Goal: Information Seeking & Learning: Learn about a topic

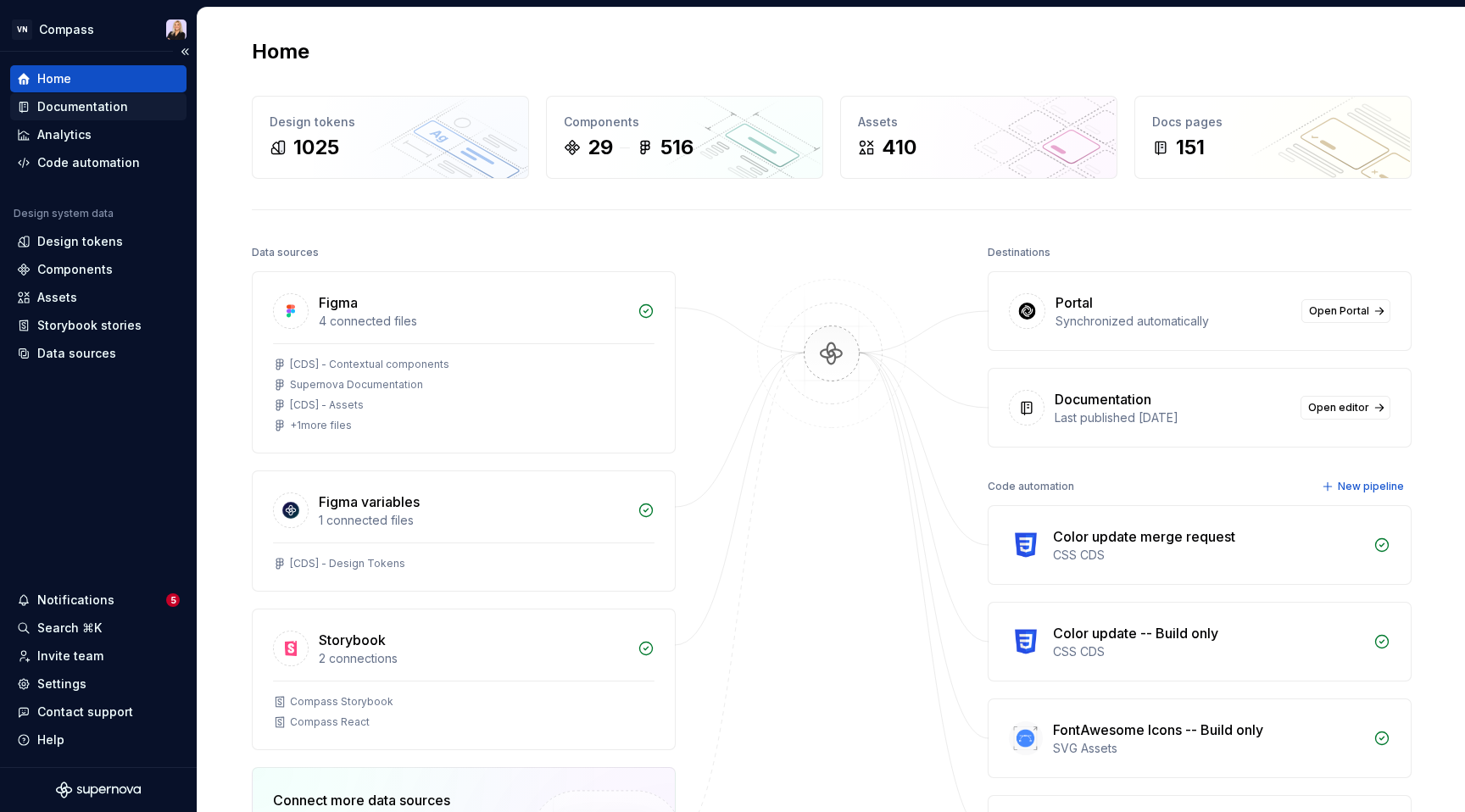
click at [89, 109] on div "Documentation" at bounding box center [82, 106] width 90 height 17
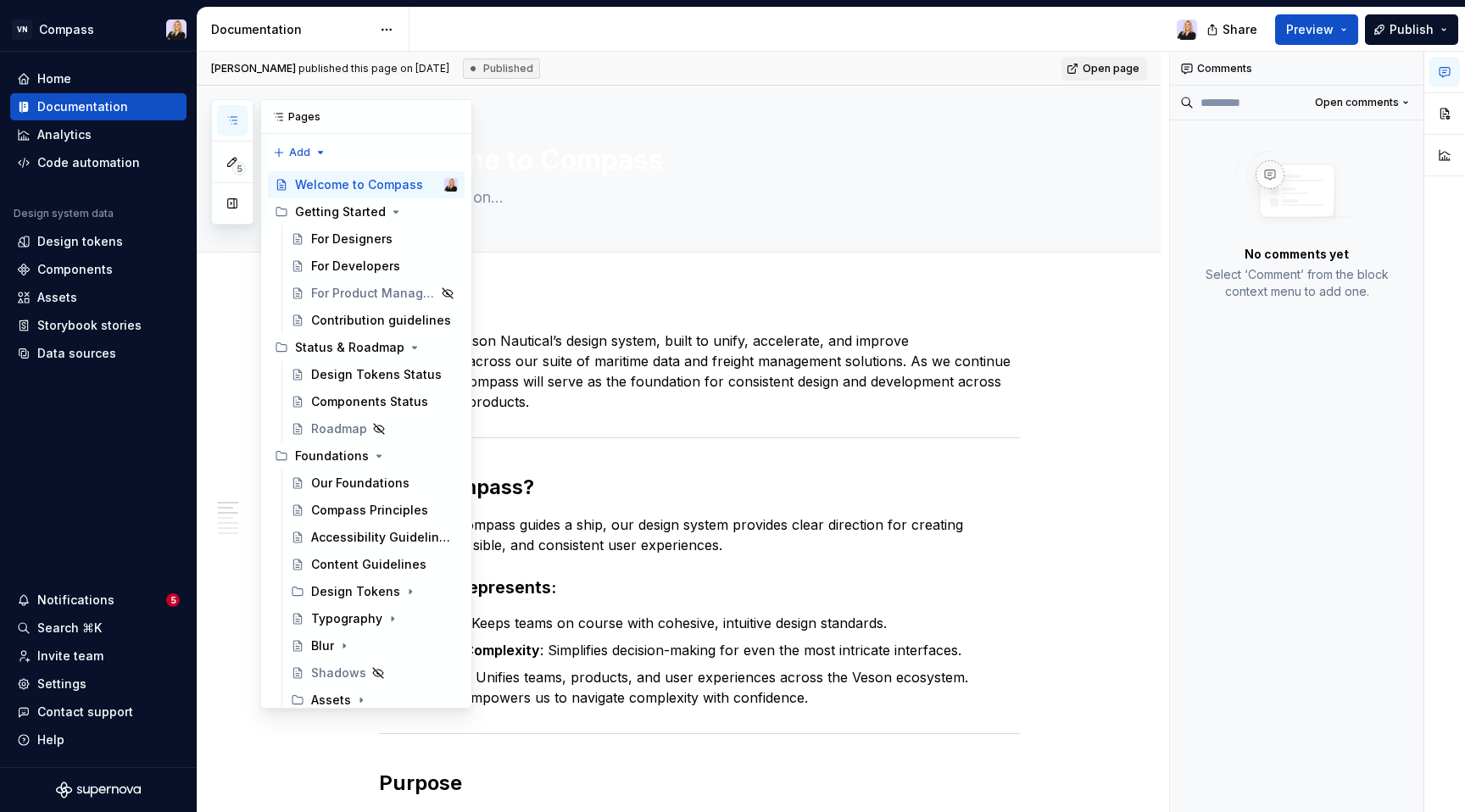
click at [237, 118] on icon "button" at bounding box center [232, 121] width 13 height 13
click at [322, 147] on div "5 Pages Add Accessibility guide for tree Page tree. Navigate the tree with the …" at bounding box center [341, 403] width 261 height 609
click at [309, 116] on div "Pages" at bounding box center [366, 117] width 210 height 34
click at [224, 205] on button "button" at bounding box center [232, 203] width 30 height 30
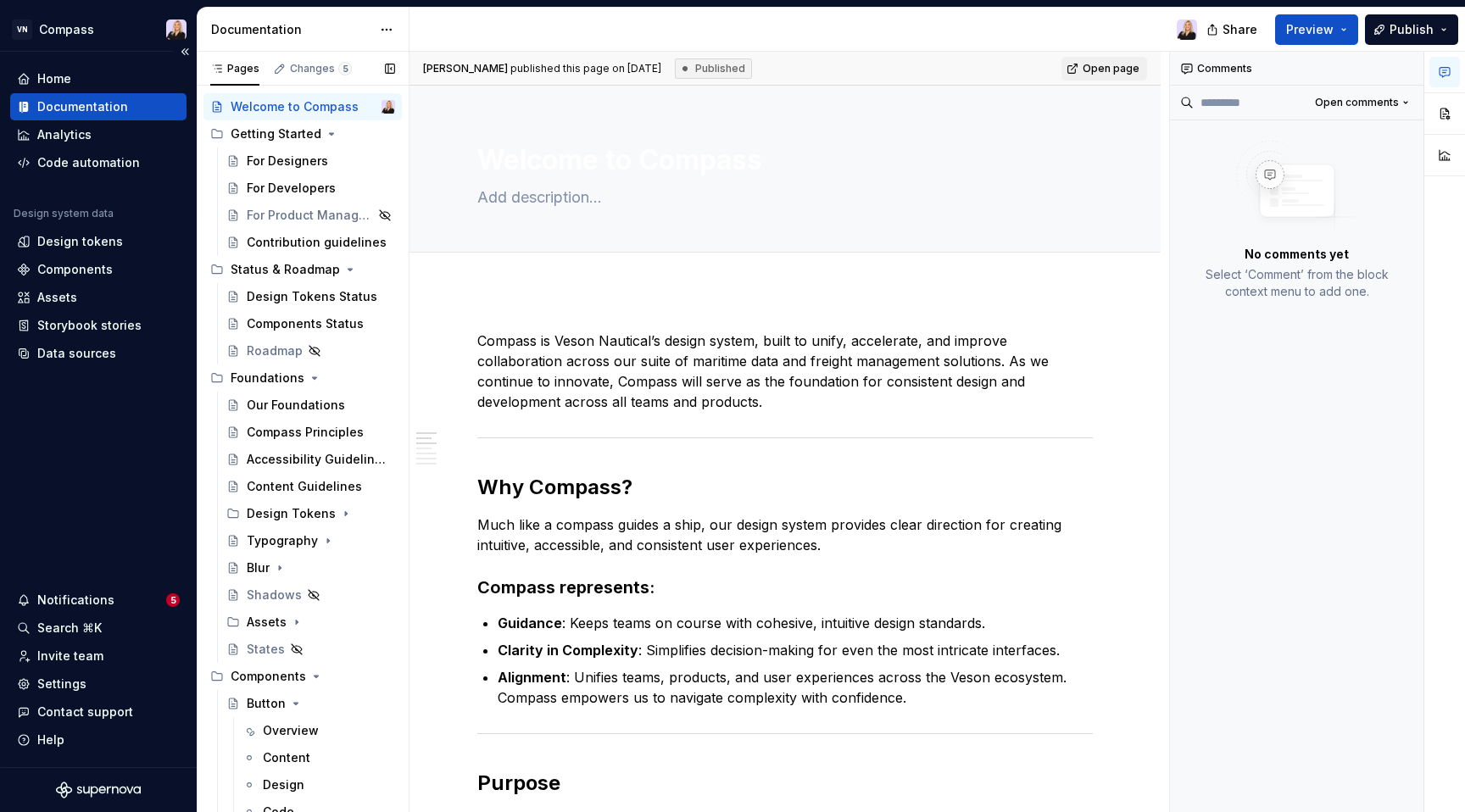
scroll to position [31, 0]
click at [84, 686] on div "Settings" at bounding box center [98, 684] width 162 height 17
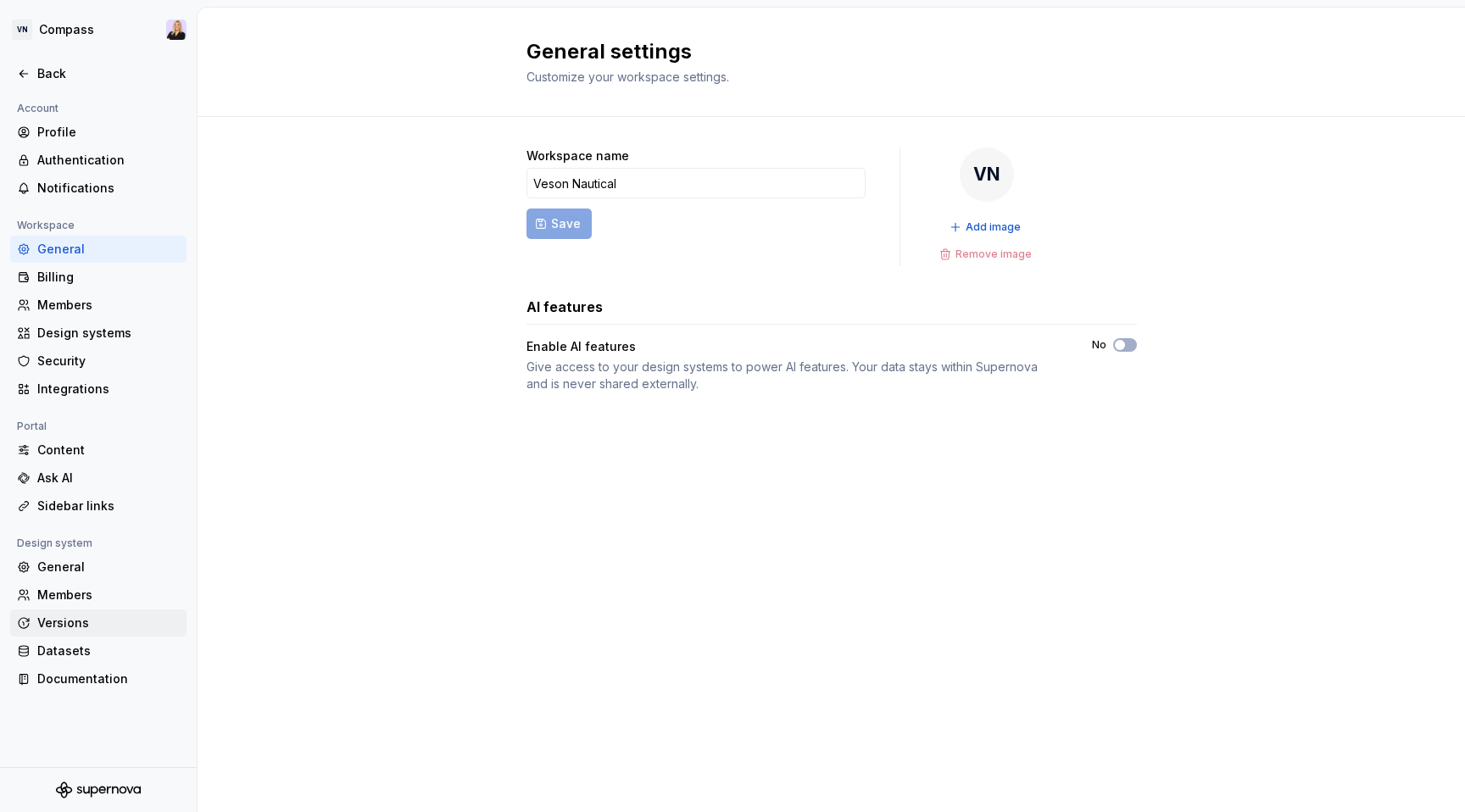
click at [70, 624] on div "Versions" at bounding box center [108, 623] width 143 height 17
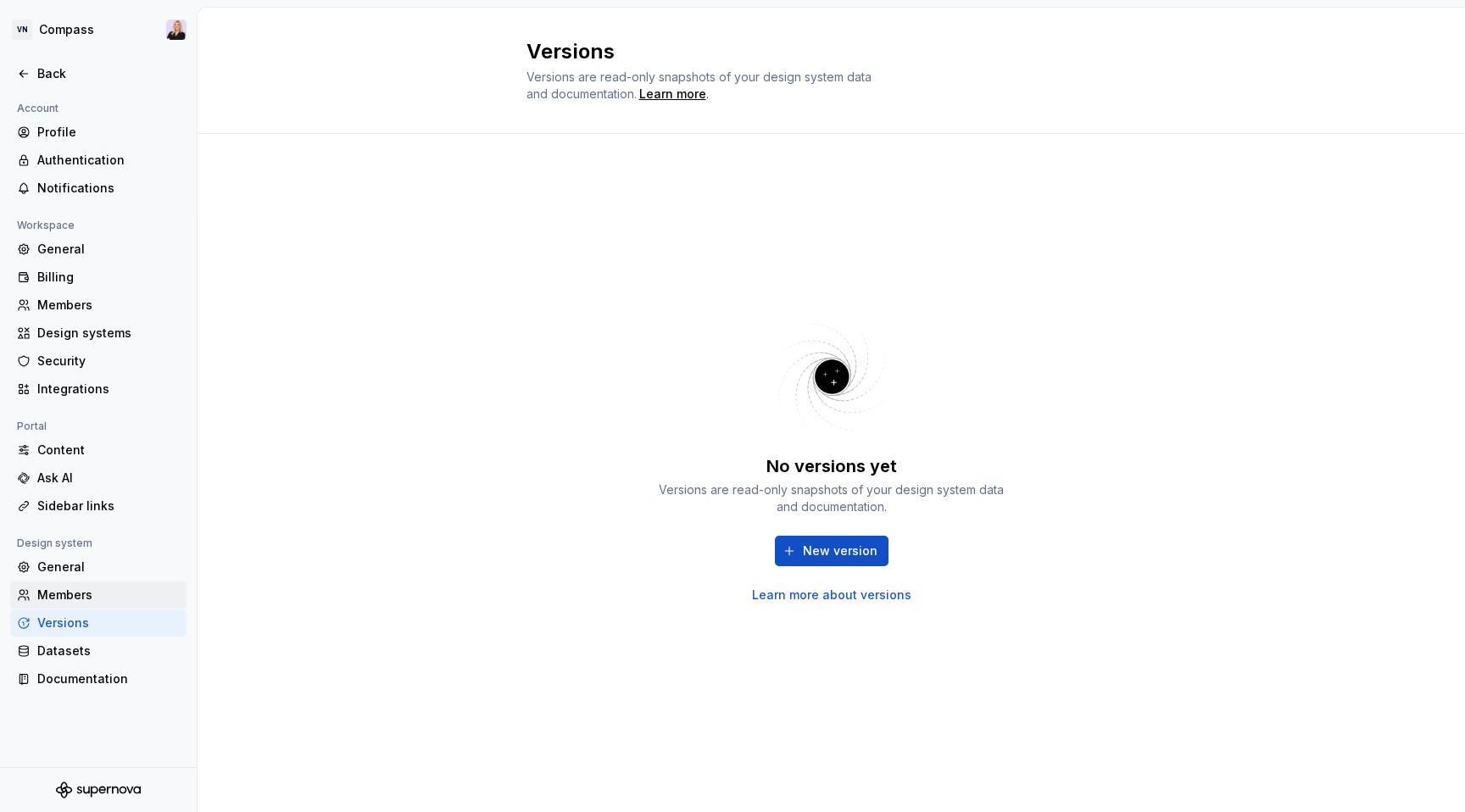
click at [73, 598] on div "Members" at bounding box center [108, 595] width 143 height 17
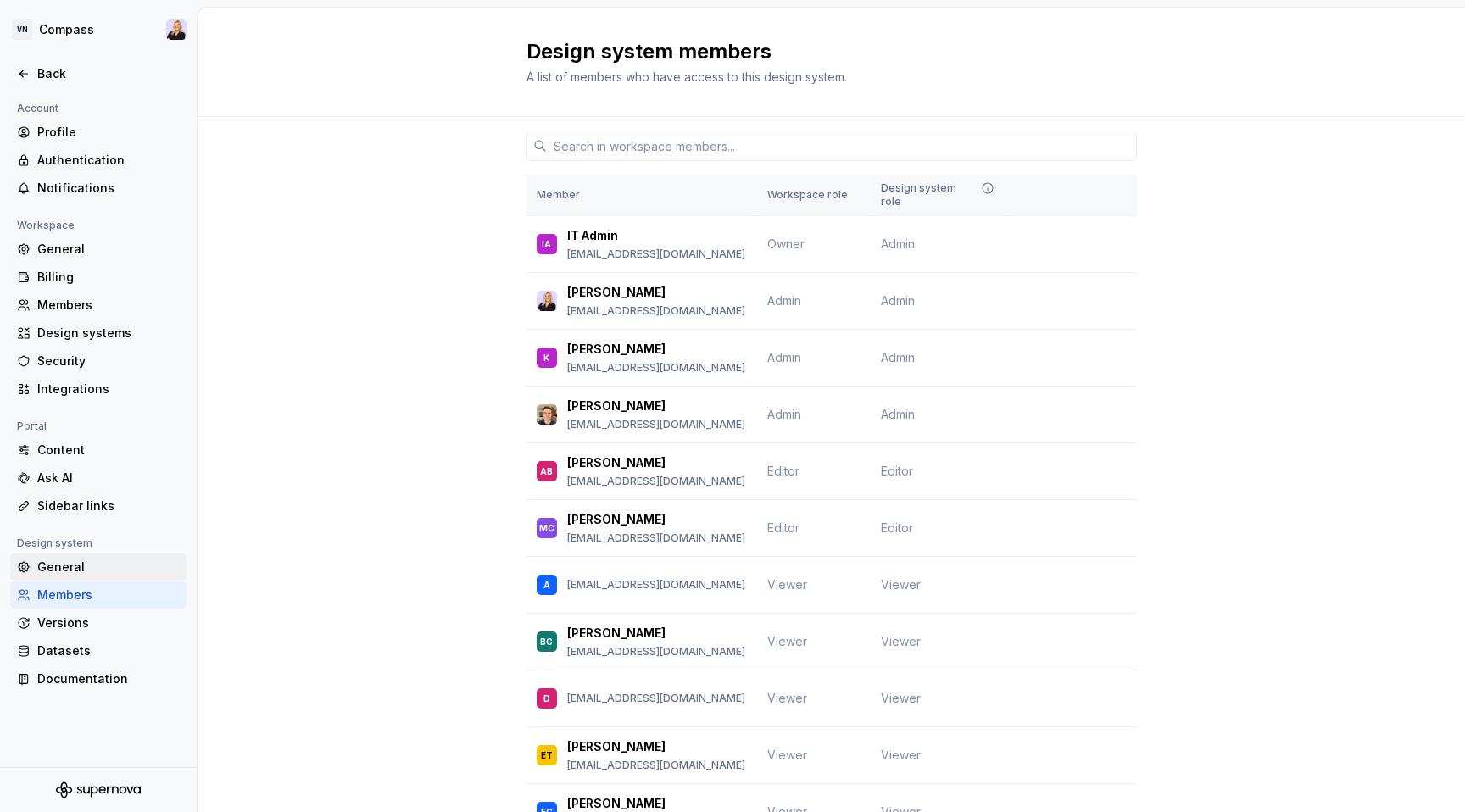
click at [74, 573] on div "General" at bounding box center [108, 567] width 143 height 17
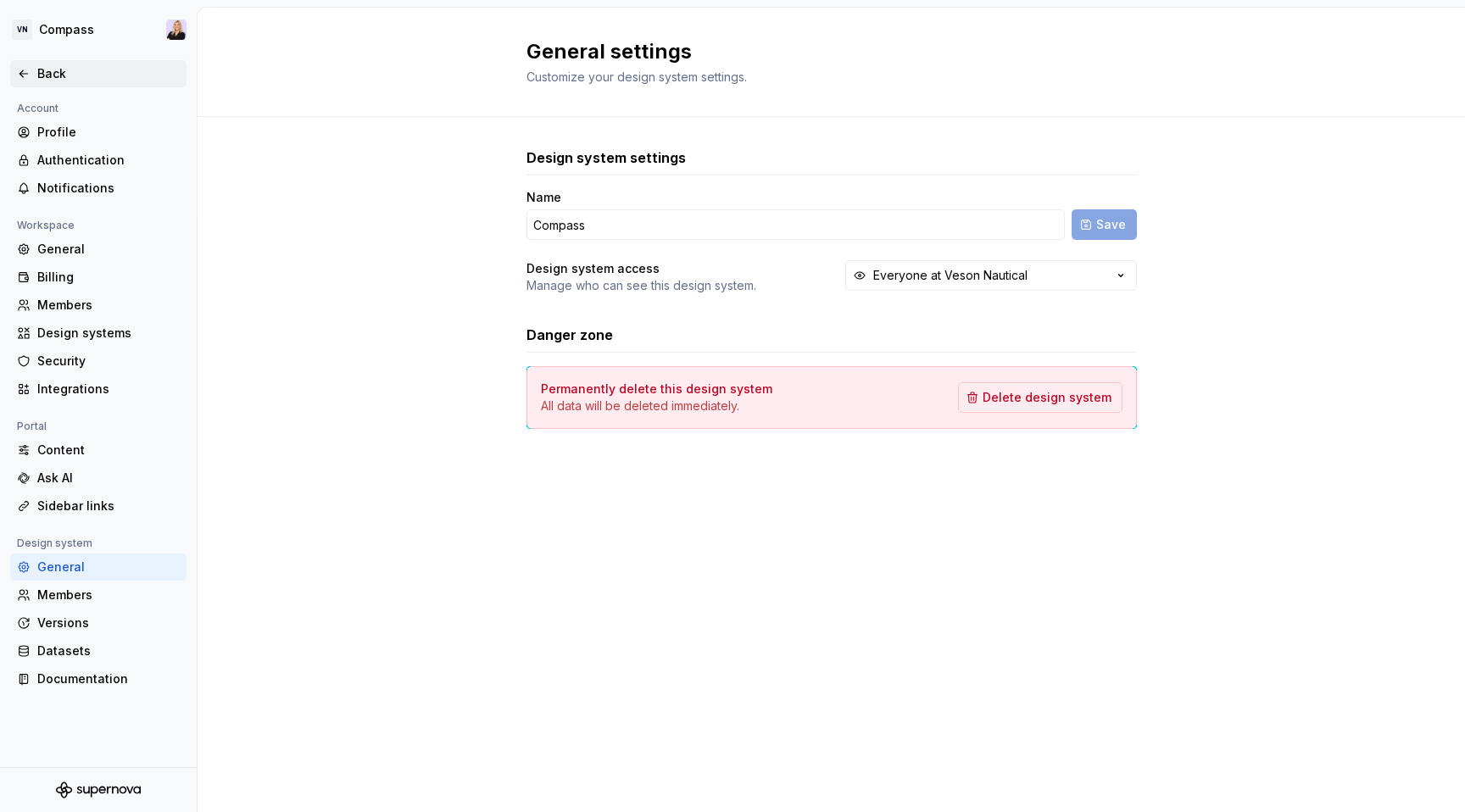
click at [29, 71] on icon at bounding box center [24, 73] width 13 height 13
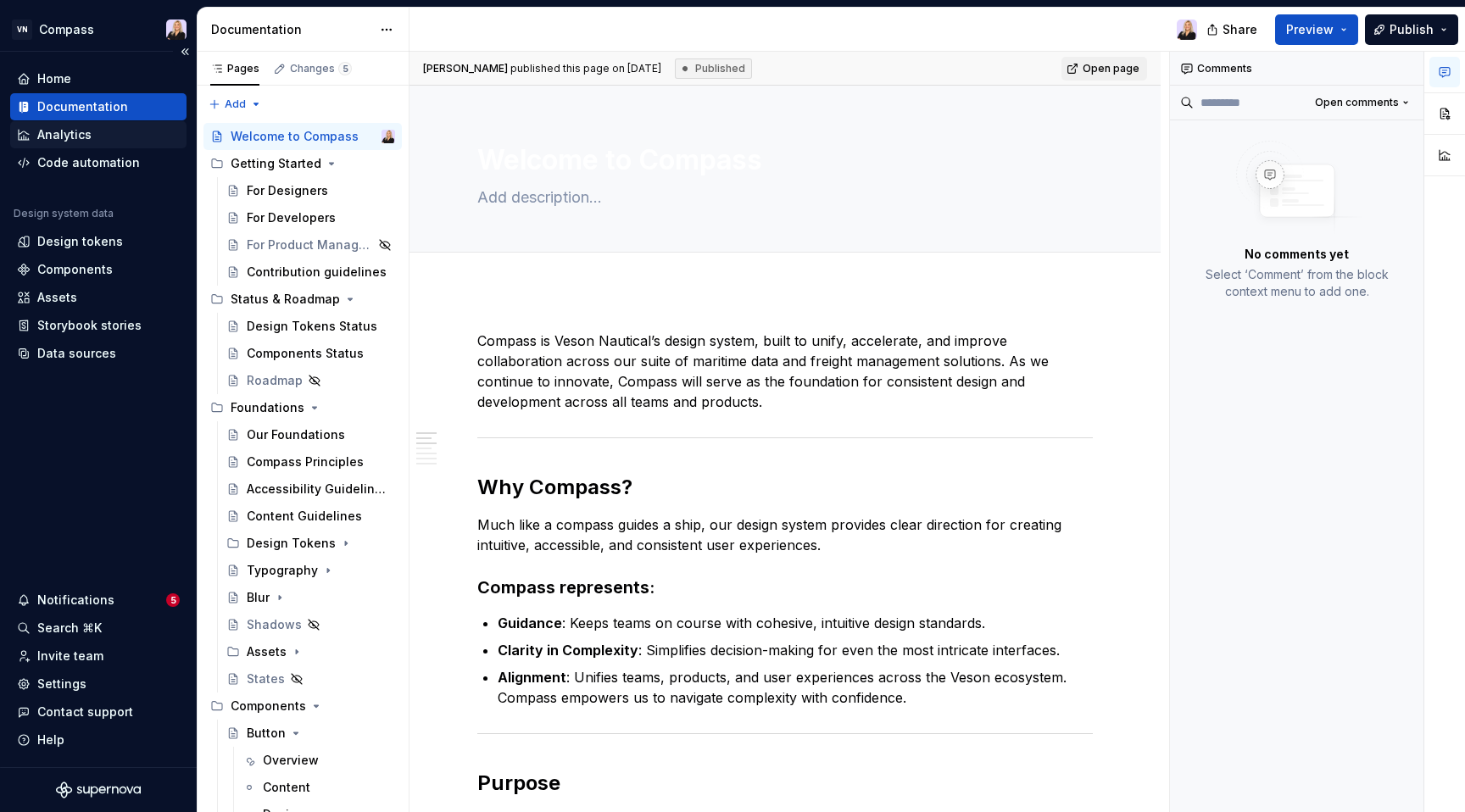
click at [77, 129] on div "Analytics" at bounding box center [64, 135] width 54 height 17
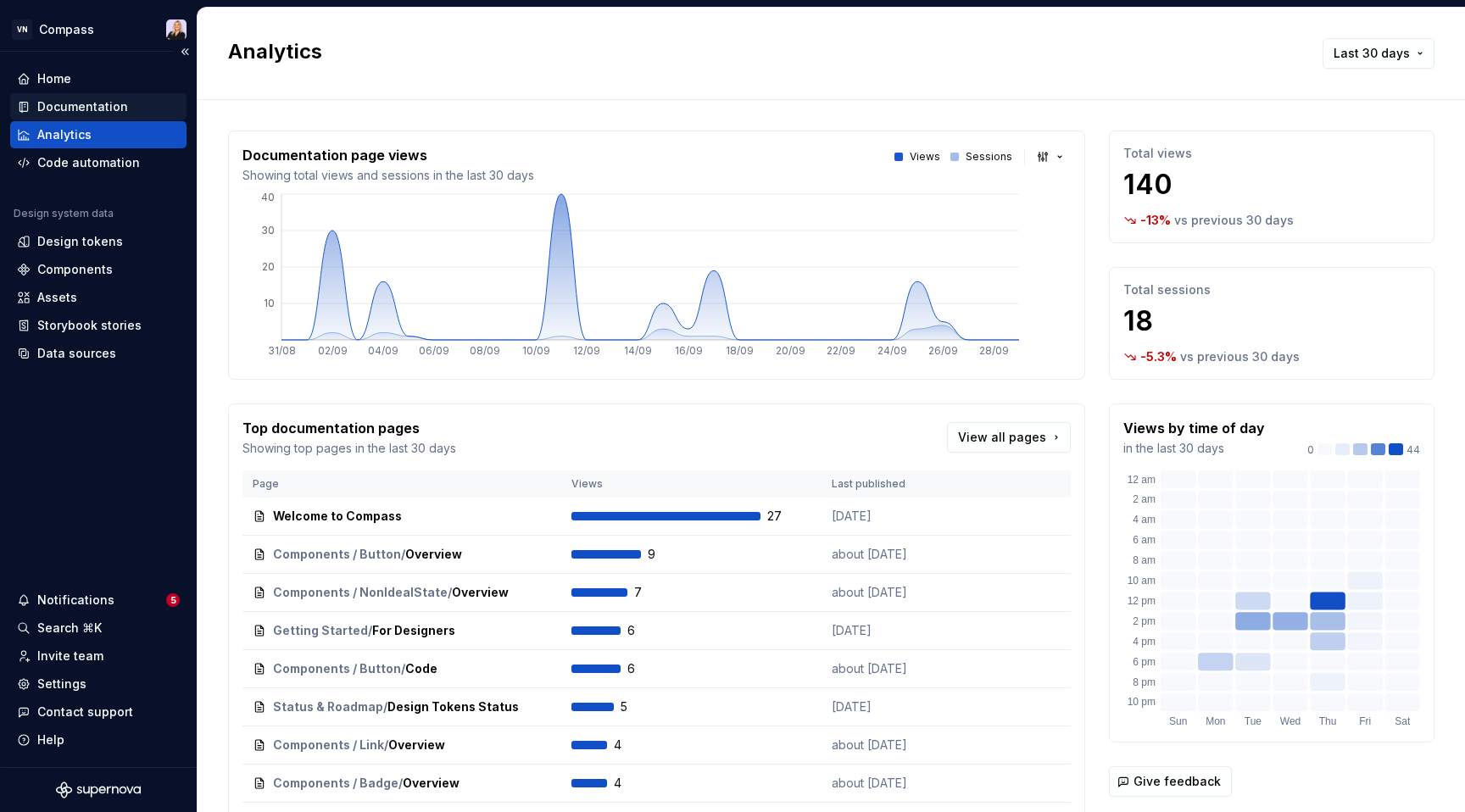
click at [76, 107] on div "Documentation" at bounding box center [82, 106] width 90 height 17
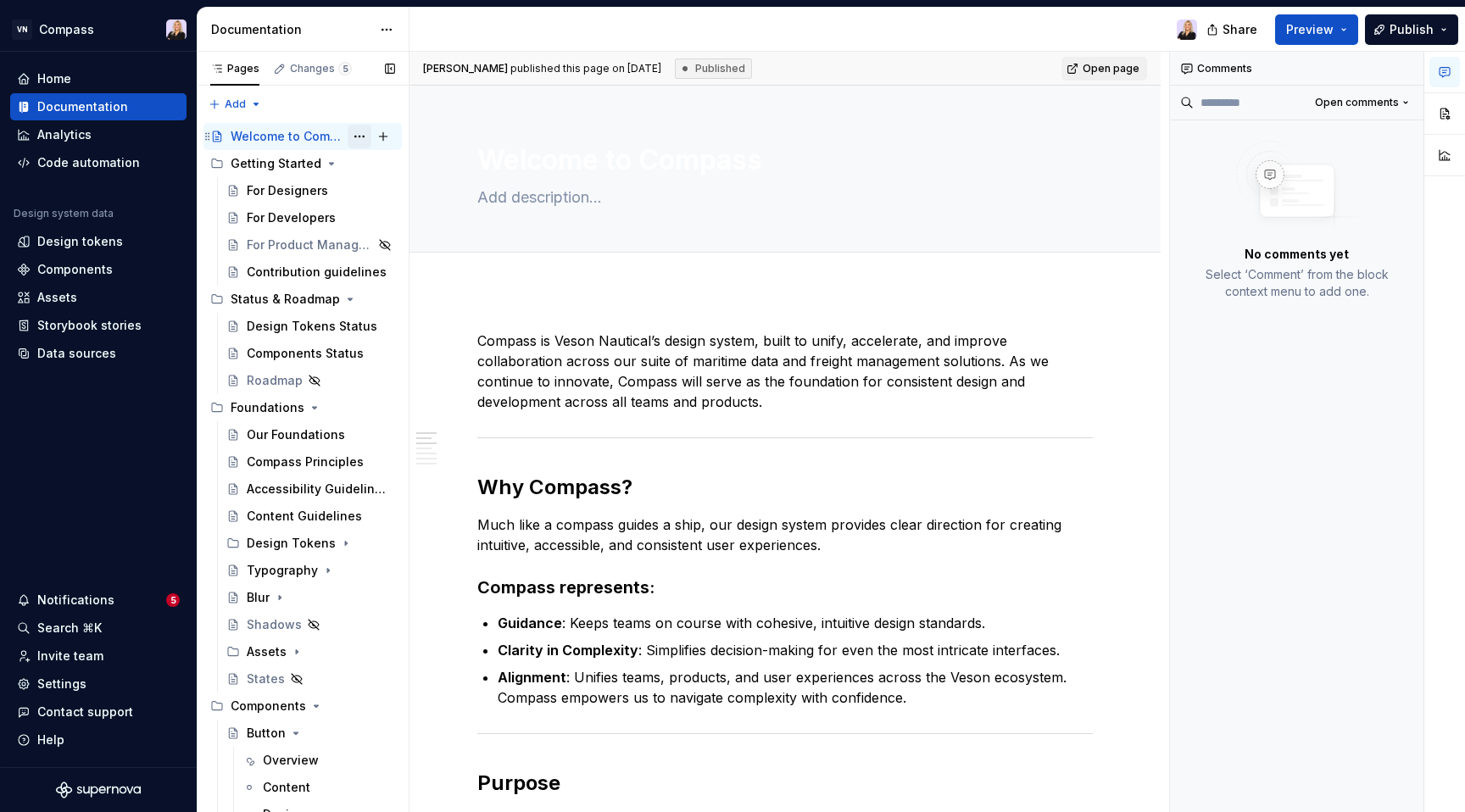
click at [348, 135] on button "Page tree" at bounding box center [359, 136] width 24 height 24
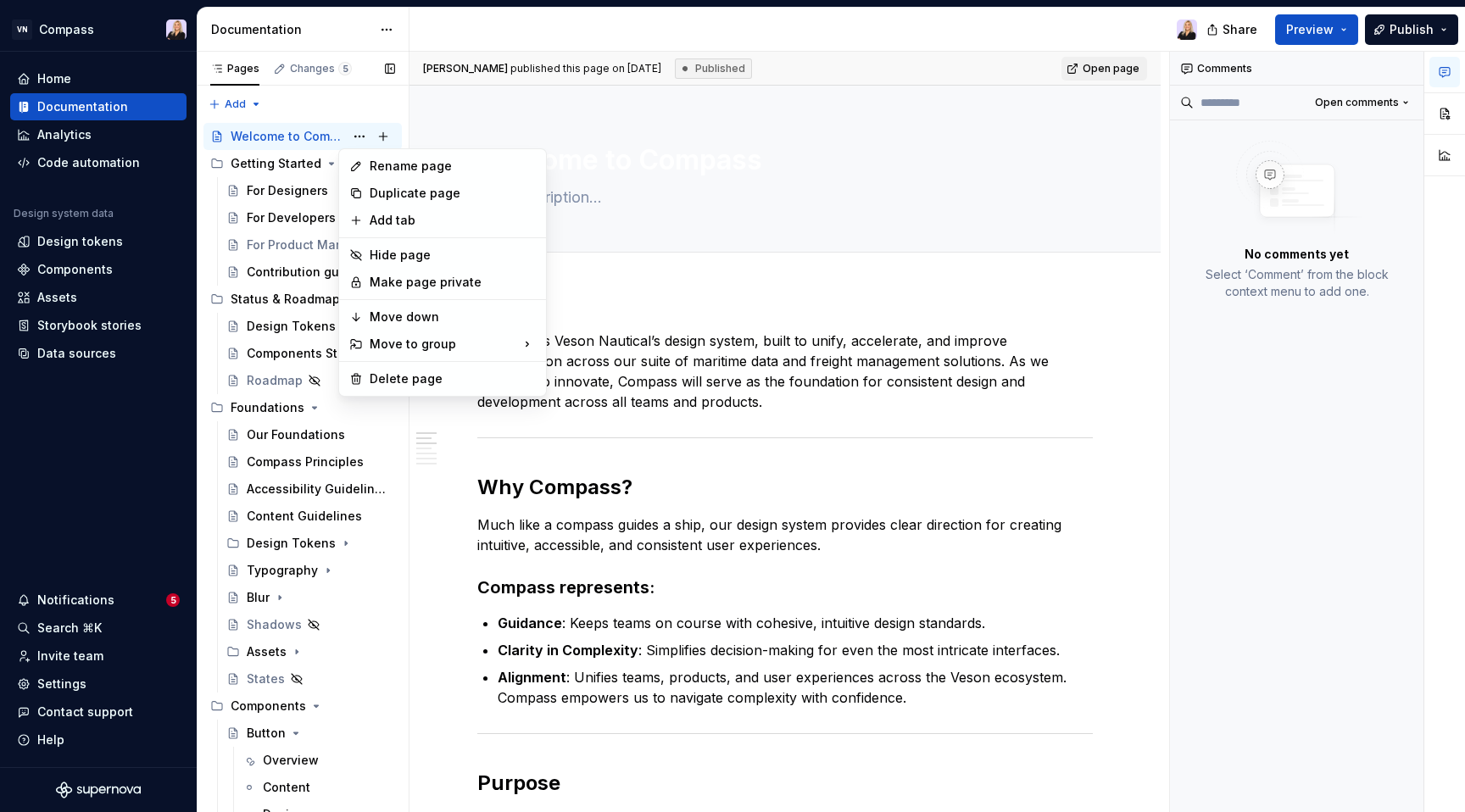
click at [309, 133] on div "Pages Changes 5 Add Accessibility guide for tree Page tree. Navigate the tree w…" at bounding box center [302, 435] width 212 height 767
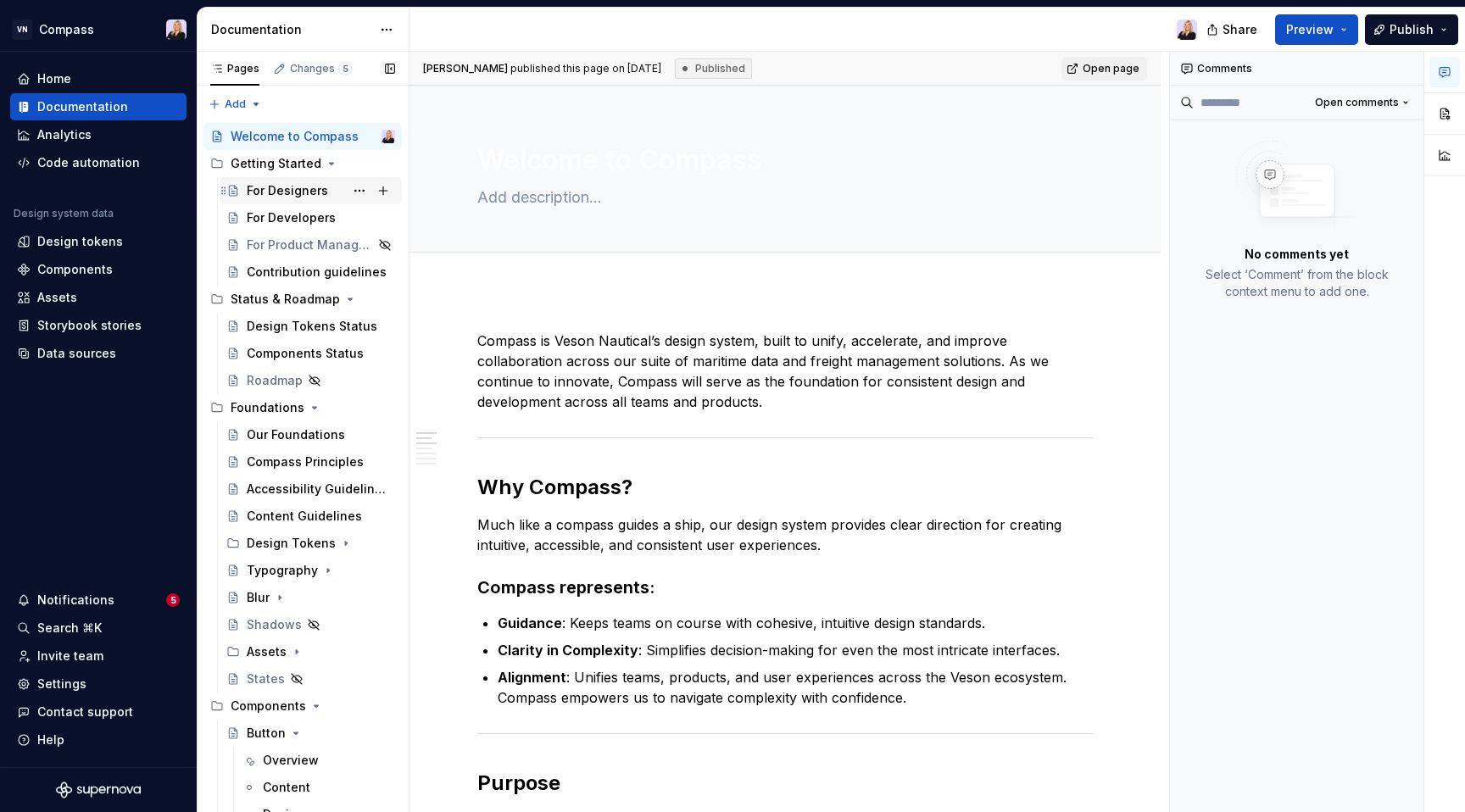
click at [303, 189] on div "For Designers" at bounding box center [288, 191] width 82 height 17
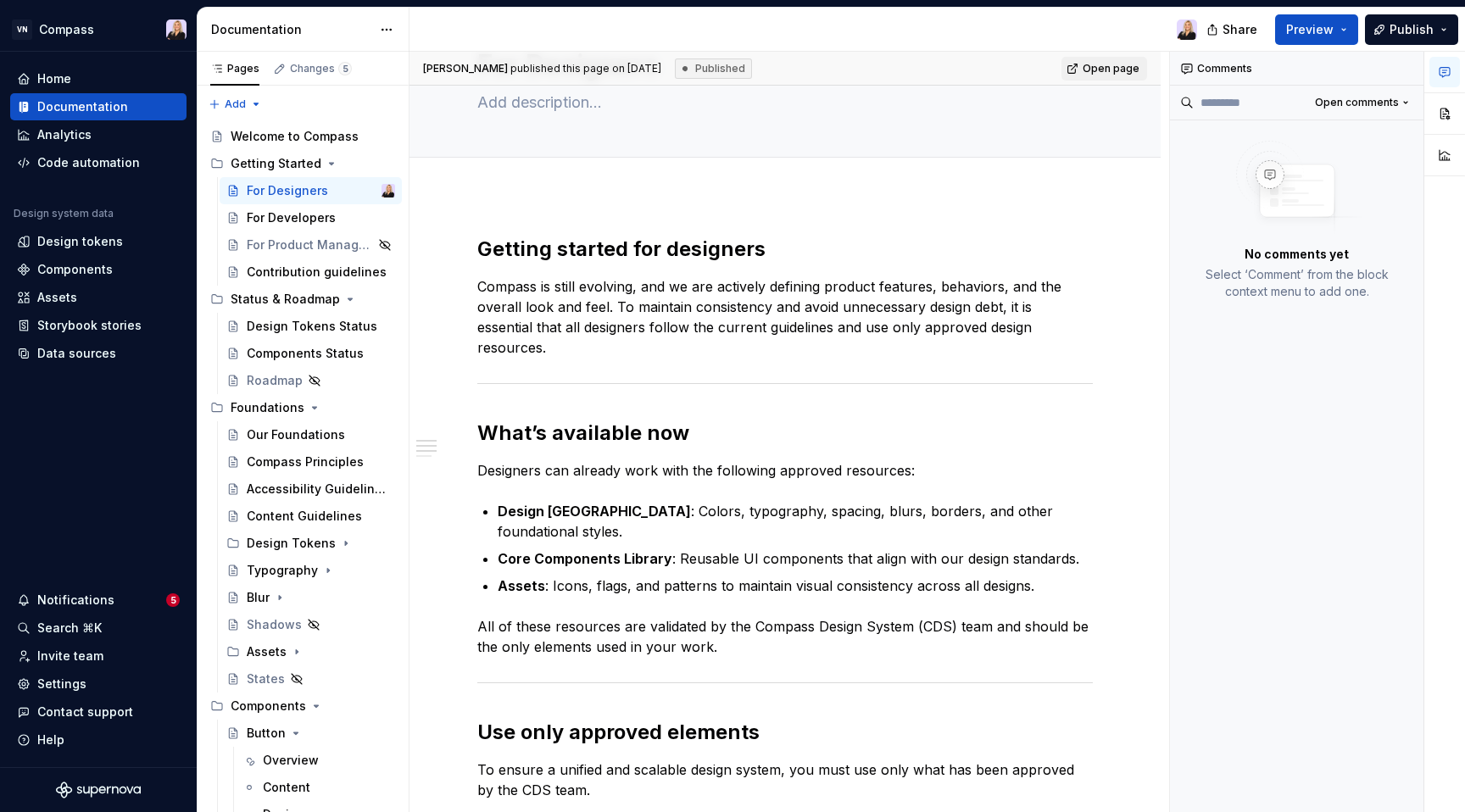
scroll to position [91, 0]
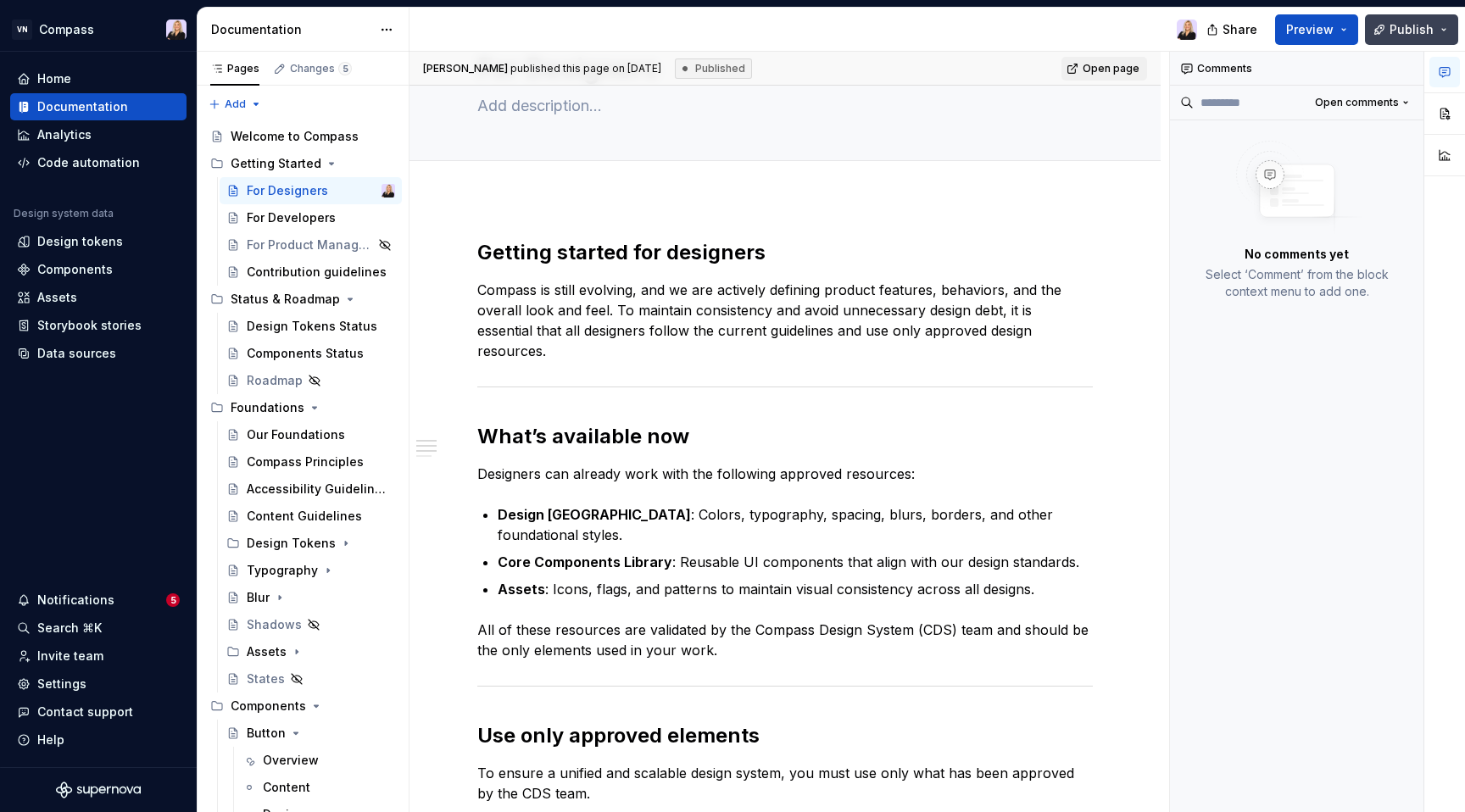
click at [1449, 31] on button "Publish" at bounding box center [1411, 29] width 93 height 30
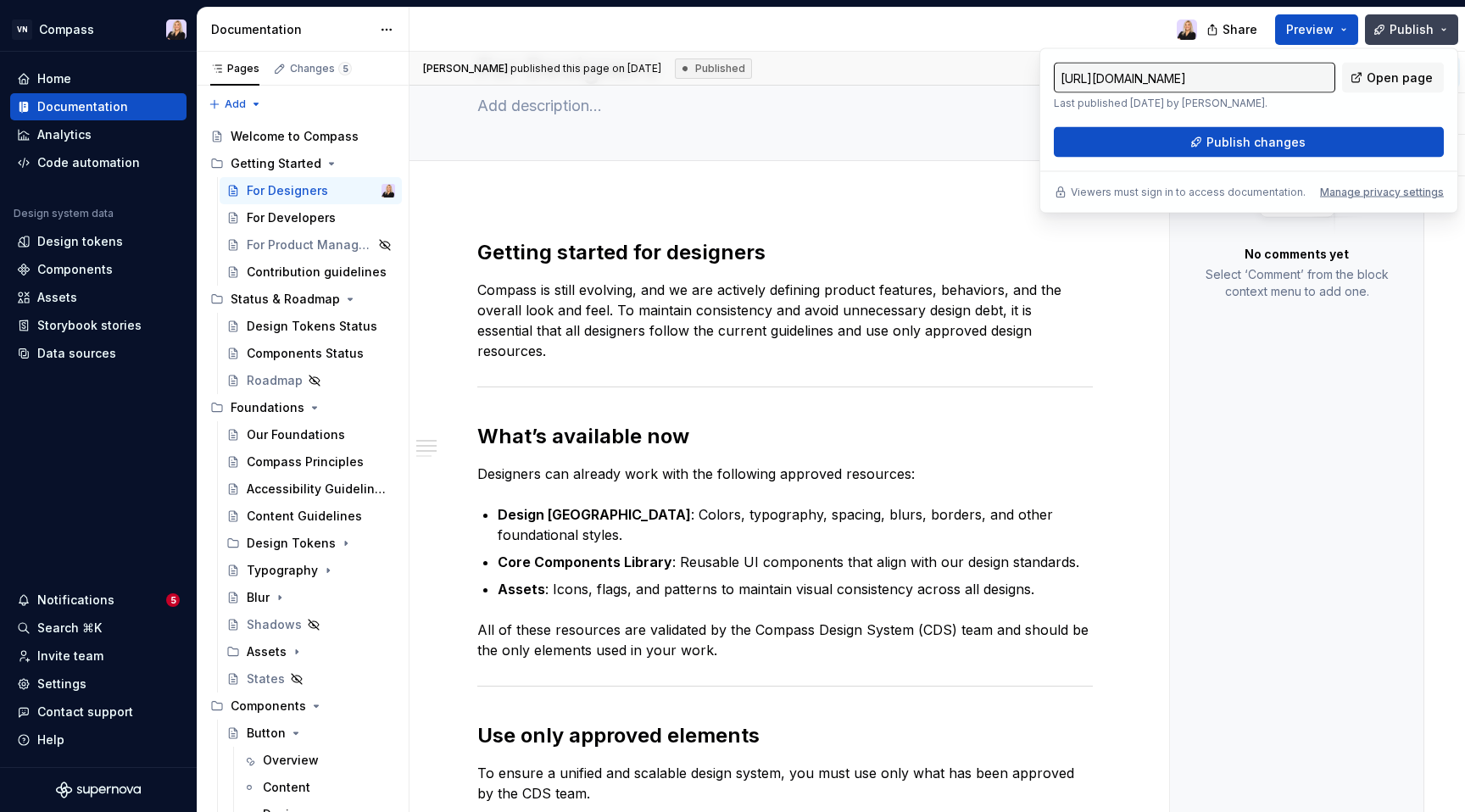
click at [1449, 30] on button "Publish" at bounding box center [1411, 29] width 93 height 30
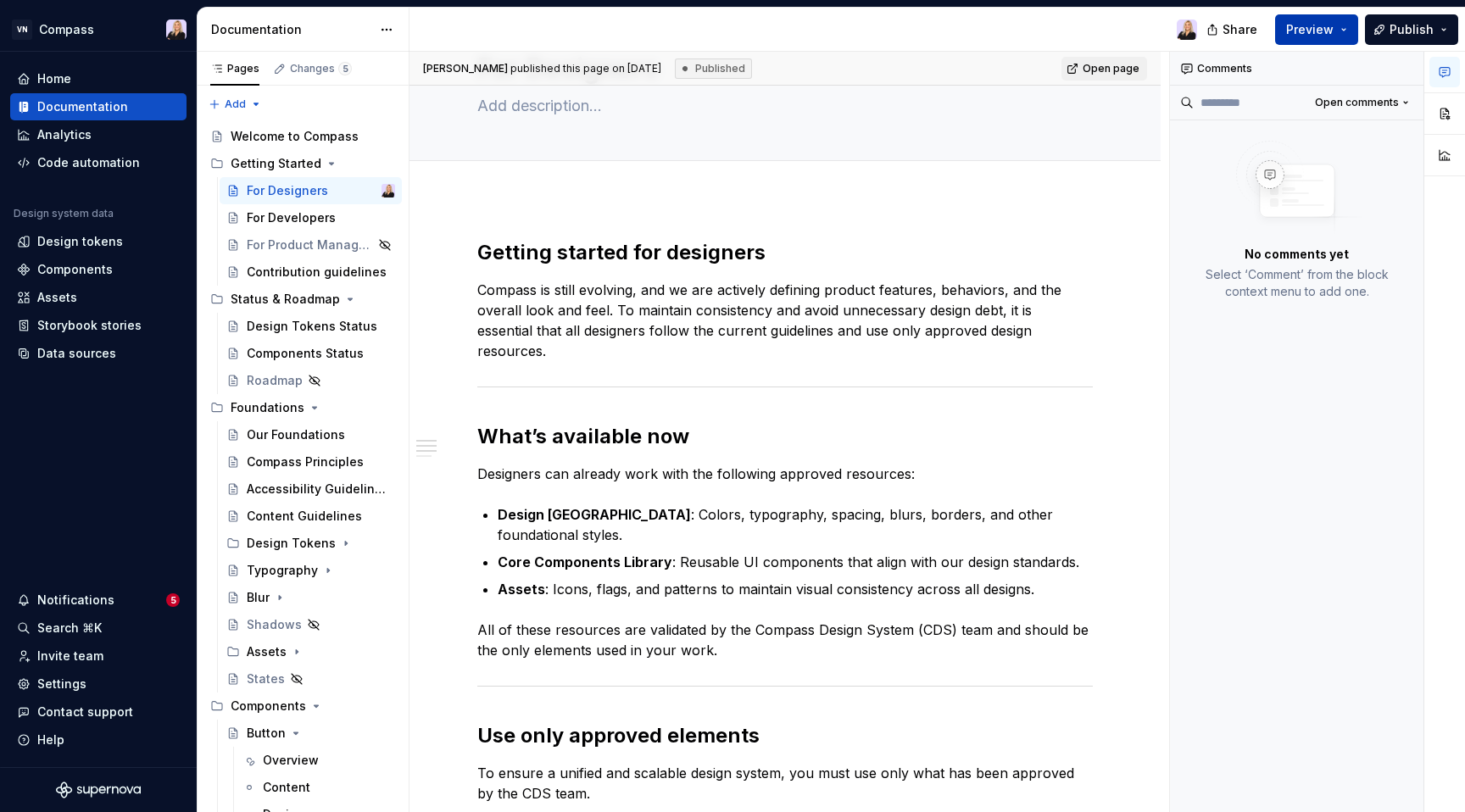
click at [1347, 26] on button "Preview" at bounding box center [1316, 29] width 83 height 30
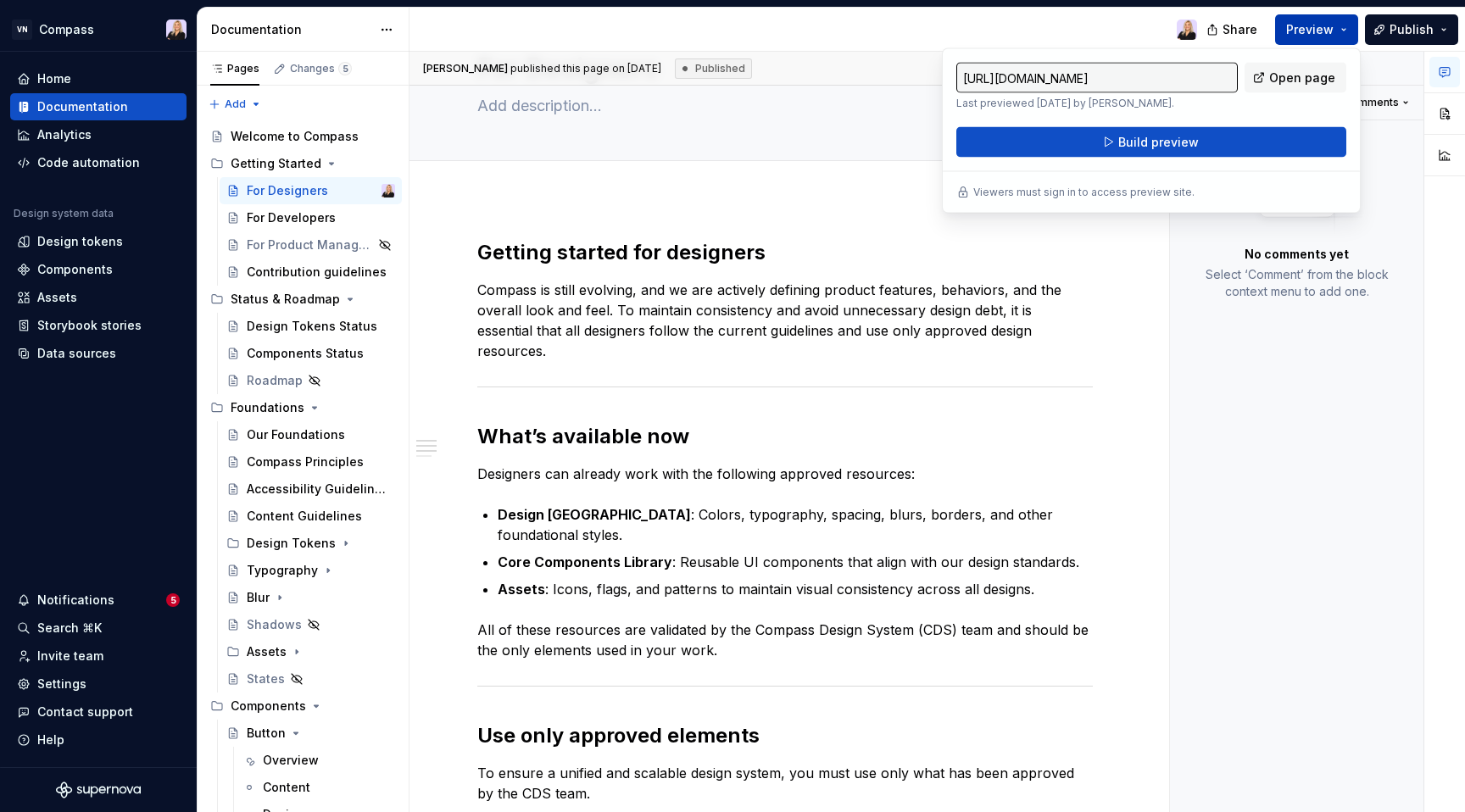
click at [1347, 26] on button "Preview" at bounding box center [1316, 29] width 83 height 30
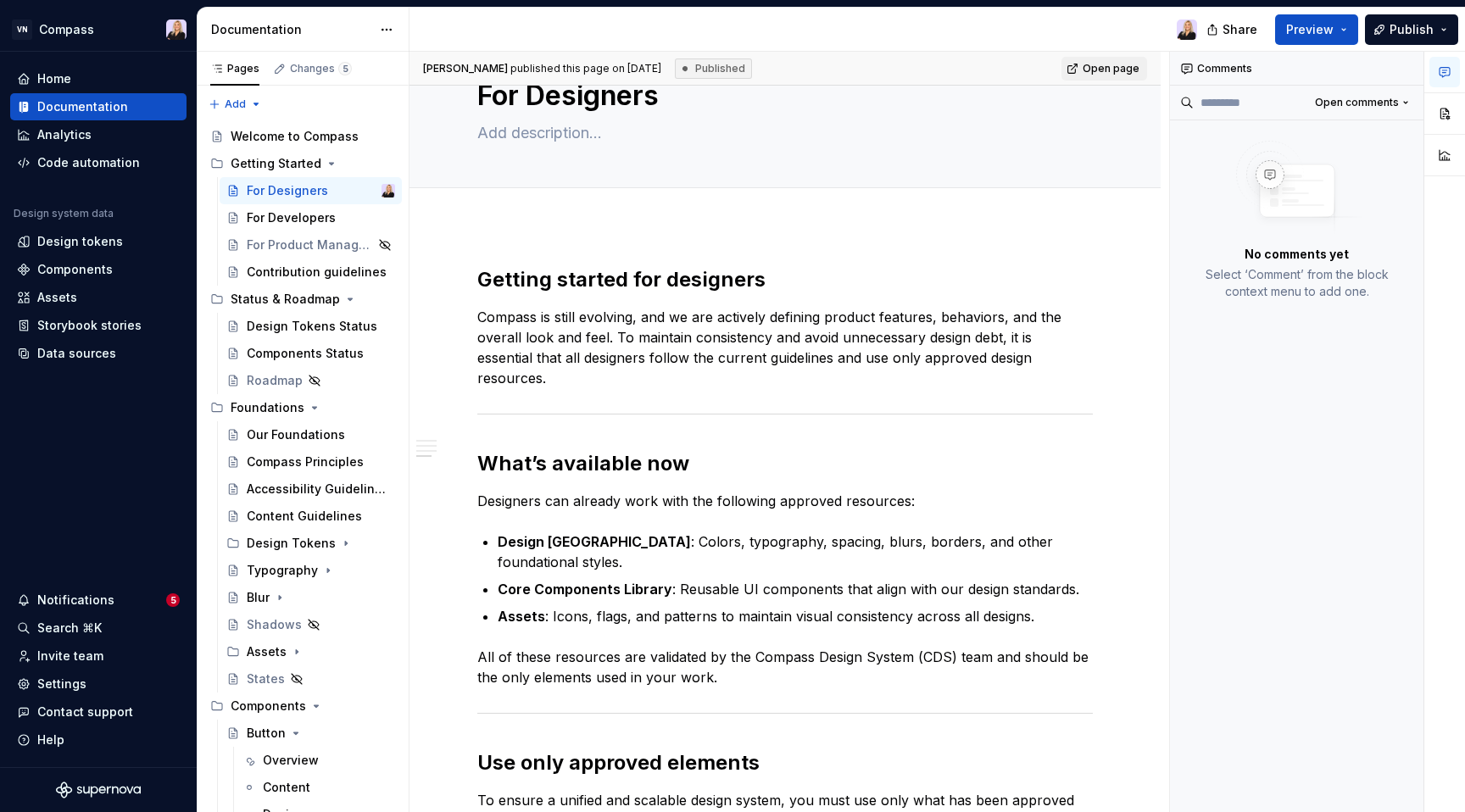
scroll to position [0, 0]
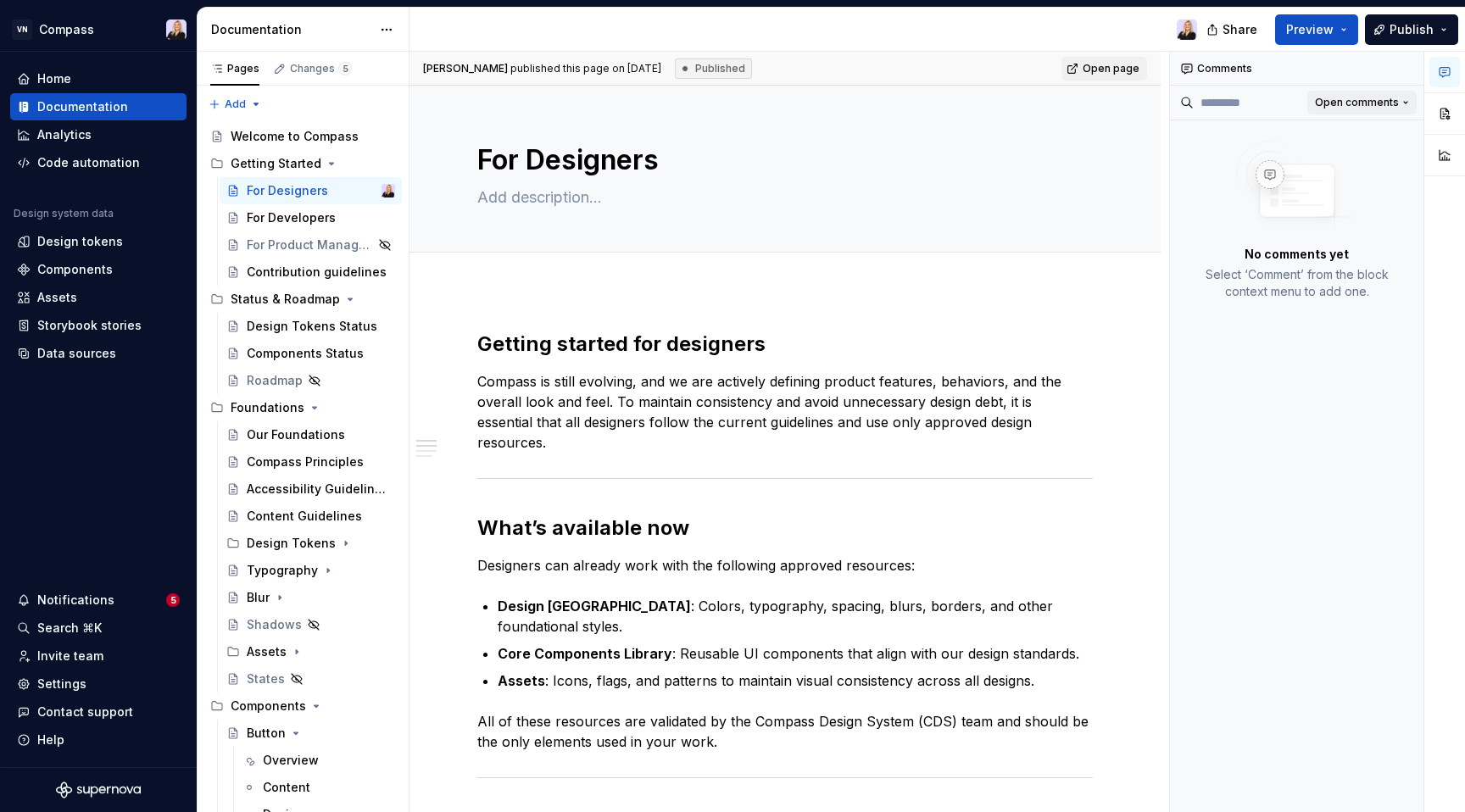
click at [1404, 100] on button "Open comments" at bounding box center [1361, 102] width 109 height 24
click at [1404, 100] on div "Comments Open comments No comments yet Select ‘Comment’ from the block context …" at bounding box center [1317, 431] width 295 height 761
click at [1444, 112] on button "button" at bounding box center [1444, 113] width 30 height 30
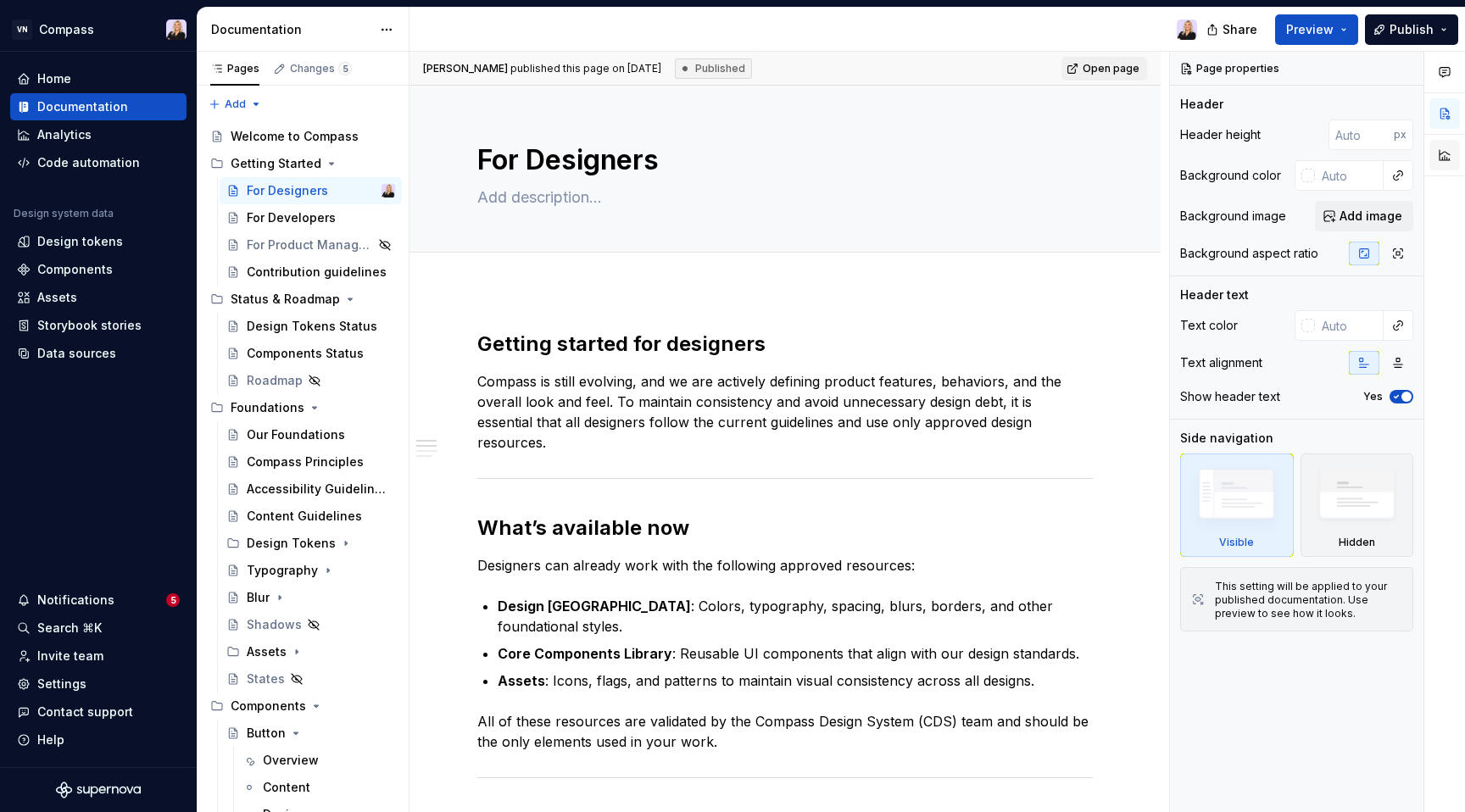
click at [1447, 154] on button "button" at bounding box center [1444, 155] width 30 height 30
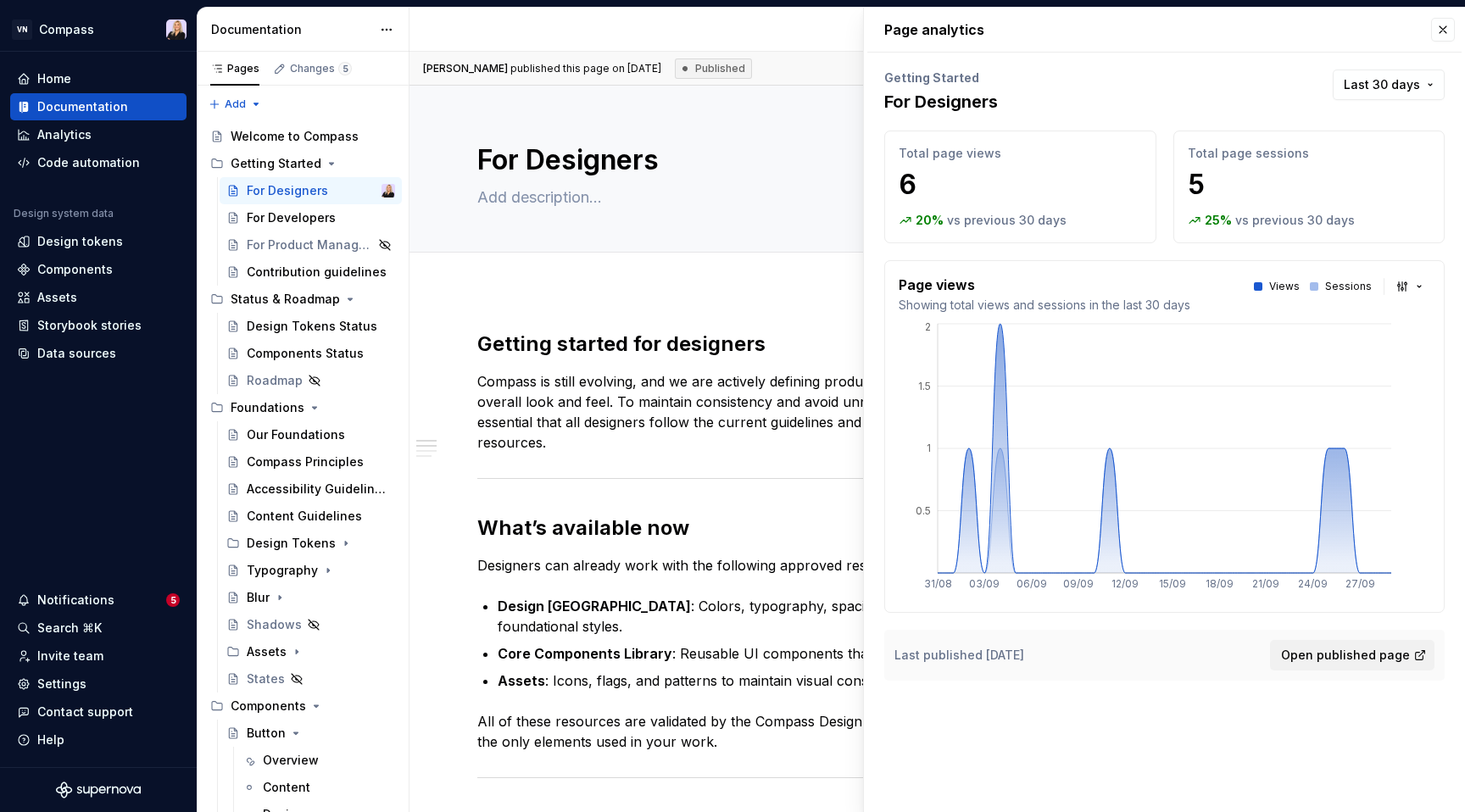
click at [1429, 28] on p "Page analytics" at bounding box center [1164, 29] width 561 height 44
click at [1434, 29] on button "button" at bounding box center [1442, 29] width 24 height 24
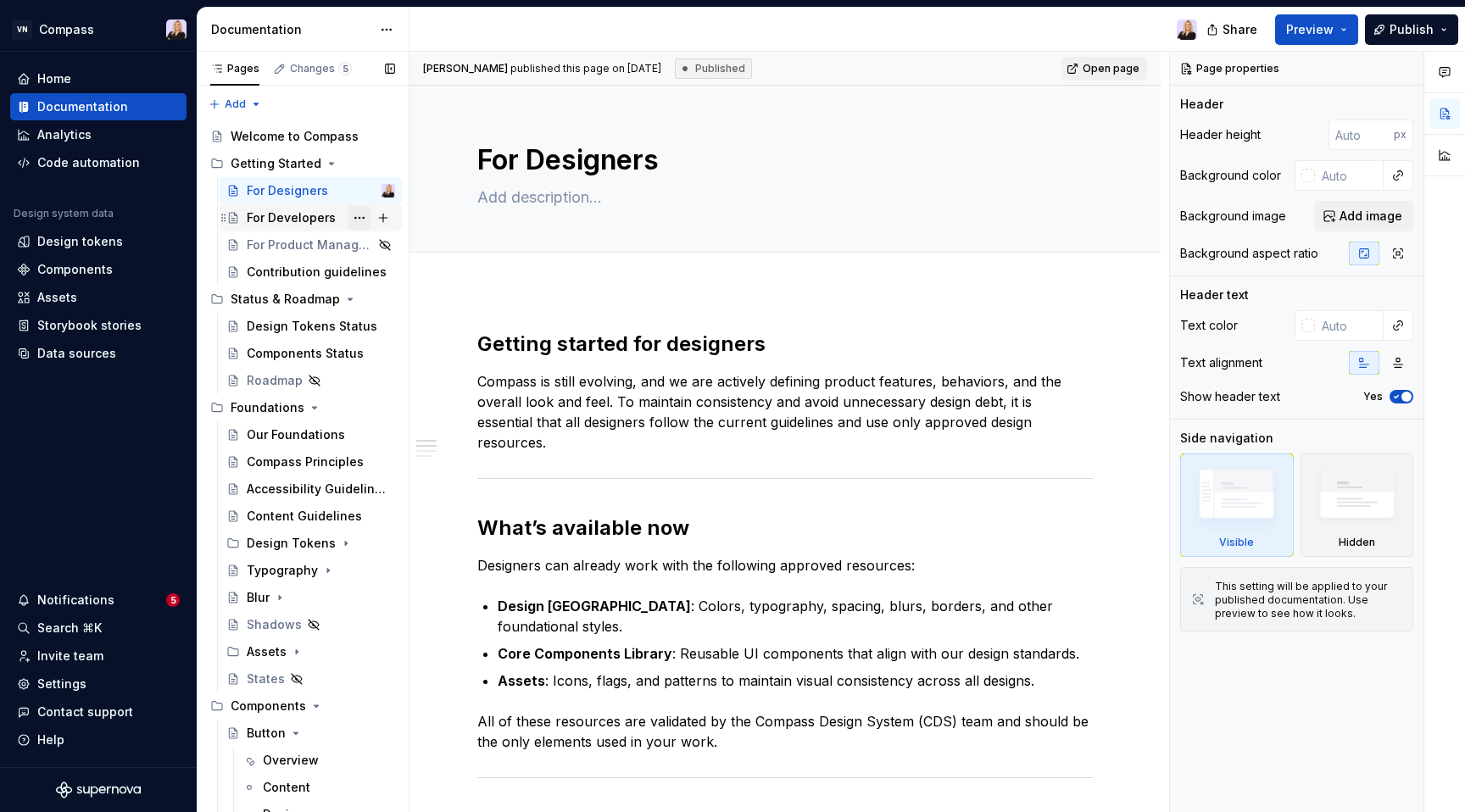
click at [354, 216] on button "Page tree" at bounding box center [359, 217] width 24 height 24
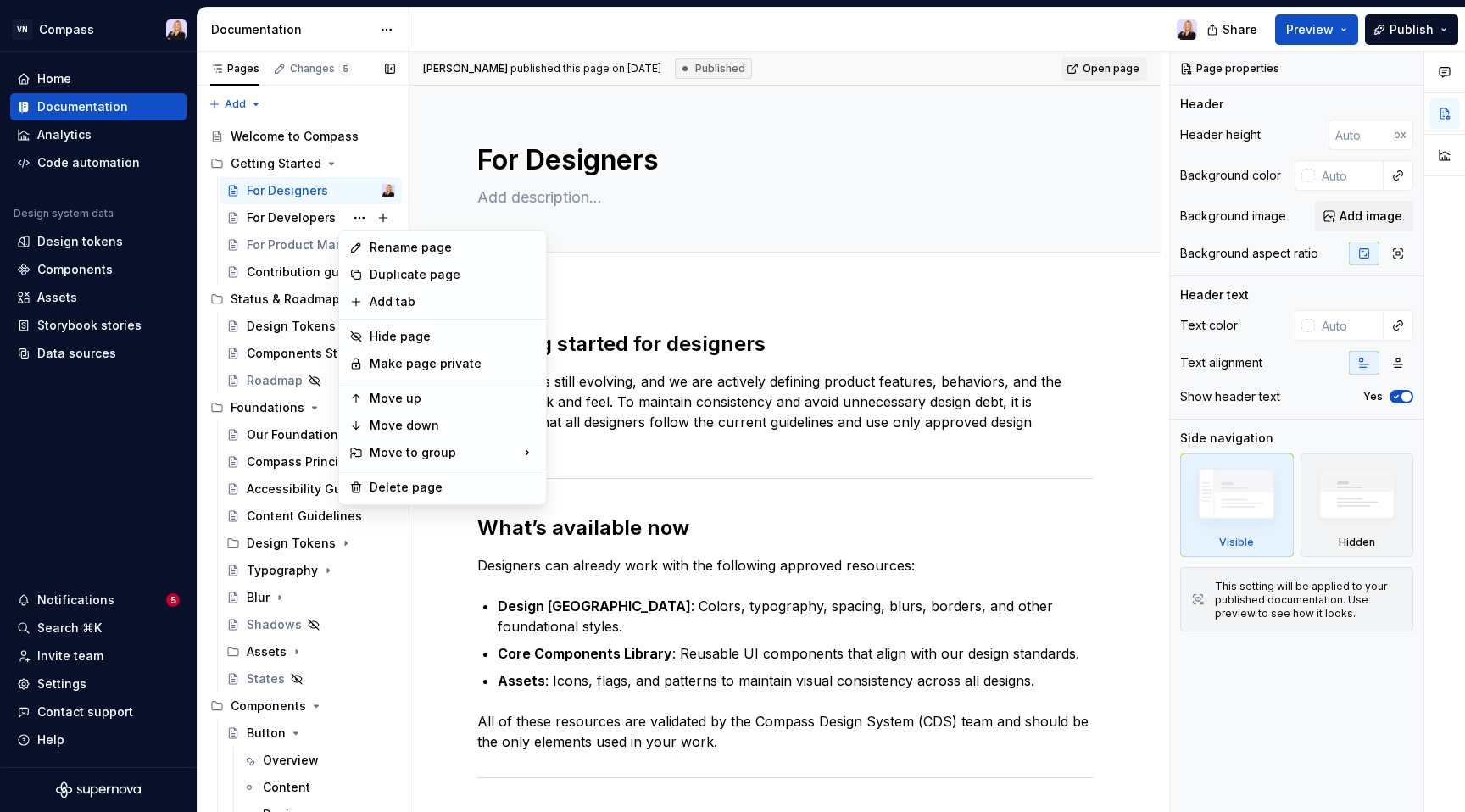
click at [303, 218] on div "Pages Changes 5 Add Accessibility guide for tree Page tree. Navigate the tree w…" at bounding box center [302, 435] width 212 height 767
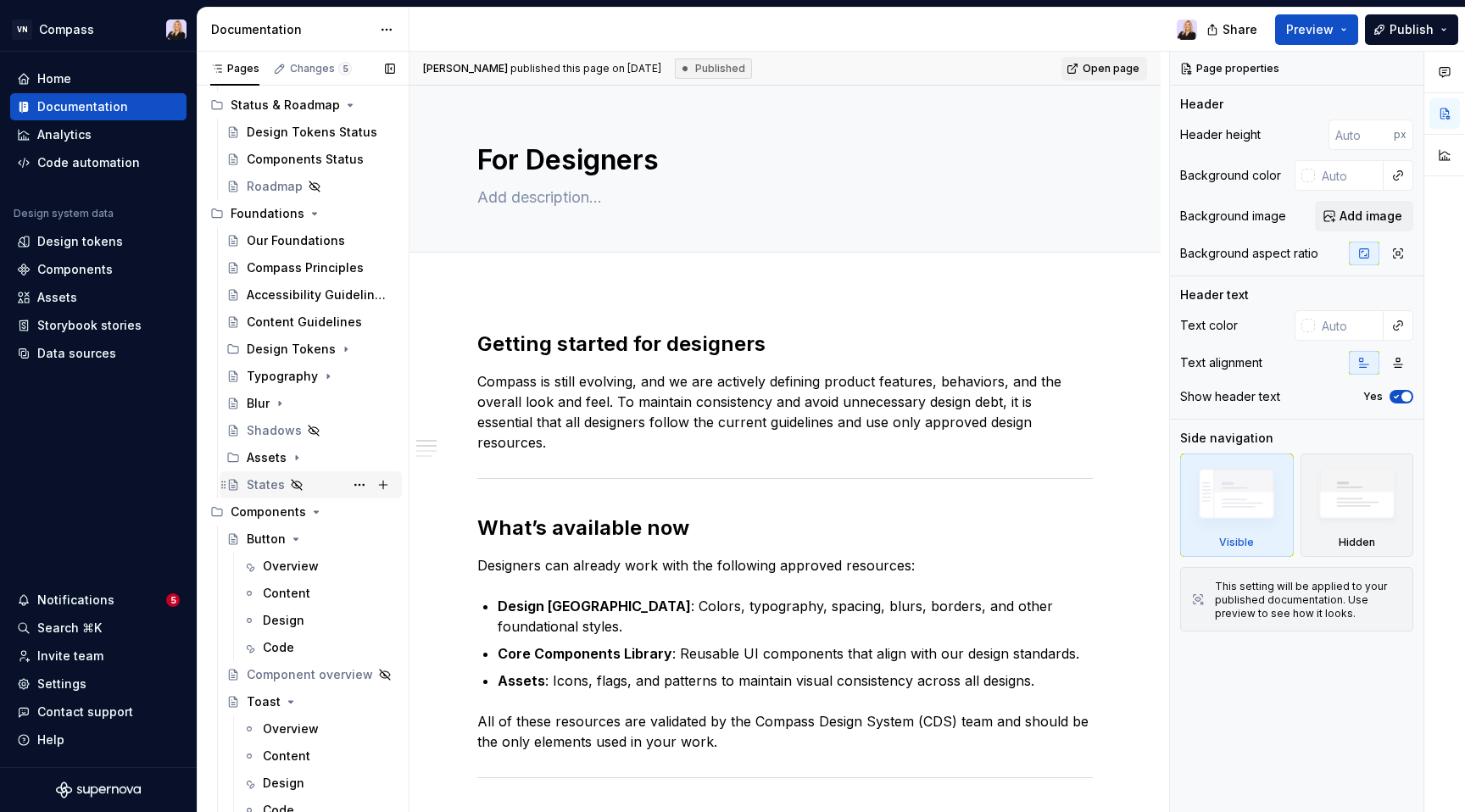
scroll to position [255, 0]
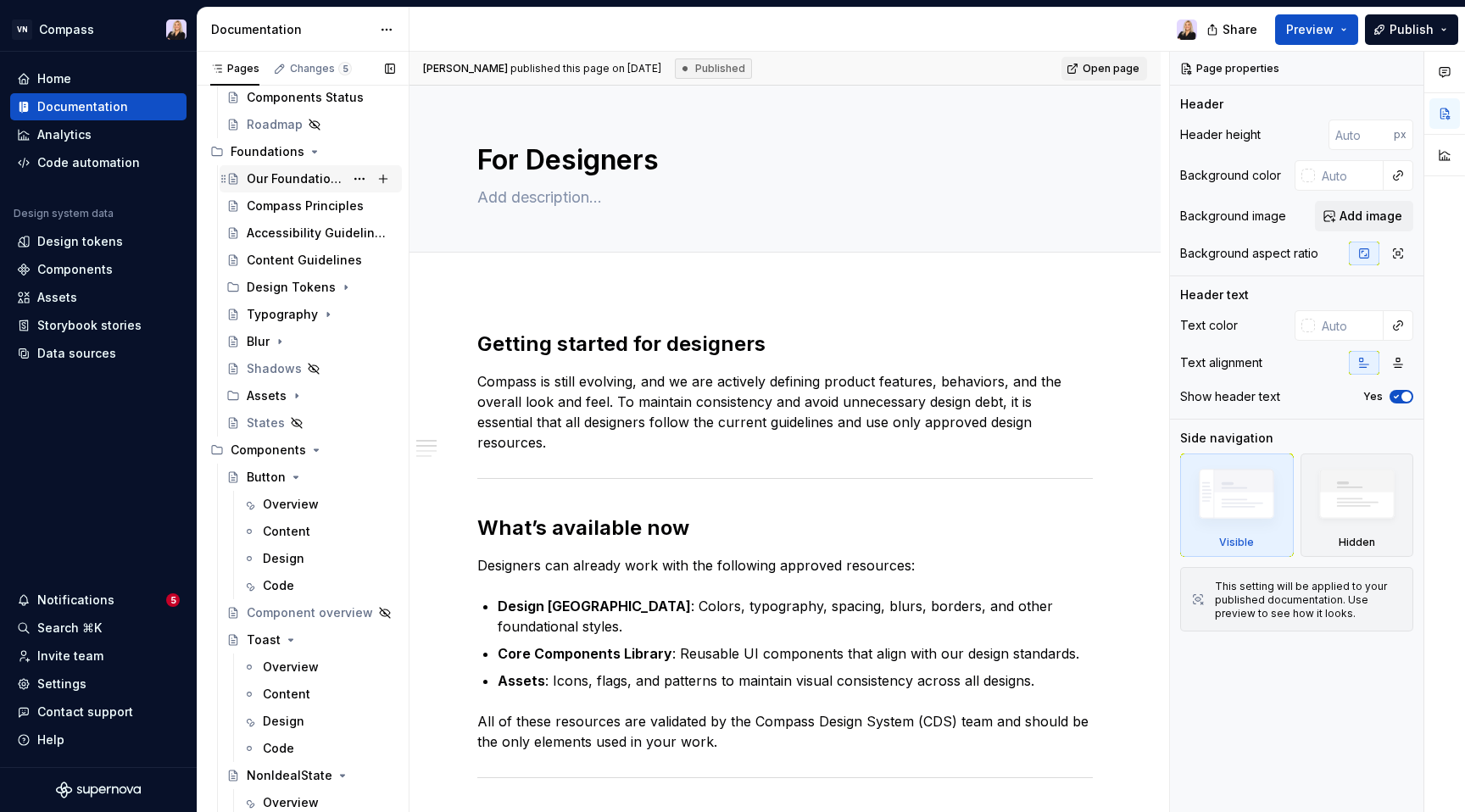
click at [274, 177] on div "Our Foundations" at bounding box center [295, 179] width 98 height 17
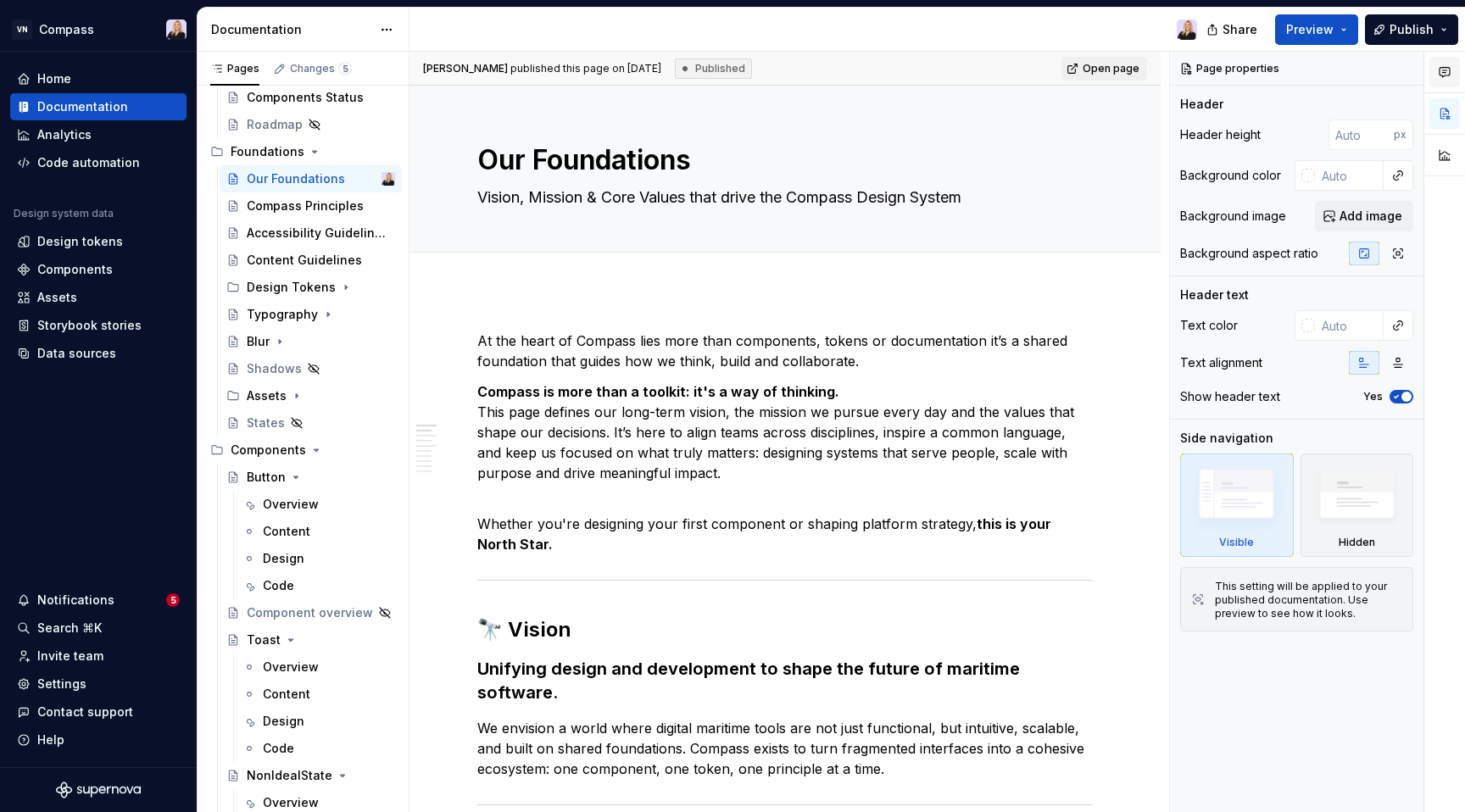
click at [1446, 74] on icon "button" at bounding box center [1444, 72] width 13 height 13
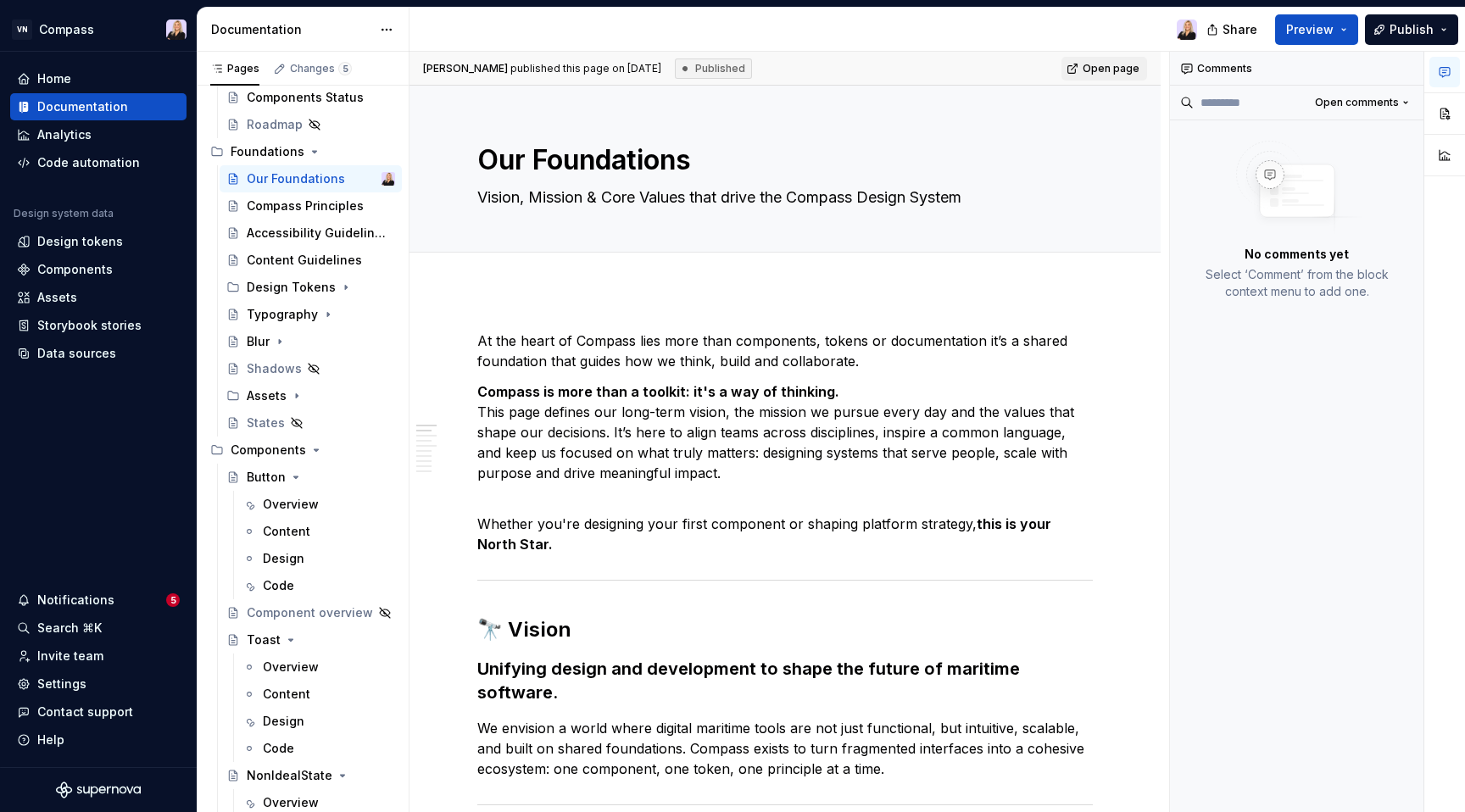
drag, startPoint x: 682, startPoint y: 67, endPoint x: 611, endPoint y: 66, distance: 71.0
click at [611, 66] on span "[PERSON_NAME] published this page on [DATE]" at bounding box center [542, 68] width 238 height 13
click at [296, 69] on div "Changes 5" at bounding box center [320, 68] width 62 height 13
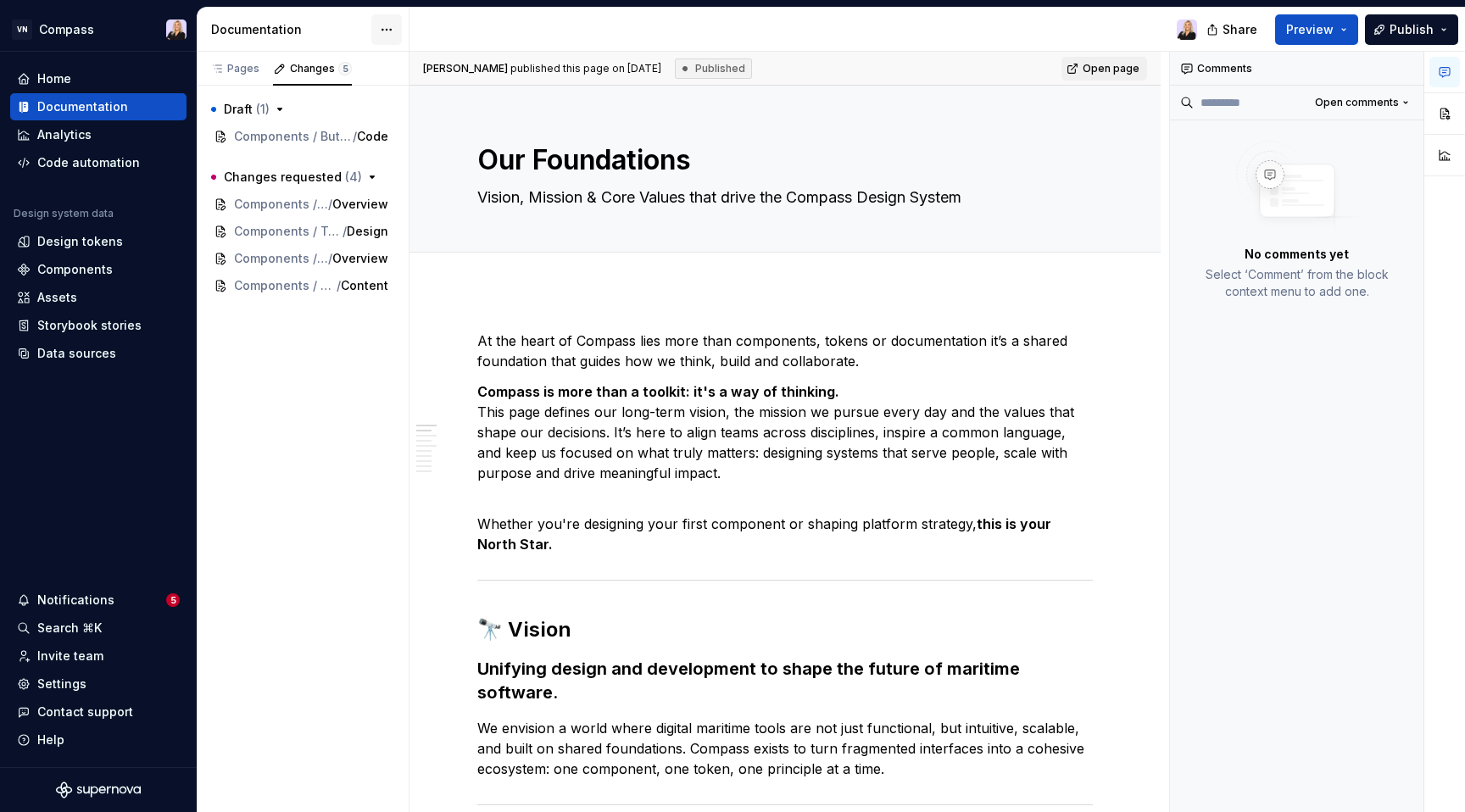
click at [389, 30] on html "VN Compass Home Documentation Analytics Code automation Design system data Desi…" at bounding box center [732, 406] width 1465 height 812
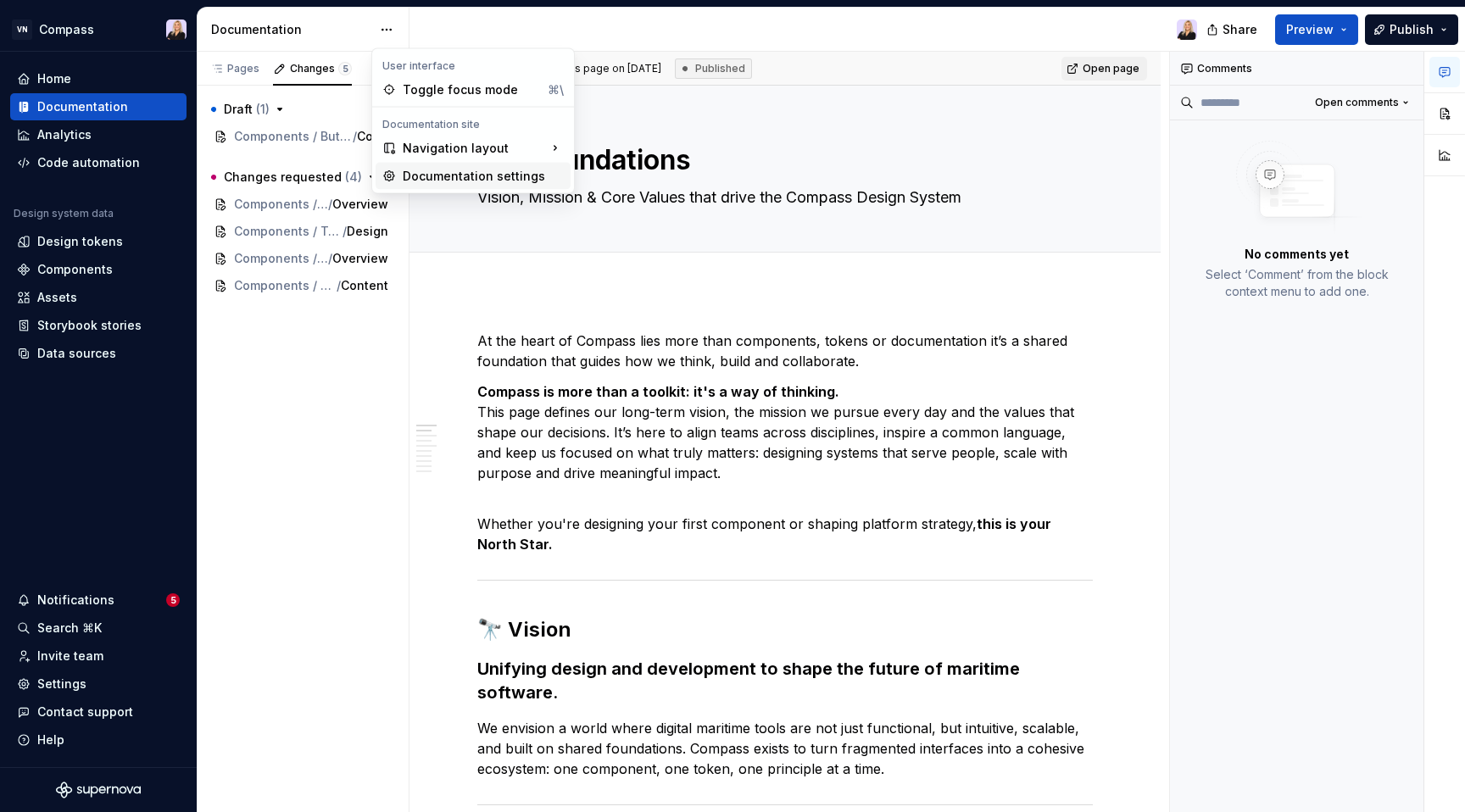
click at [427, 174] on div "Documentation settings" at bounding box center [483, 177] width 161 height 17
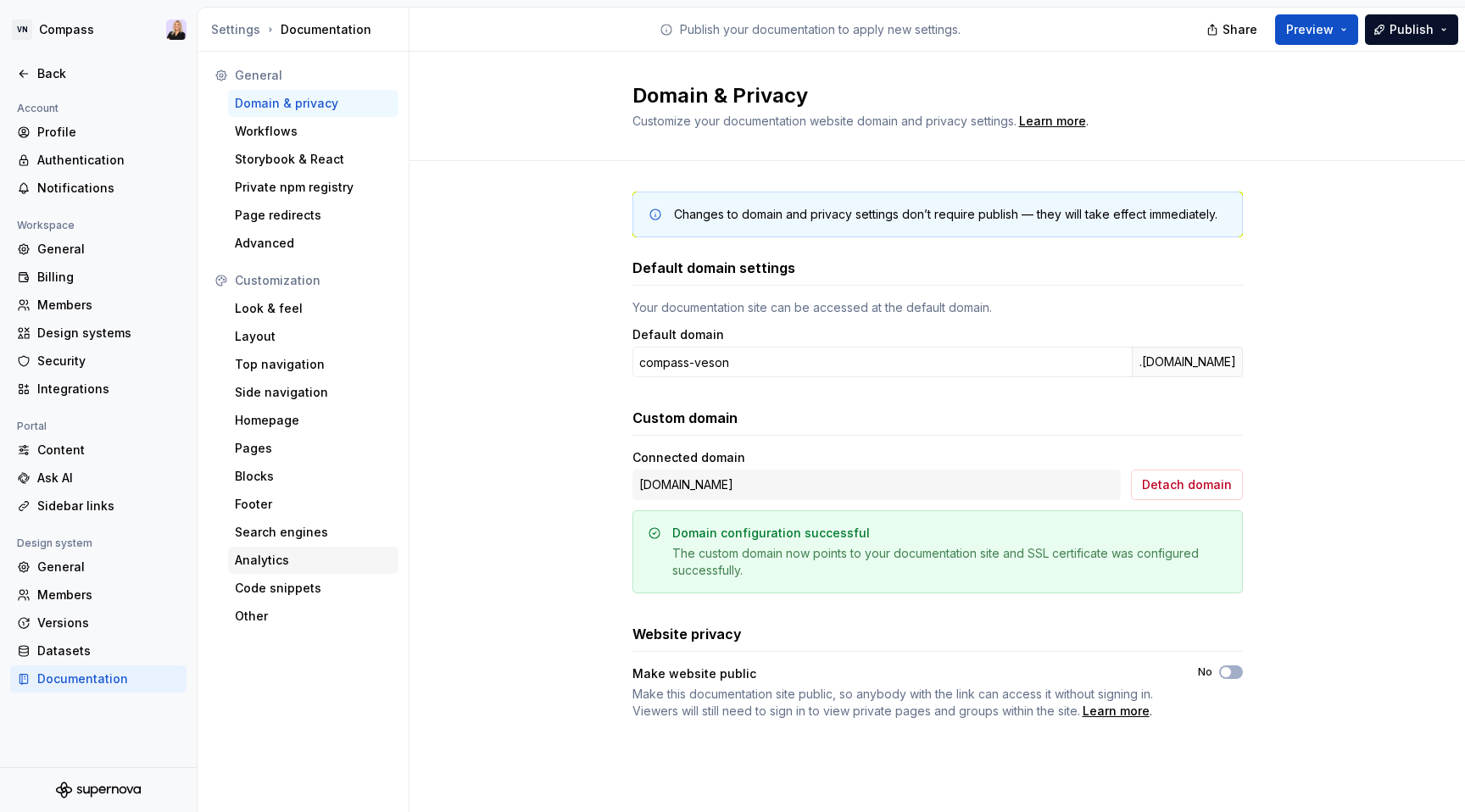
click at [295, 560] on div "Analytics" at bounding box center [313, 560] width 157 height 17
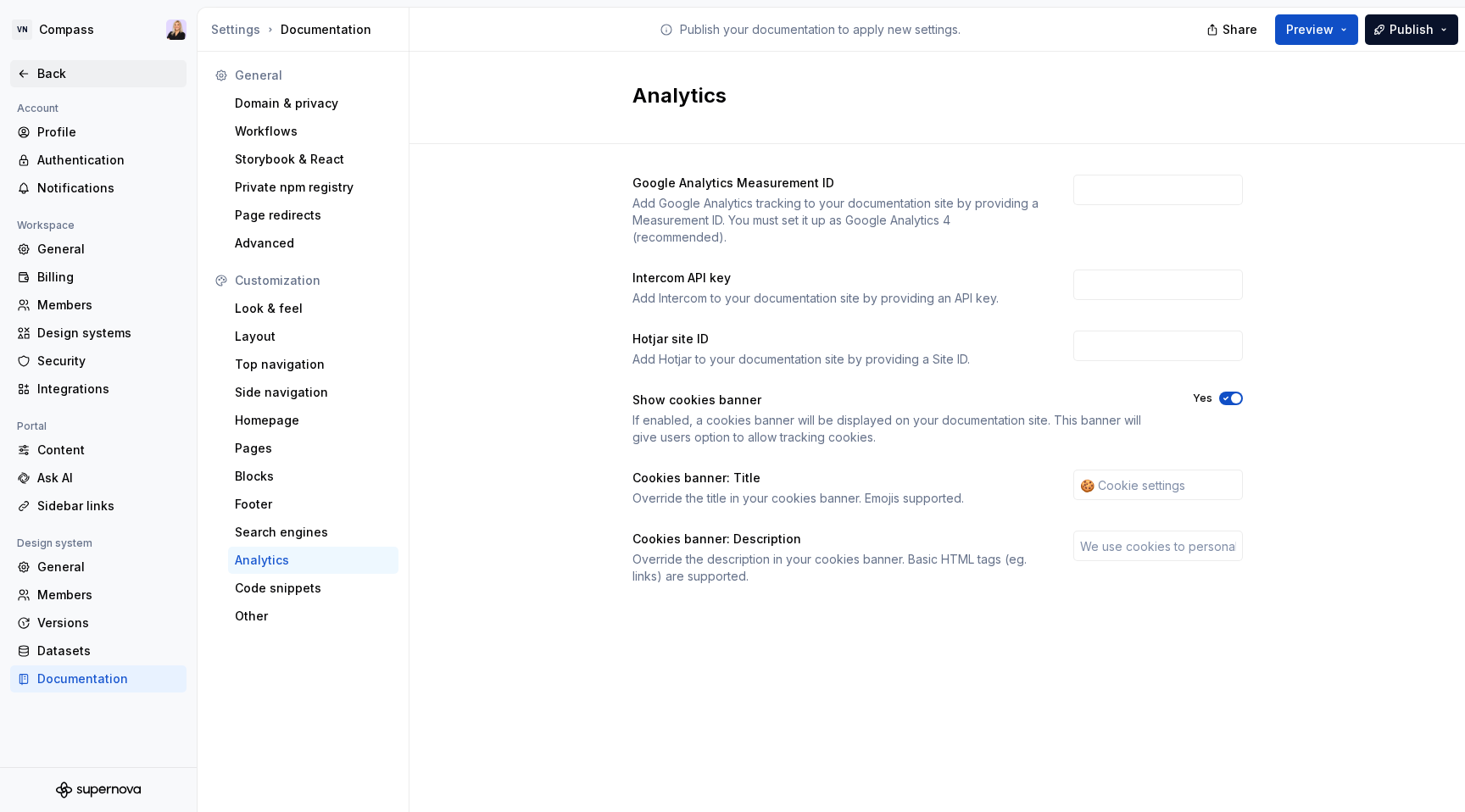
click at [44, 70] on div "Back" at bounding box center [108, 74] width 143 height 17
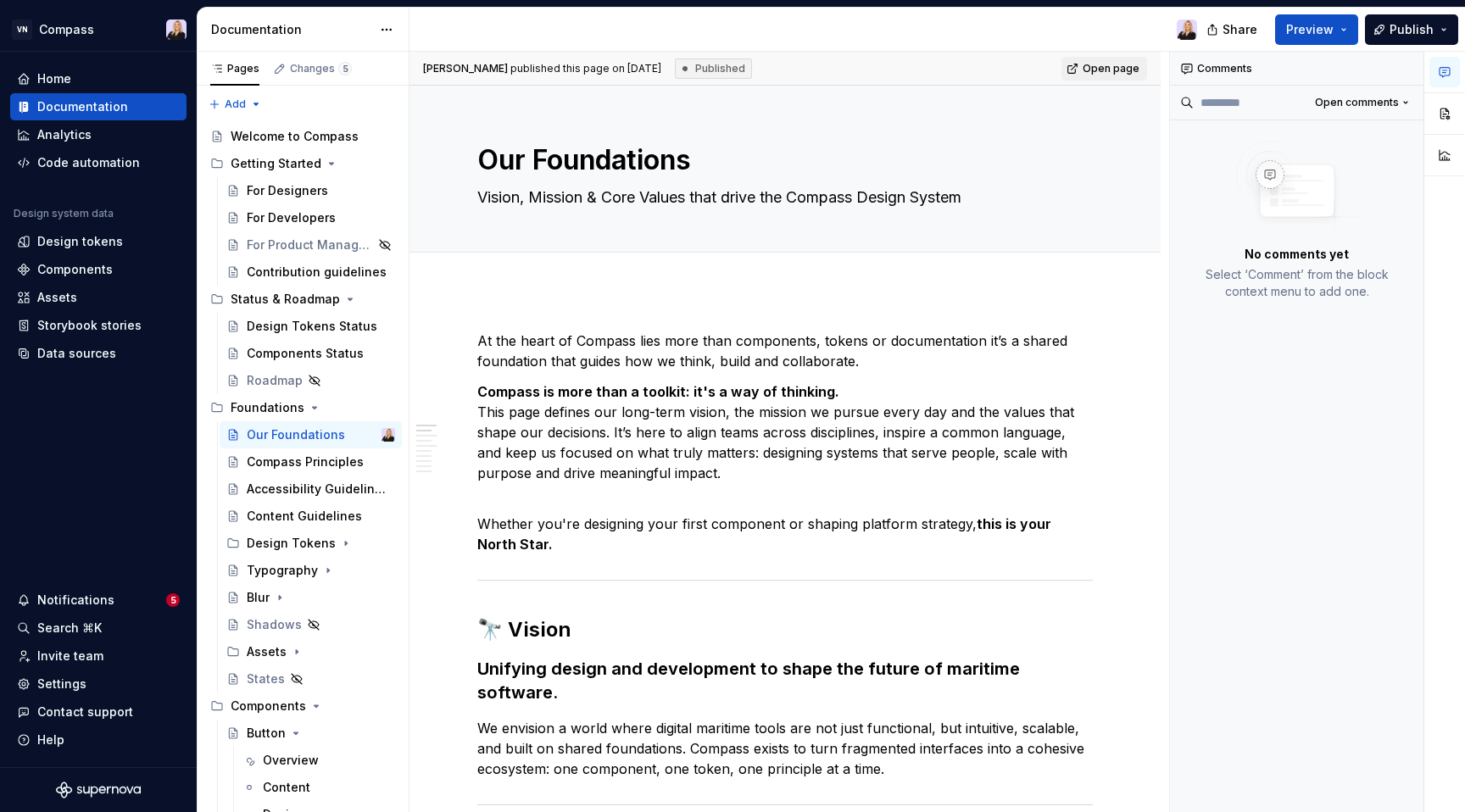
click at [575, 70] on span "[PERSON_NAME] published this page on [DATE]" at bounding box center [542, 68] width 238 height 13
click at [734, 71] on div "Published" at bounding box center [713, 68] width 77 height 20
click at [448, 64] on span "[PERSON_NAME]" at bounding box center [465, 67] width 85 height 12
click at [354, 434] on button "Page tree" at bounding box center [359, 434] width 24 height 24
click at [350, 434] on div "Pages Changes 5 Add Accessibility guide for tree Page tree. Navigate the tree w…" at bounding box center [302, 435] width 212 height 767
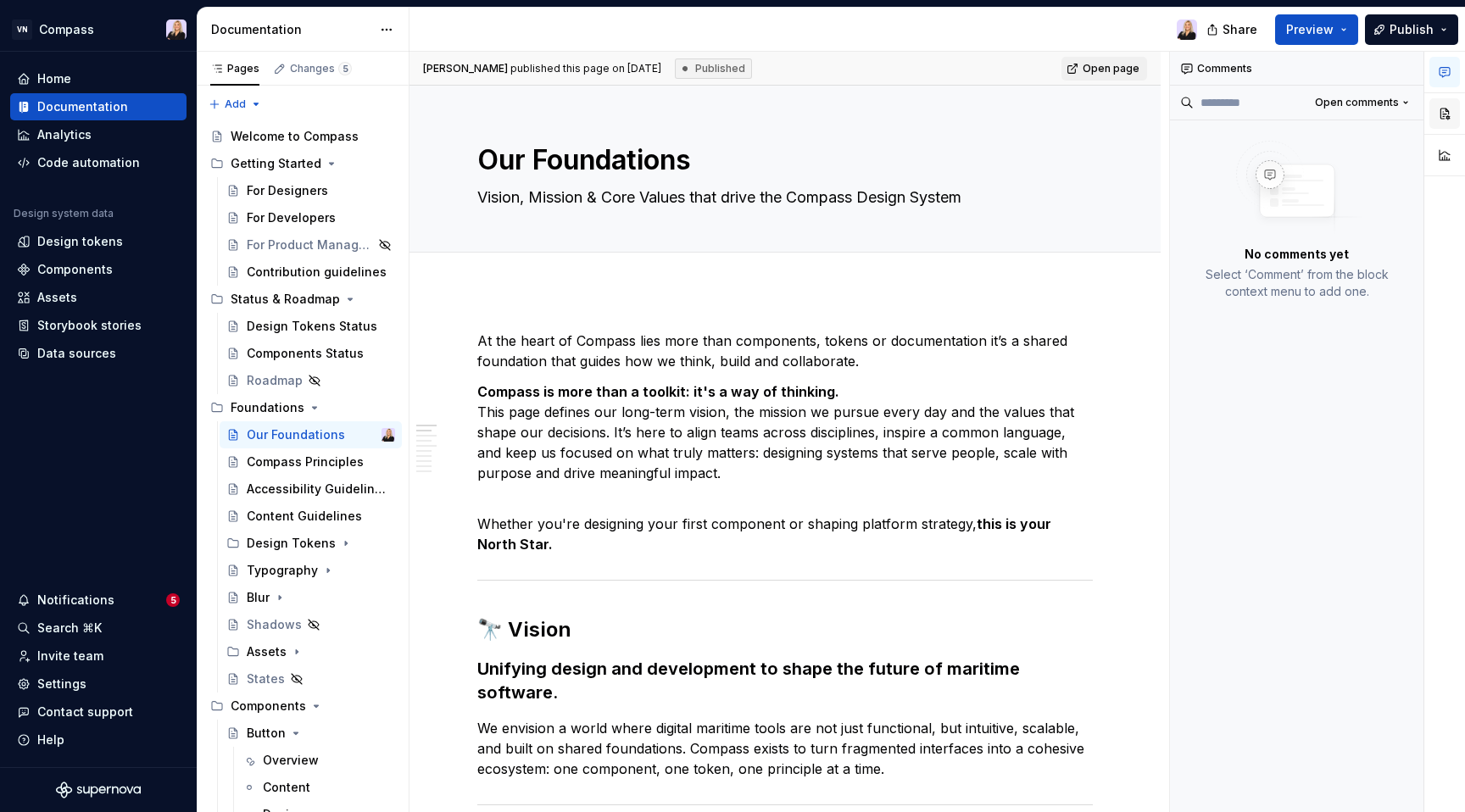
click at [1443, 111] on button "button" at bounding box center [1444, 113] width 30 height 30
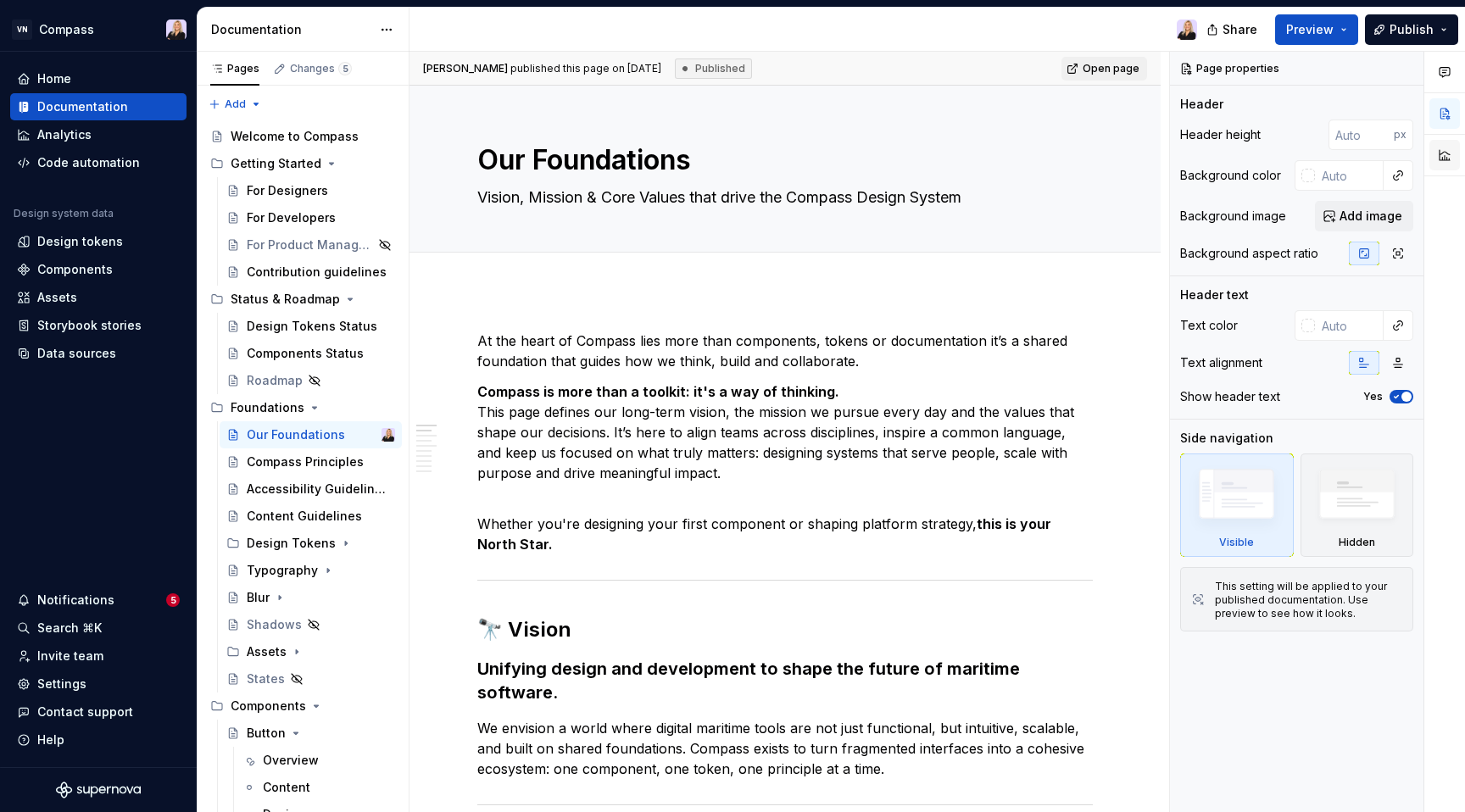
click at [1439, 159] on button "button" at bounding box center [1444, 155] width 30 height 30
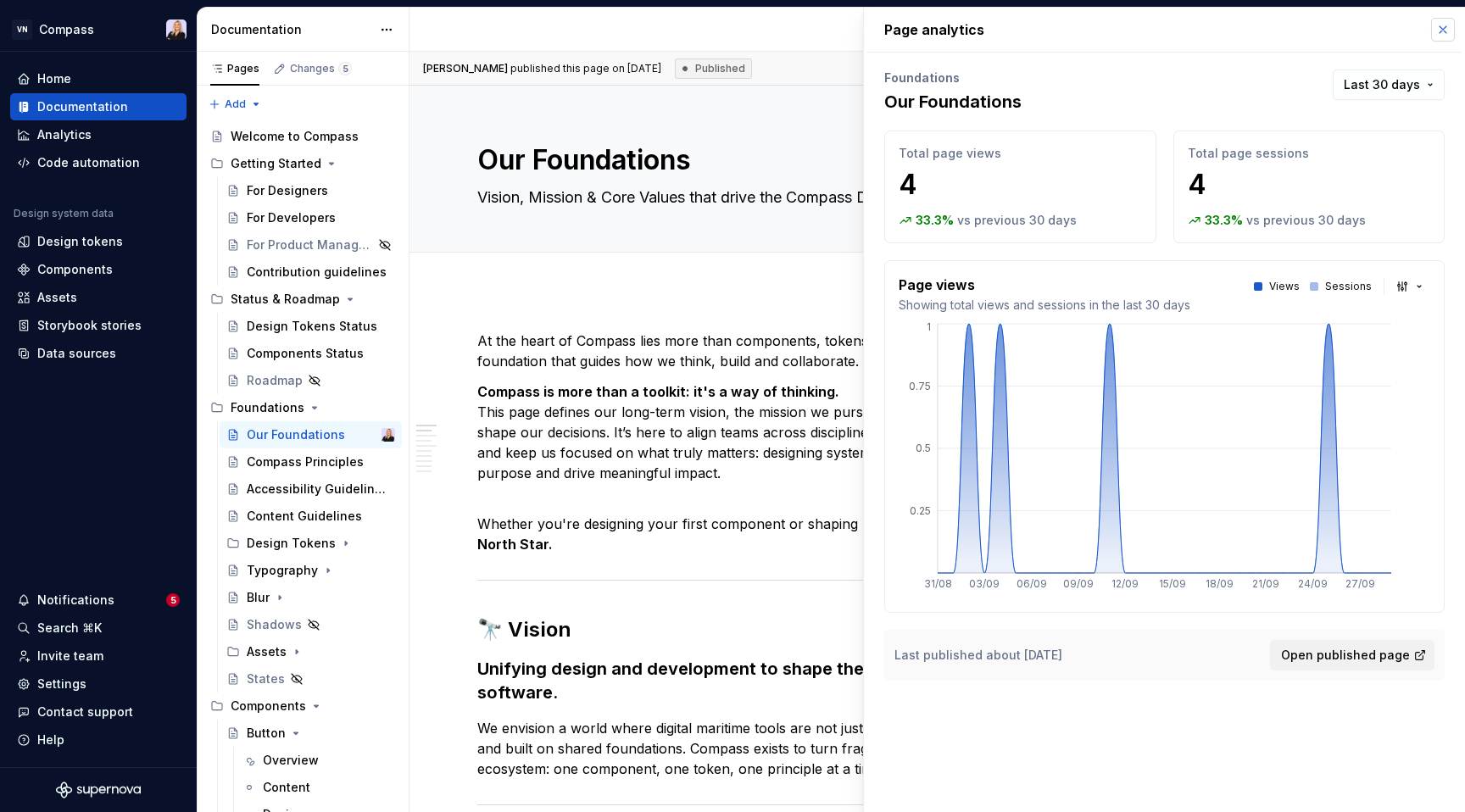
click at [1441, 35] on button "button" at bounding box center [1442, 29] width 24 height 24
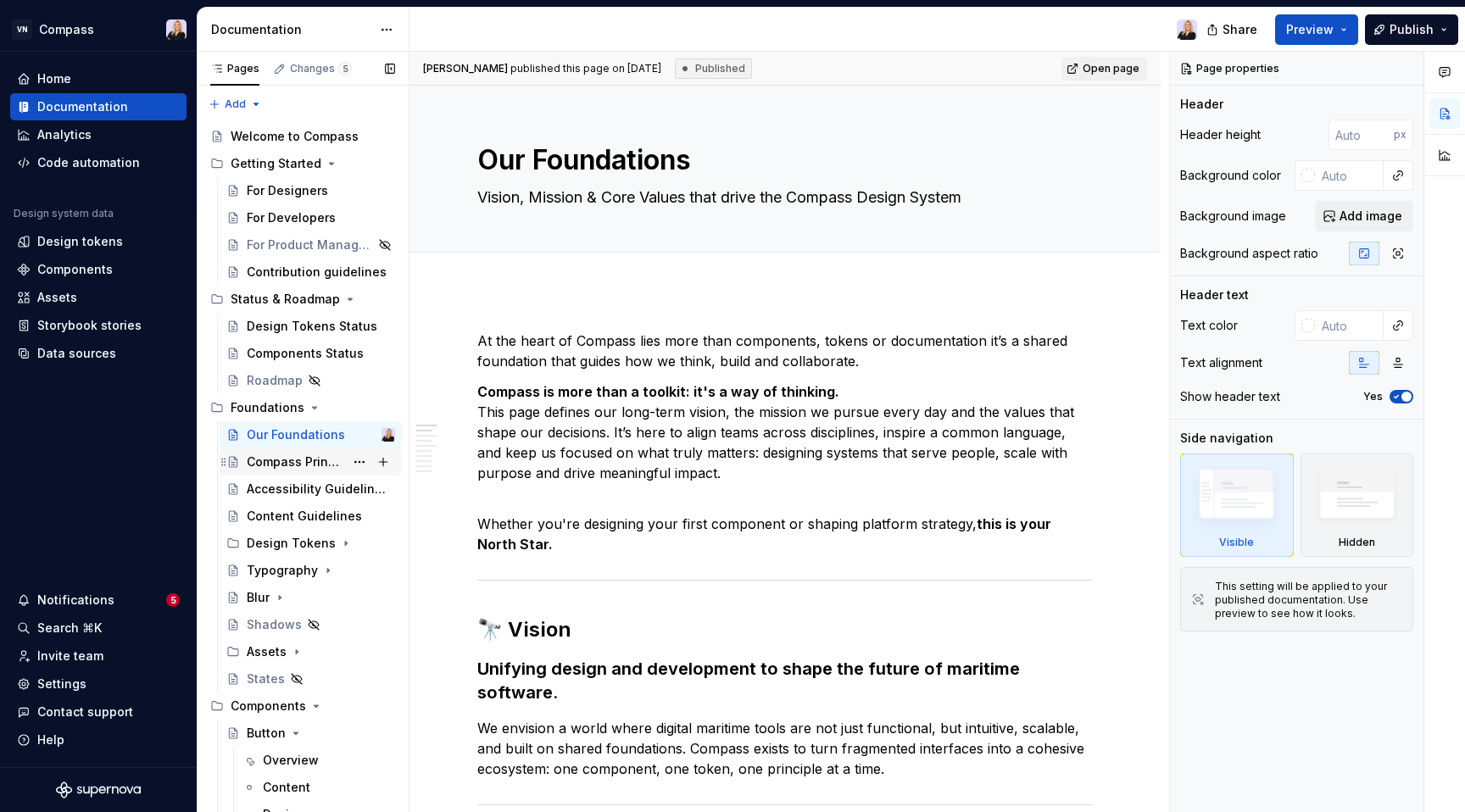
click at [293, 460] on div "Compass Principles" at bounding box center [295, 462] width 98 height 17
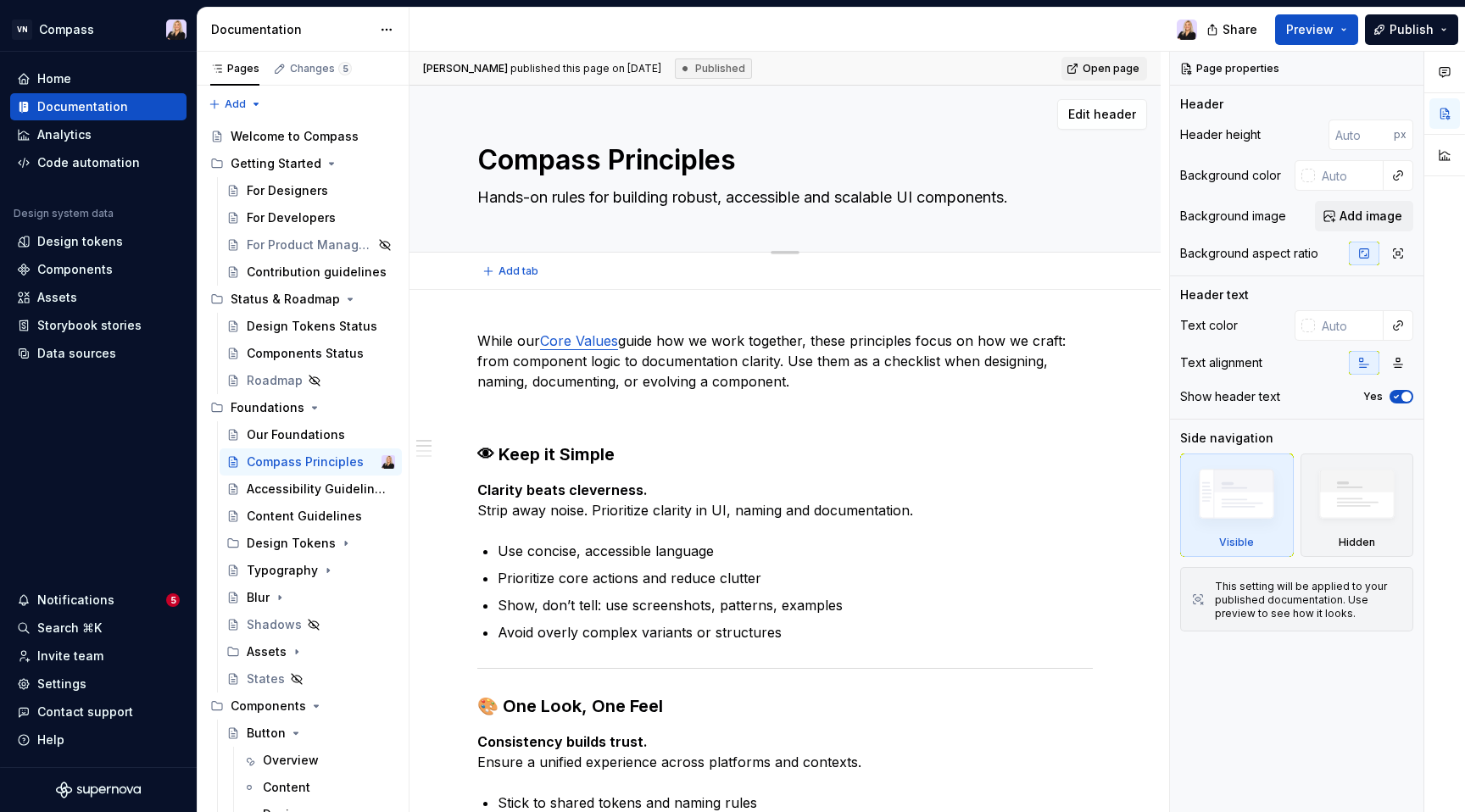
drag, startPoint x: 481, startPoint y: 161, endPoint x: 750, endPoint y: 156, distance: 269.0
click at [749, 158] on textarea "Compass Principles" at bounding box center [782, 160] width 616 height 41
click at [298, 484] on div "Accessibility Guidelines" at bounding box center [295, 489] width 98 height 17
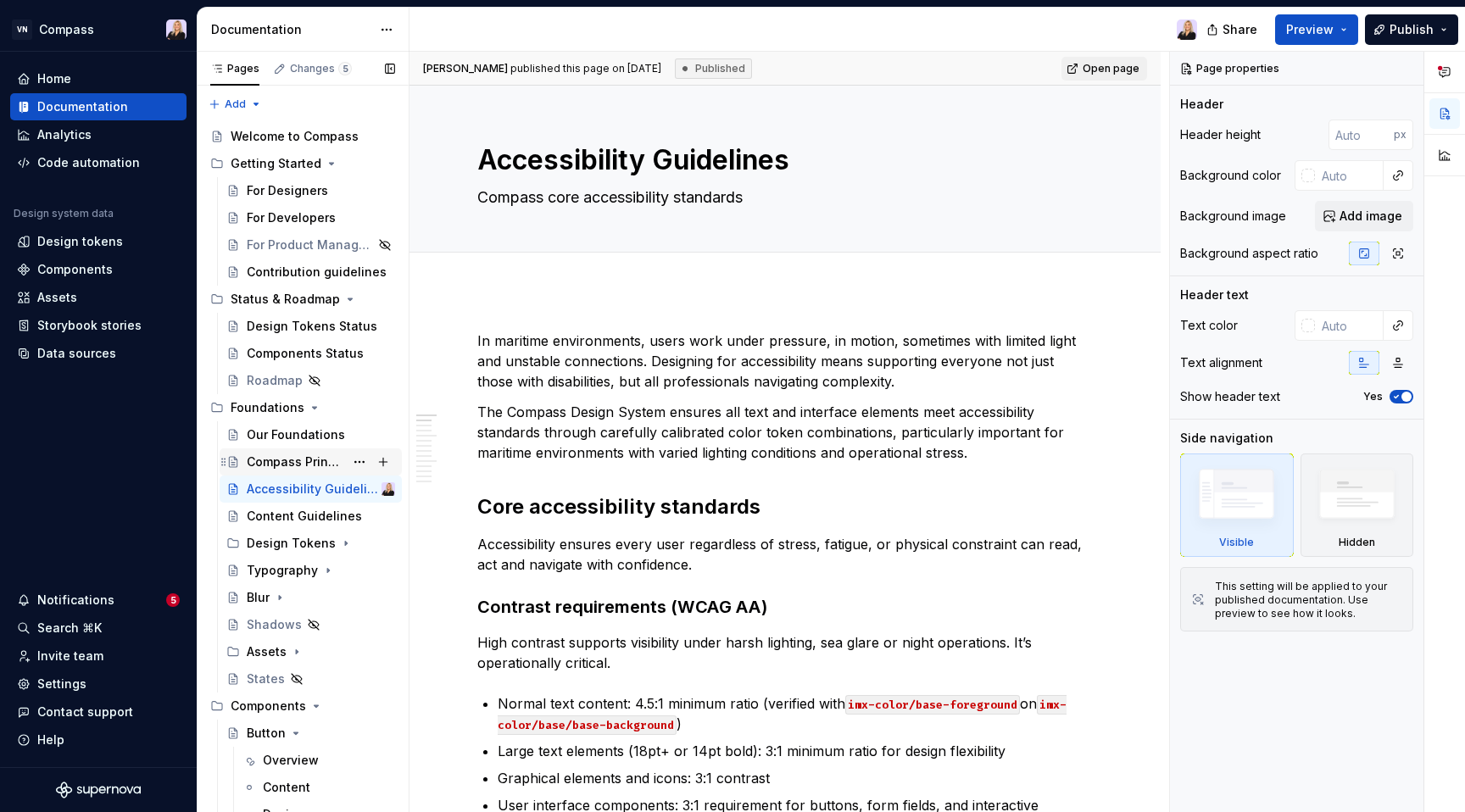
click at [274, 453] on div "Compass Principles" at bounding box center [295, 462] width 98 height 17
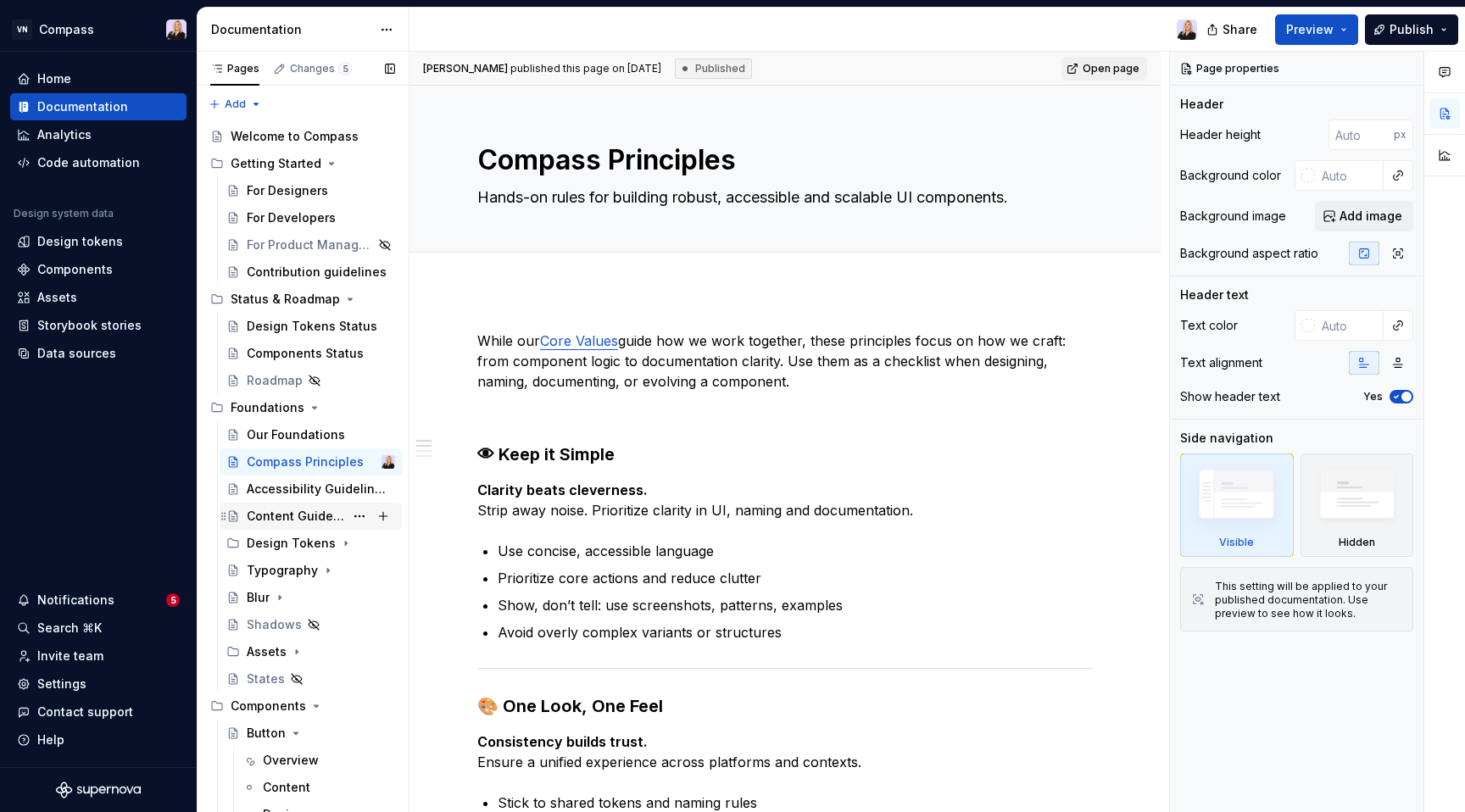
click at [277, 515] on div "Content Guidelines" at bounding box center [295, 516] width 98 height 17
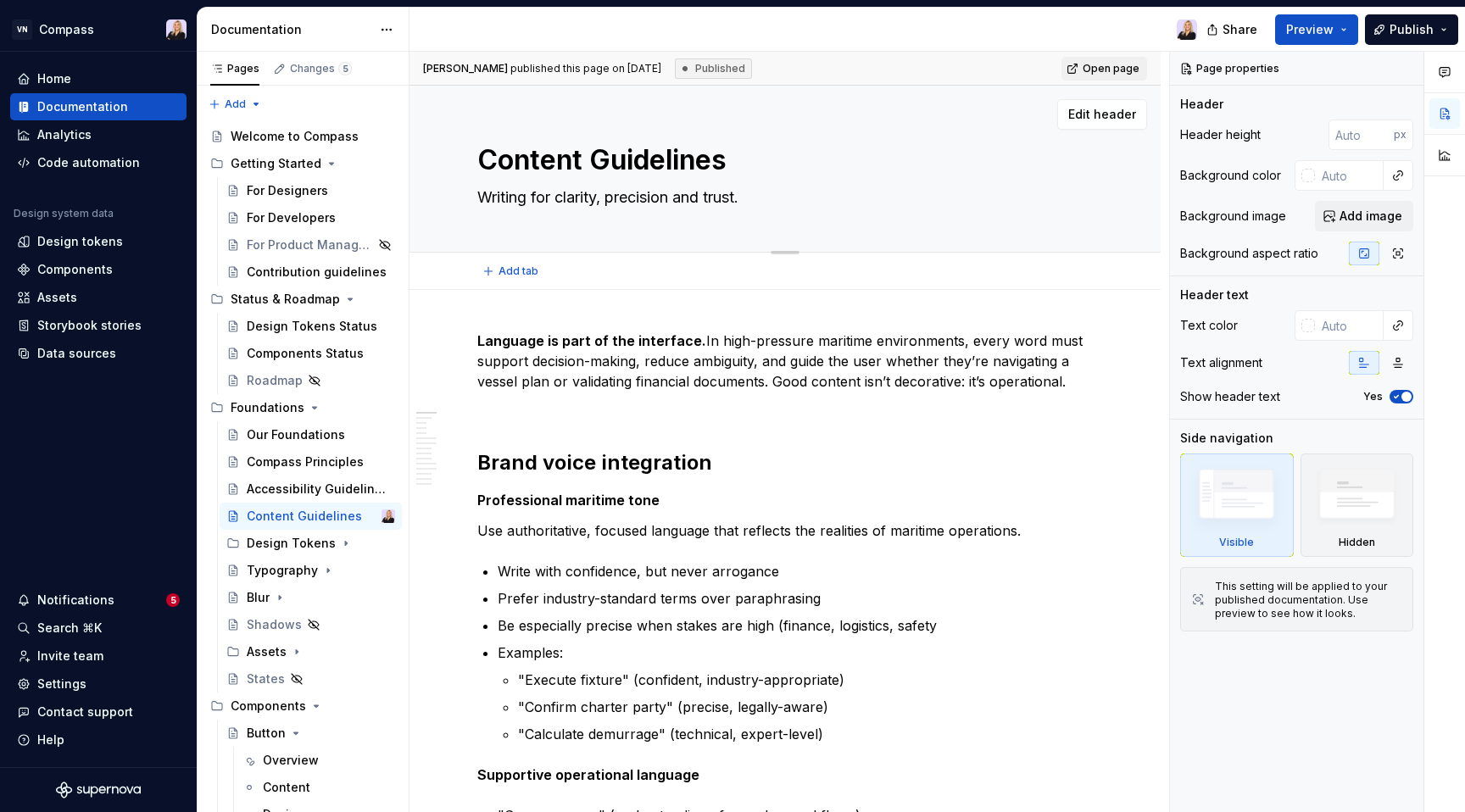
drag, startPoint x: 736, startPoint y: 159, endPoint x: 758, endPoint y: 156, distance: 22.2
click at [758, 156] on textarea "Content Guidelines" at bounding box center [782, 160] width 616 height 41
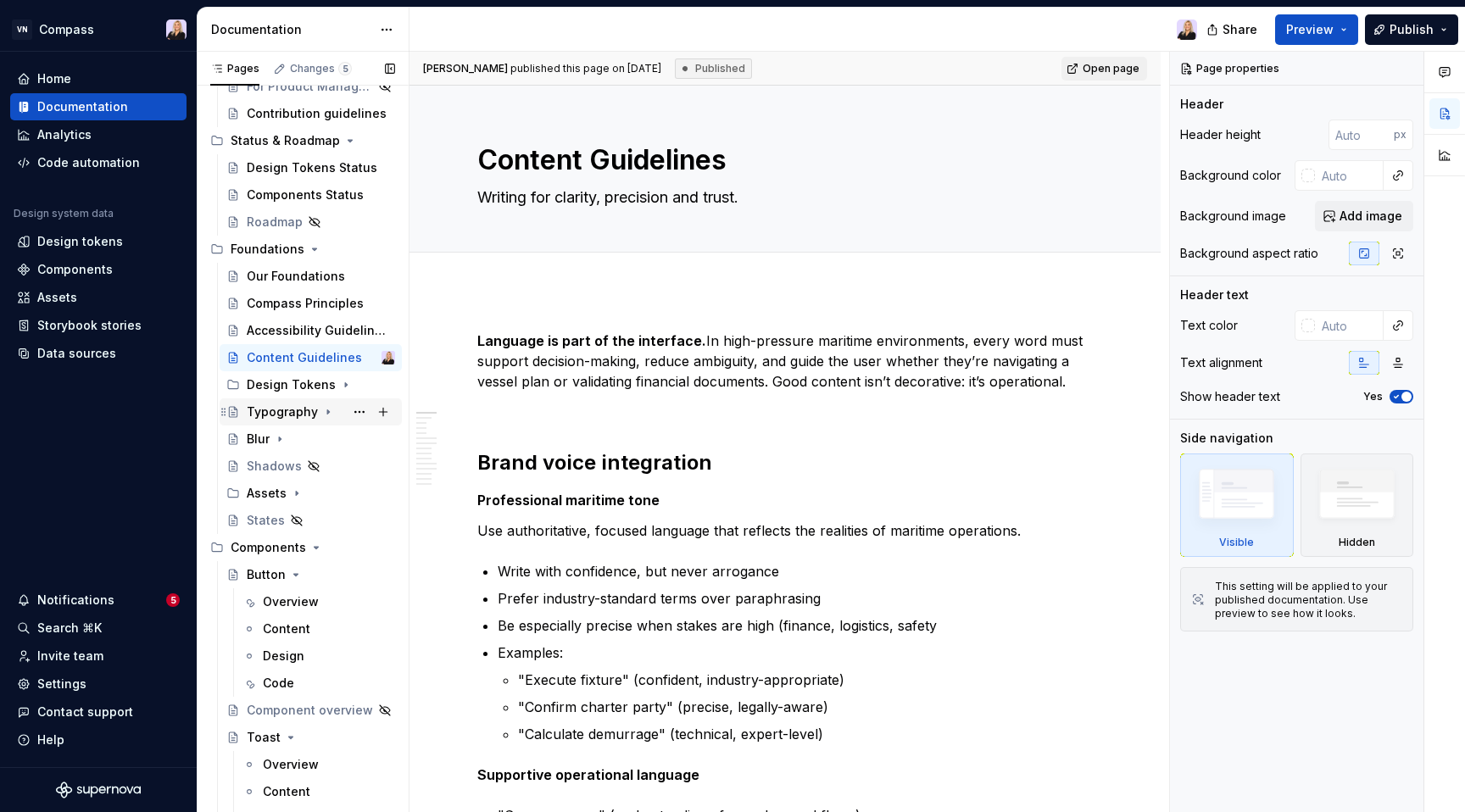
scroll to position [231, 0]
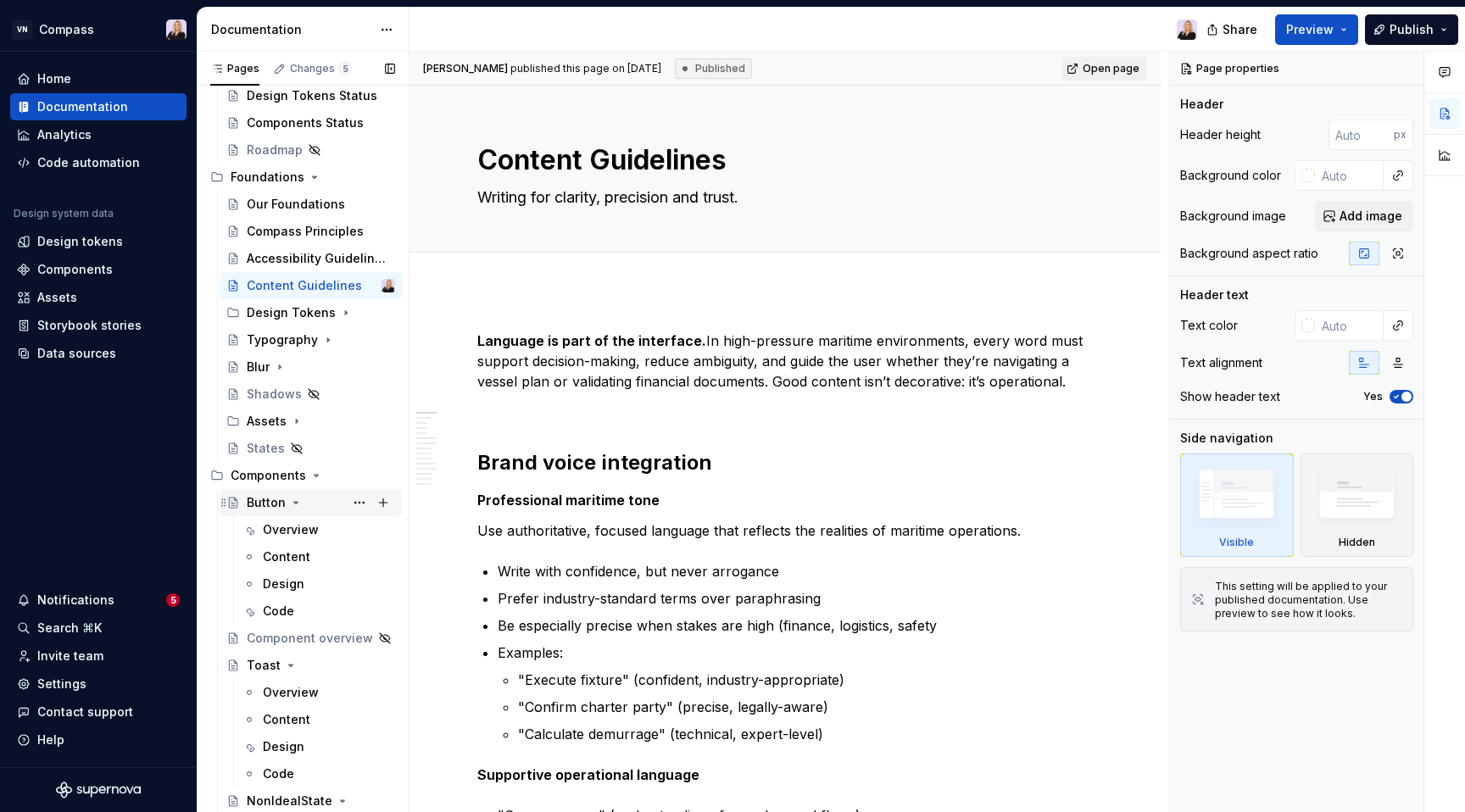
click at [274, 499] on div "Button" at bounding box center [266, 502] width 39 height 17
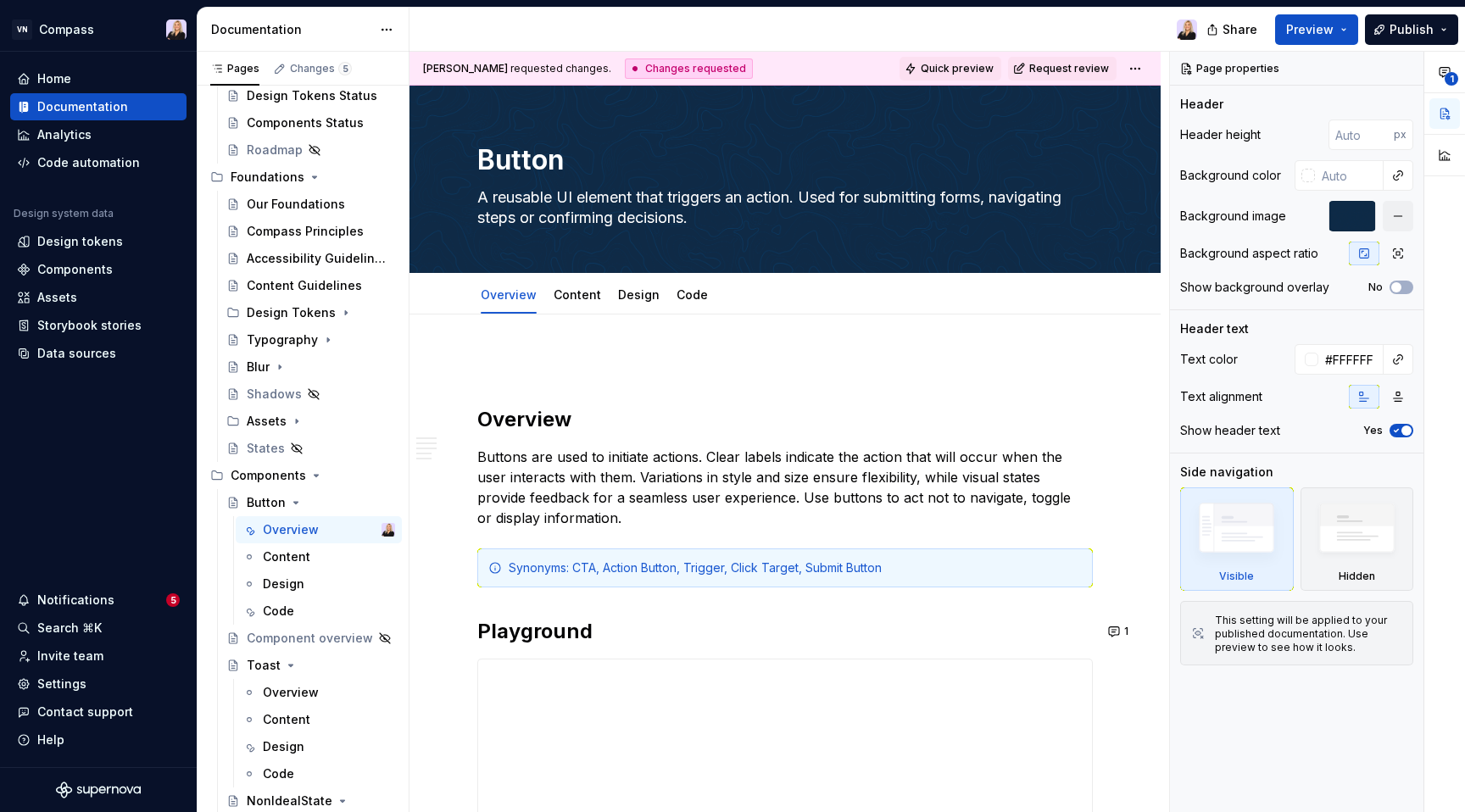
click at [974, 62] on span "Quick preview" at bounding box center [957, 68] width 73 height 13
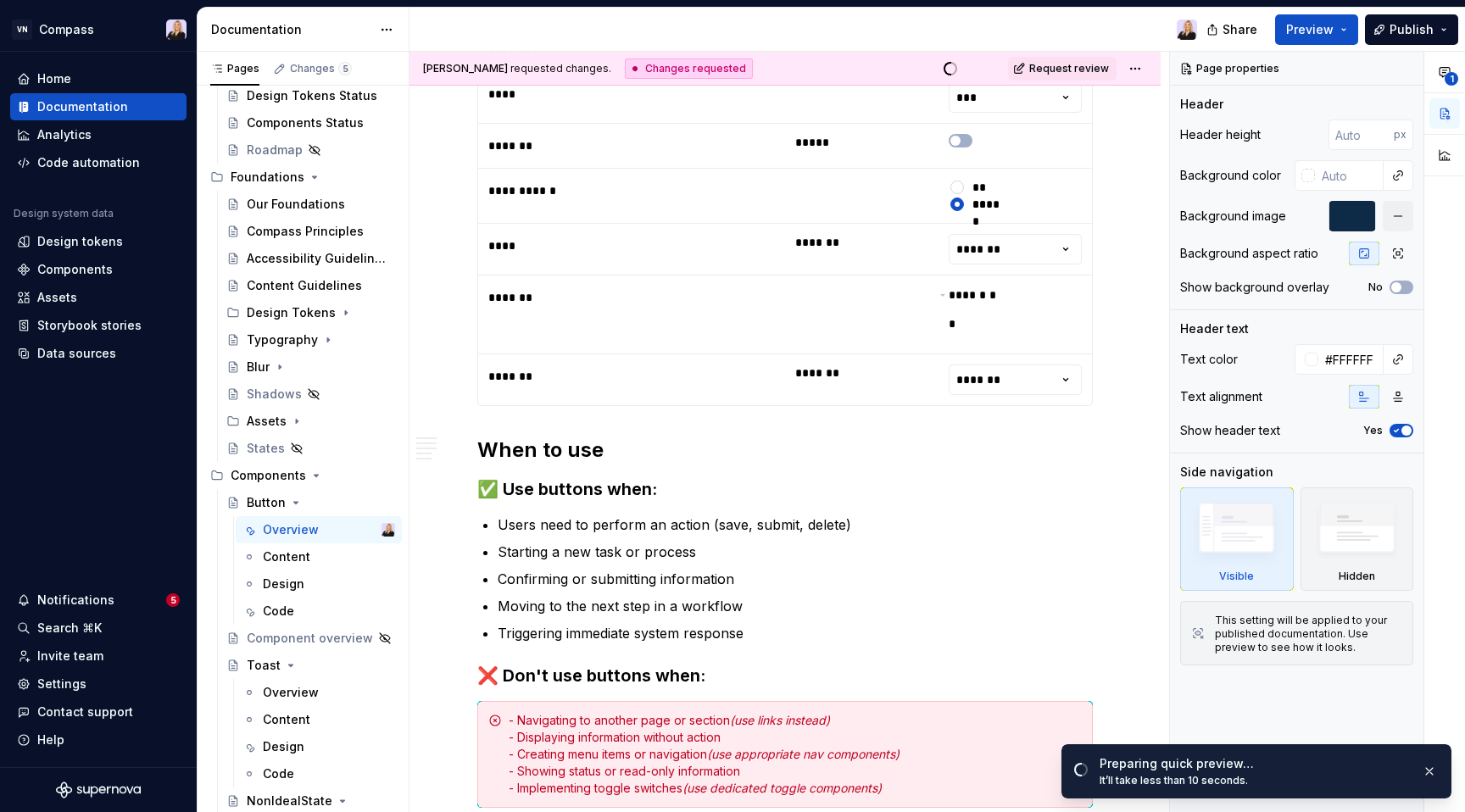
scroll to position [1159, 0]
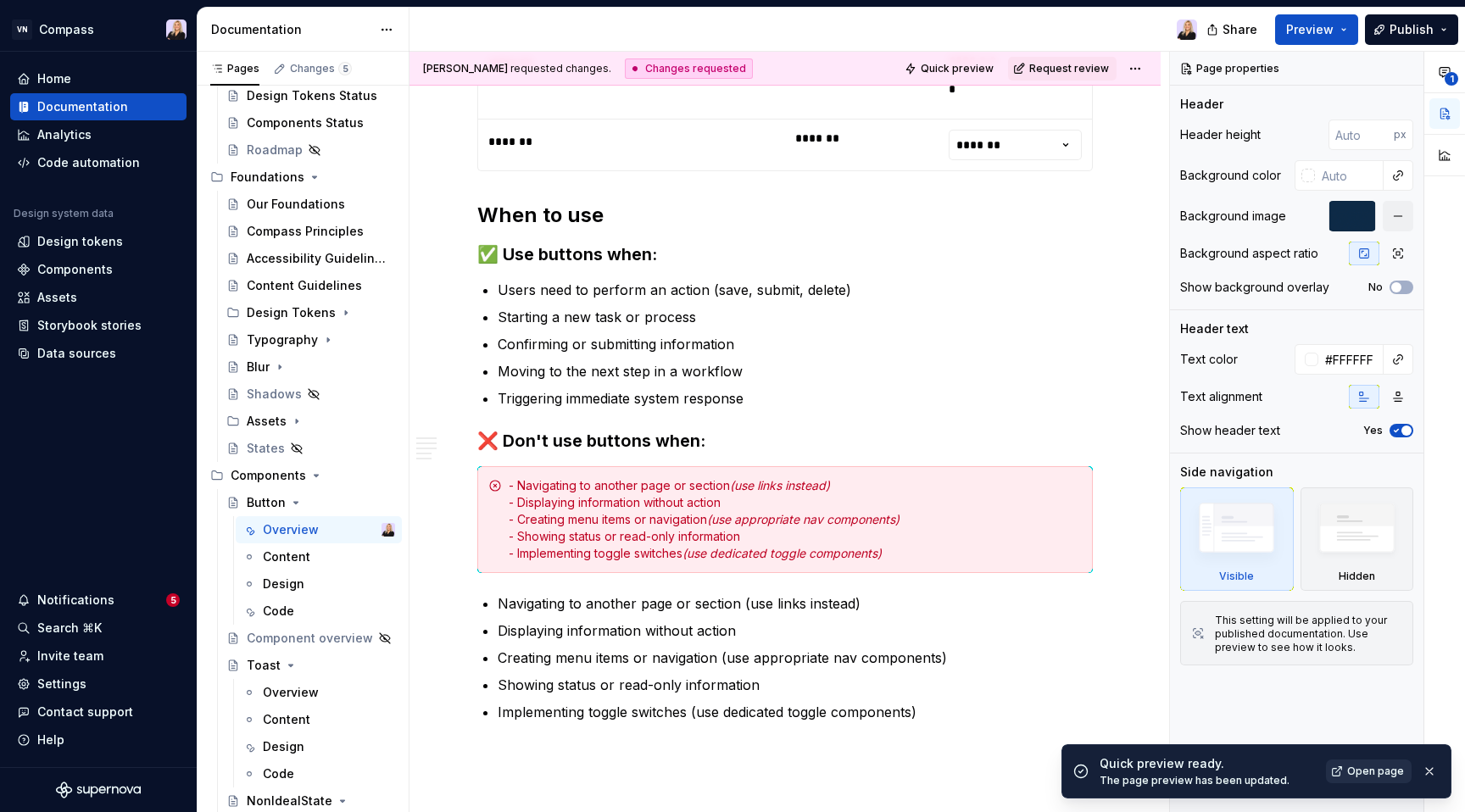
click at [1379, 770] on span "Open page" at bounding box center [1376, 771] width 57 height 13
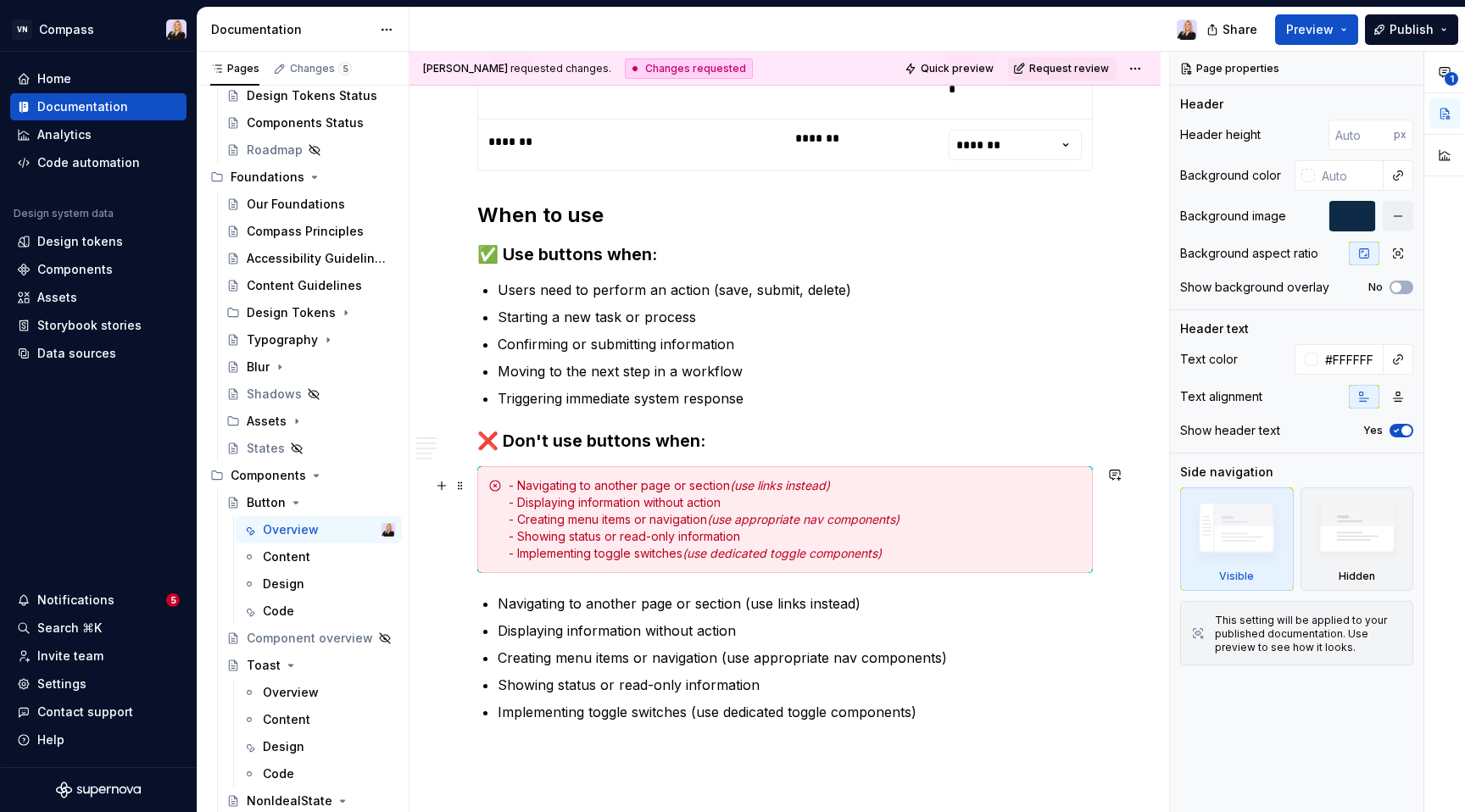
click at [645, 508] on div "- Navigating to another page or section (use links instead) - Displaying inform…" at bounding box center [794, 519] width 573 height 85
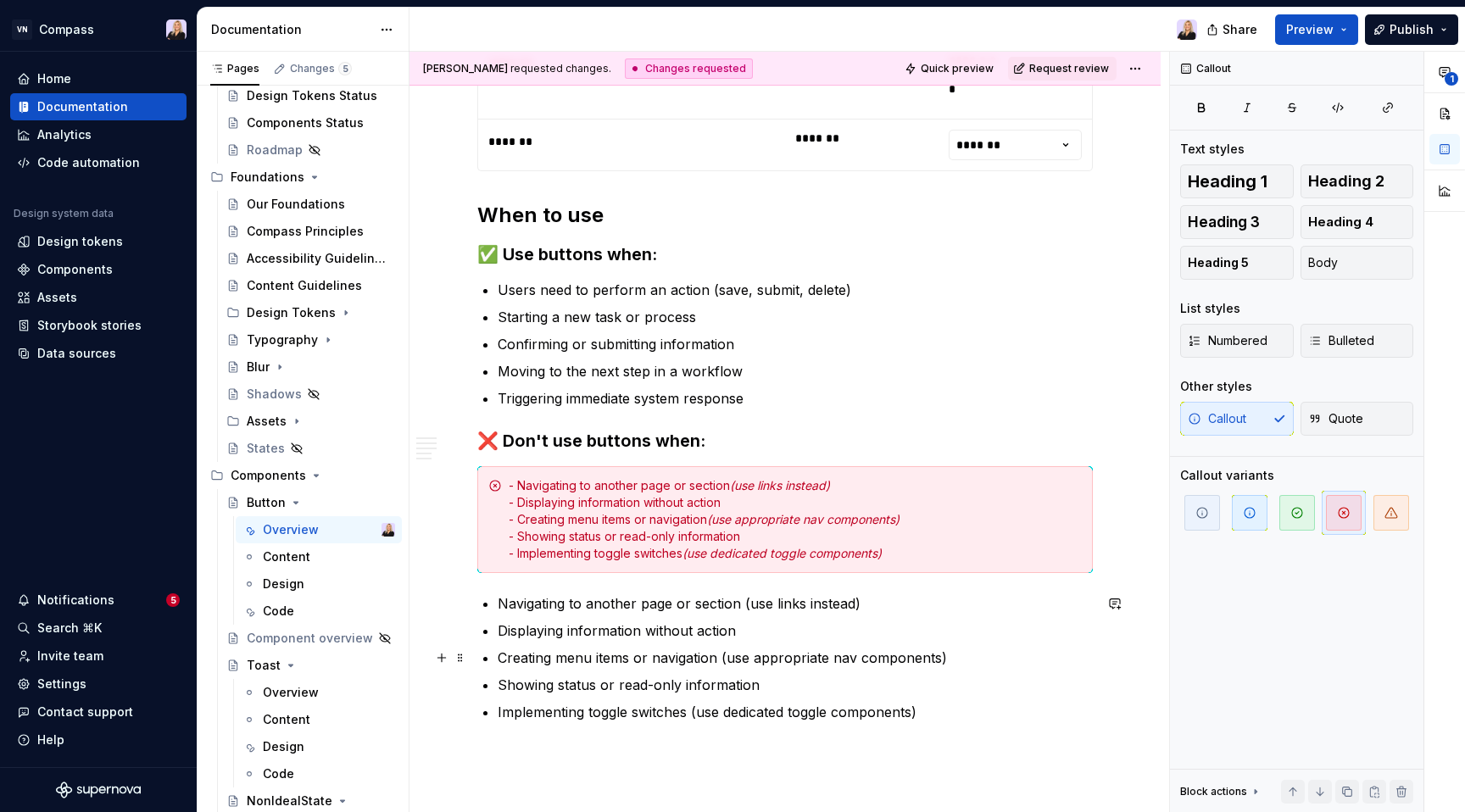
click at [668, 643] on ul "Navigating to another page or section (use links instead) Displaying informatio…" at bounding box center [795, 657] width 595 height 129
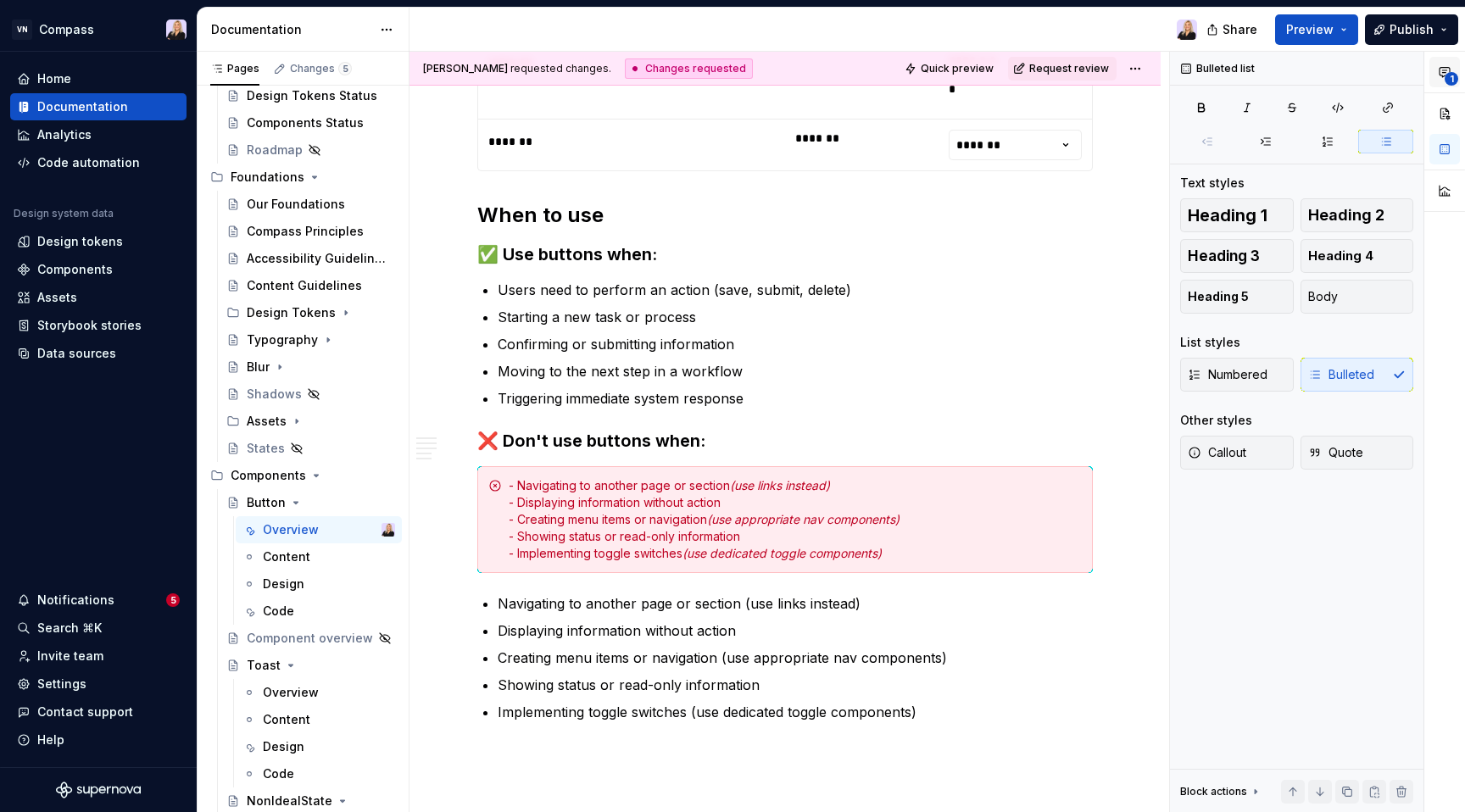
click at [1442, 75] on icon "button" at bounding box center [1444, 72] width 13 height 13
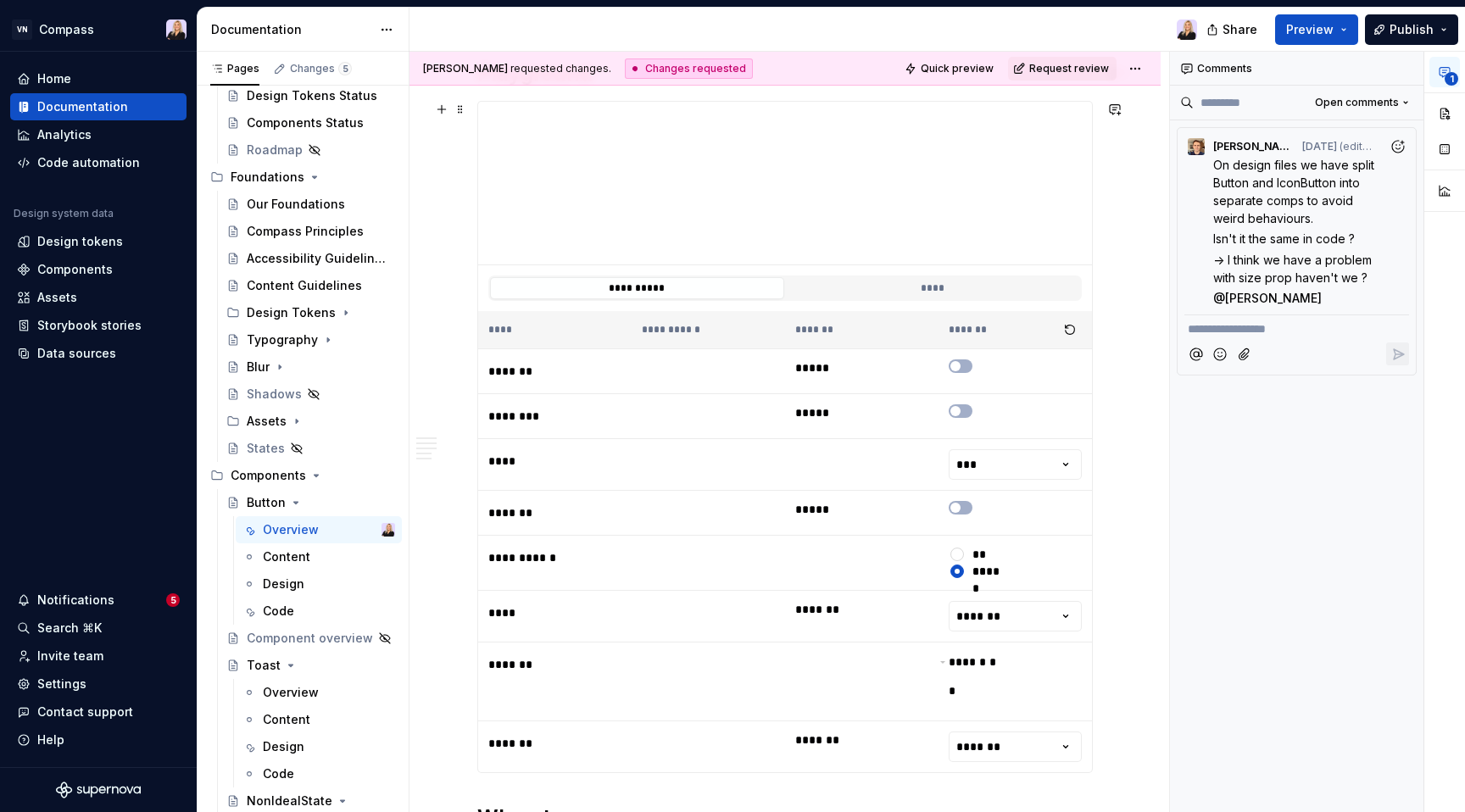
scroll to position [0, 0]
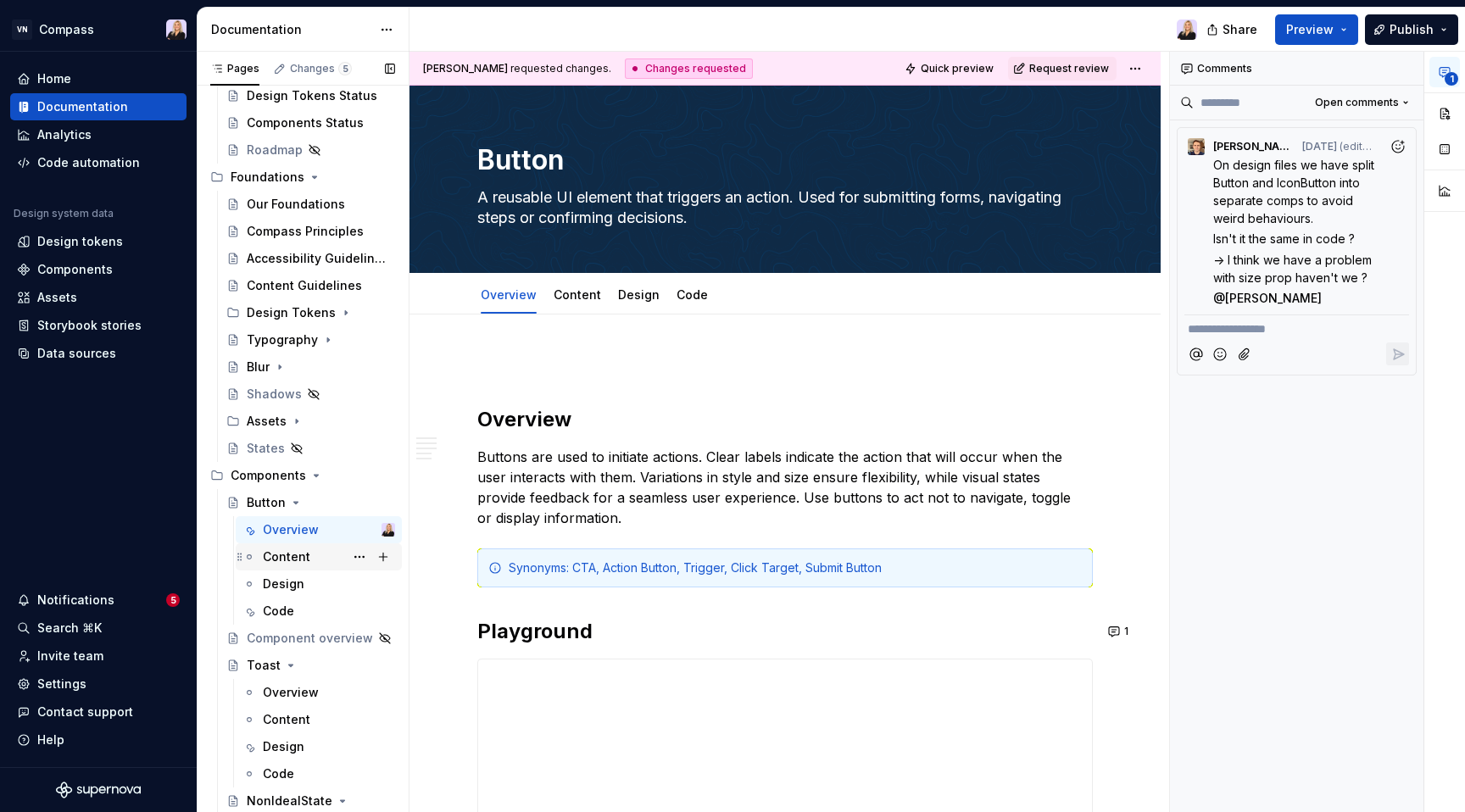
click at [299, 555] on div "Content" at bounding box center [287, 557] width 48 height 17
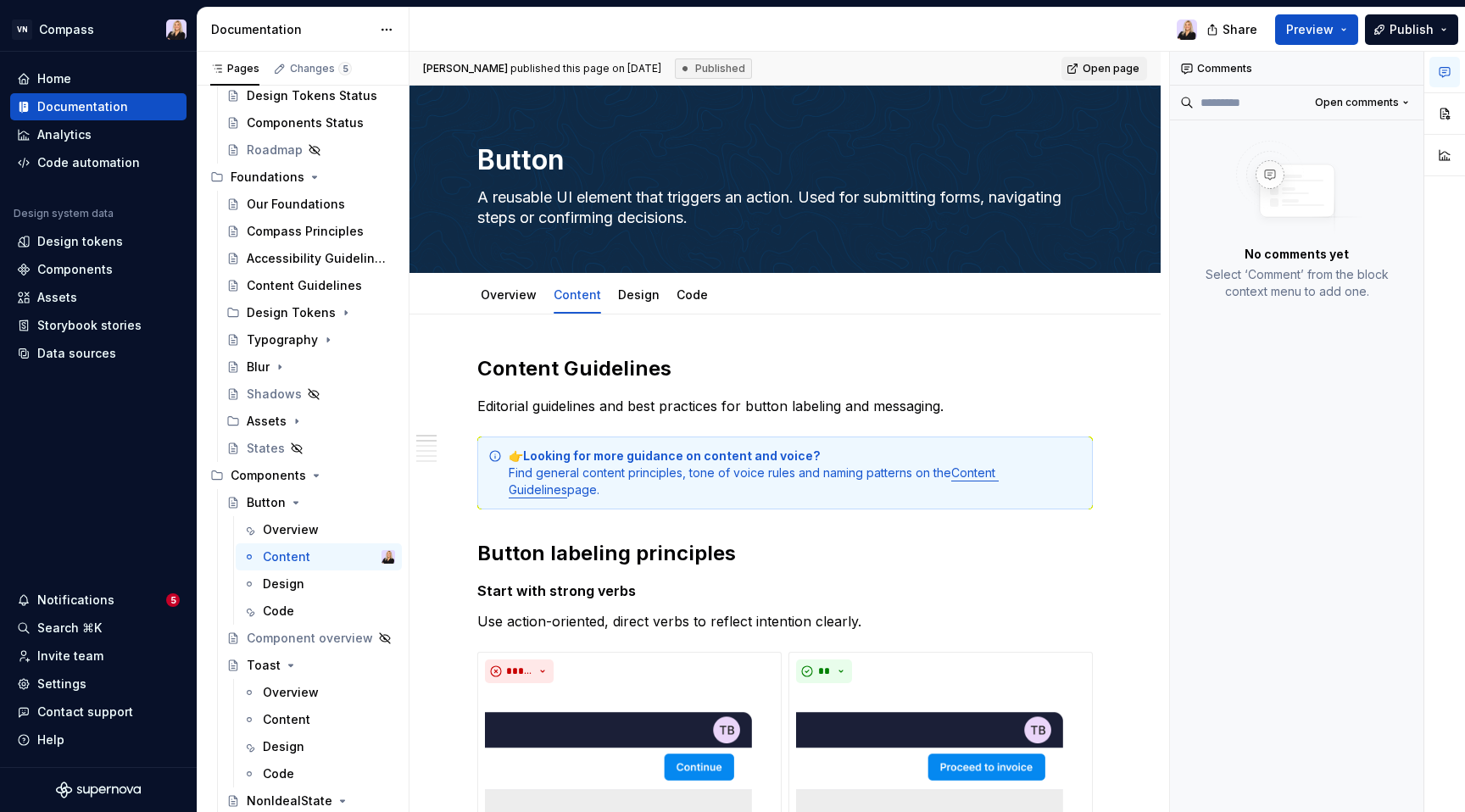
drag, startPoint x: 615, startPoint y: 63, endPoint x: 676, endPoint y: 61, distance: 61.0
click at [676, 61] on div "[PERSON_NAME] published this page on [DATE] Published" at bounding box center [587, 68] width 329 height 20
copy span "[DATE]"
click at [285, 582] on div "Design" at bounding box center [284, 584] width 42 height 17
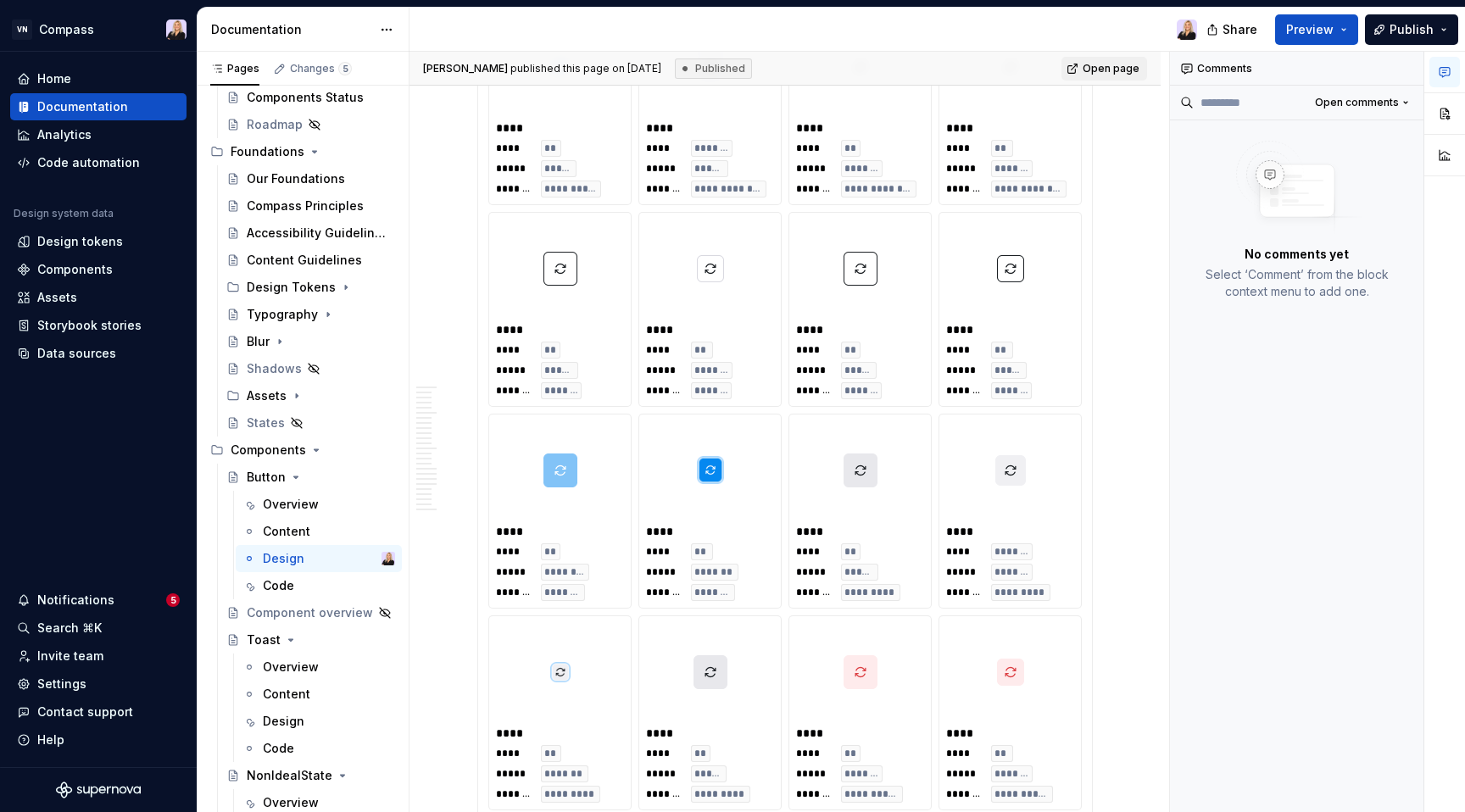
scroll to position [15475, 0]
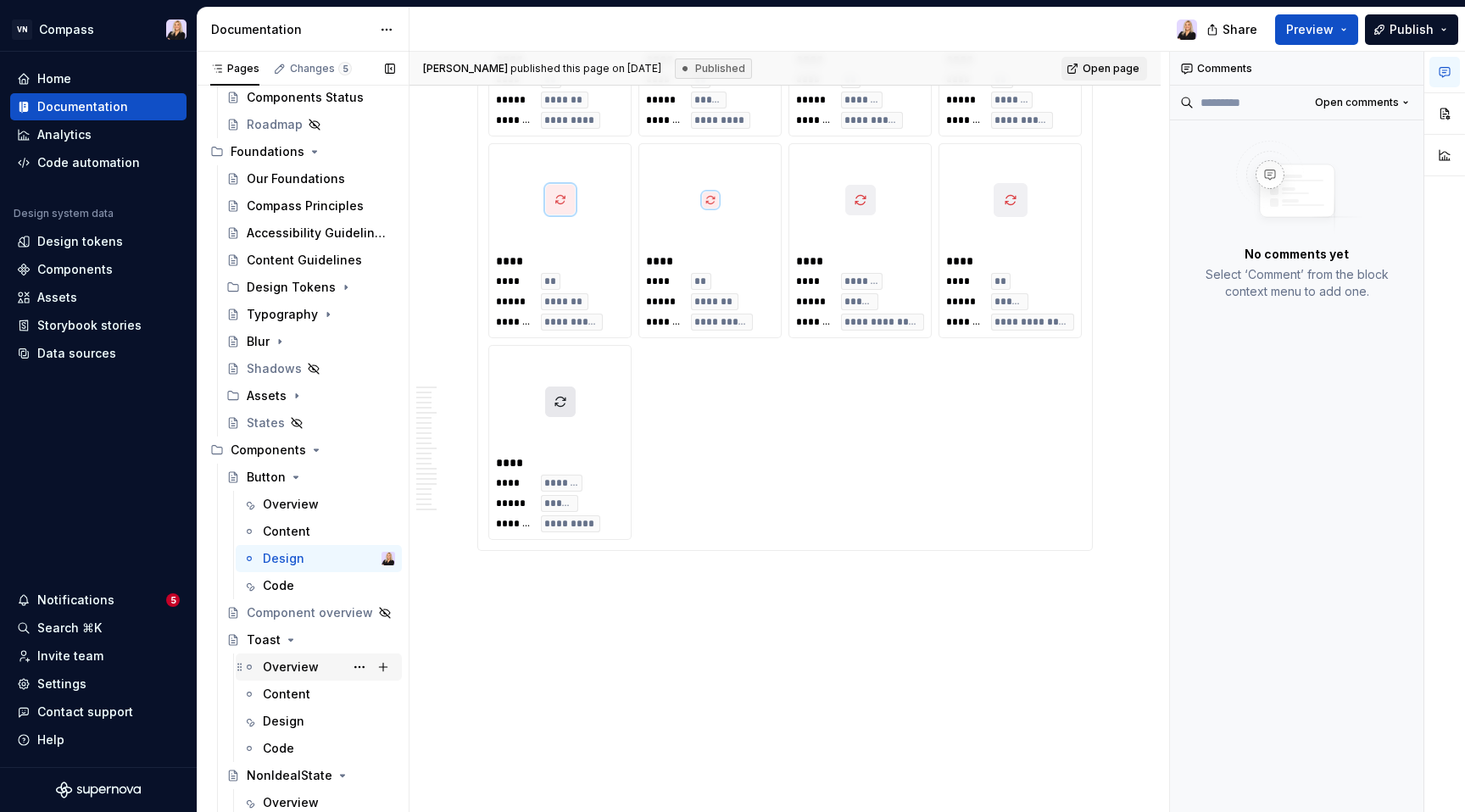
click at [283, 666] on div "Overview" at bounding box center [291, 667] width 56 height 17
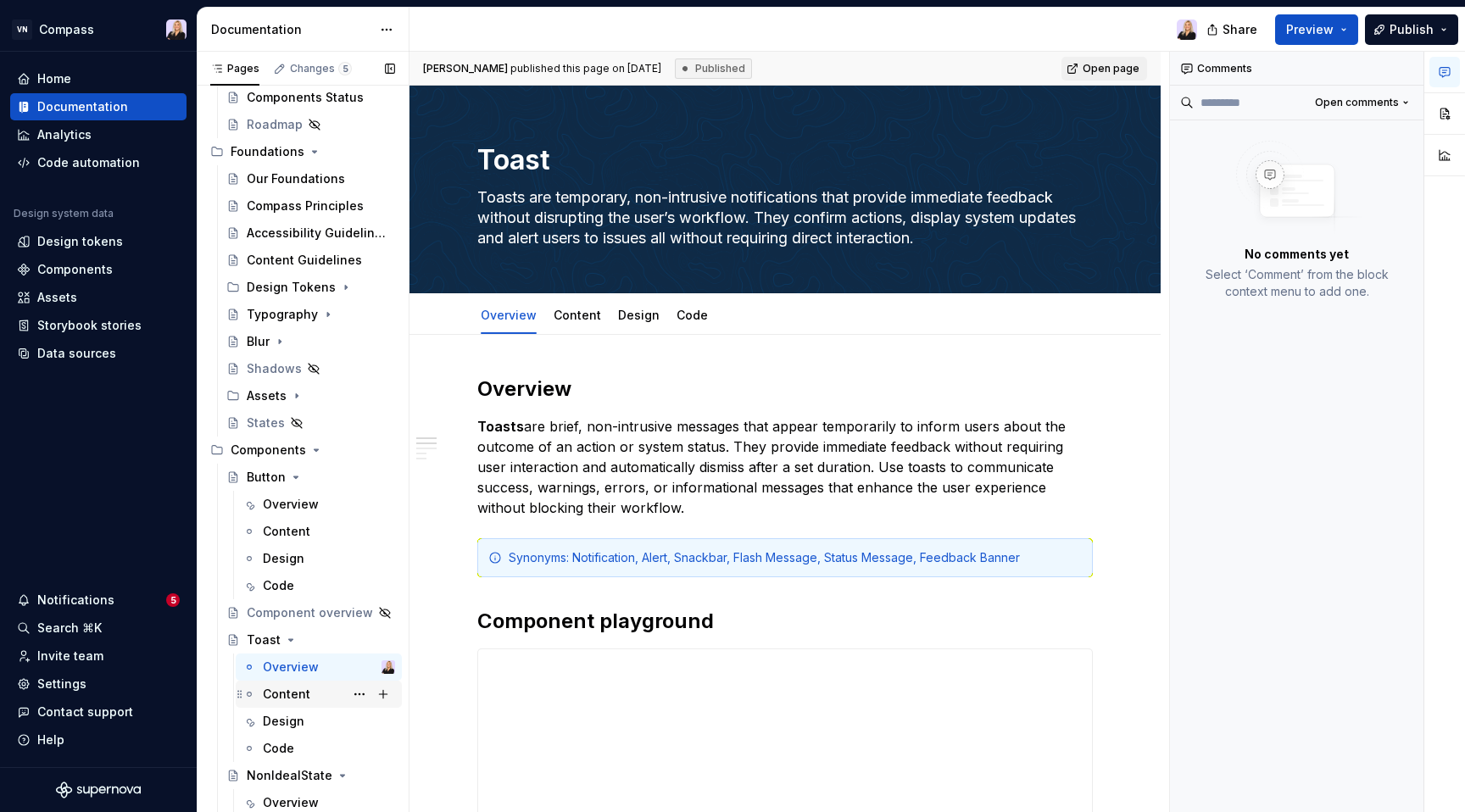
click at [281, 706] on div "Content" at bounding box center [318, 693] width 166 height 28
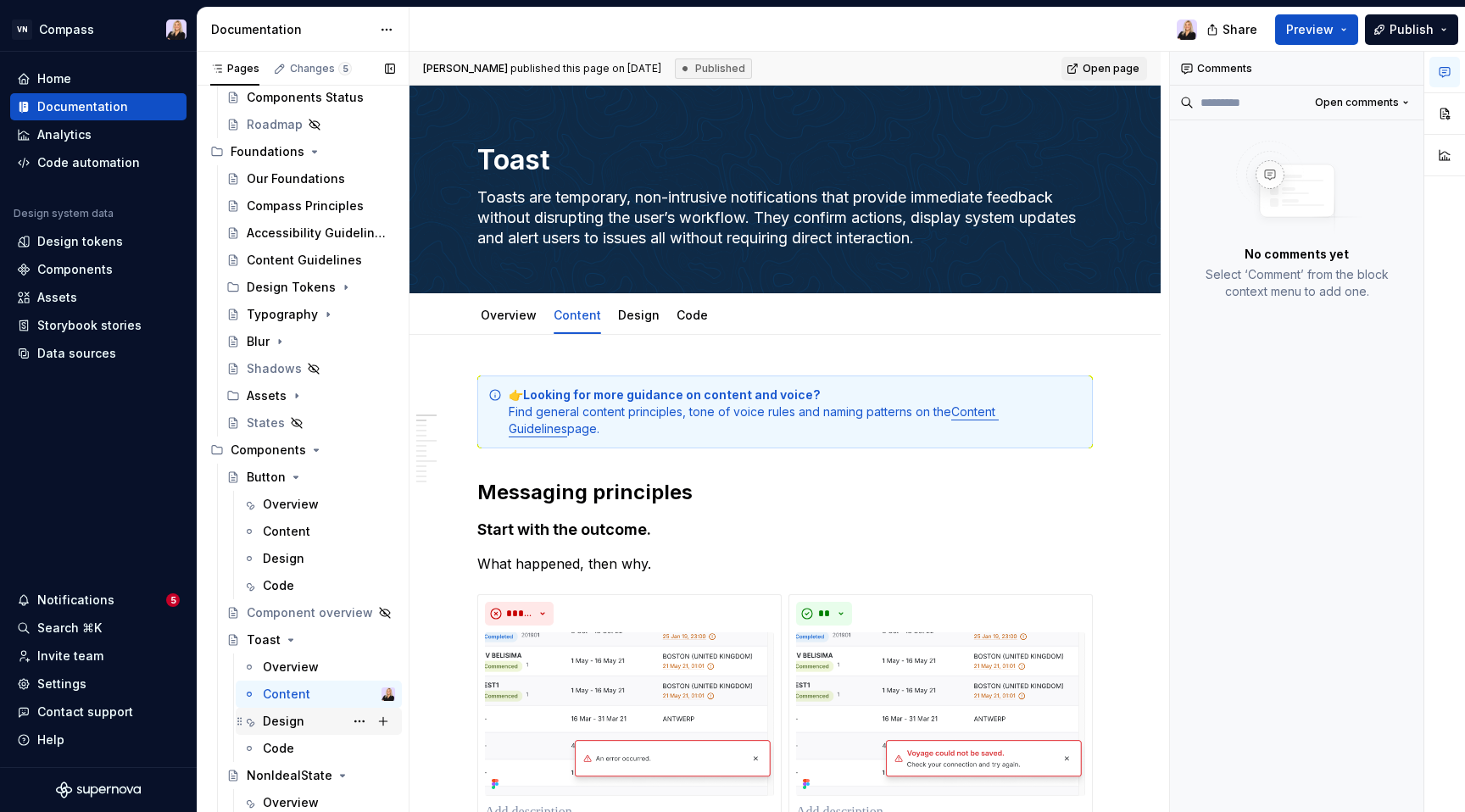
click at [280, 727] on div "Design" at bounding box center [284, 721] width 42 height 17
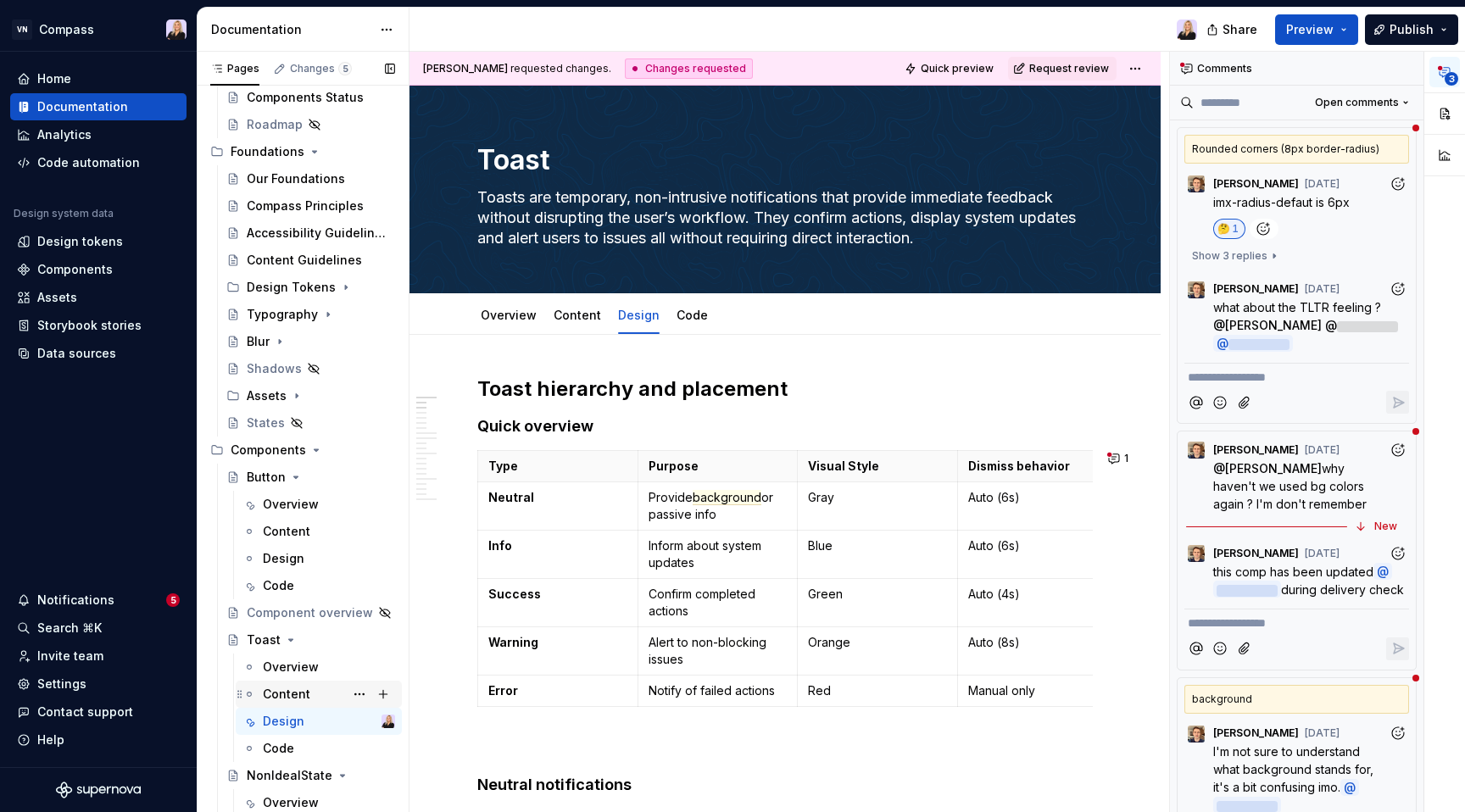
click at [287, 693] on div "Content" at bounding box center [287, 694] width 48 height 17
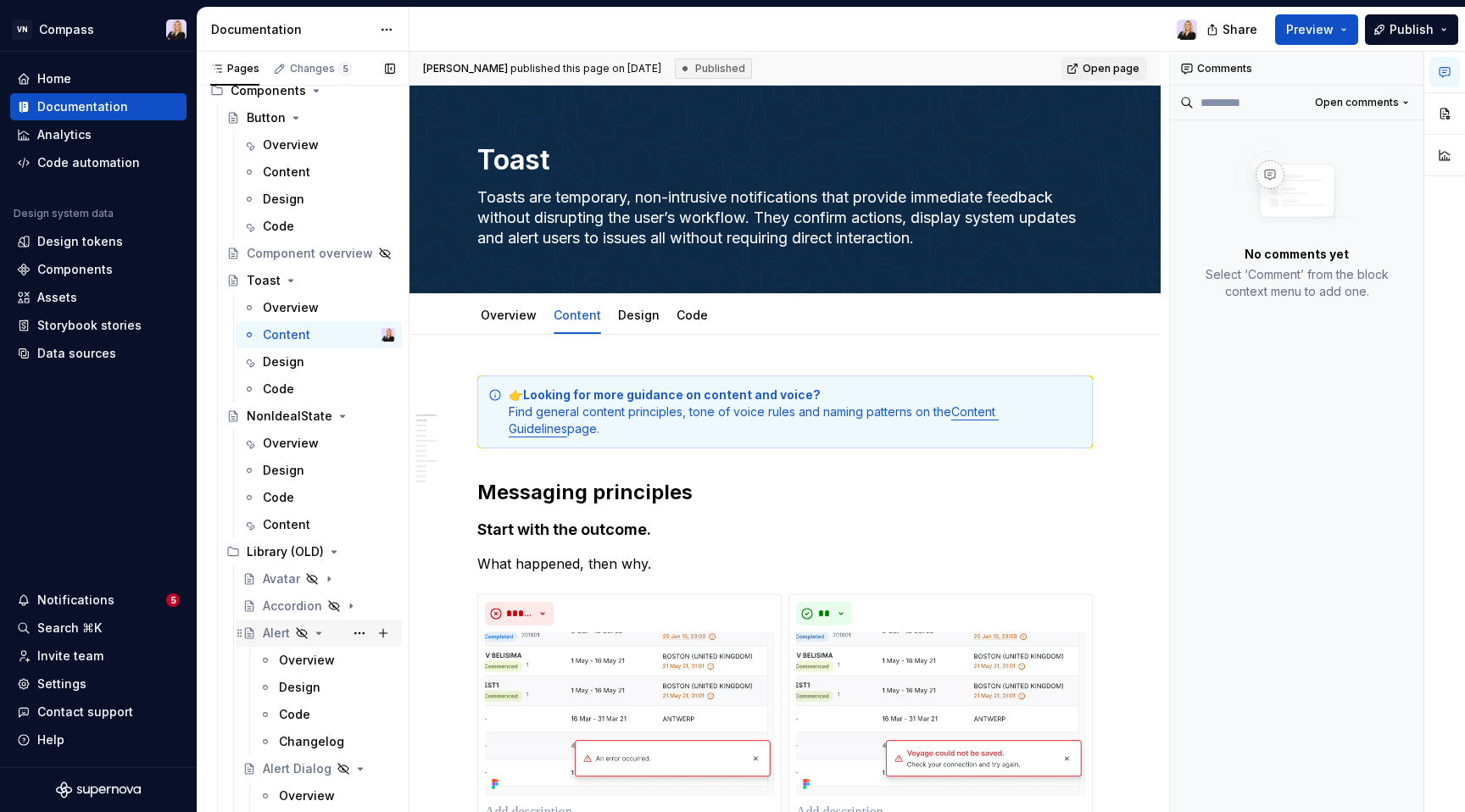
scroll to position [631, 0]
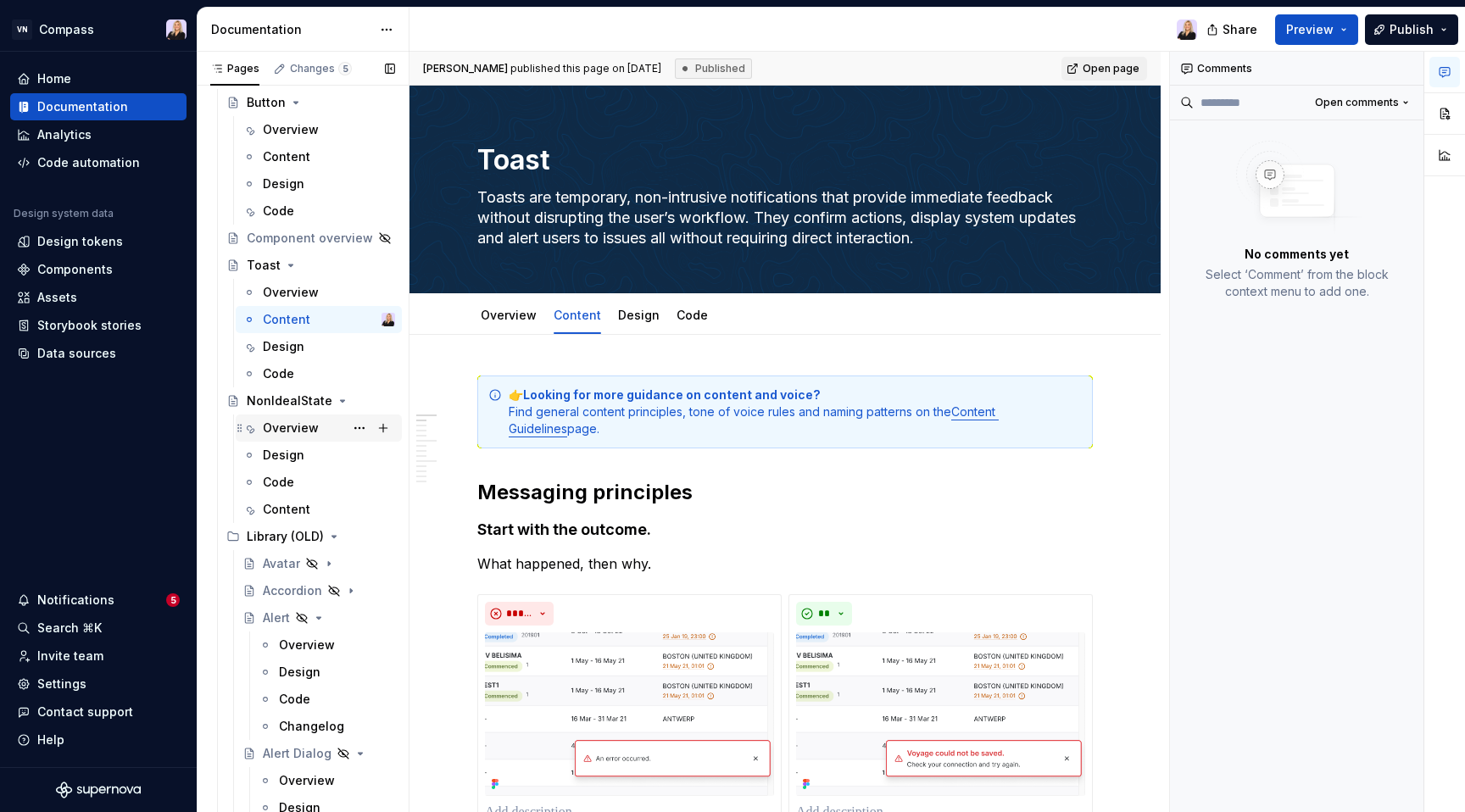
click at [287, 425] on div "Overview" at bounding box center [291, 428] width 56 height 17
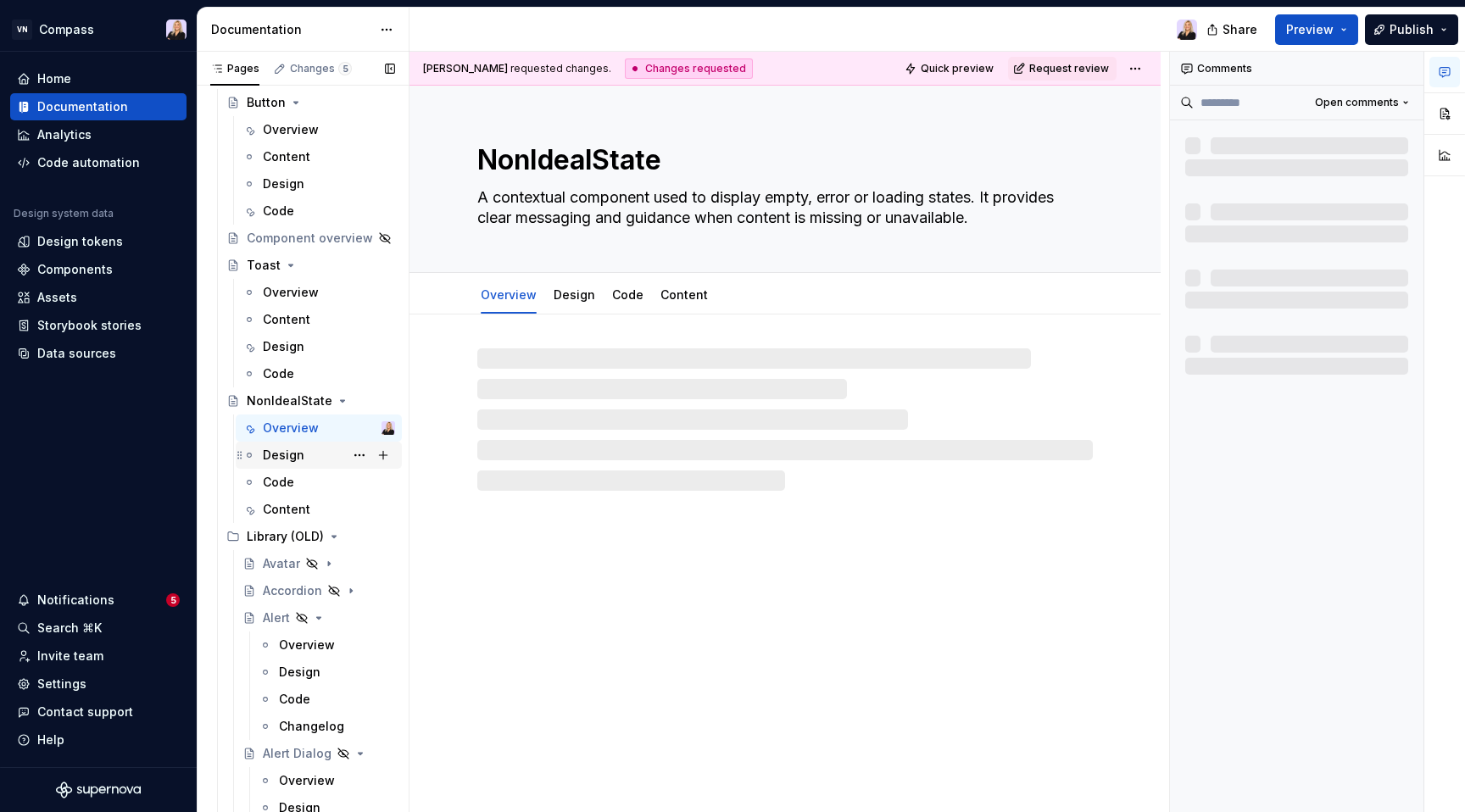
click at [283, 453] on div "Design" at bounding box center [284, 455] width 42 height 17
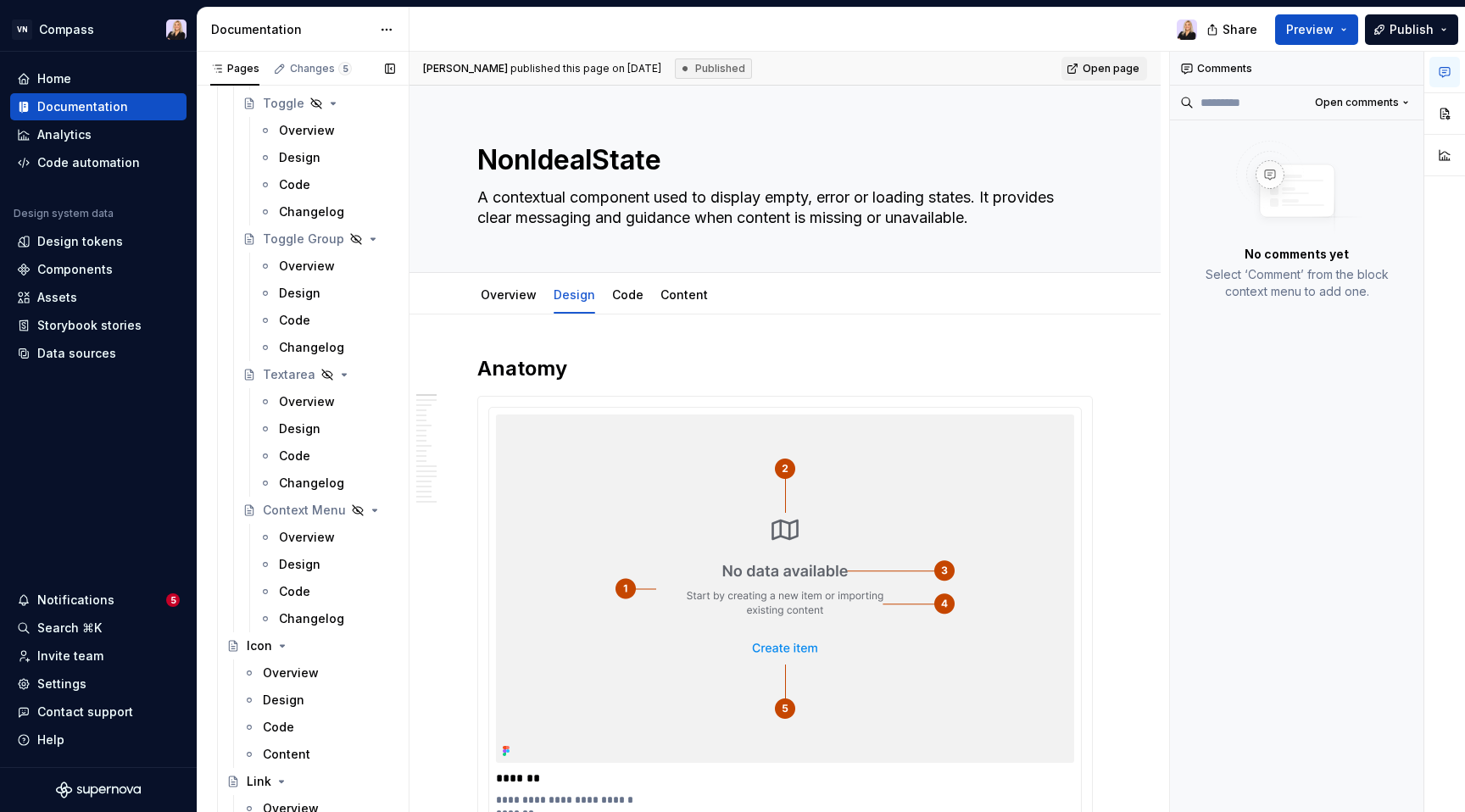
scroll to position [3222, 0]
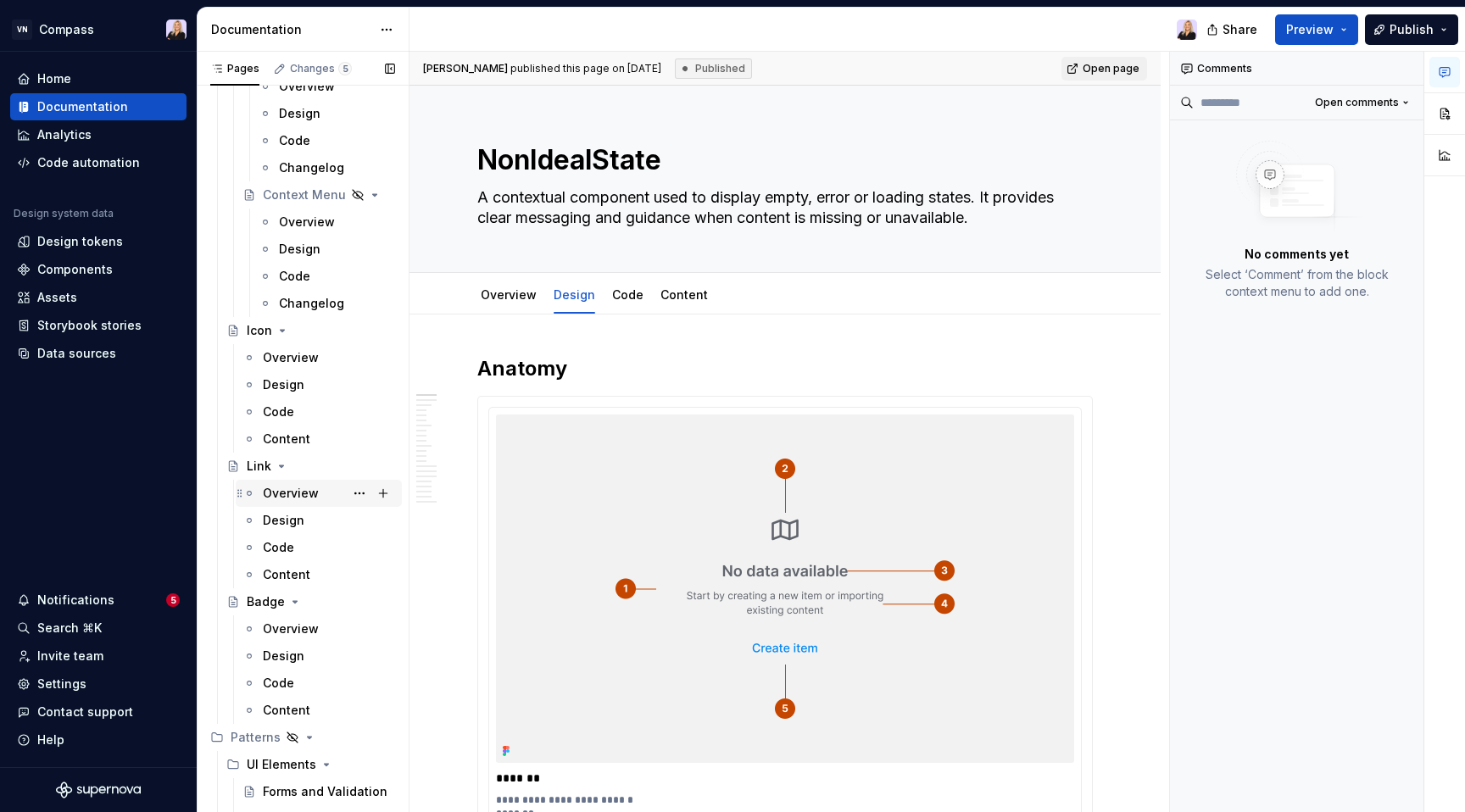
click at [302, 496] on div "Overview" at bounding box center [291, 493] width 56 height 17
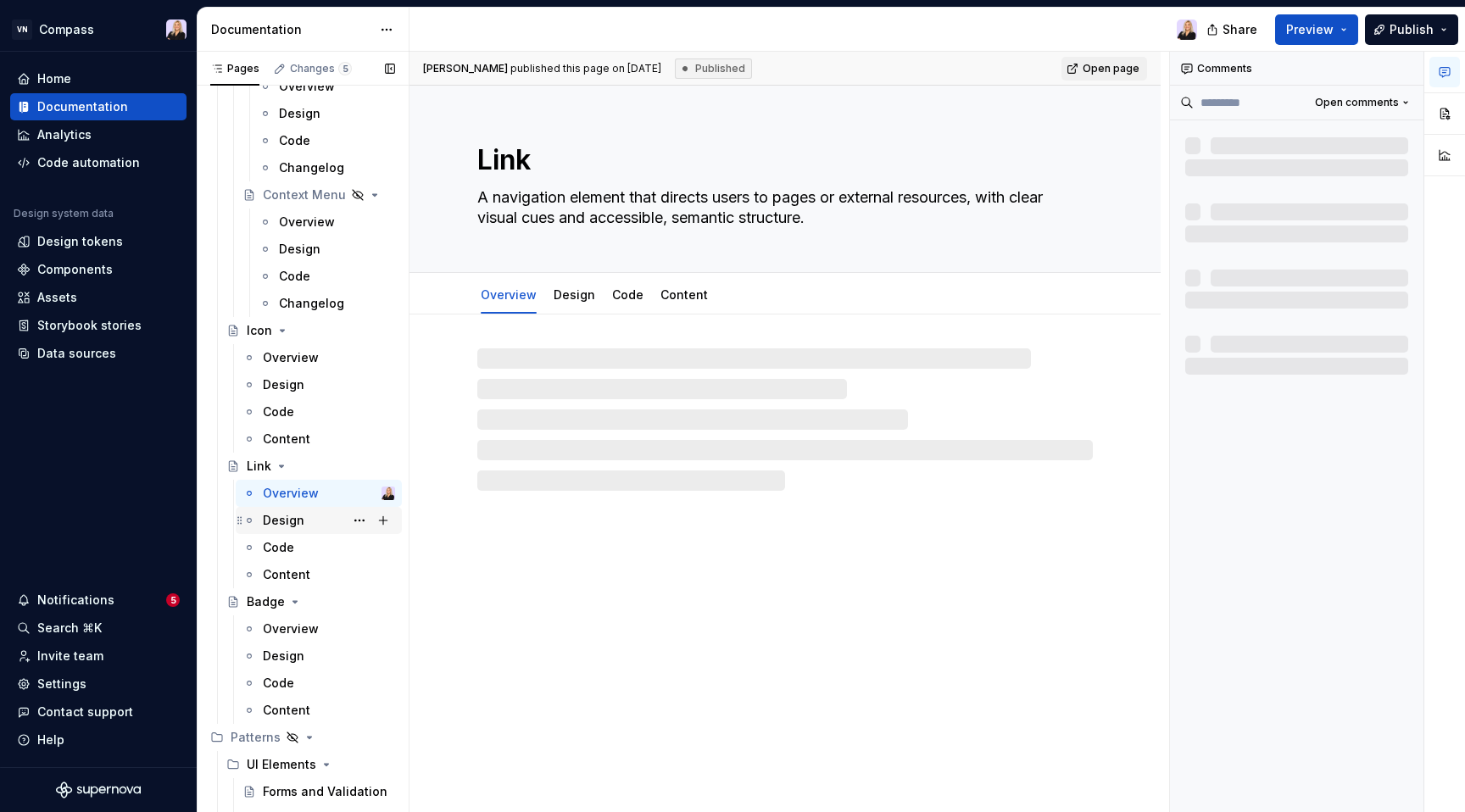
click at [288, 521] on div "Design" at bounding box center [284, 520] width 42 height 17
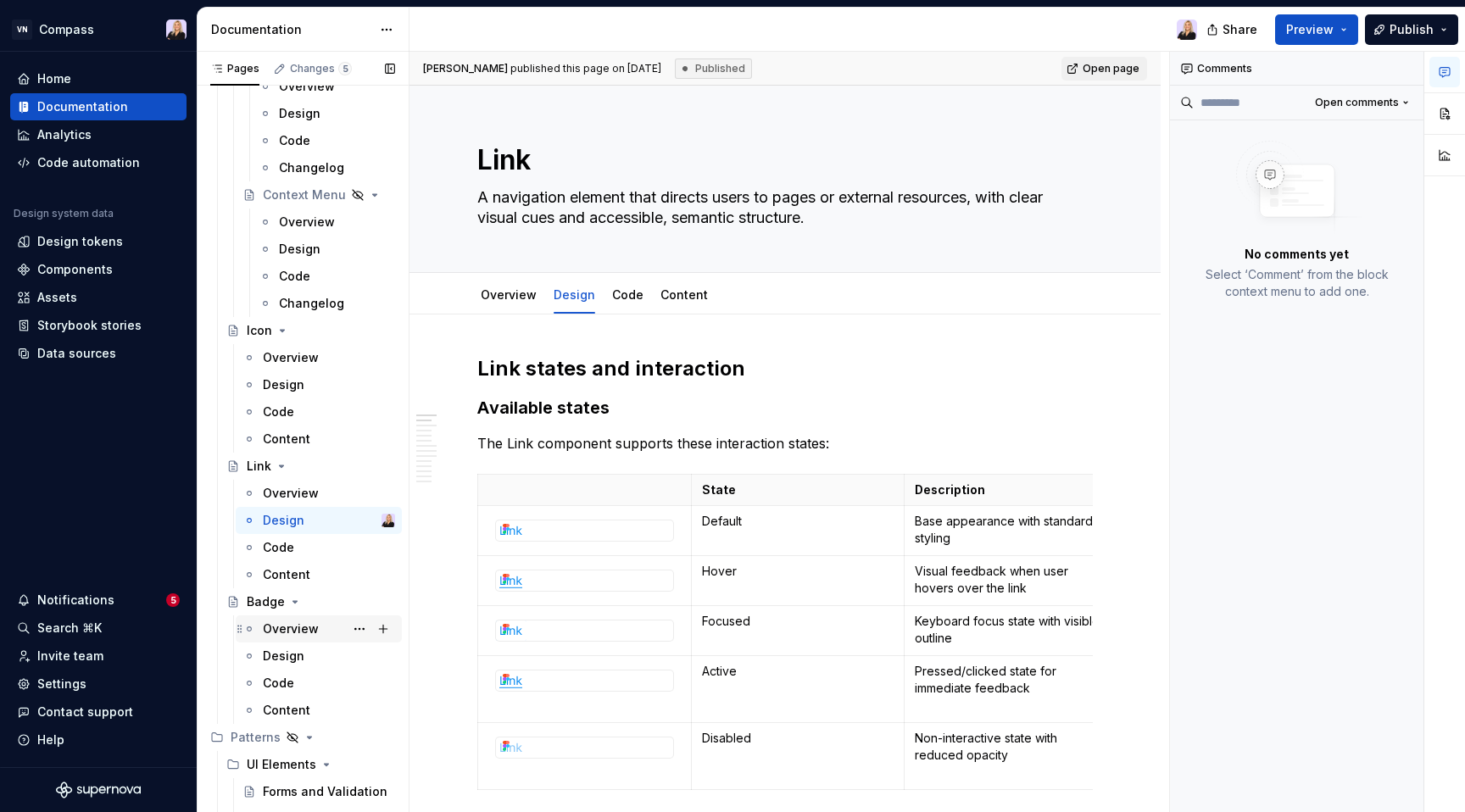
click at [276, 625] on div "Overview" at bounding box center [291, 629] width 56 height 17
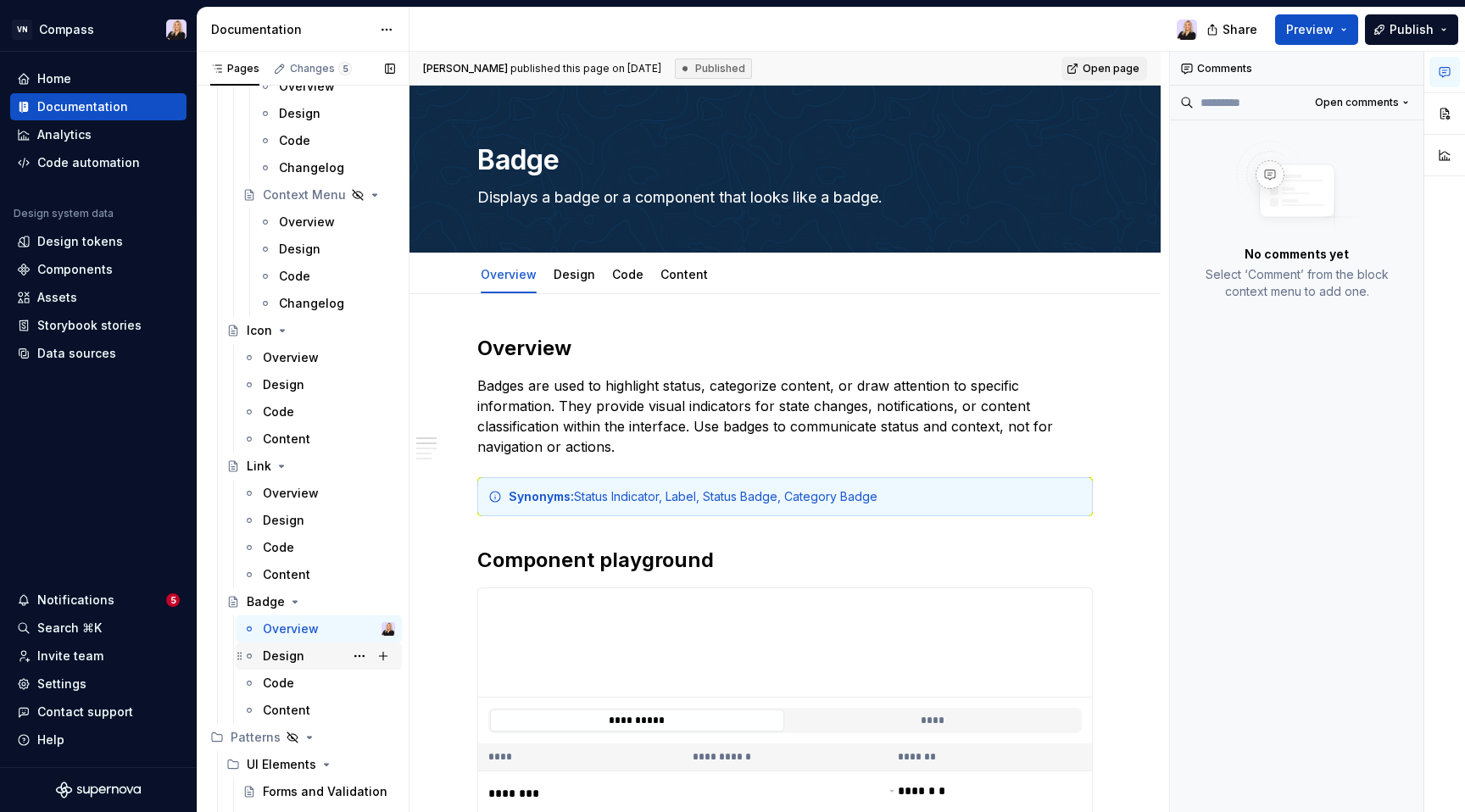
click at [291, 652] on div "Design" at bounding box center [284, 656] width 42 height 17
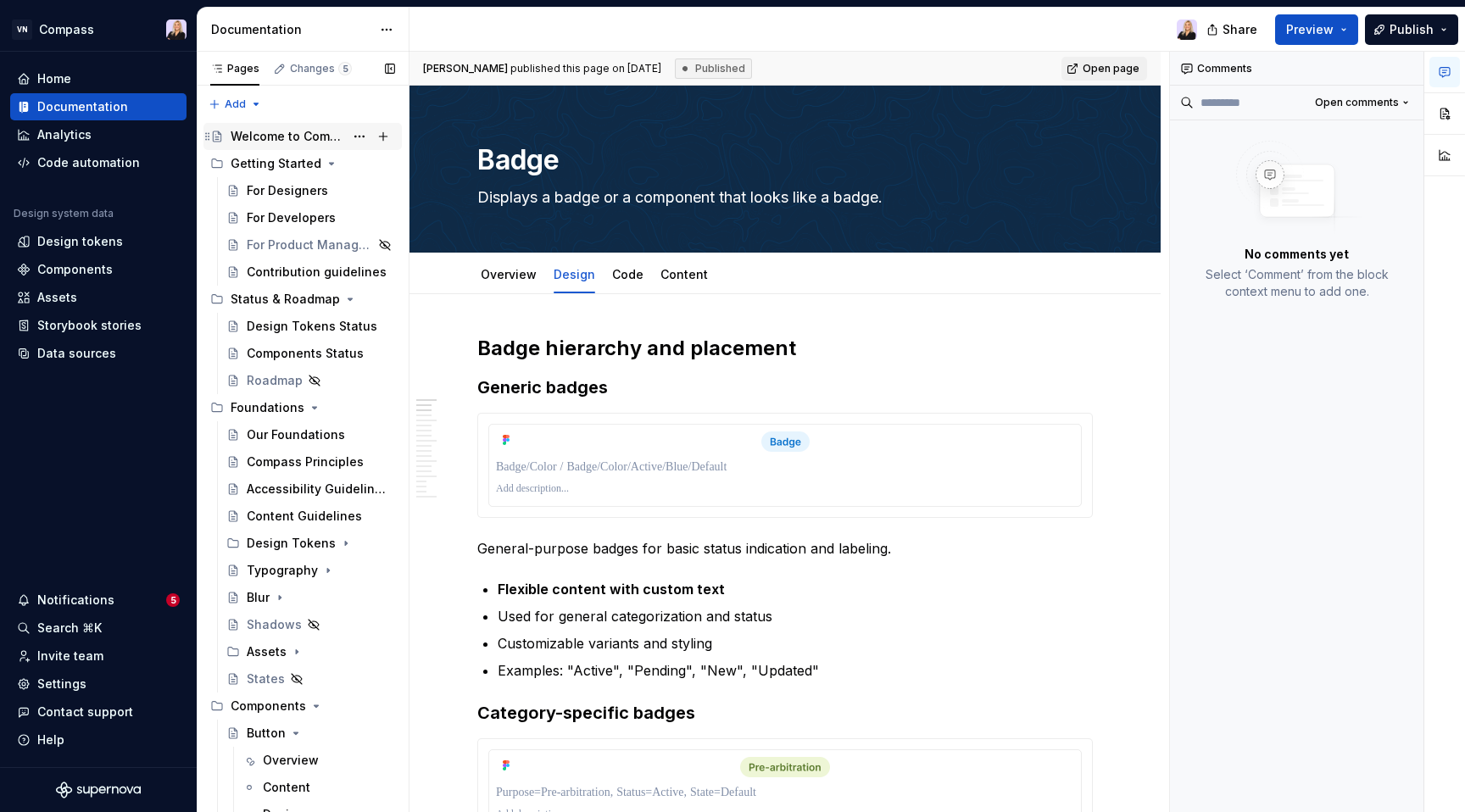
click at [300, 139] on div "Welcome to Compass" at bounding box center [288, 137] width 114 height 17
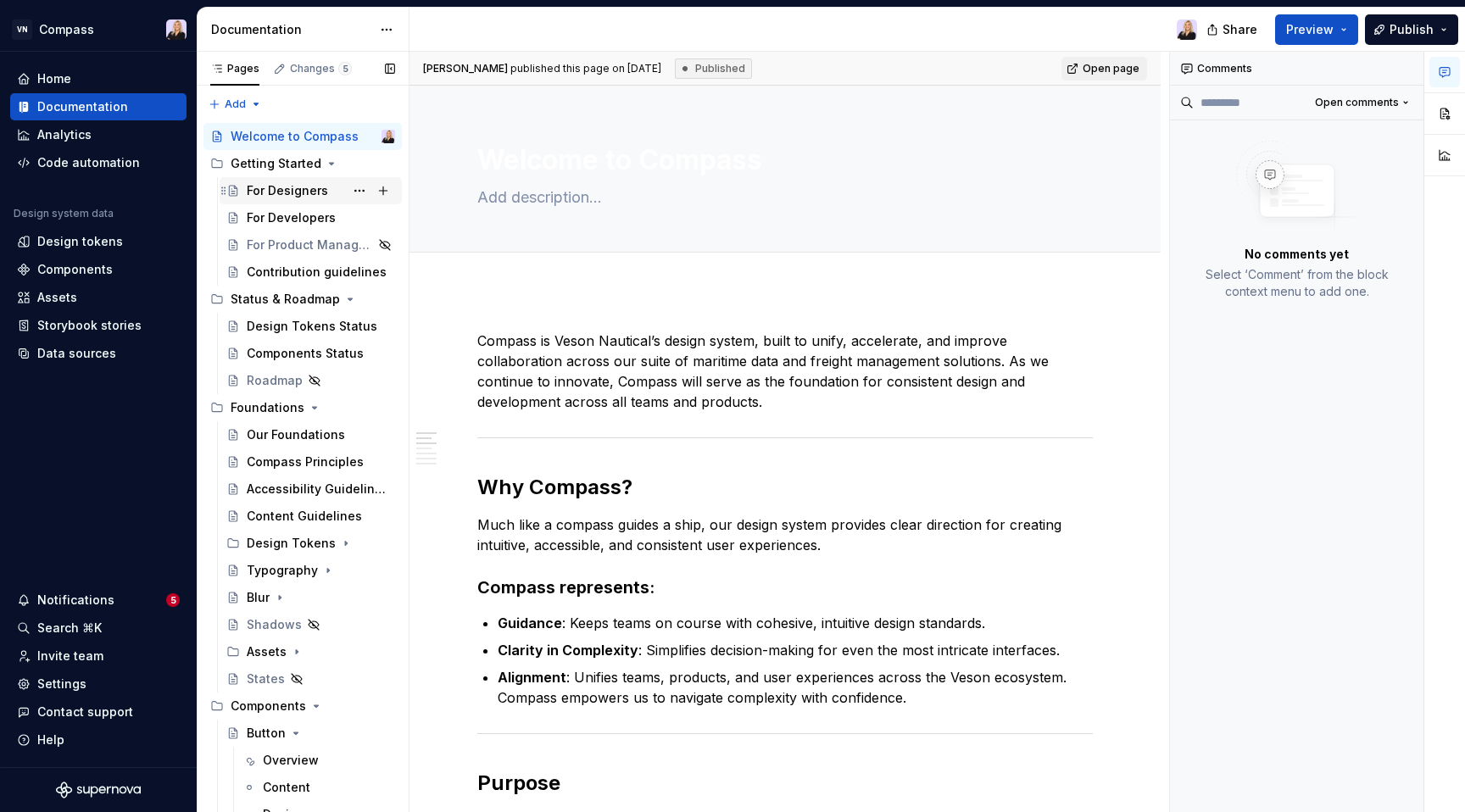
click at [289, 189] on div "For Designers" at bounding box center [288, 191] width 82 height 17
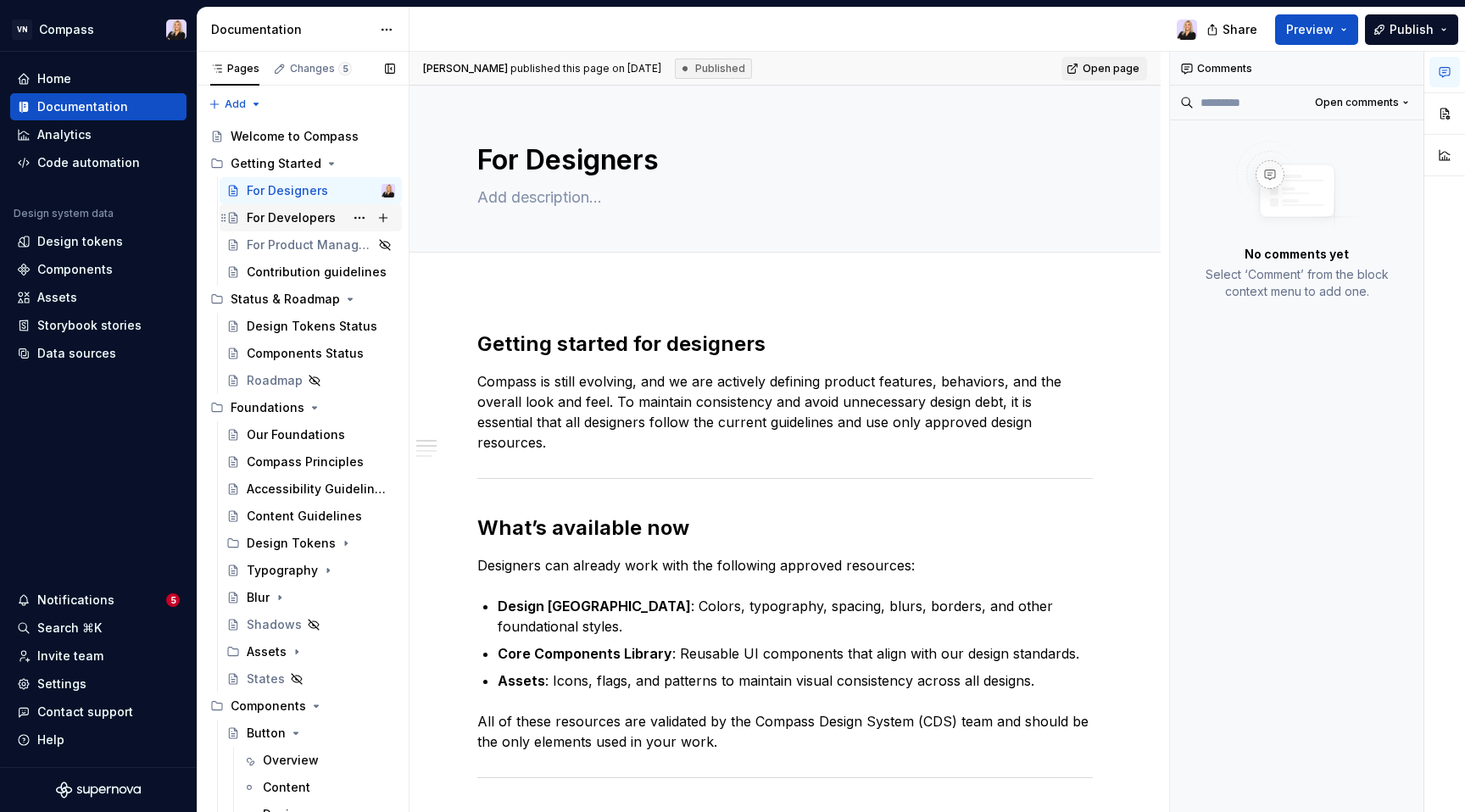
click at [286, 216] on div "For Developers" at bounding box center [292, 217] width 89 height 17
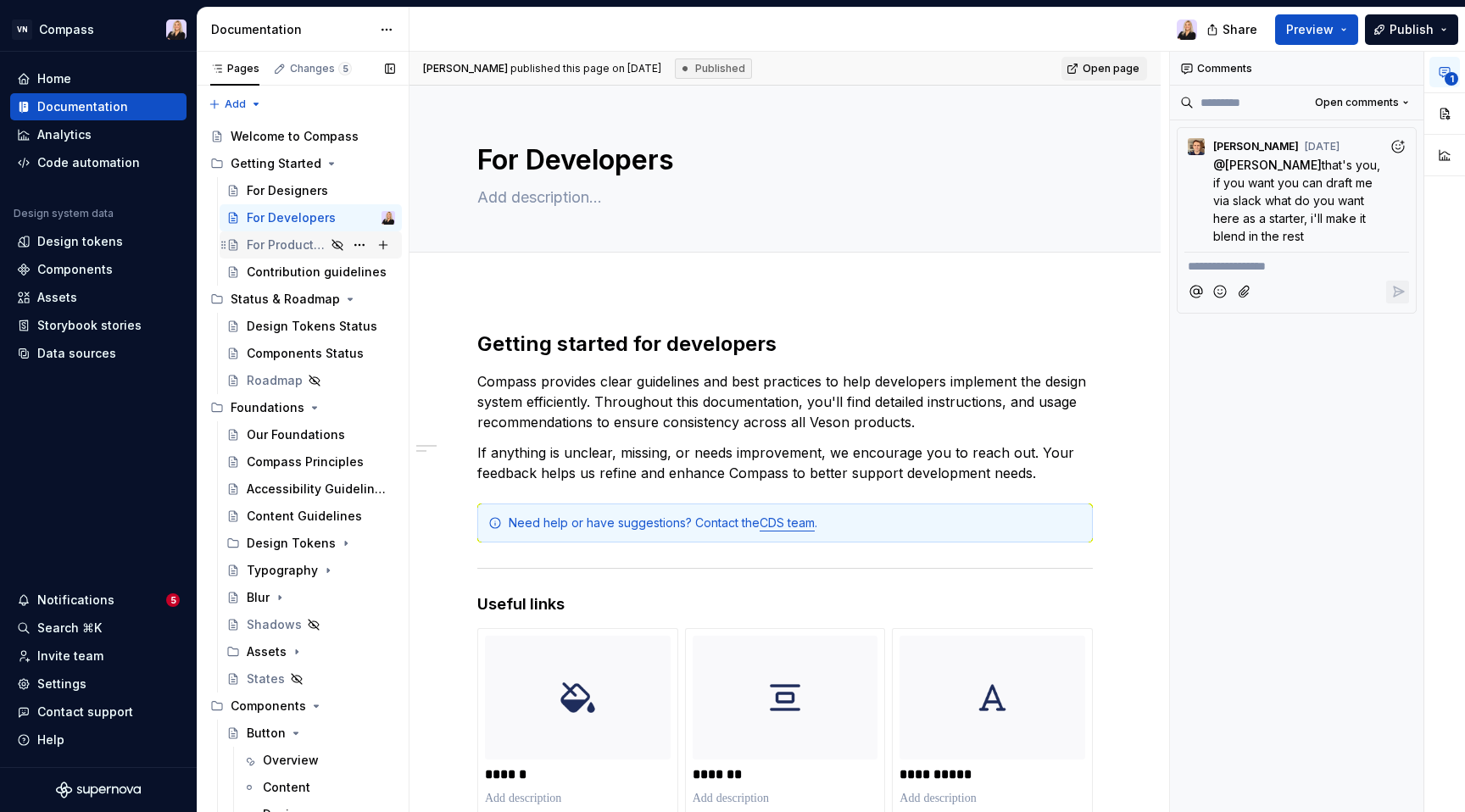
click at [278, 248] on div "For Product Managers" at bounding box center [286, 245] width 79 height 17
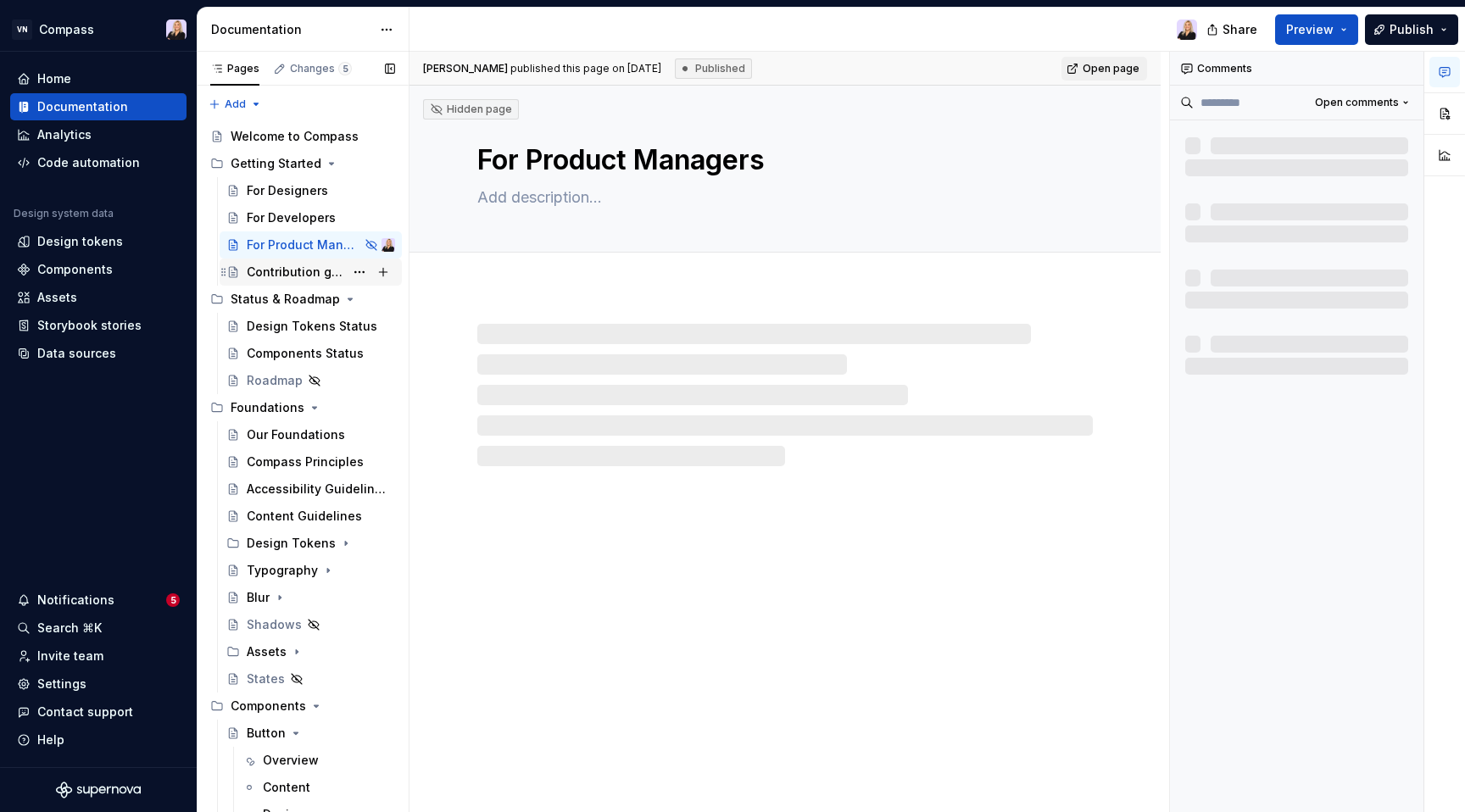
click at [275, 273] on div "Contribution guidelines" at bounding box center [295, 272] width 98 height 17
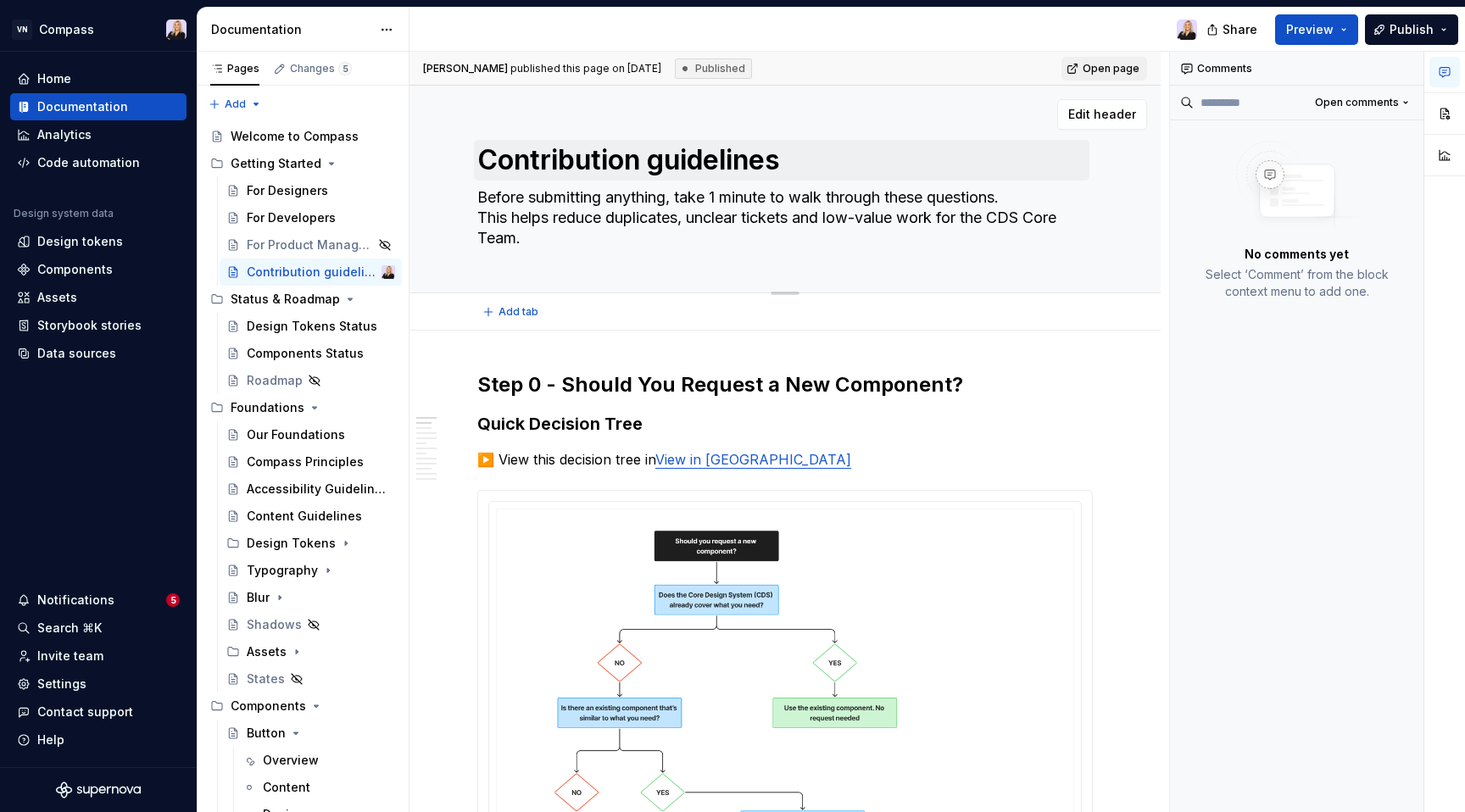
drag, startPoint x: 473, startPoint y: 154, endPoint x: 798, endPoint y: 158, distance: 325.0
click at [797, 157] on div "Contribution guidelines Before submitting anything, take 1 minute to walk throu…" at bounding box center [785, 189] width 751 height 208
drag, startPoint x: 782, startPoint y: 157, endPoint x: 790, endPoint y: 153, distance: 8.9
click at [790, 153] on textarea "Contribution guidelines" at bounding box center [782, 160] width 616 height 41
click at [283, 357] on div "Components Status" at bounding box center [295, 353] width 98 height 17
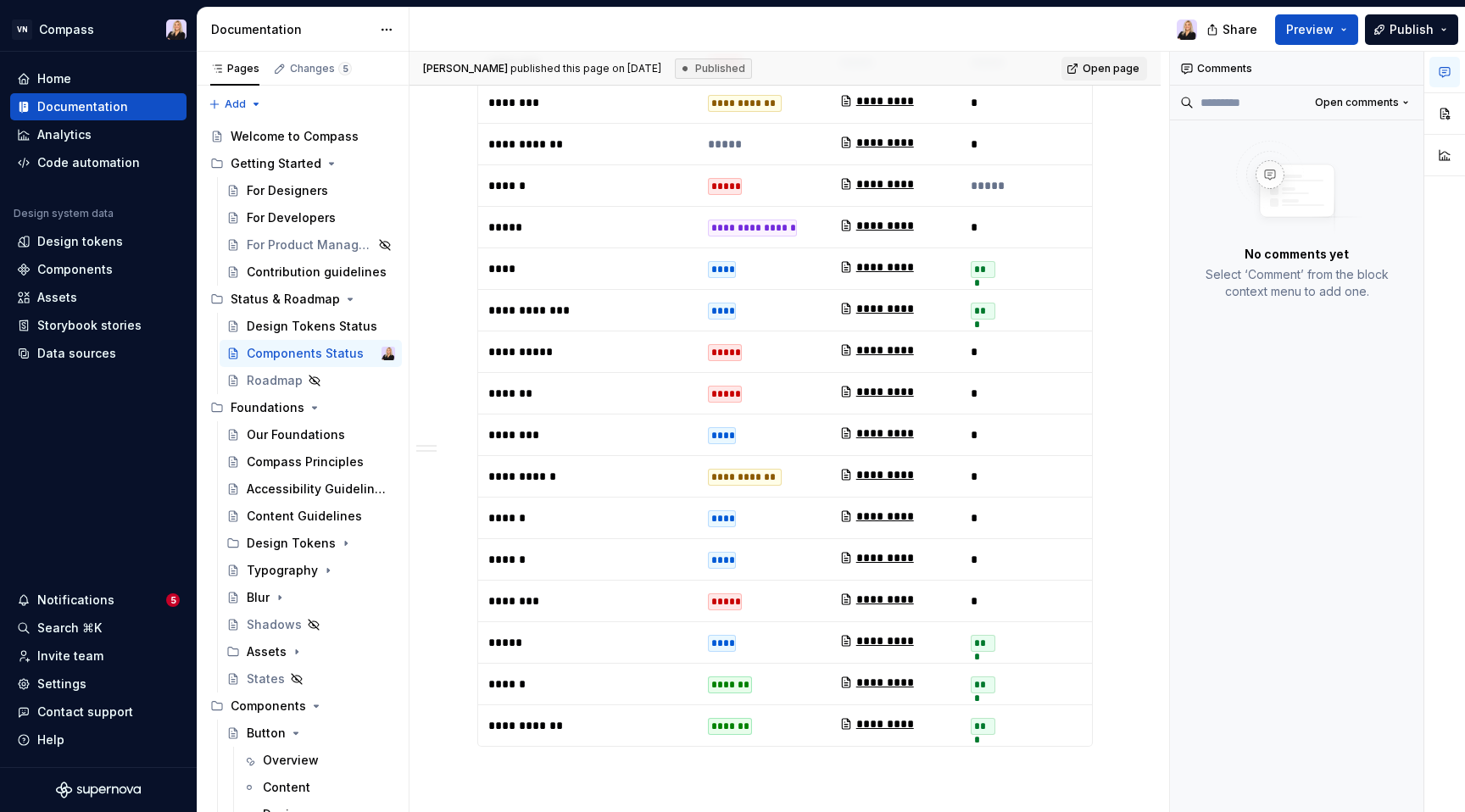
scroll to position [1148, 0]
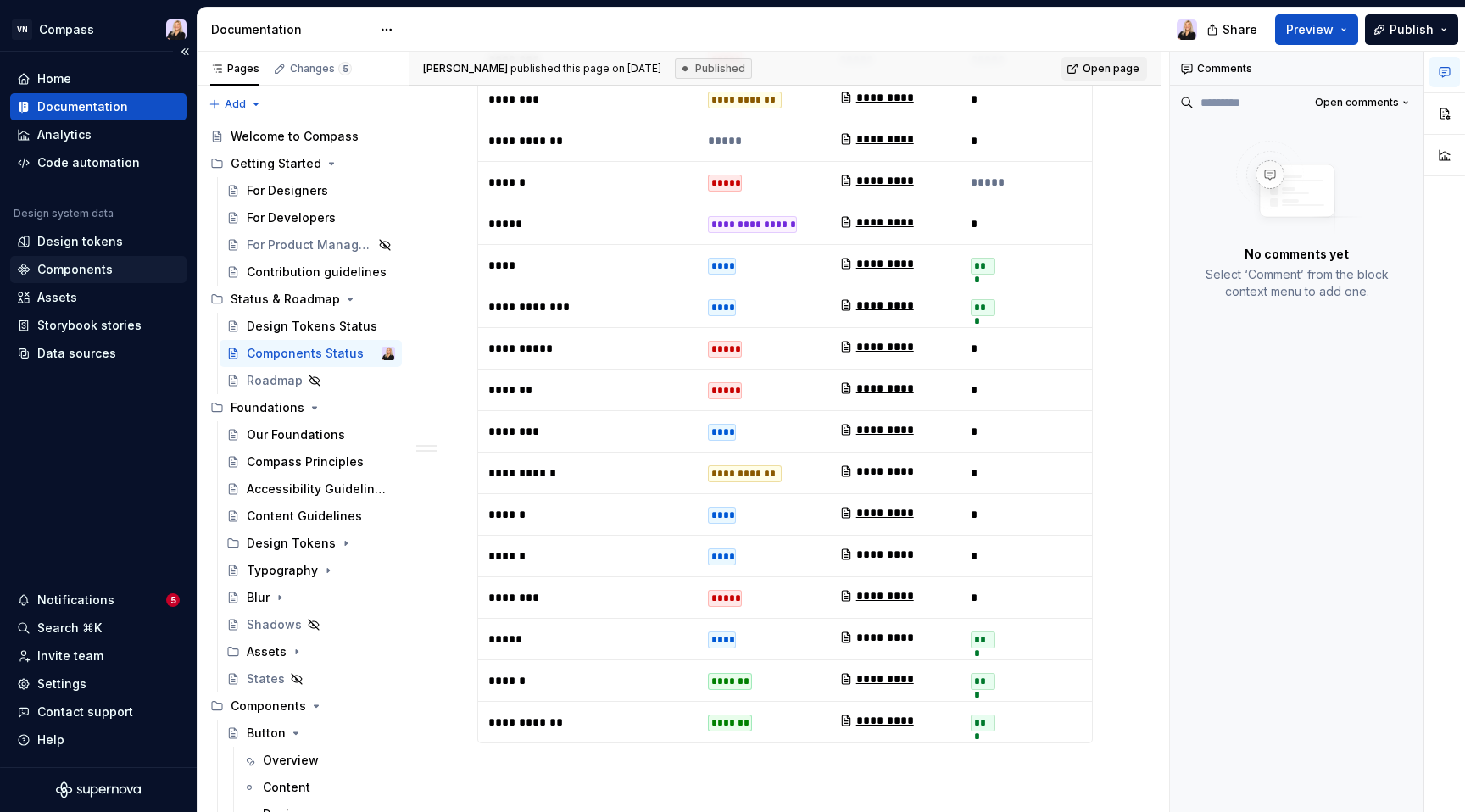
click at [98, 272] on div "Components" at bounding box center [74, 270] width 75 height 17
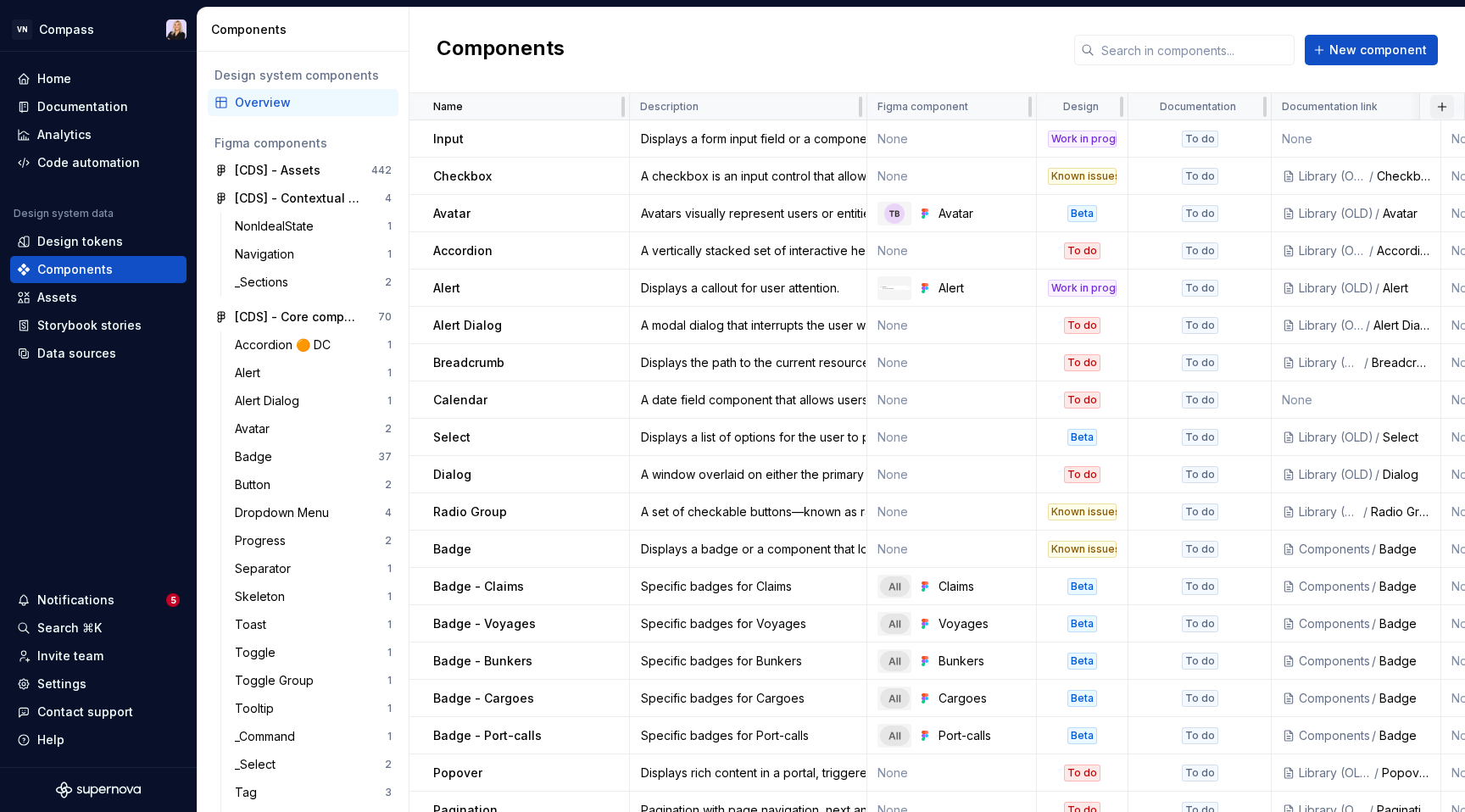
click at [1430, 111] on button "button" at bounding box center [1441, 106] width 24 height 24
click at [1399, 140] on div "New custom property" at bounding box center [1352, 140] width 161 height 17
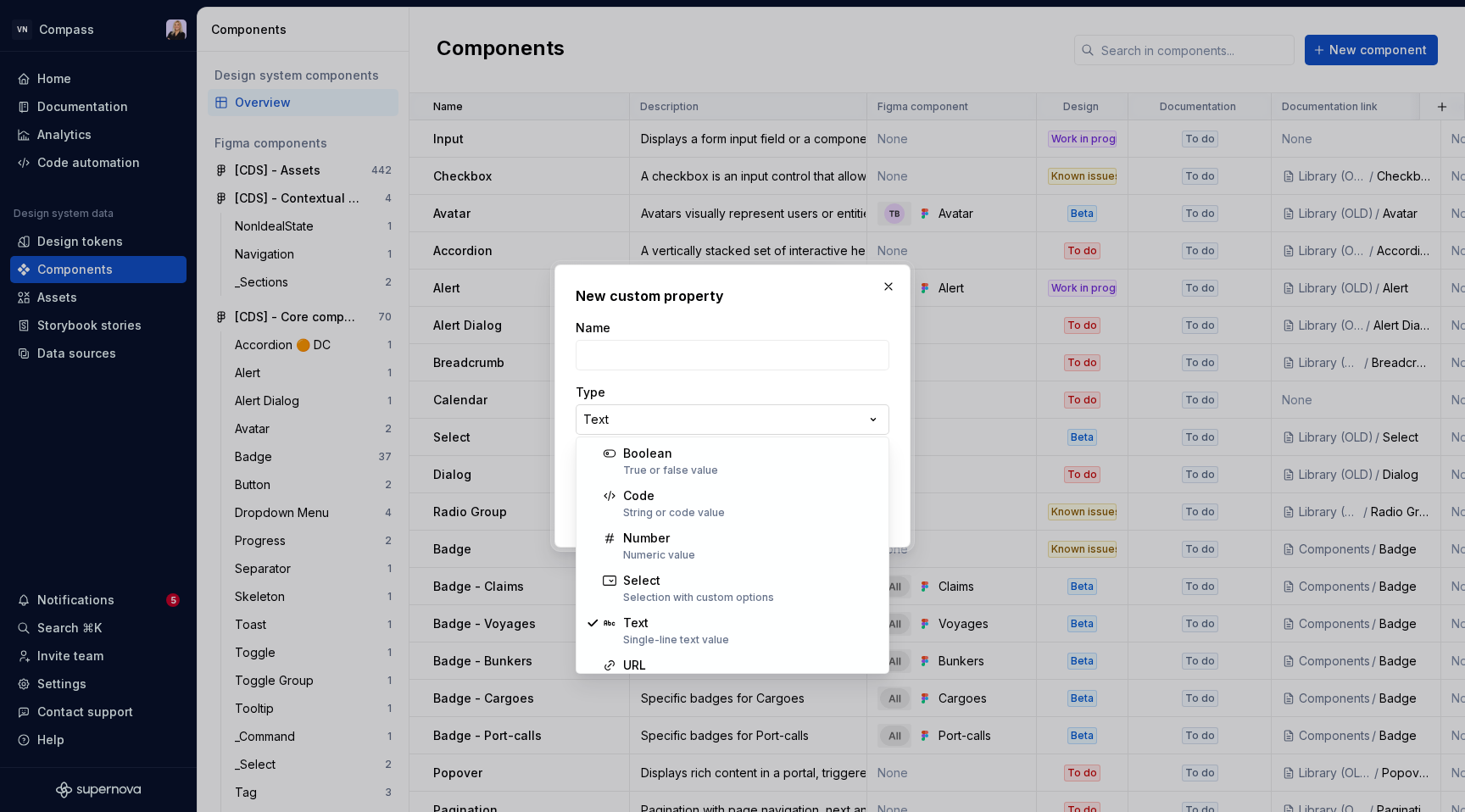
click at [811, 413] on div "**********" at bounding box center [732, 406] width 1465 height 812
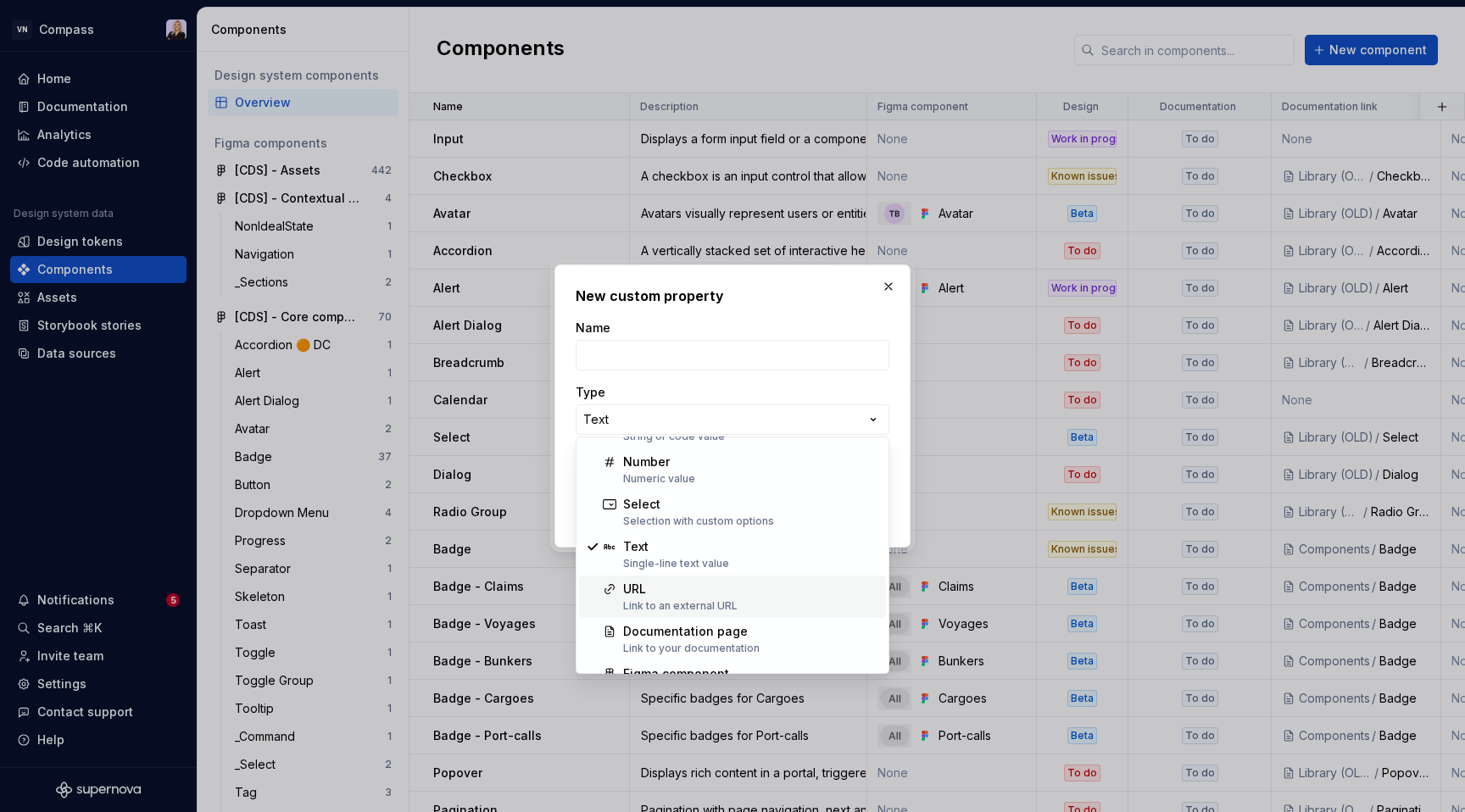
scroll to position [108, 0]
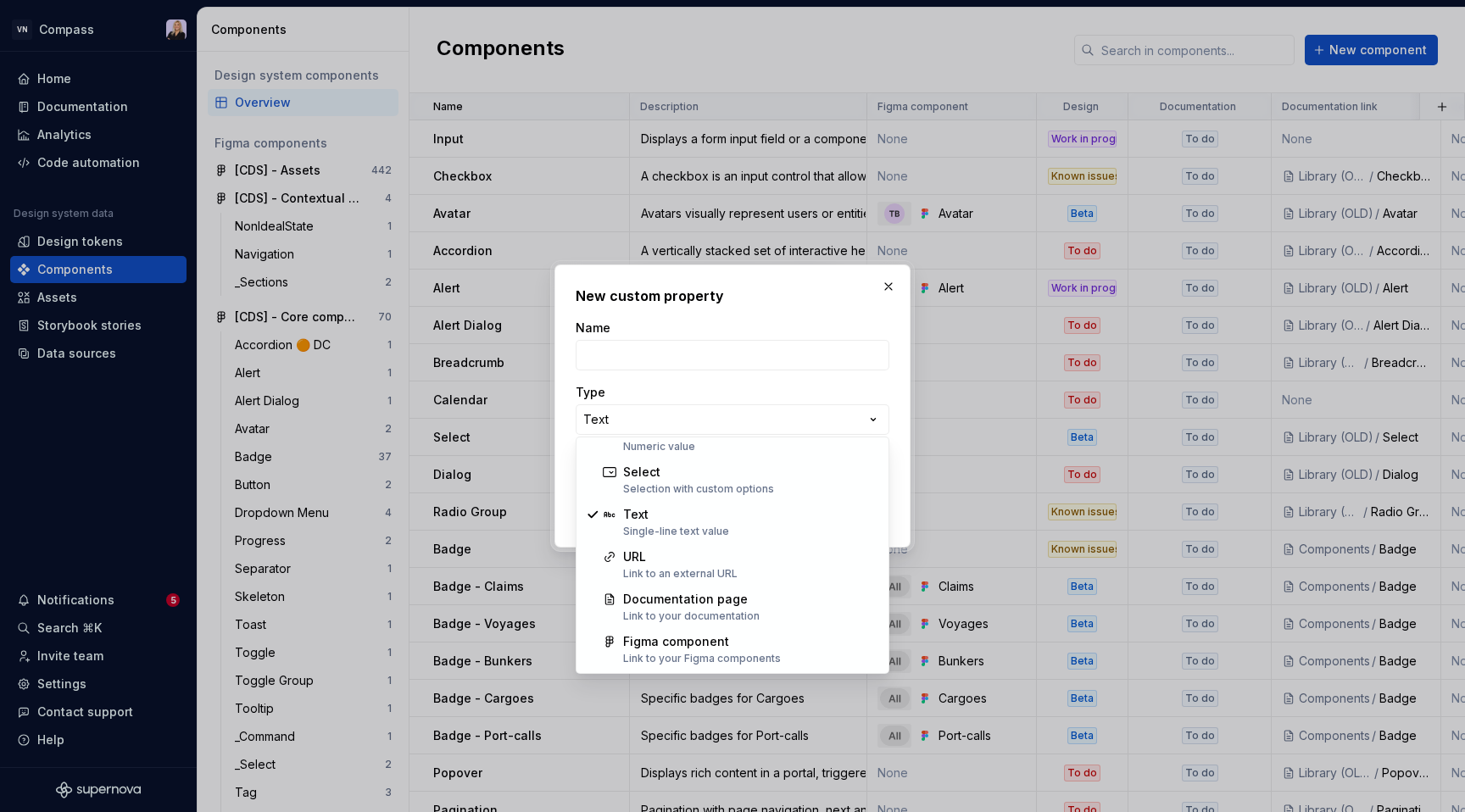
click at [754, 325] on div "**********" at bounding box center [732, 406] width 1465 height 812
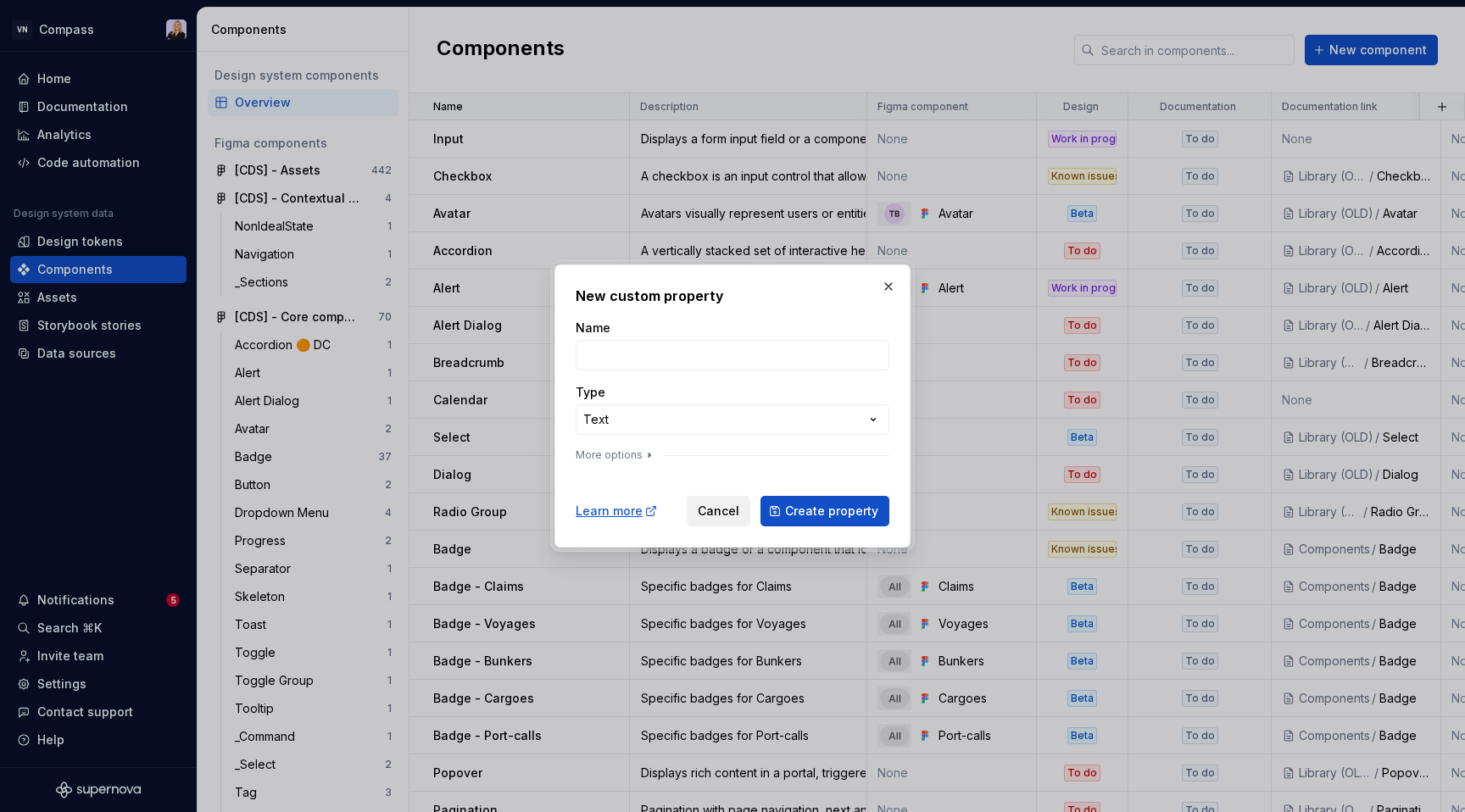
click at [723, 509] on span "Cancel" at bounding box center [718, 511] width 42 height 17
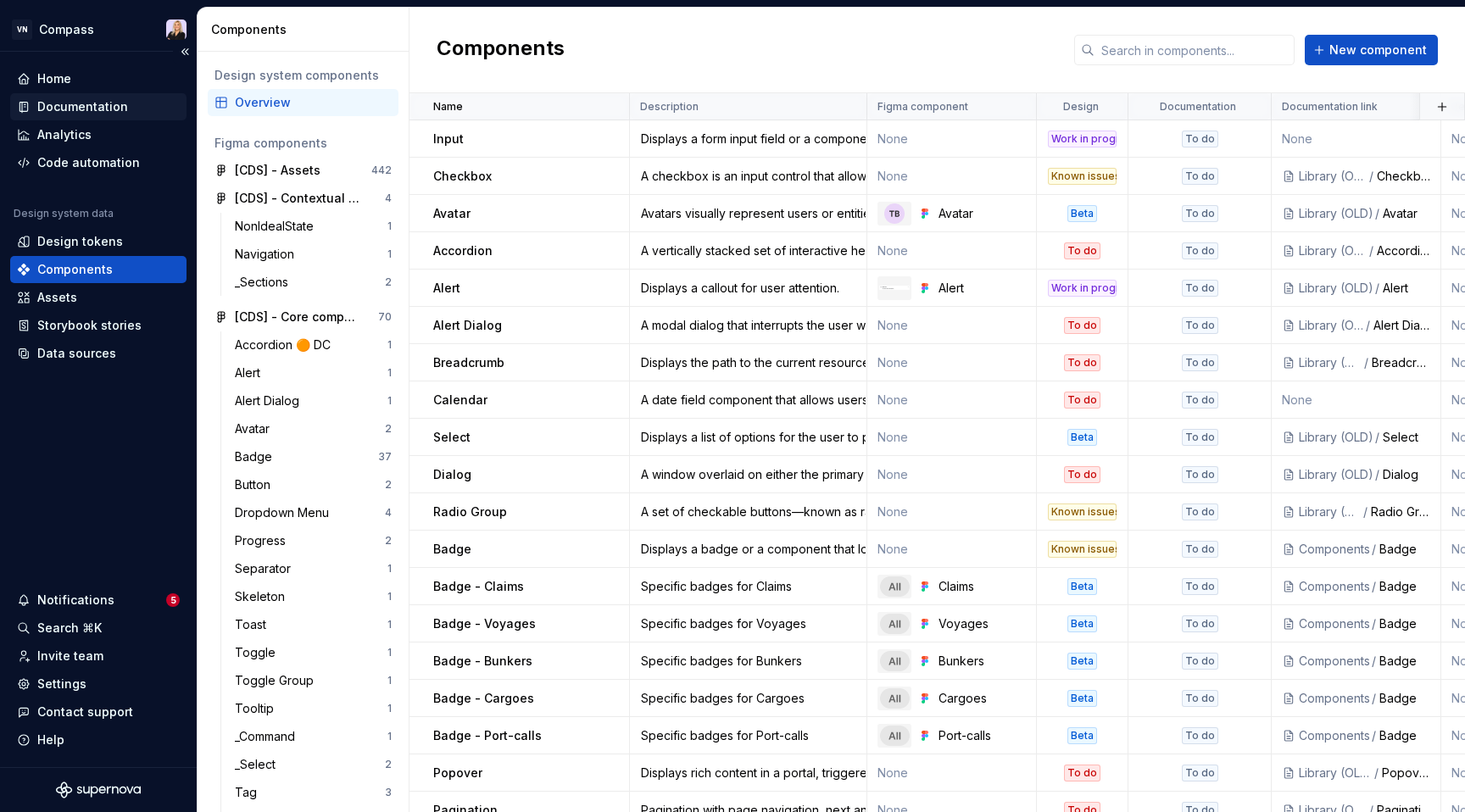
click at [90, 104] on div "Documentation" at bounding box center [82, 106] width 90 height 17
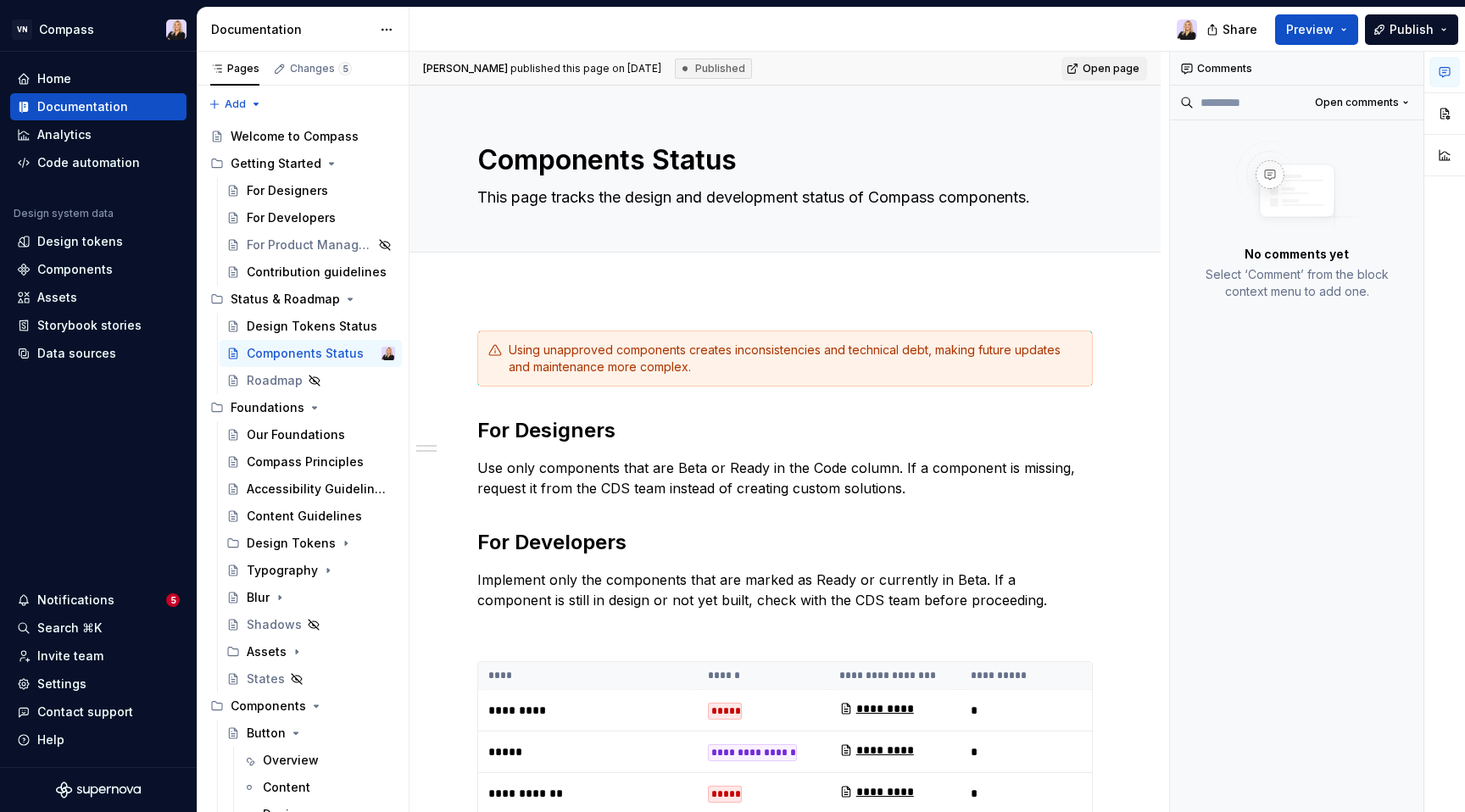
click at [1189, 27] on img at bounding box center [1186, 29] width 20 height 20
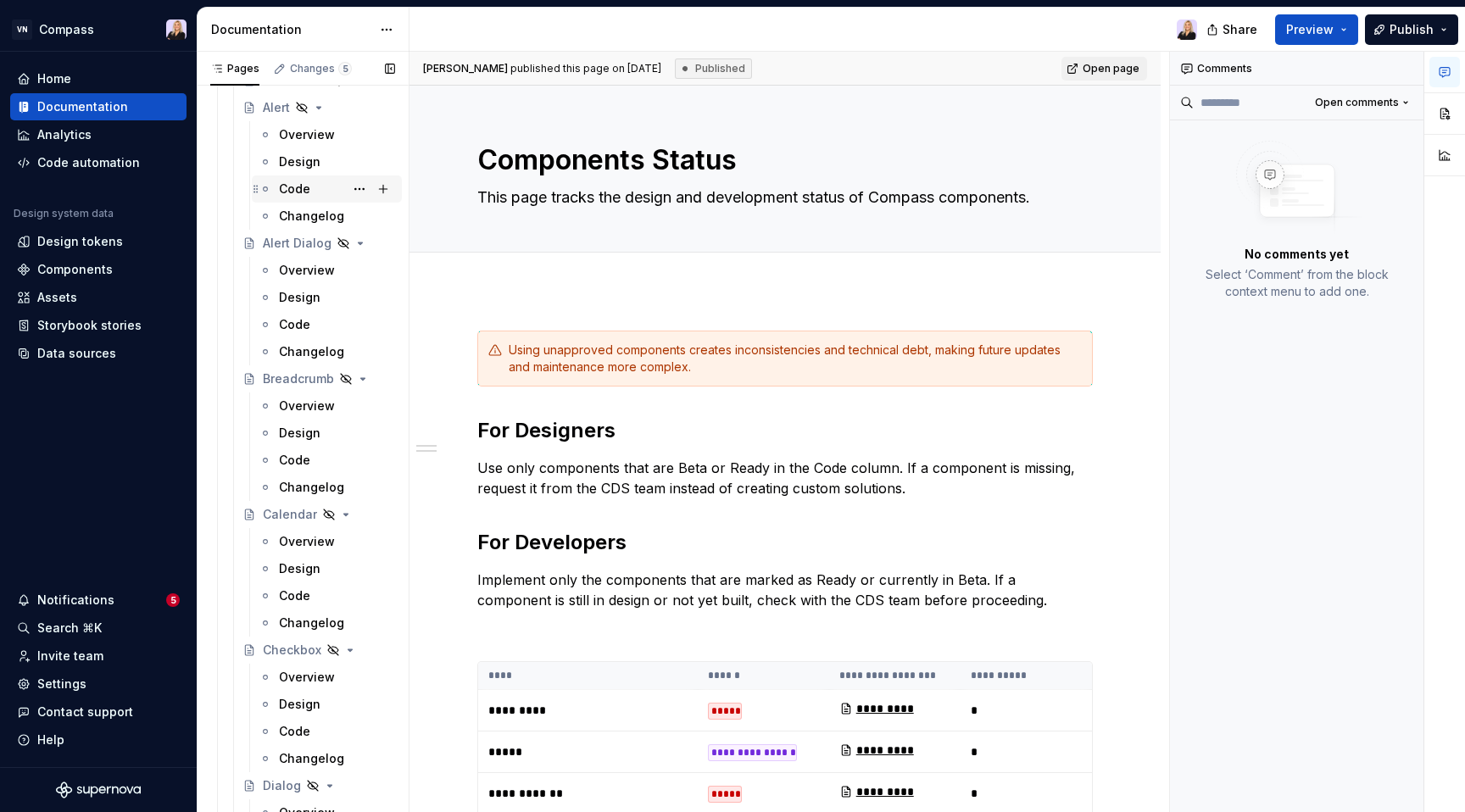
scroll to position [844, 0]
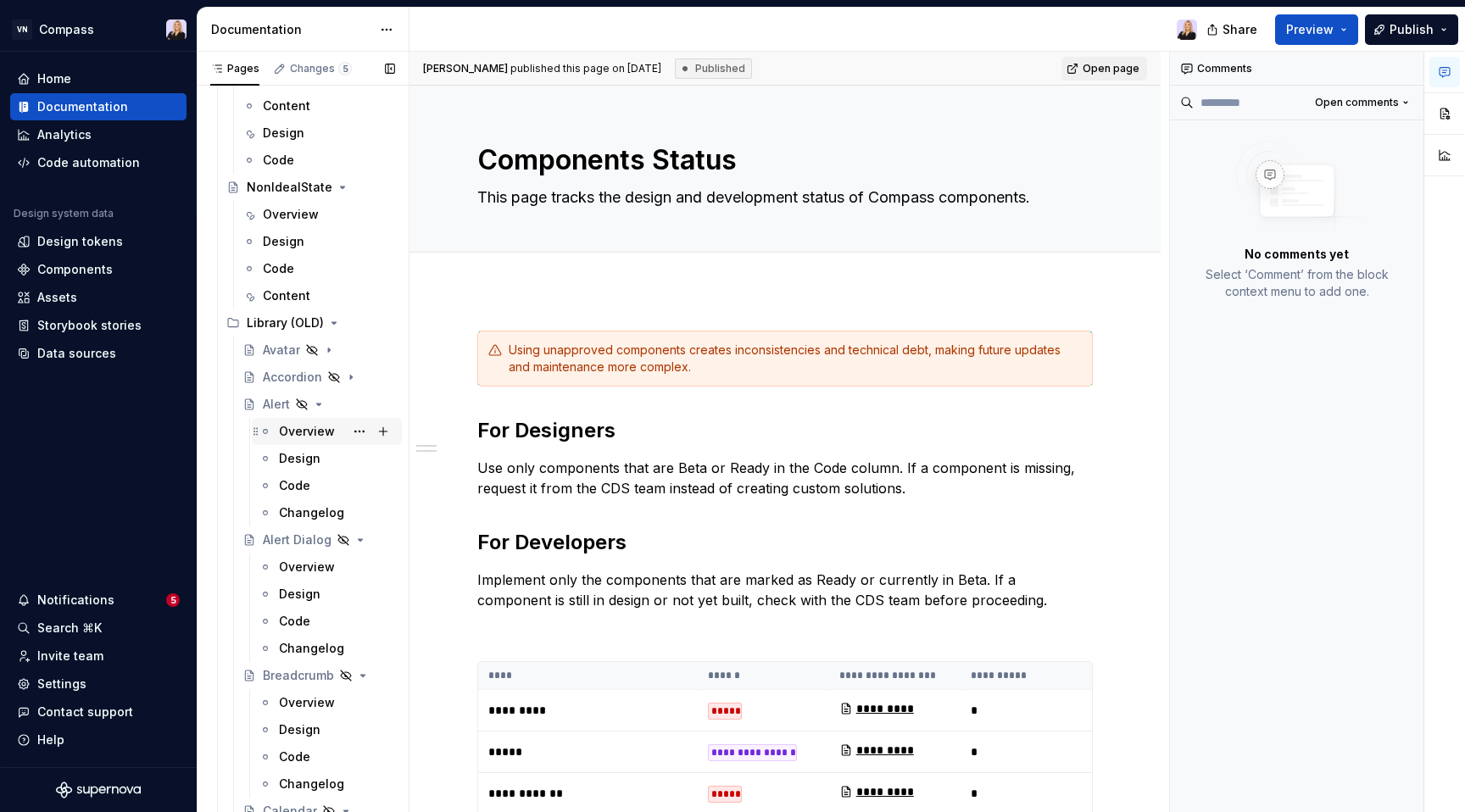
click at [291, 430] on div "Overview" at bounding box center [306, 431] width 56 height 17
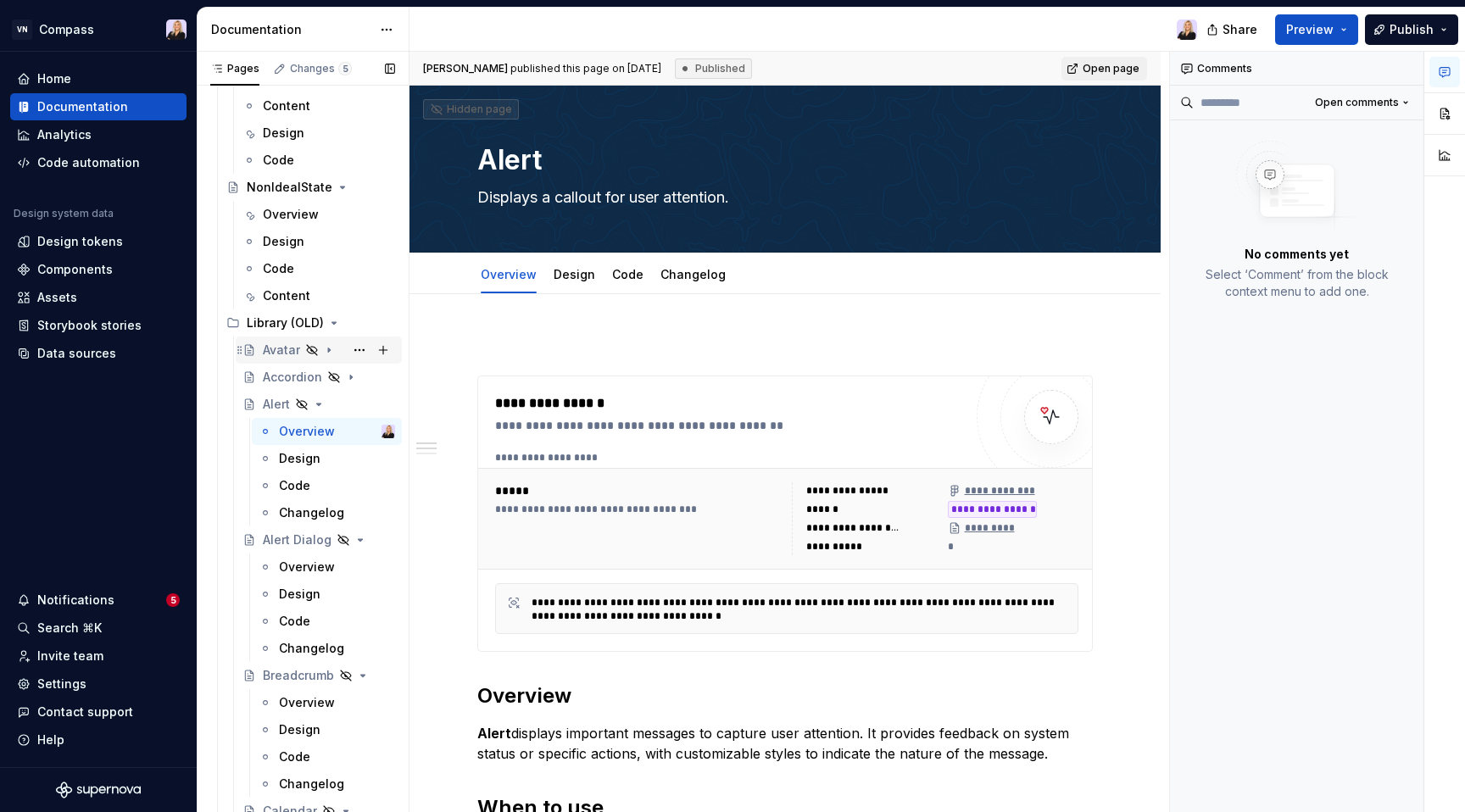
click at [330, 350] on icon "Page tree" at bounding box center [329, 349] width 13 height 13
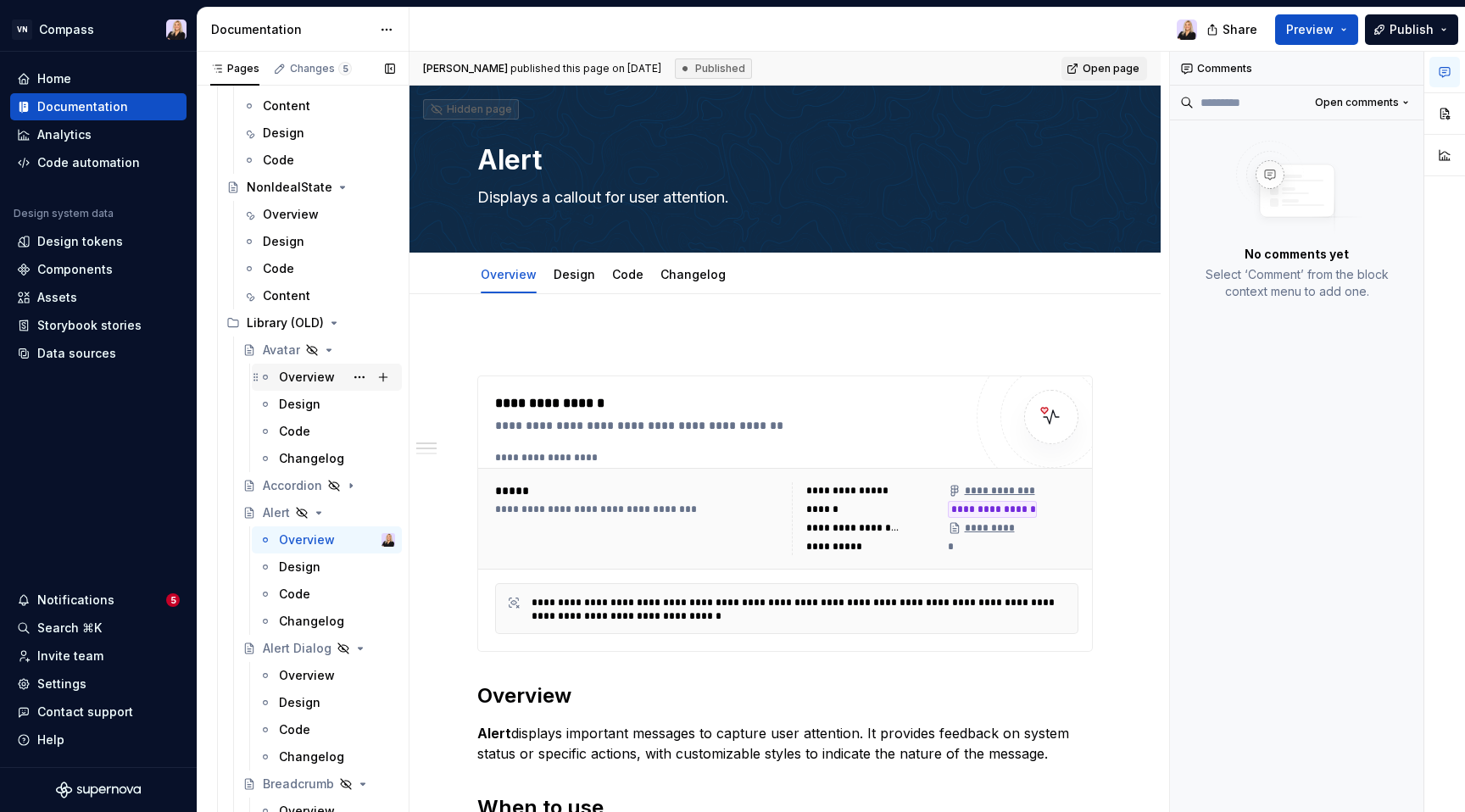
click at [312, 381] on div "Overview" at bounding box center [306, 377] width 56 height 17
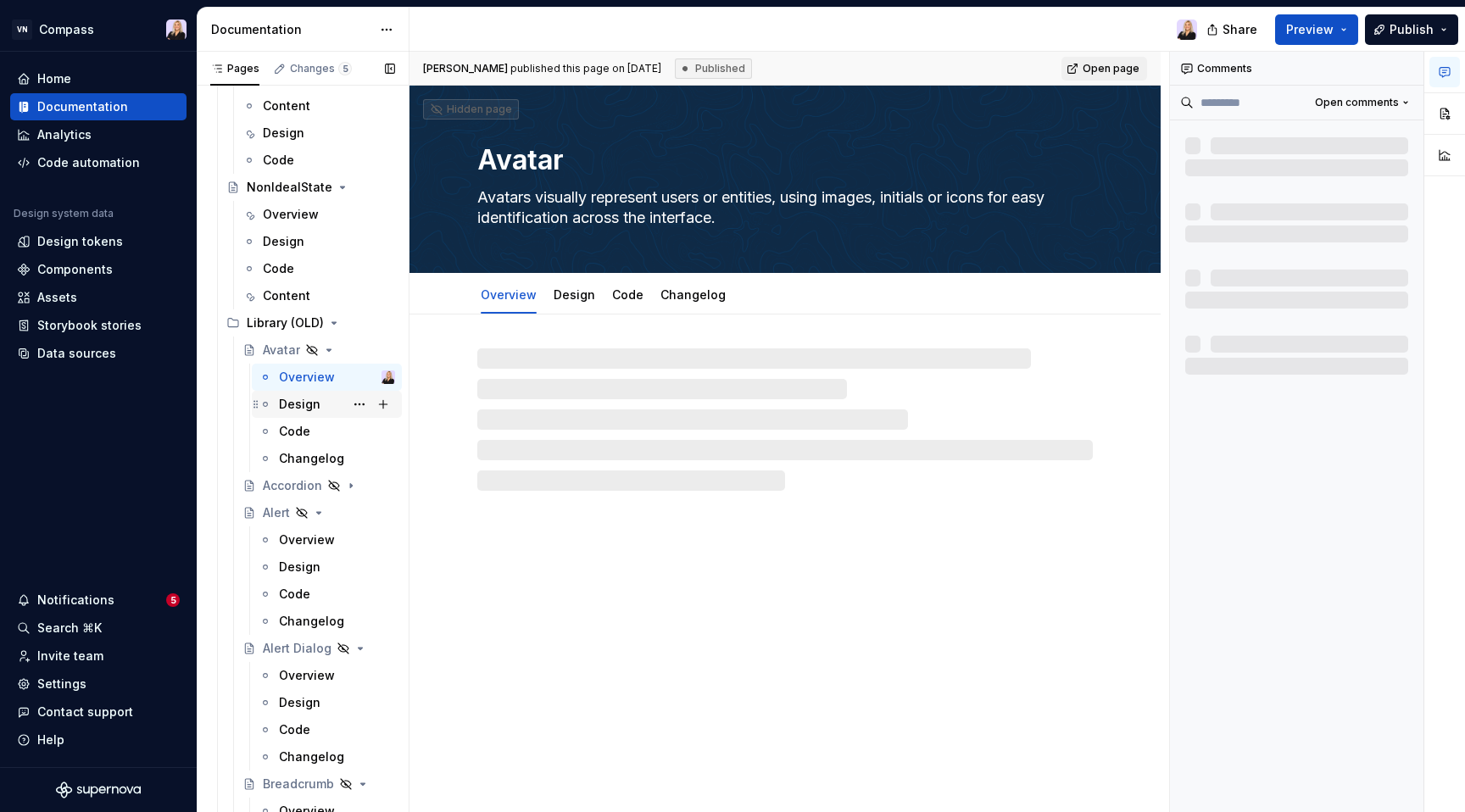
click at [303, 405] on div "Design" at bounding box center [299, 405] width 42 height 17
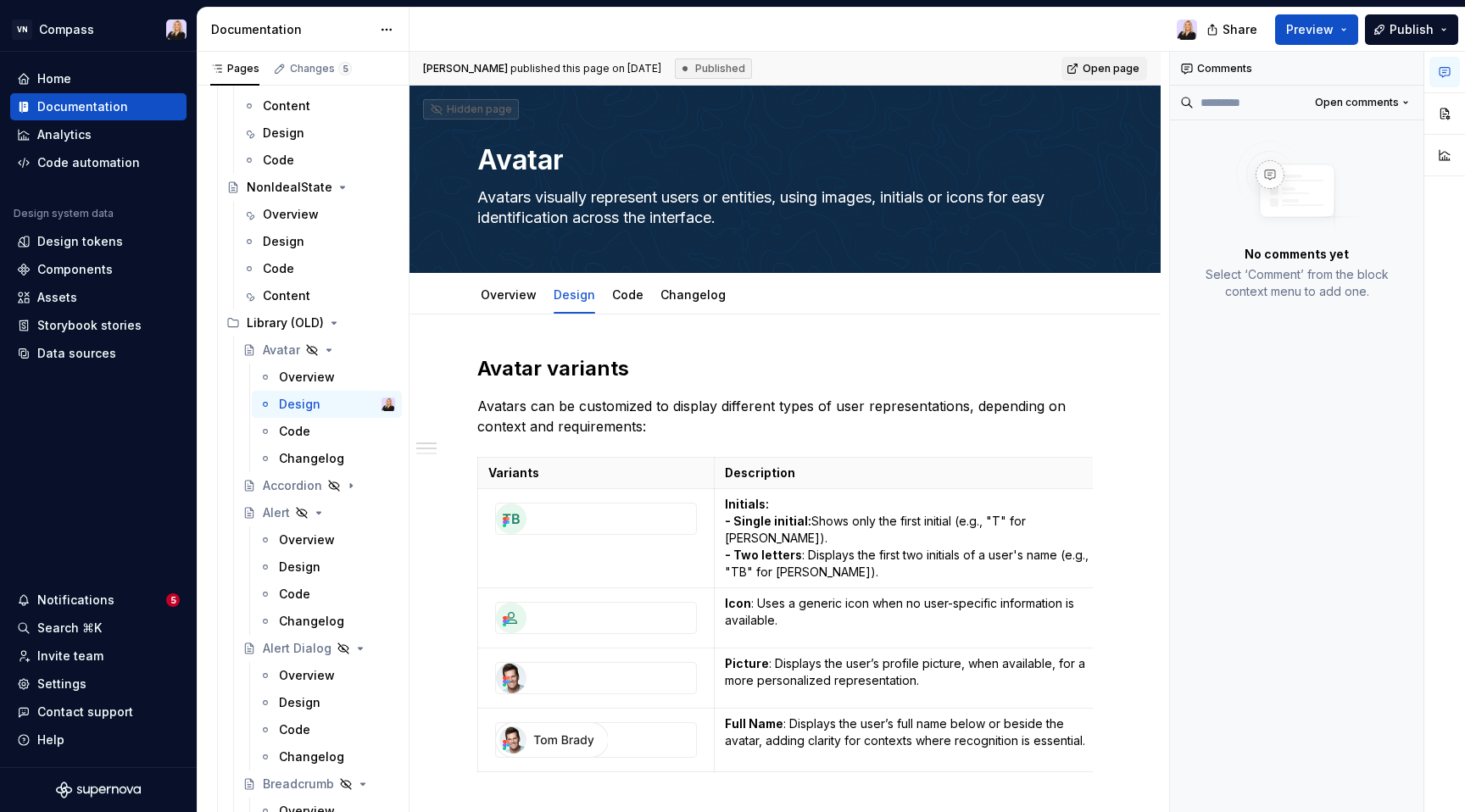
drag, startPoint x: 613, startPoint y: 65, endPoint x: 703, endPoint y: 66, distance: 90.0
click at [703, 66] on div "[PERSON_NAME] published this page on [DATE] Published" at bounding box center [587, 68] width 329 height 20
copy span "[DATE]"
click at [274, 484] on div "Accordion" at bounding box center [286, 485] width 46 height 17
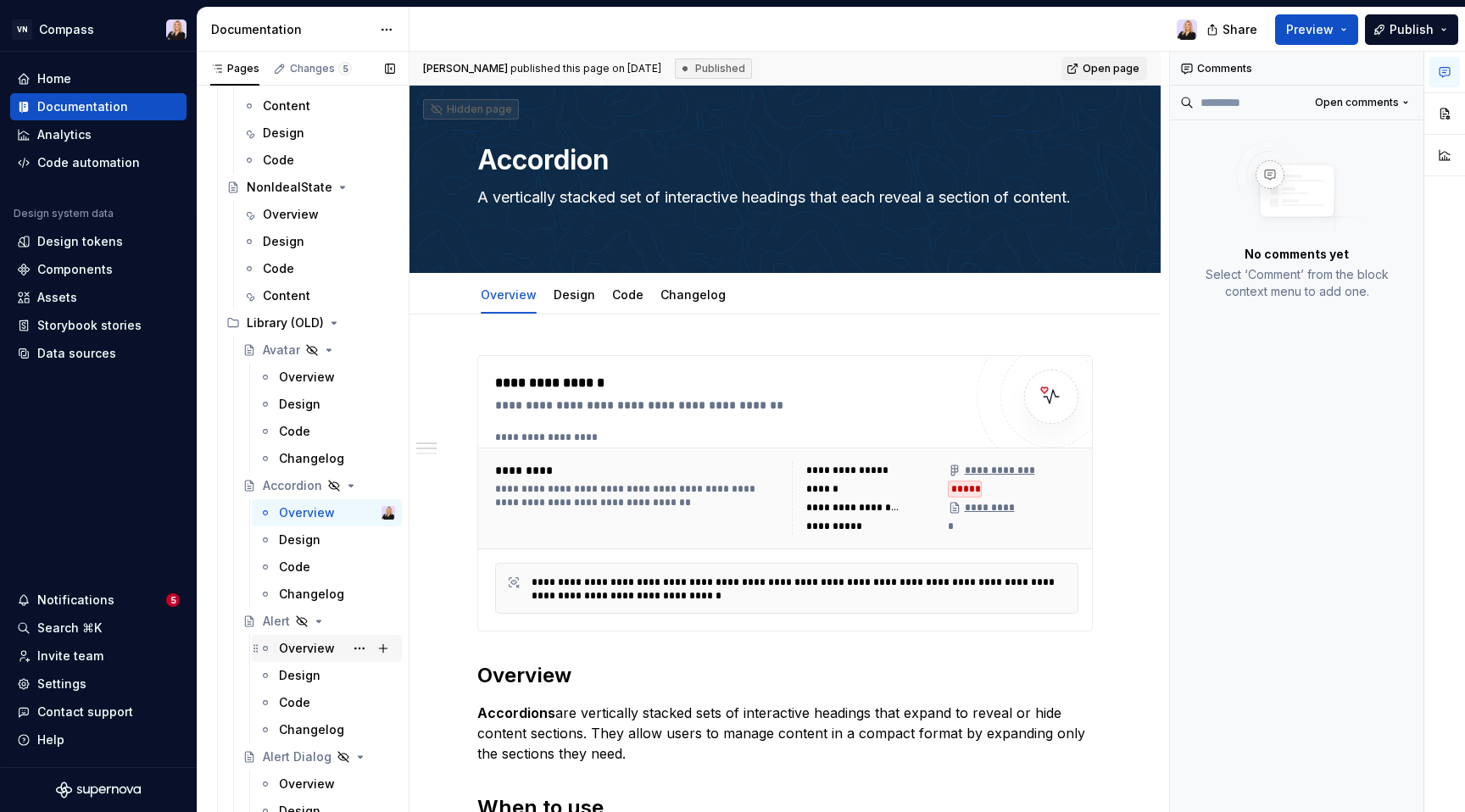
click at [314, 646] on div "Overview" at bounding box center [306, 649] width 56 height 17
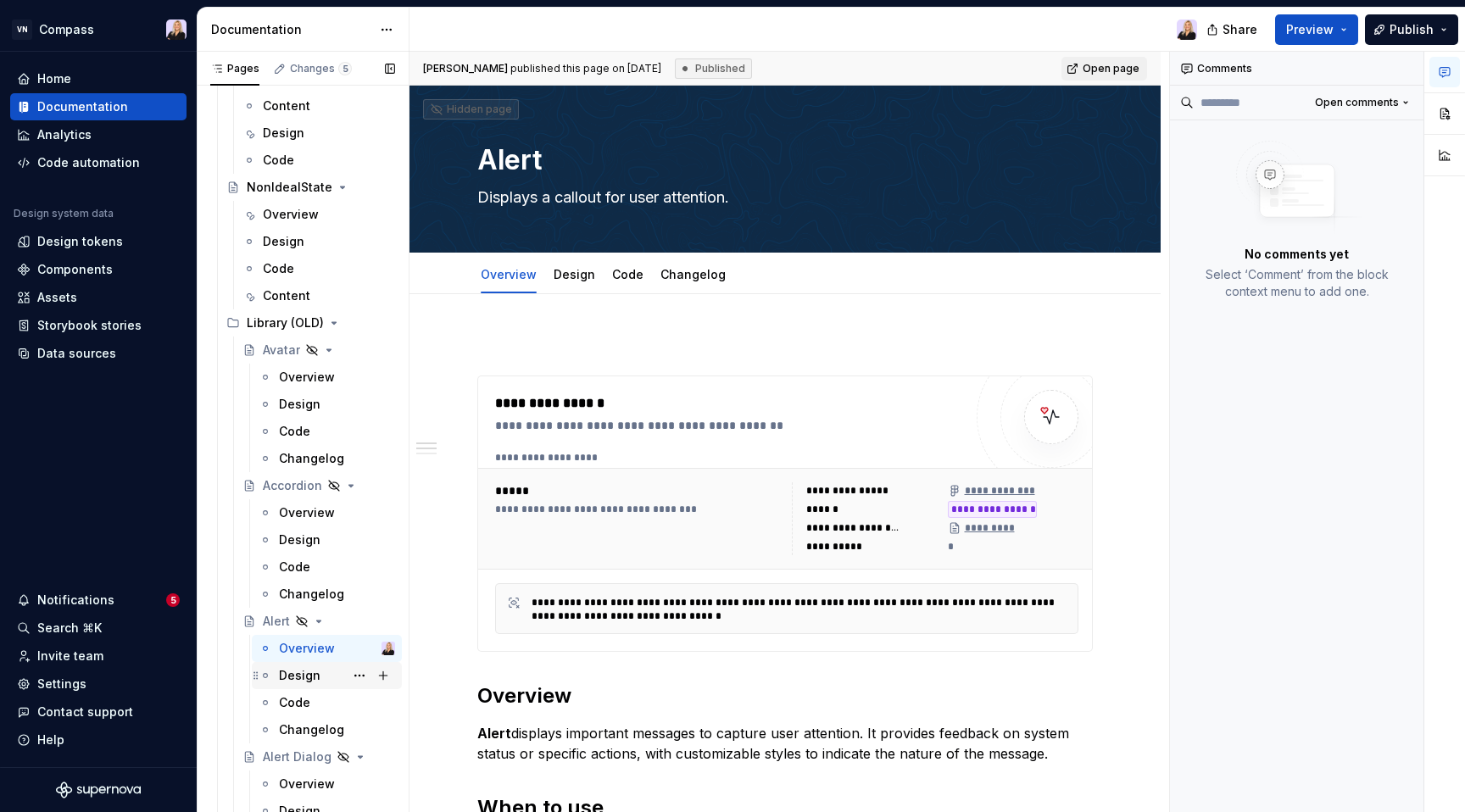
click at [301, 665] on div "Design" at bounding box center [336, 675] width 116 height 24
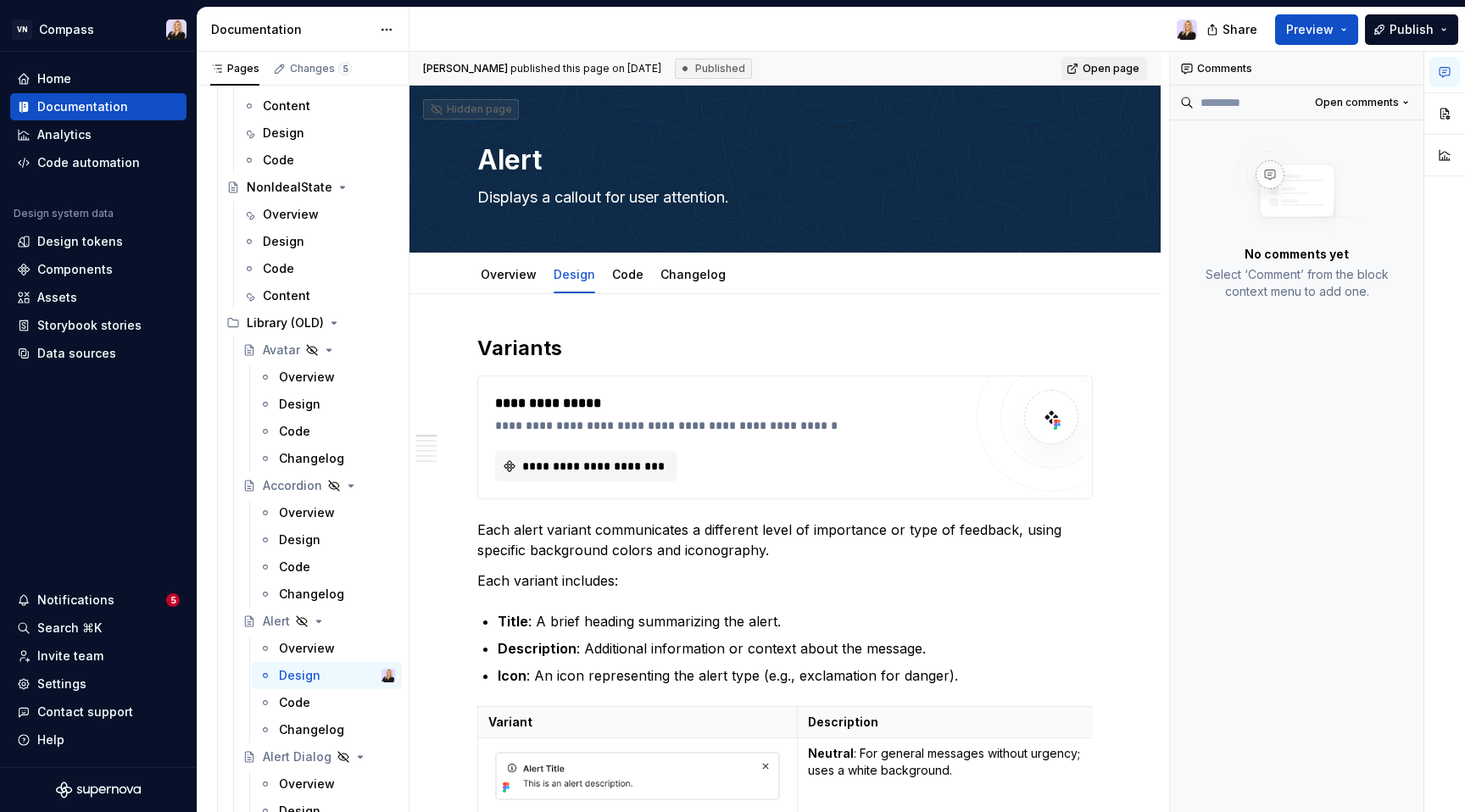
drag, startPoint x: 624, startPoint y: 68, endPoint x: 671, endPoint y: 67, distance: 47.0
click at [671, 67] on div "[PERSON_NAME] published this page on [DATE] Published" at bounding box center [587, 68] width 329 height 20
copy span "[DATE]"
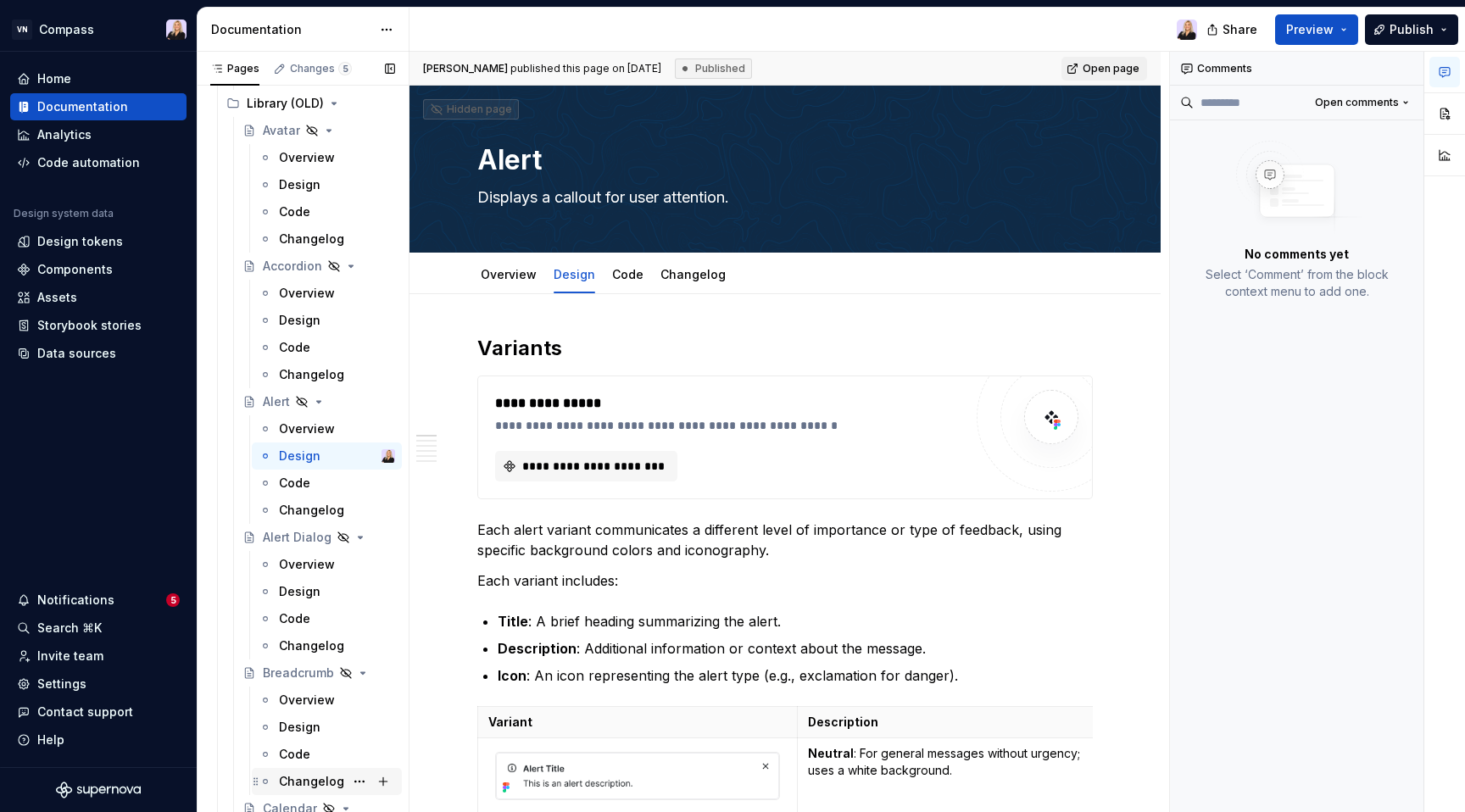
scroll to position [1152, 0]
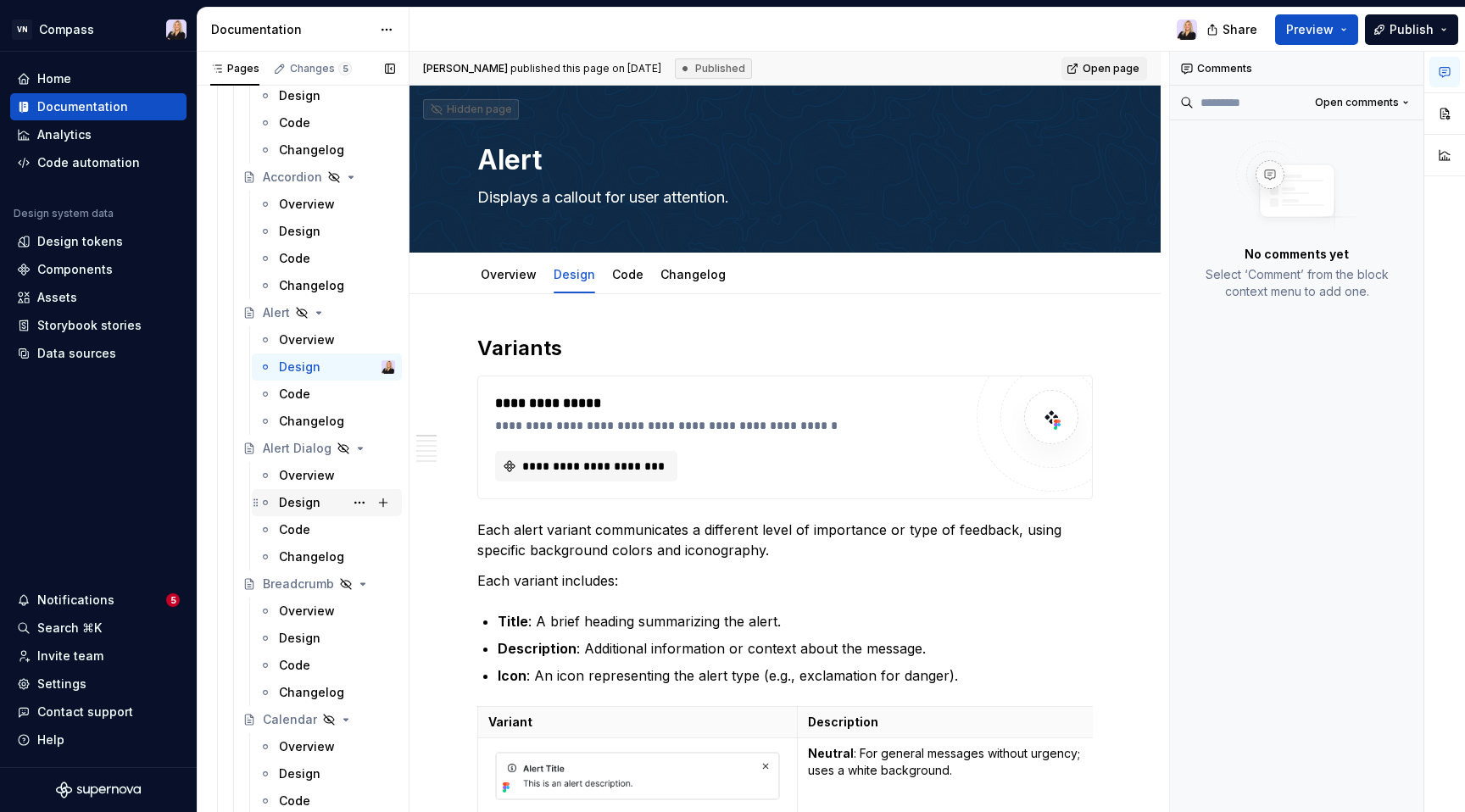
click at [288, 497] on div "Design" at bounding box center [299, 502] width 42 height 17
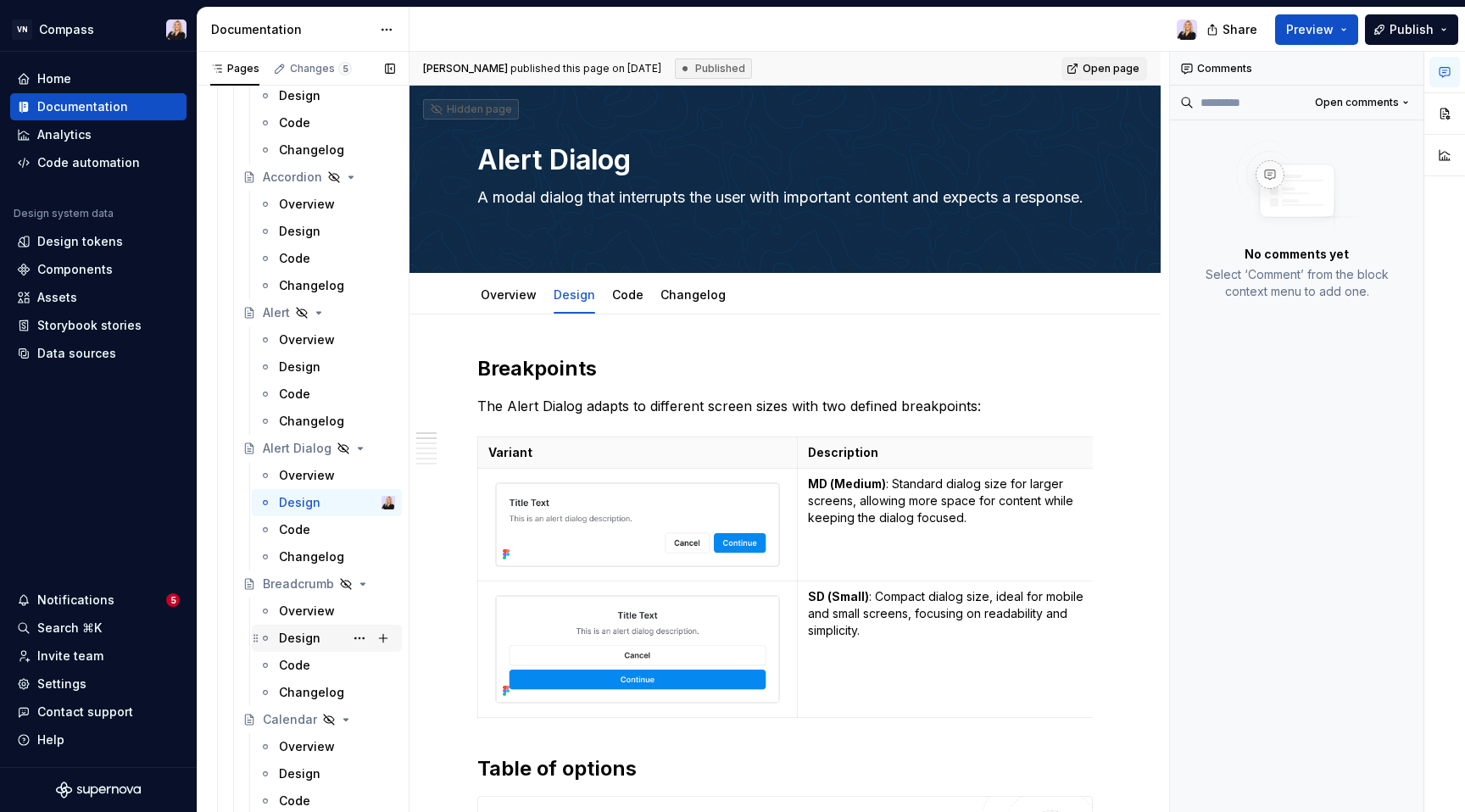
click at [301, 632] on div "Design" at bounding box center [299, 638] width 42 height 17
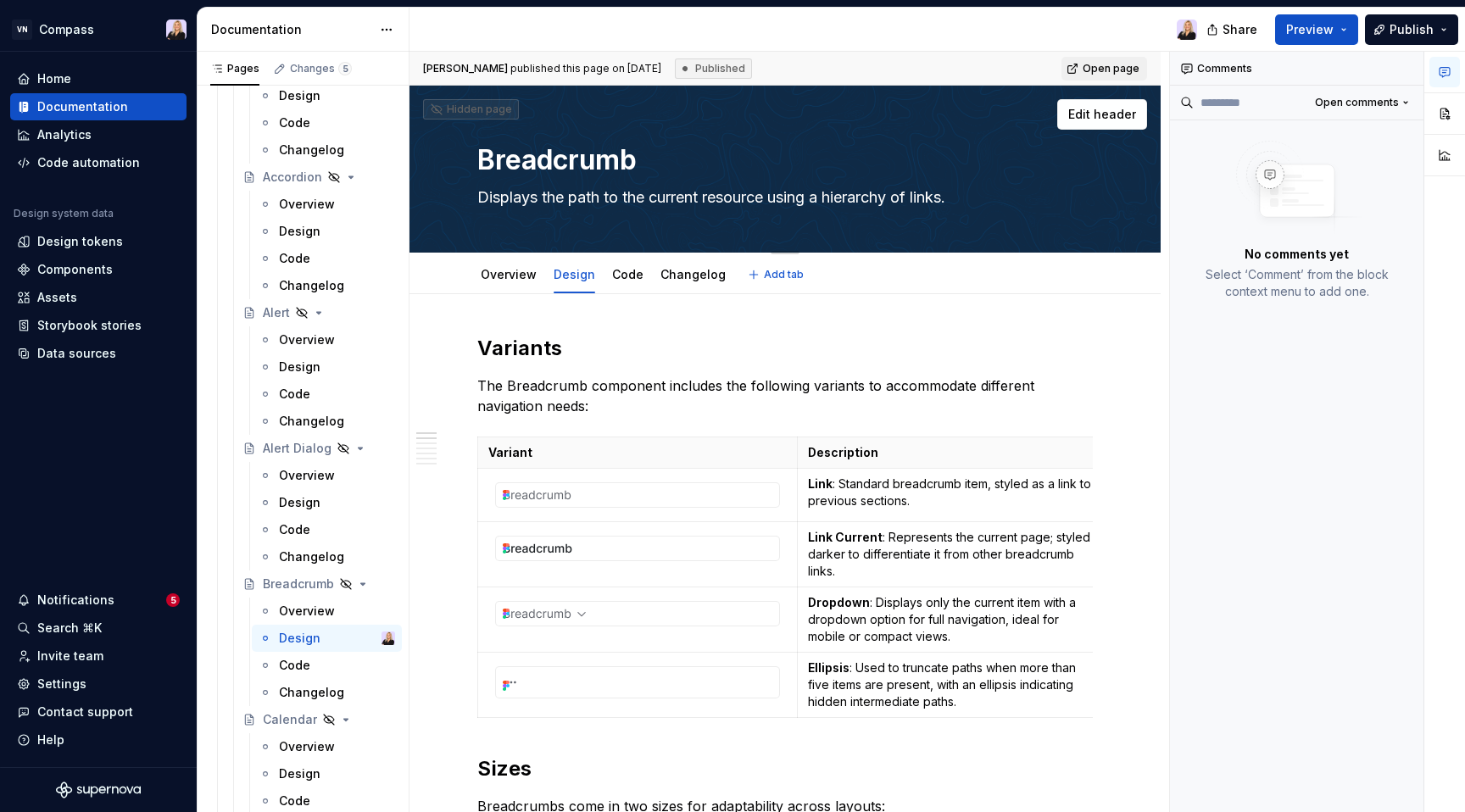
click at [561, 162] on textarea "Breadcrumb" at bounding box center [782, 160] width 616 height 41
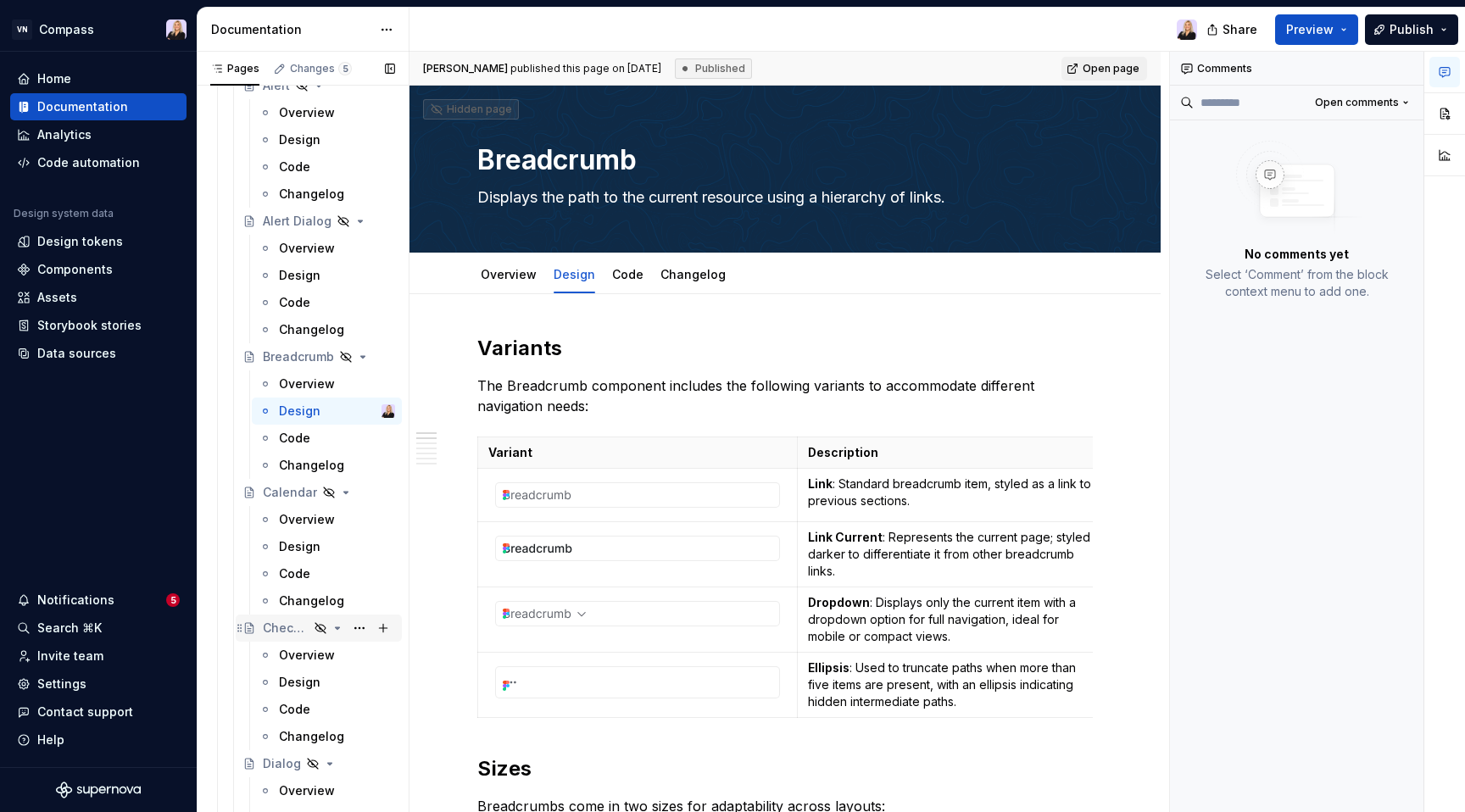
scroll to position [1385, 0]
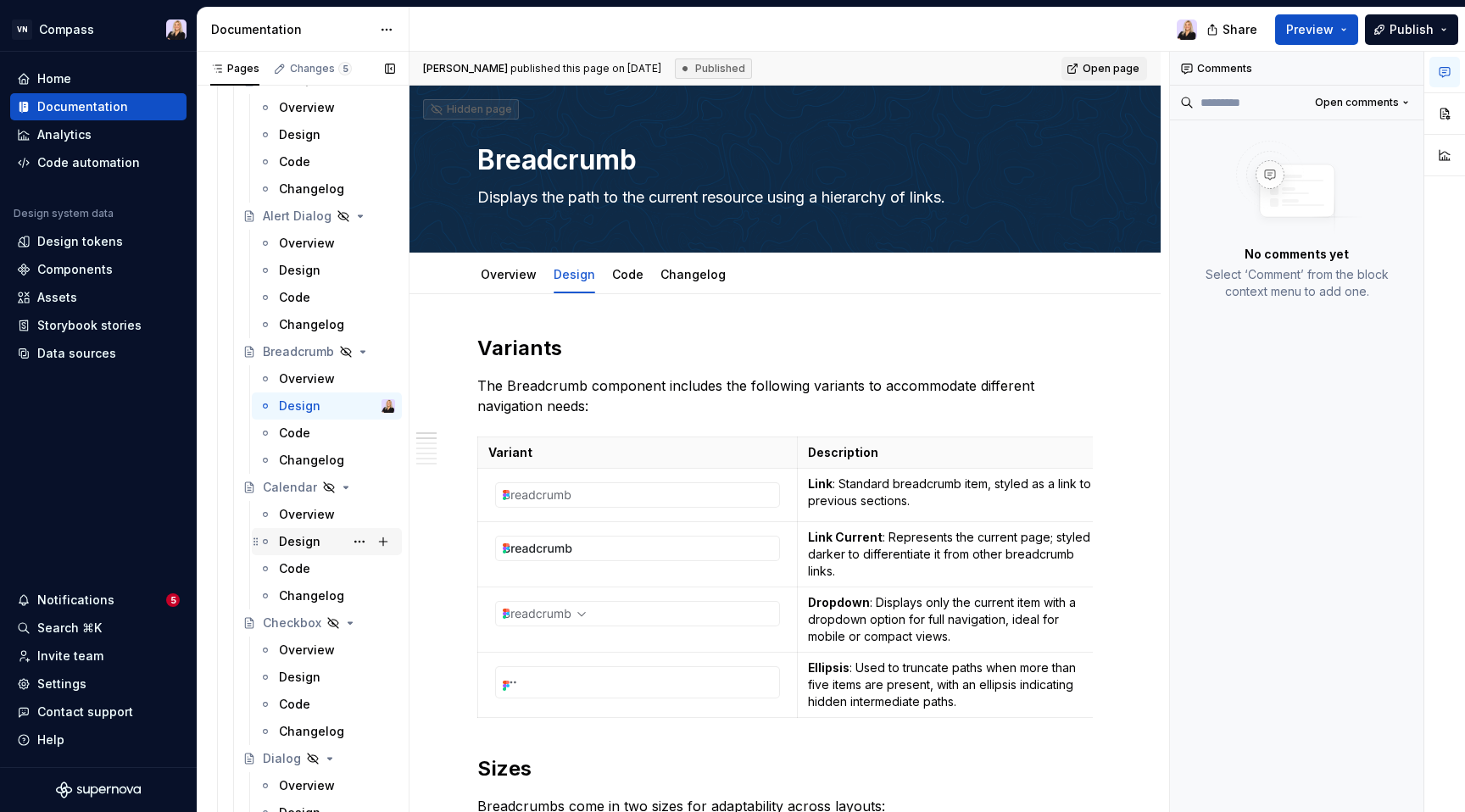
click at [299, 530] on div "Design" at bounding box center [336, 541] width 116 height 24
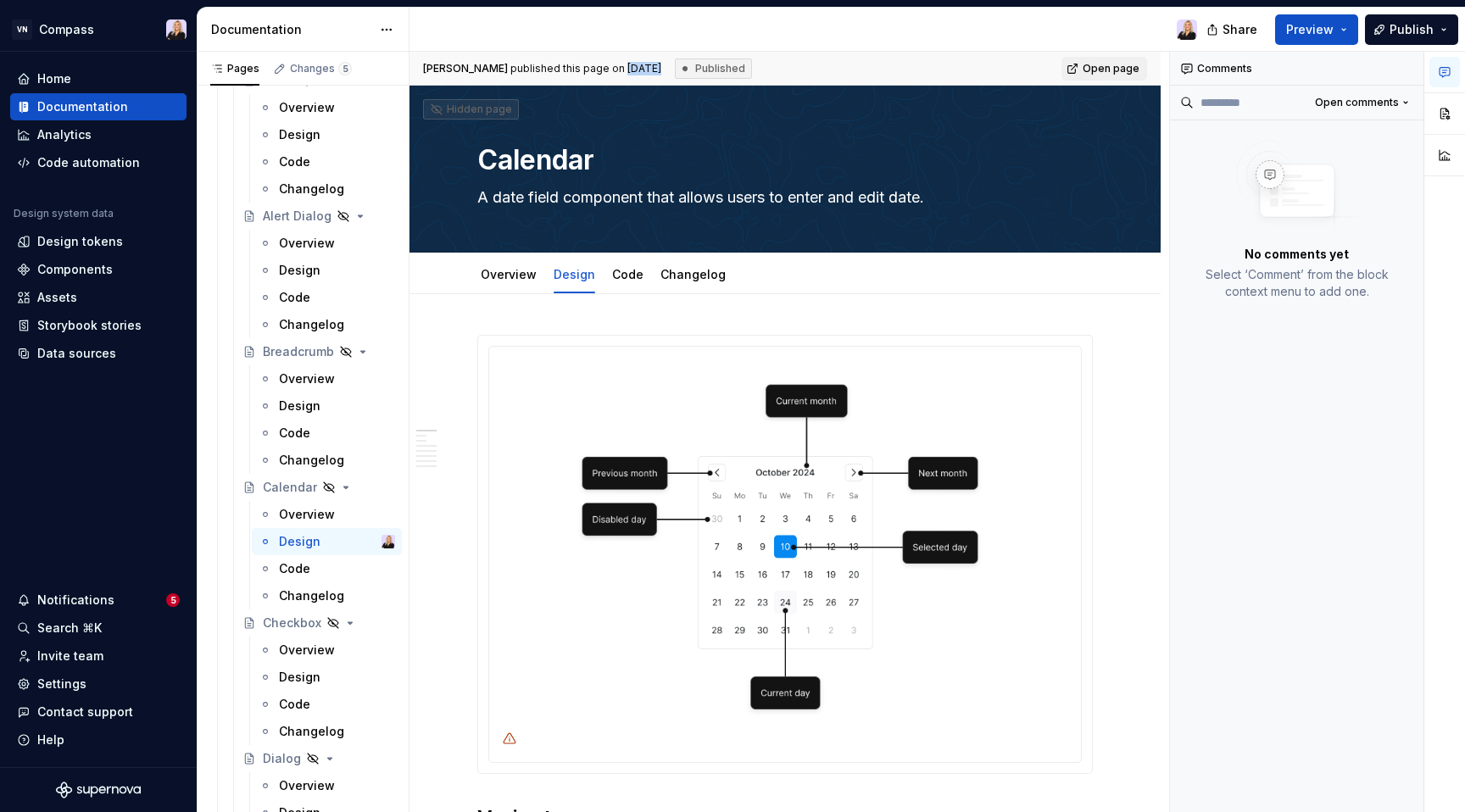
drag, startPoint x: 611, startPoint y: 66, endPoint x: 713, endPoint y: 66, distance: 102.0
click at [713, 66] on div "[PERSON_NAME] published this page on [DATE] Published" at bounding box center [587, 68] width 329 height 20
copy div "[DATE]"
click at [287, 678] on div "Design" at bounding box center [299, 677] width 42 height 17
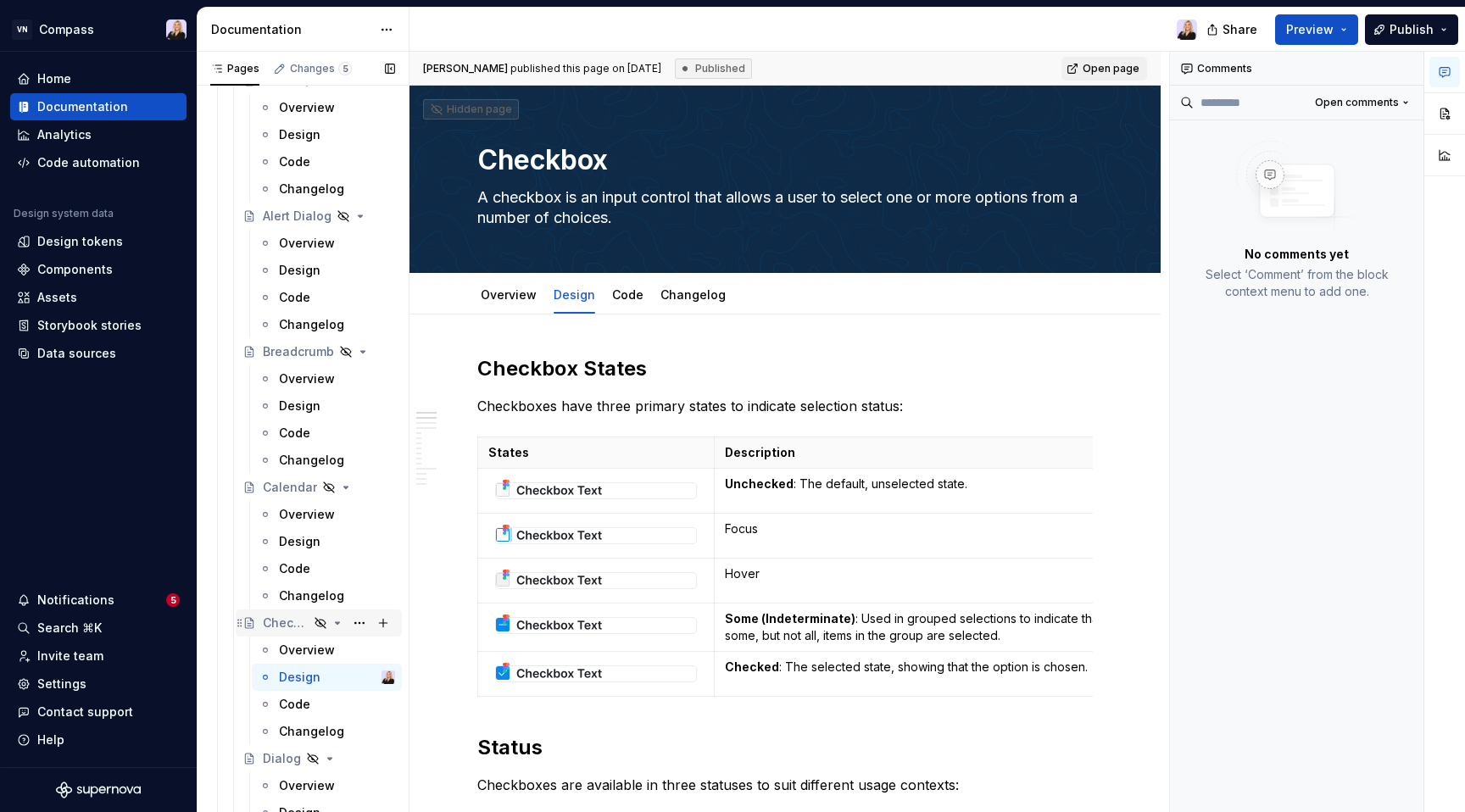
scroll to position [1691, 0]
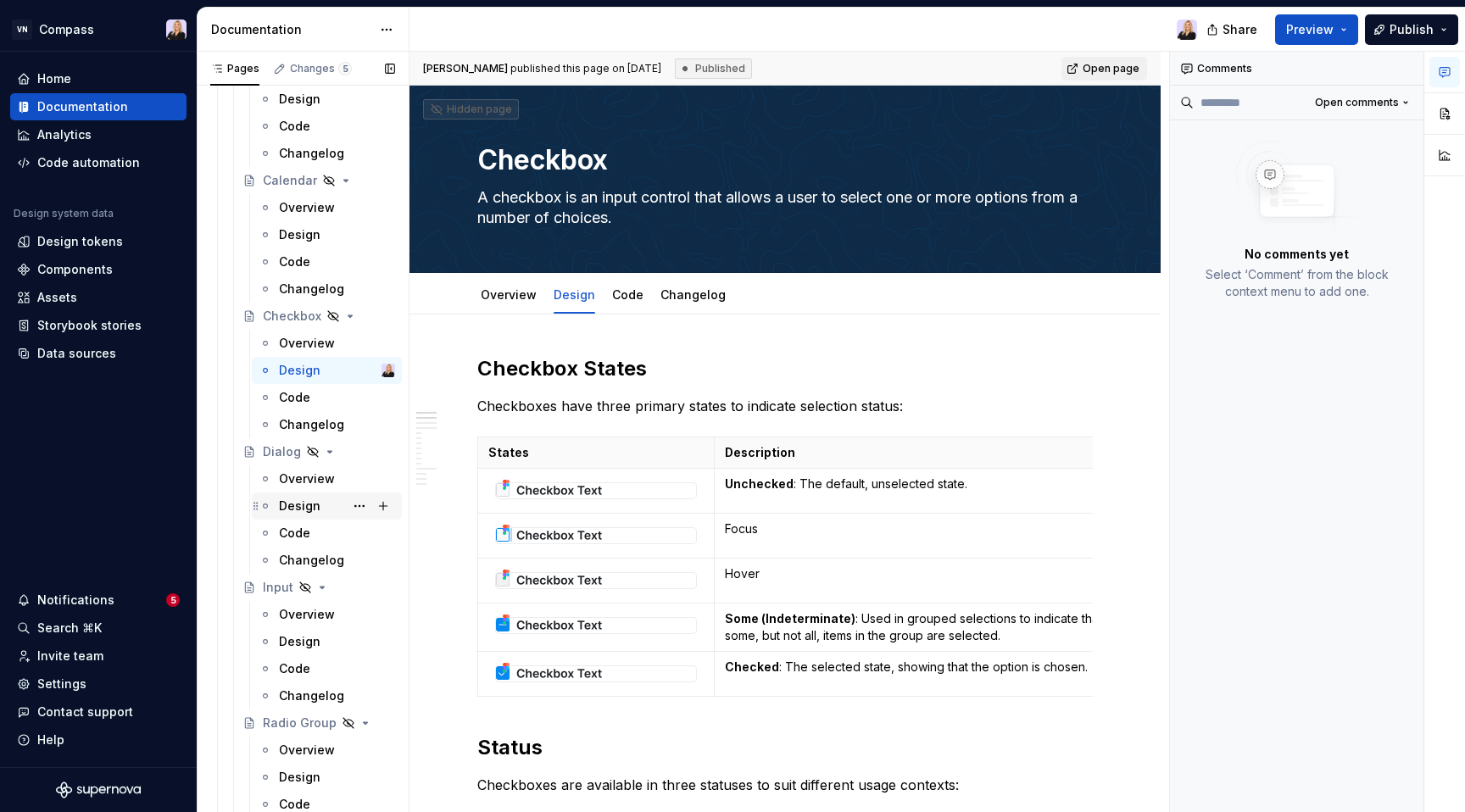
click at [306, 511] on div "Design" at bounding box center [299, 506] width 42 height 17
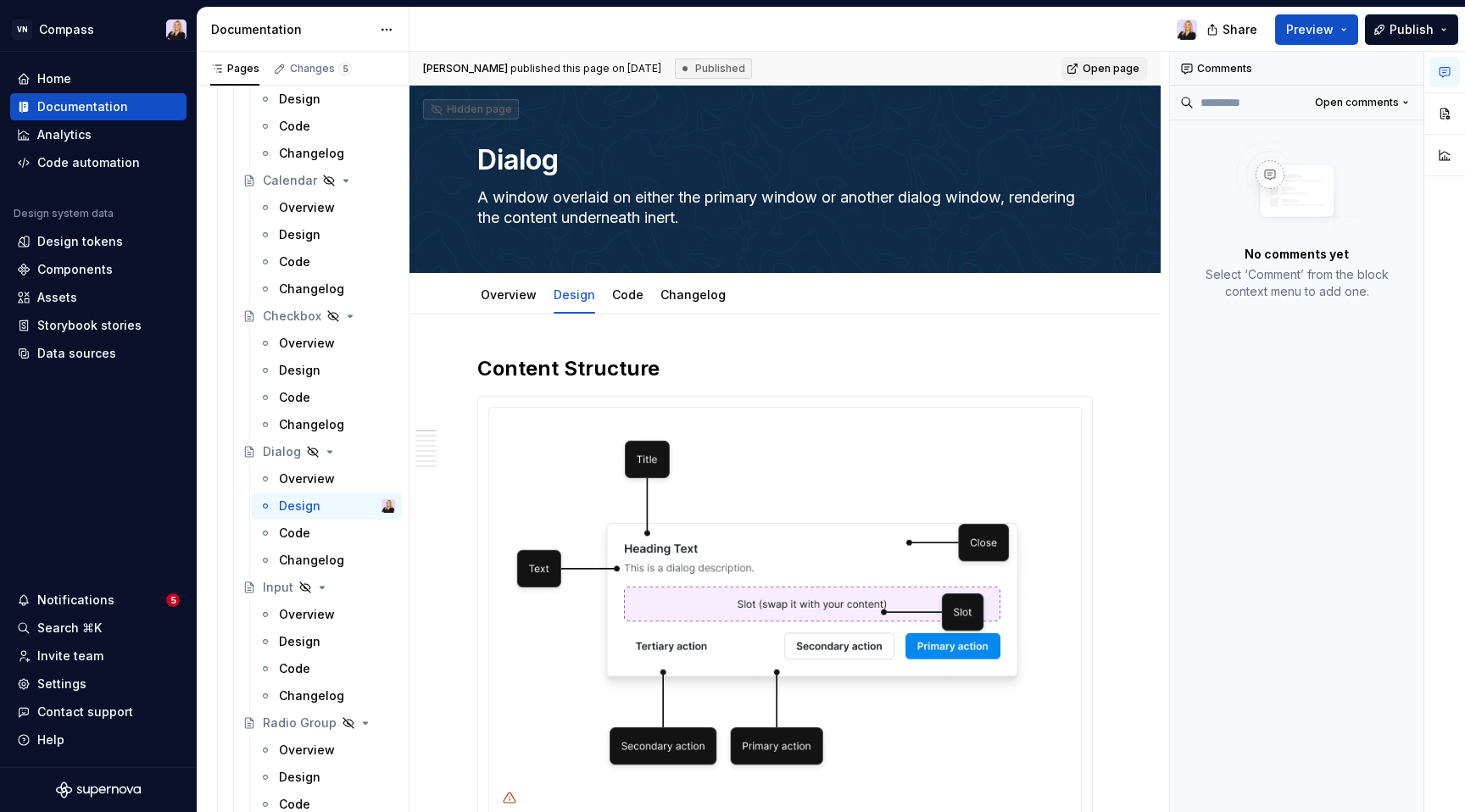
drag, startPoint x: 607, startPoint y: 66, endPoint x: 702, endPoint y: 66, distance: 95.0
click at [661, 66] on span "[PERSON_NAME] published this page on [DATE]" at bounding box center [542, 68] width 238 height 13
click at [542, 169] on textarea "Dialog" at bounding box center [782, 160] width 616 height 41
click at [294, 637] on div "Design" at bounding box center [299, 641] width 42 height 17
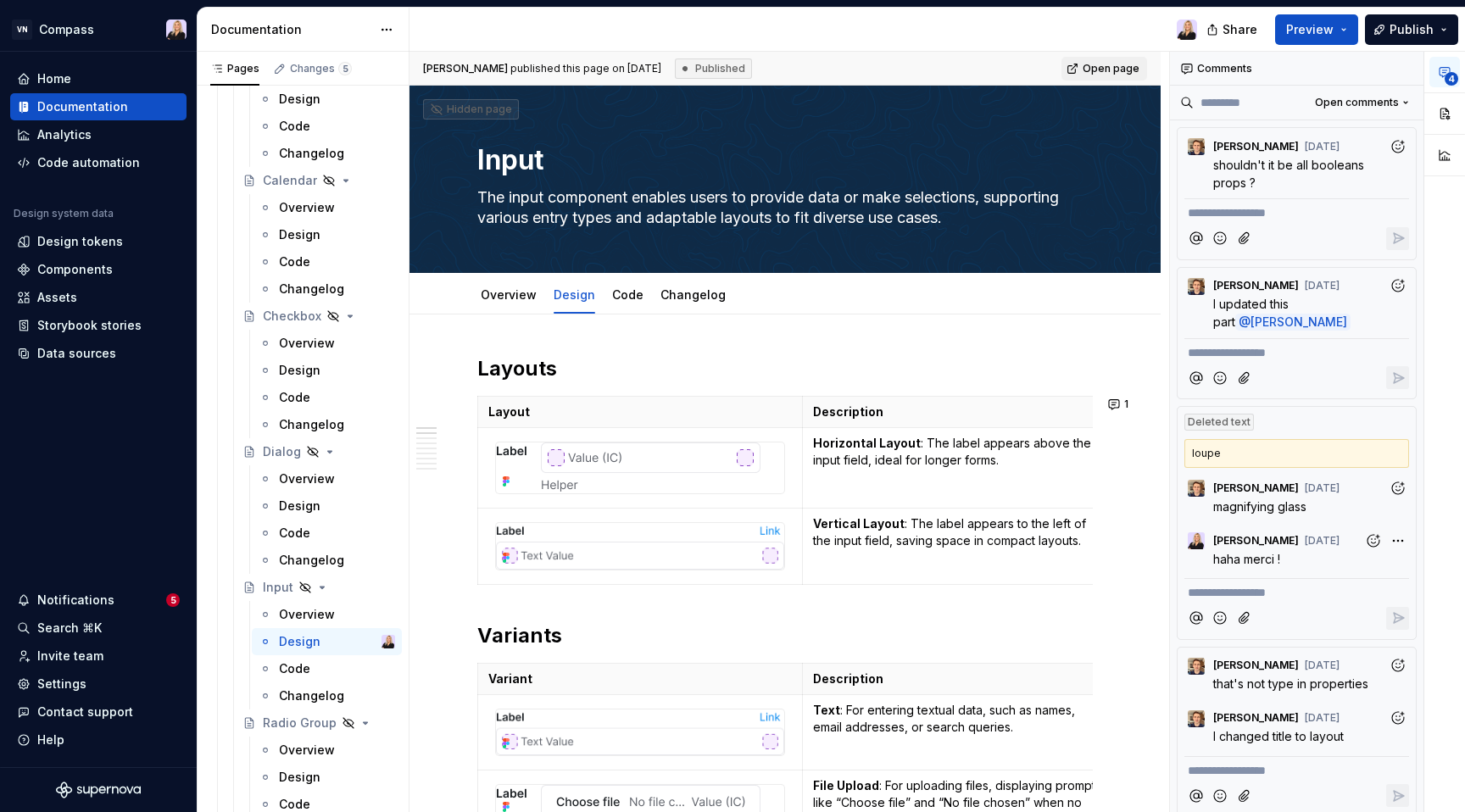
drag, startPoint x: 610, startPoint y: 61, endPoint x: 702, endPoint y: 63, distance: 92.0
click at [661, 63] on span "[PERSON_NAME] published this page on [DATE]" at bounding box center [542, 68] width 238 height 13
click at [309, 500] on div "Design" at bounding box center [299, 503] width 42 height 17
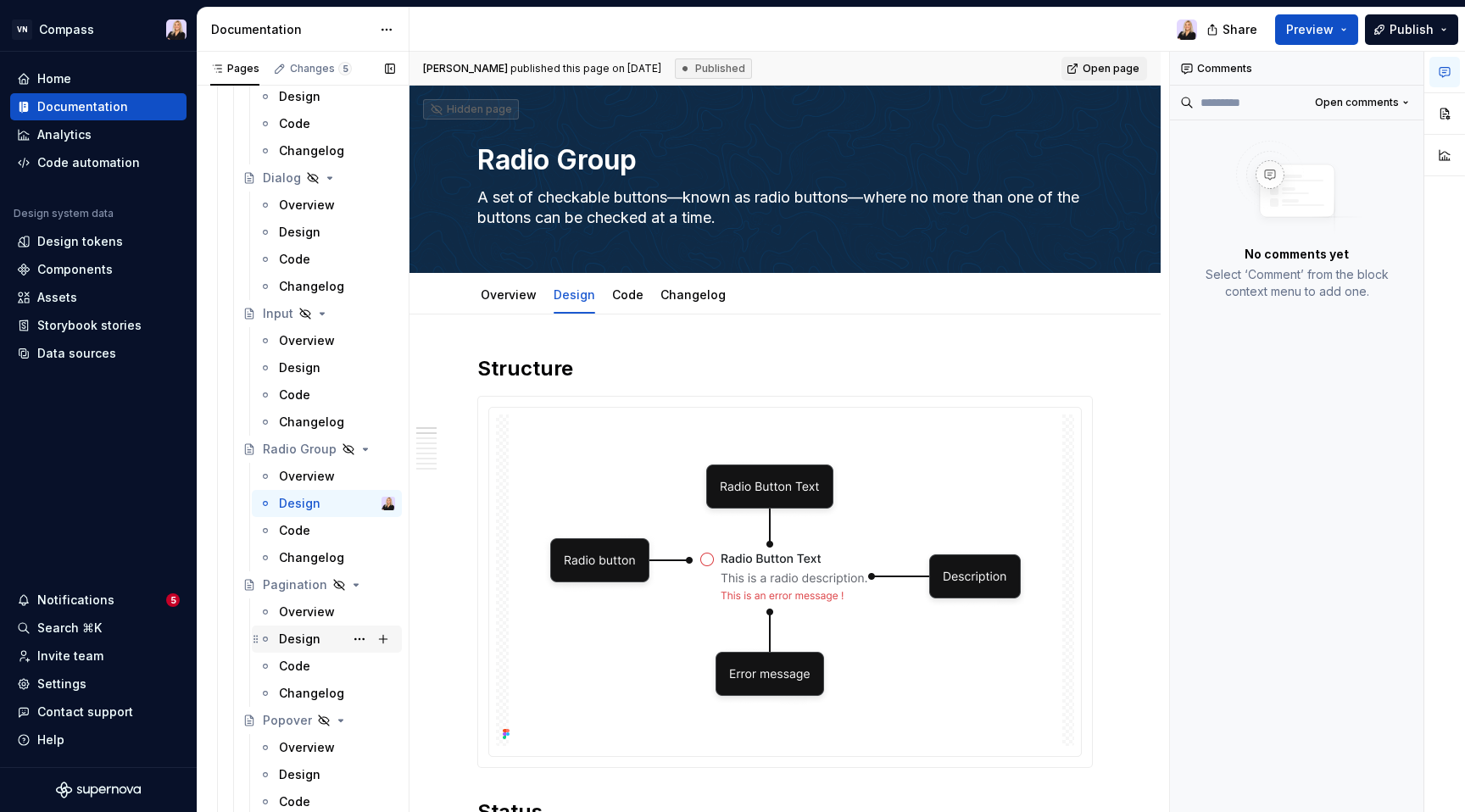
click at [295, 643] on div "Design" at bounding box center [299, 639] width 42 height 17
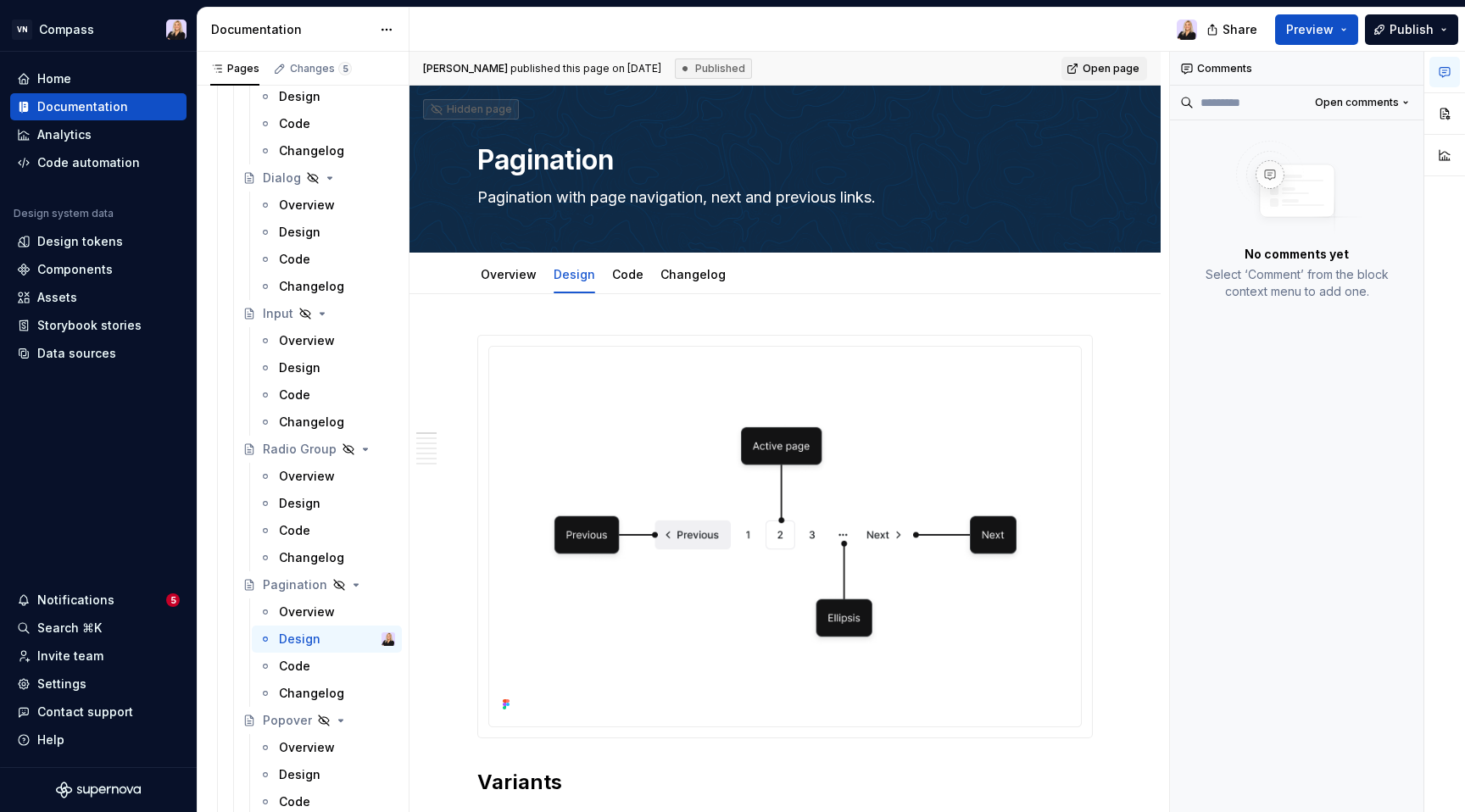
drag, startPoint x: 612, startPoint y: 69, endPoint x: 697, endPoint y: 62, distance: 85.3
click at [698, 69] on div "[PERSON_NAME] published this page on [DATE] Published" at bounding box center [587, 68] width 329 height 20
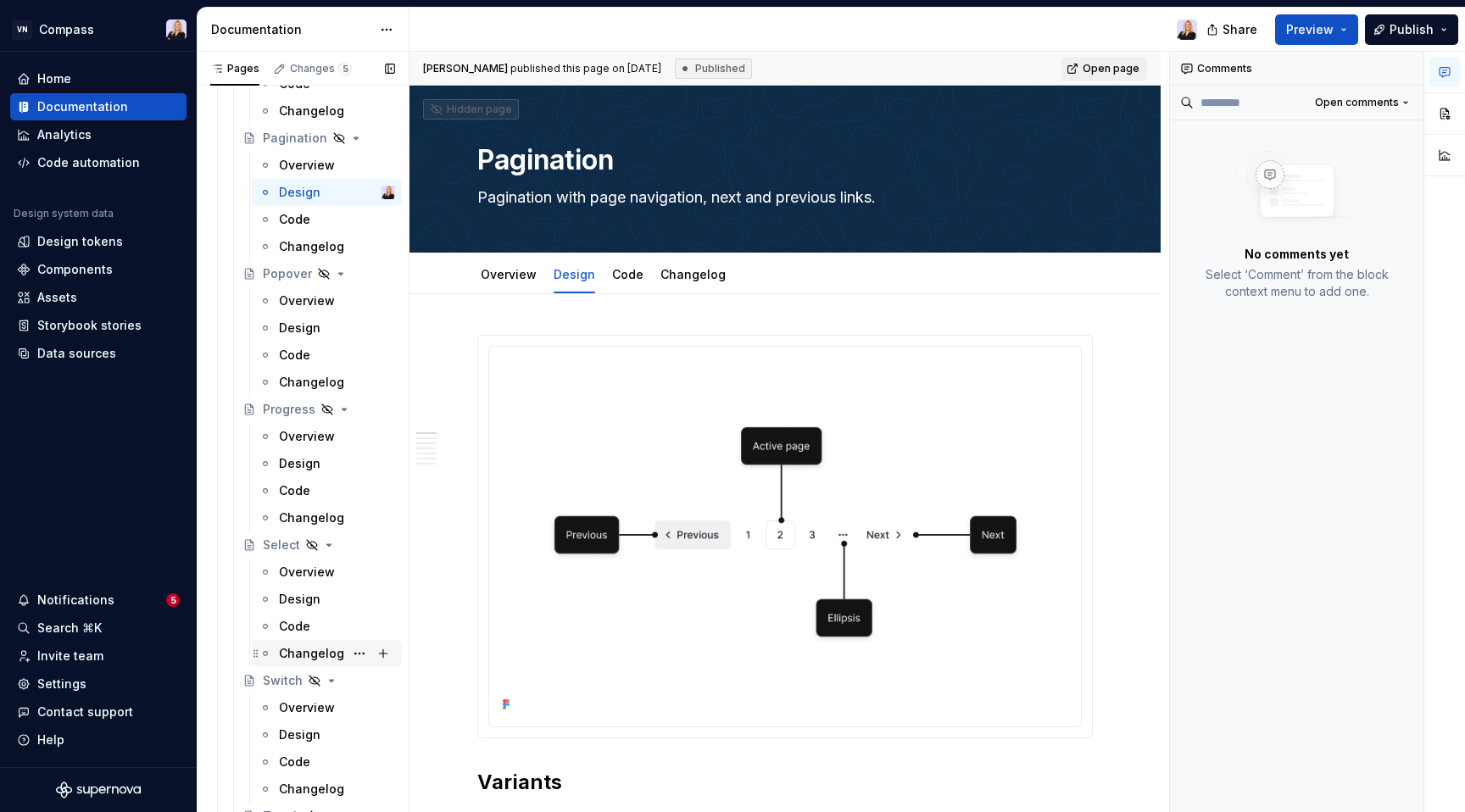
scroll to position [2466, 0]
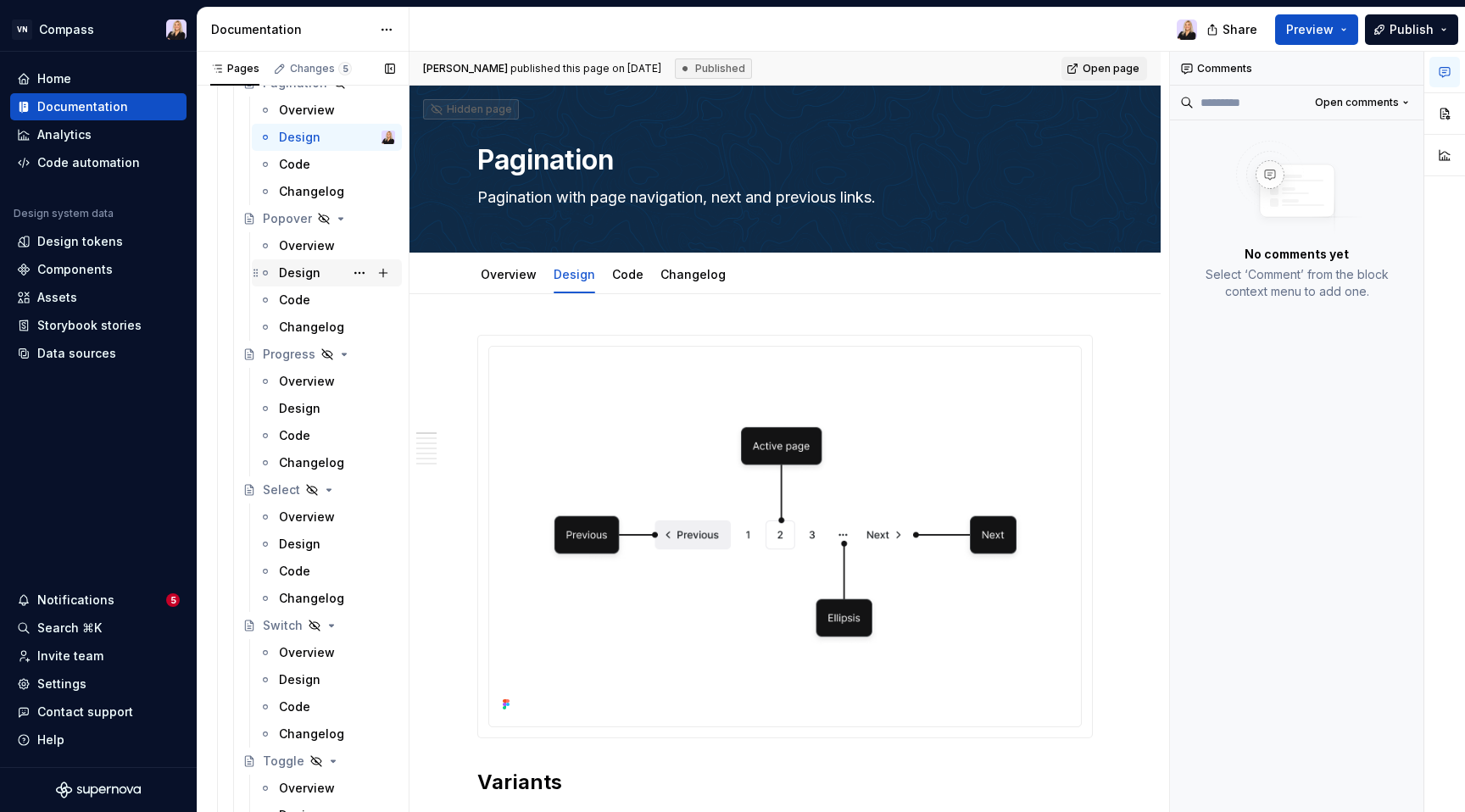
click at [292, 268] on div "Design" at bounding box center [299, 273] width 42 height 17
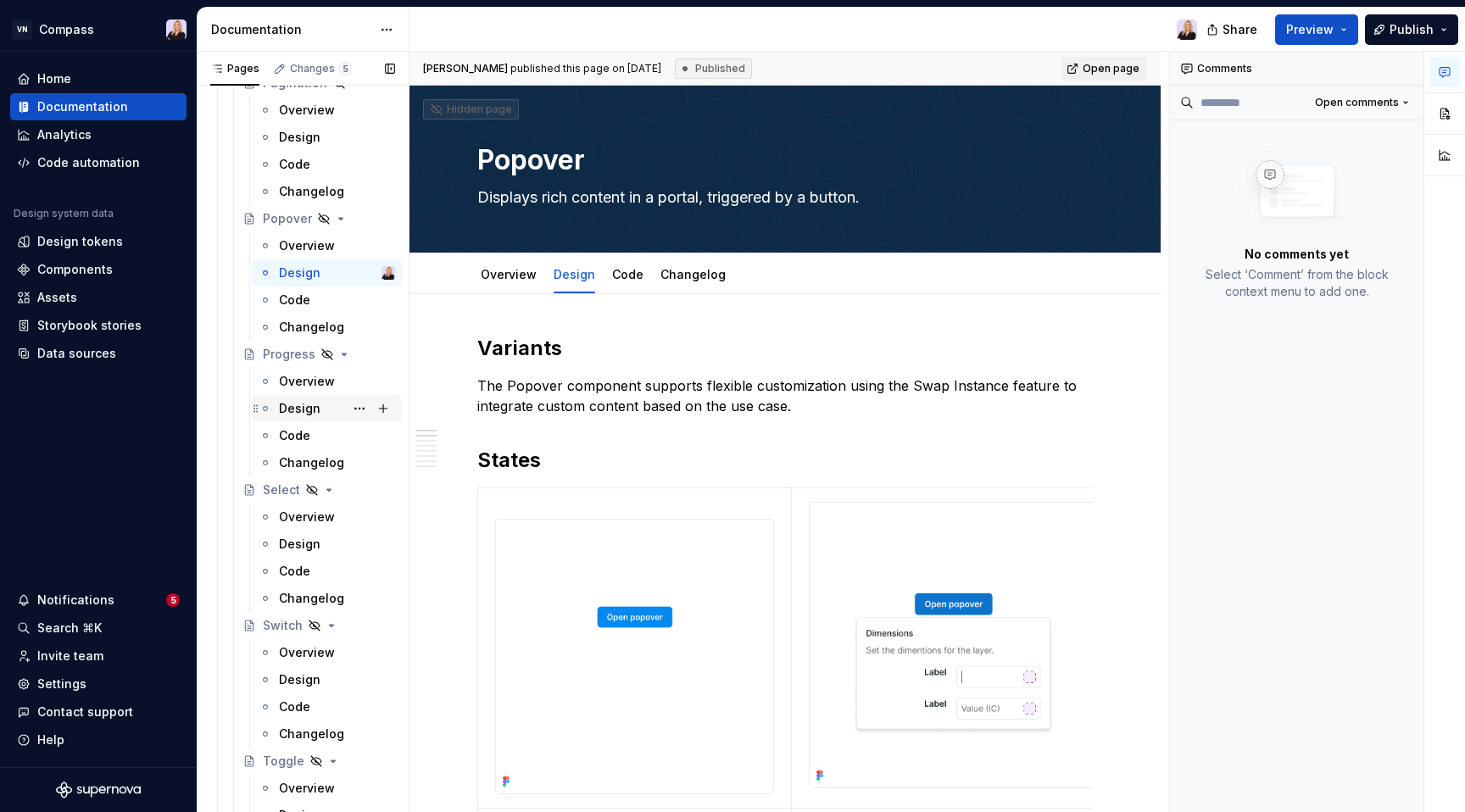
click at [305, 412] on div "Design" at bounding box center [299, 408] width 42 height 17
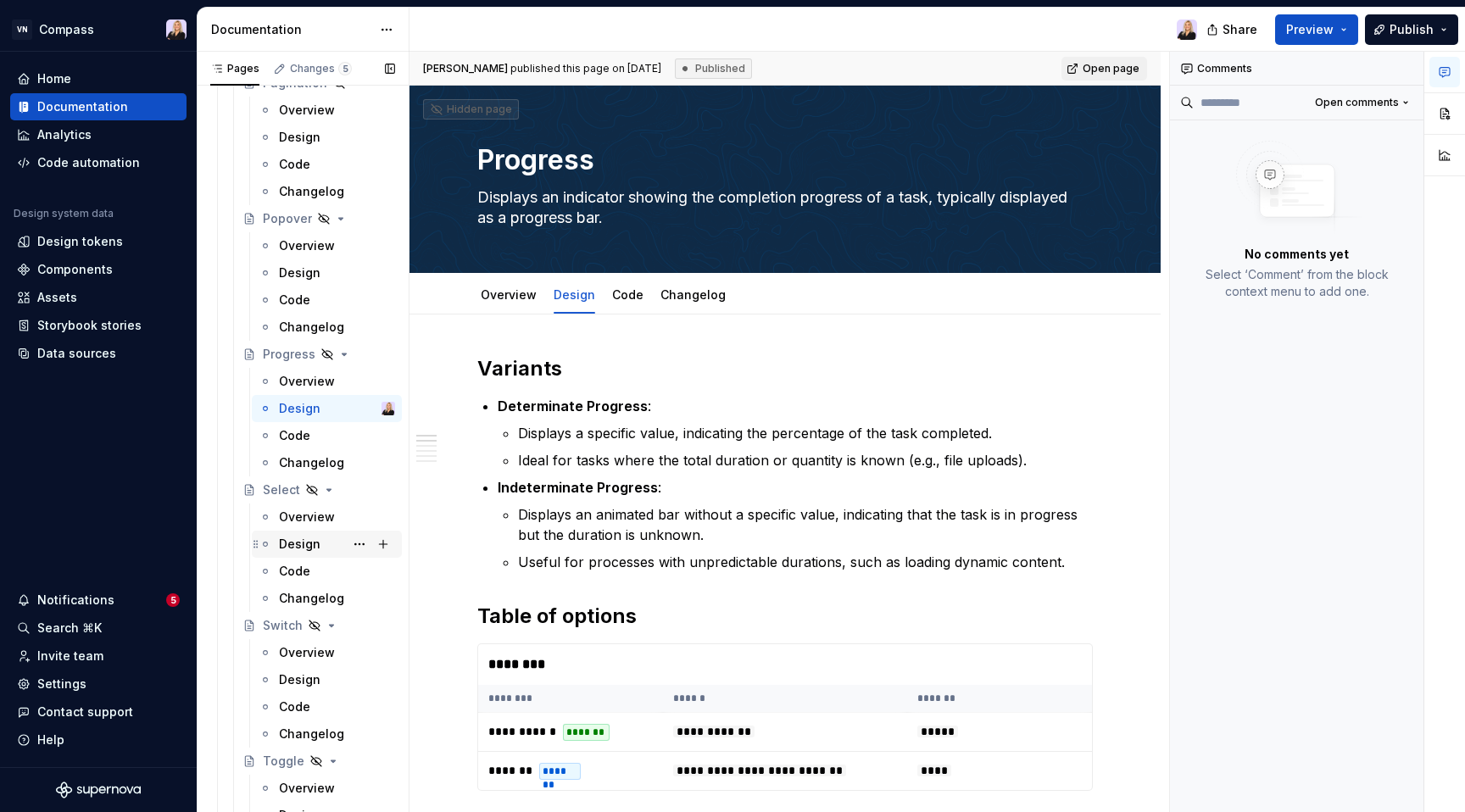
click at [307, 548] on div "Design" at bounding box center [299, 544] width 42 height 17
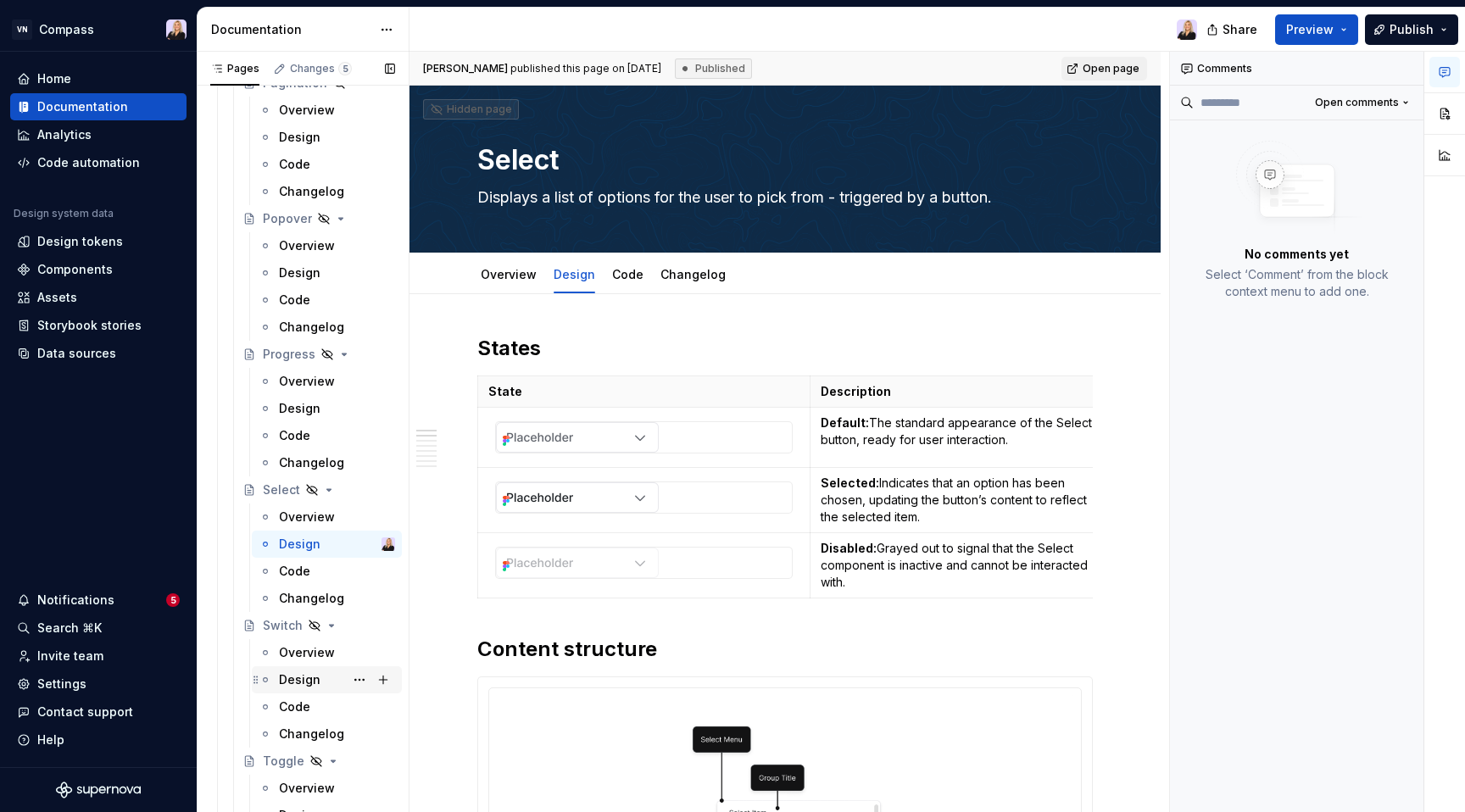
click at [299, 677] on div "Design" at bounding box center [299, 680] width 42 height 17
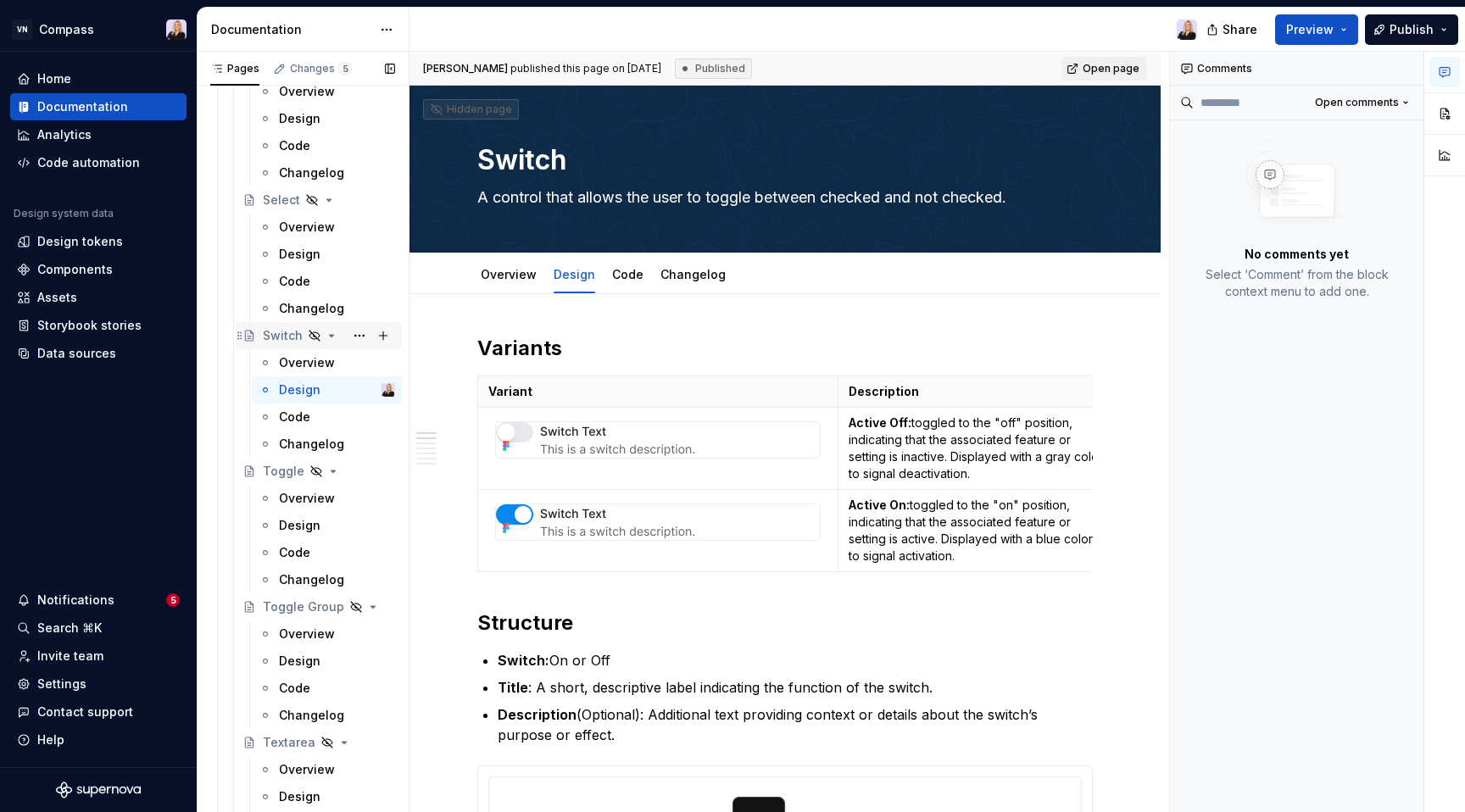
scroll to position [2799, 0]
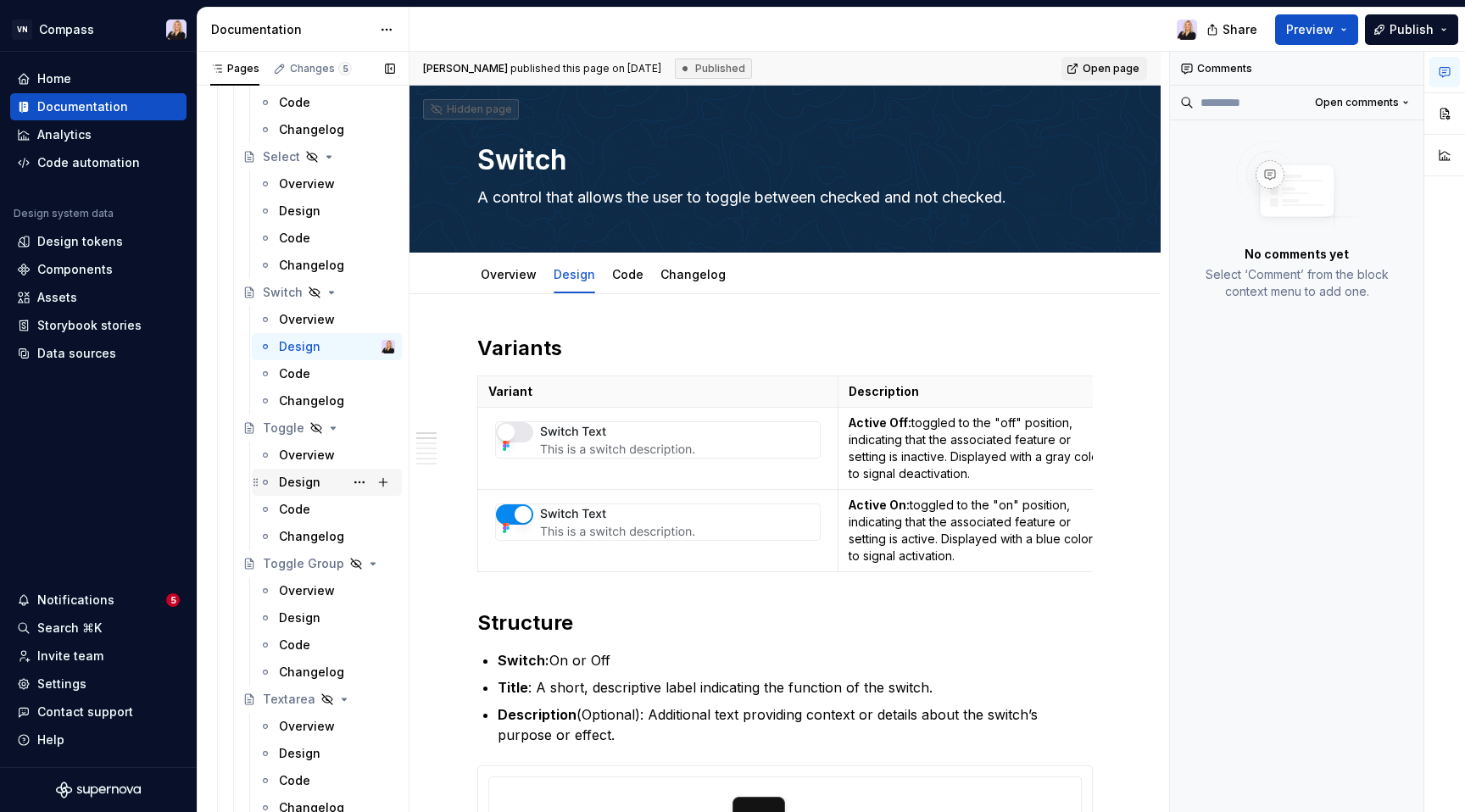
click at [299, 482] on div "Design" at bounding box center [299, 482] width 42 height 17
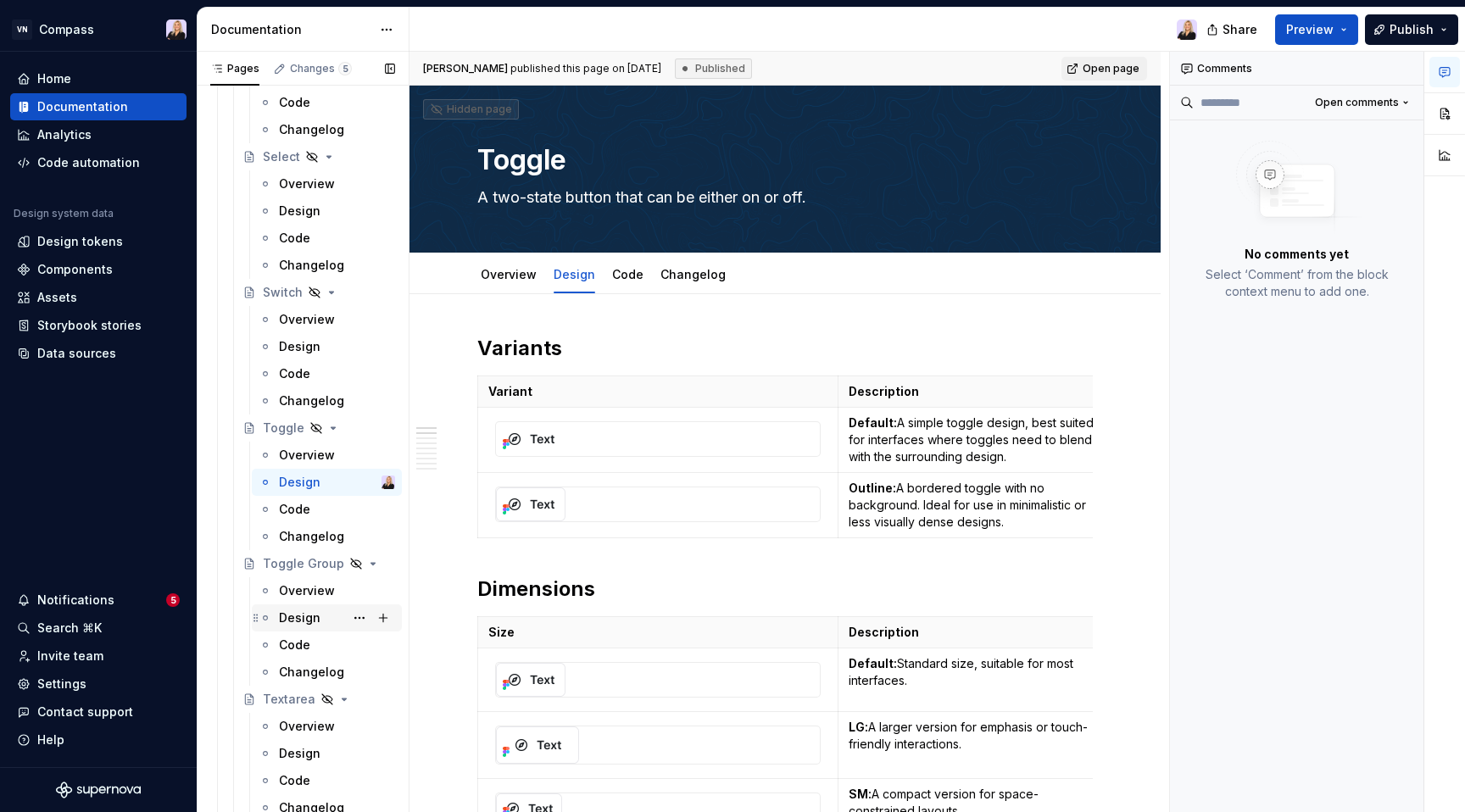
click at [297, 619] on div "Design" at bounding box center [299, 617] width 42 height 17
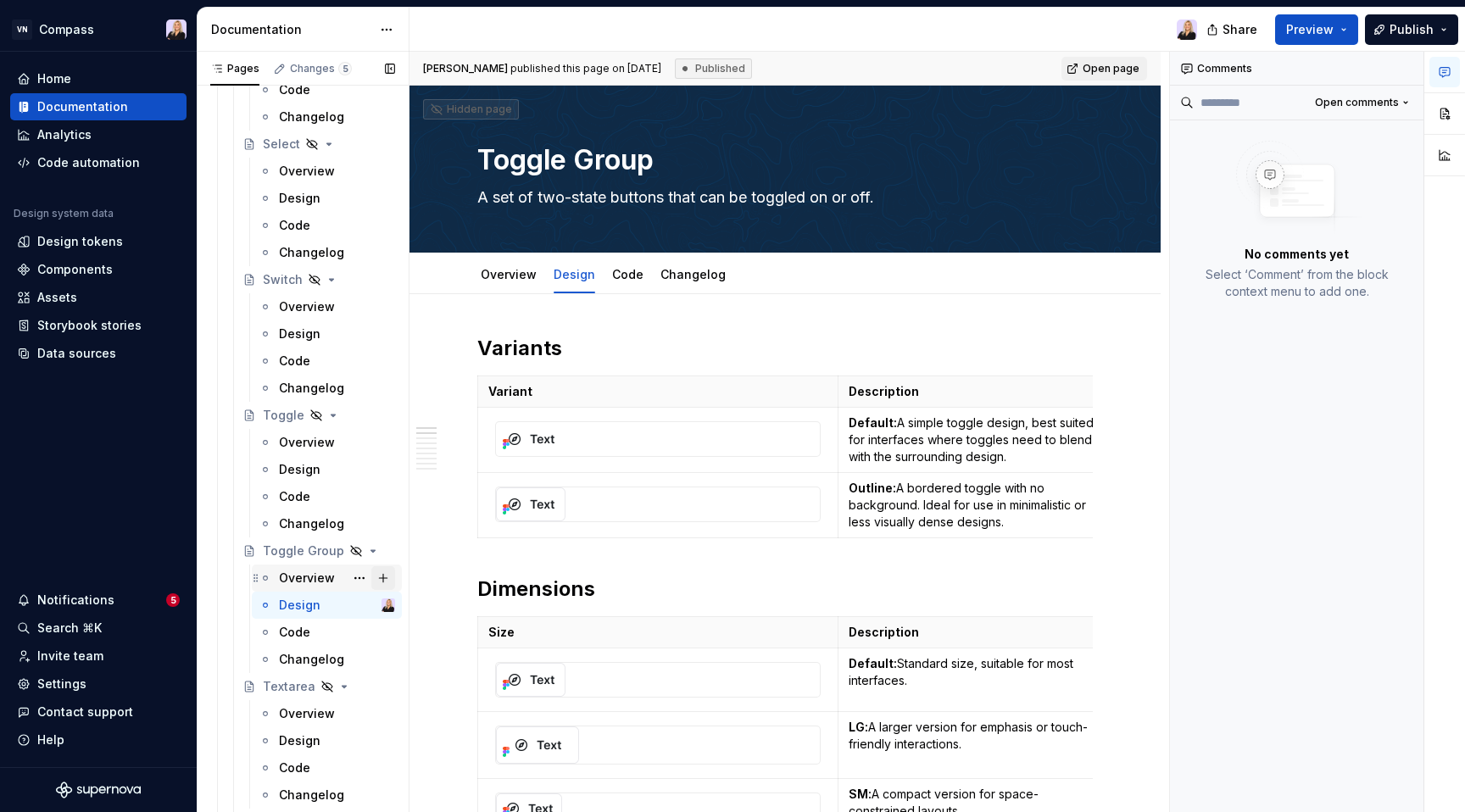
scroll to position [3018, 0]
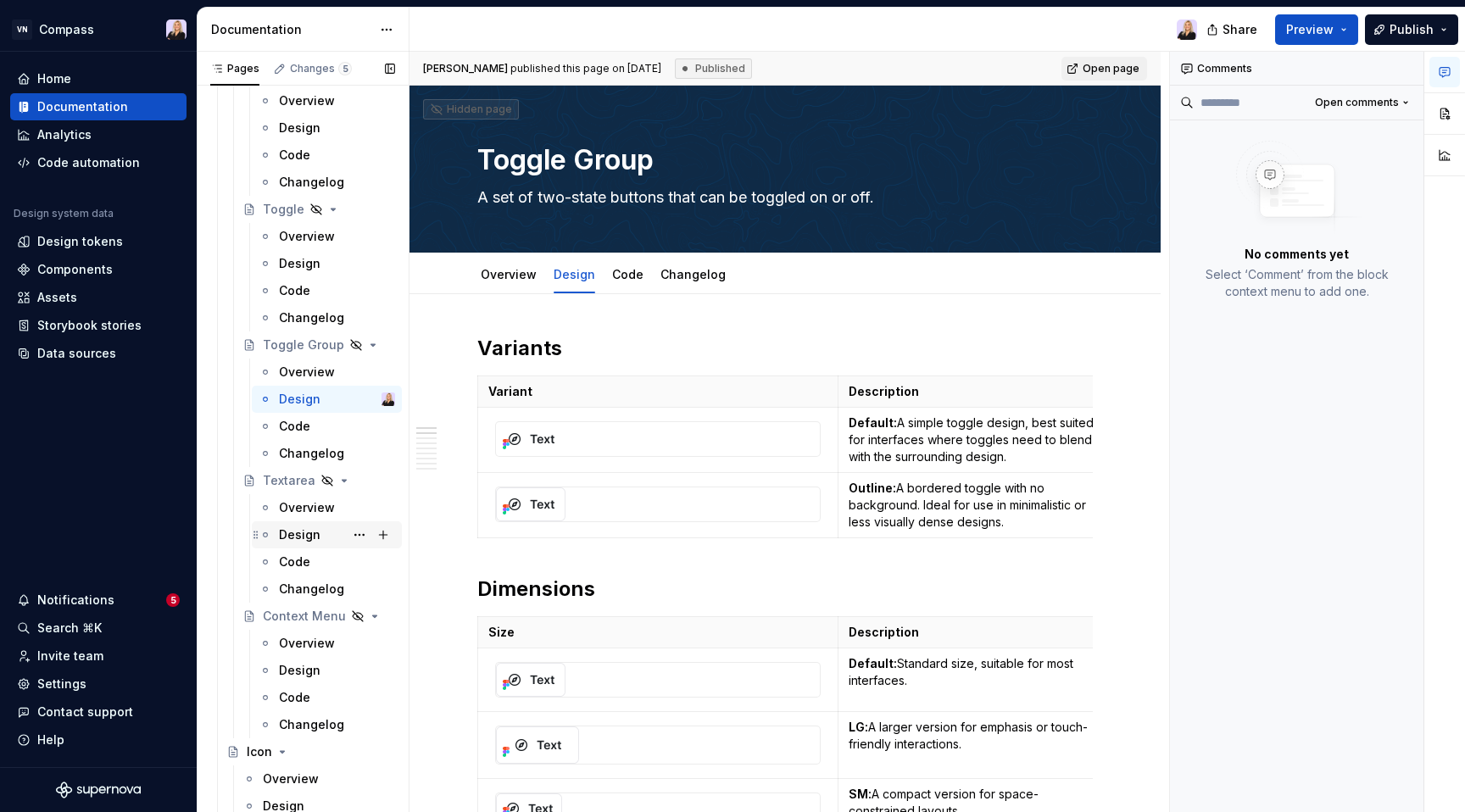
click at [302, 527] on div "Design" at bounding box center [299, 535] width 42 height 17
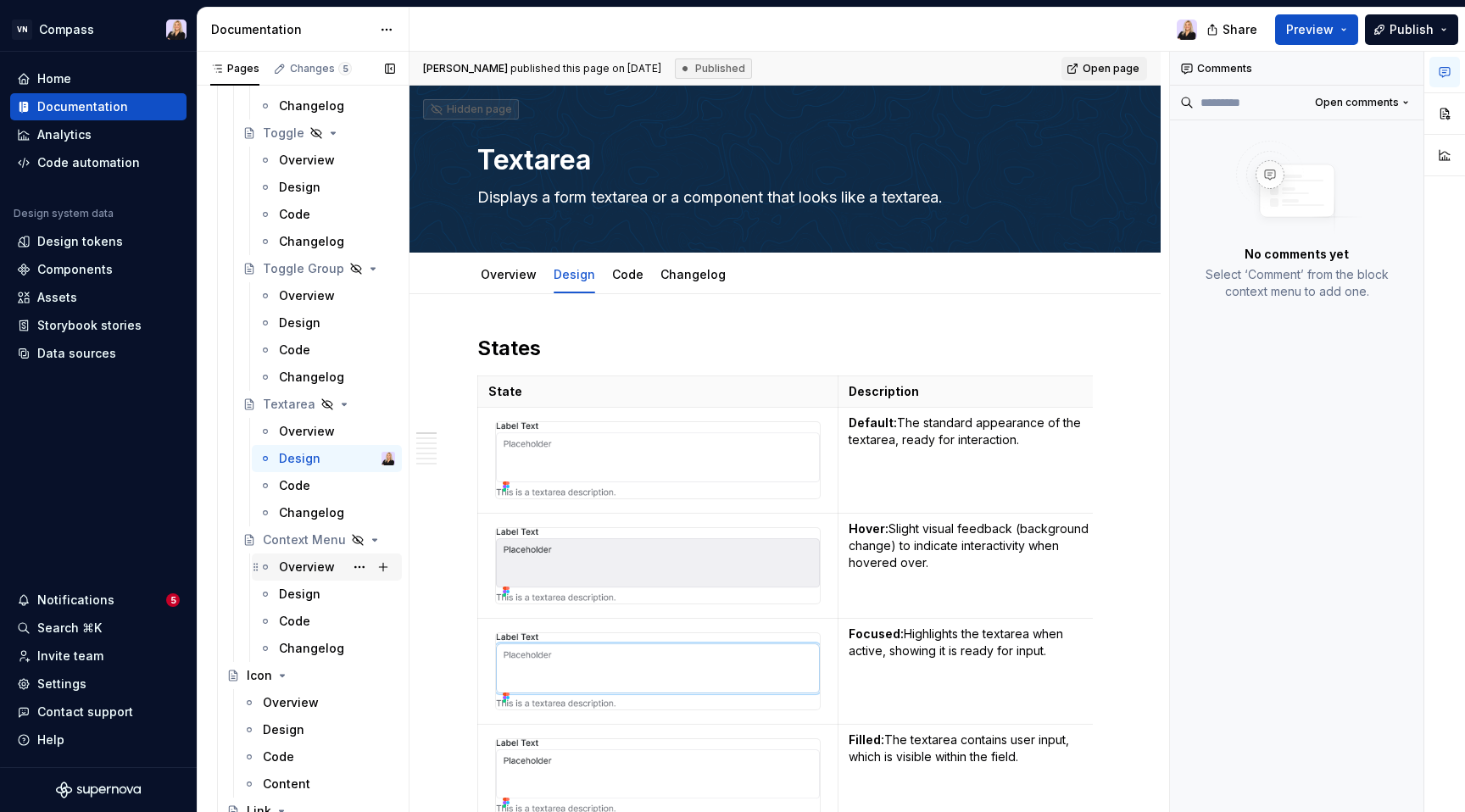
scroll to position [3123, 0]
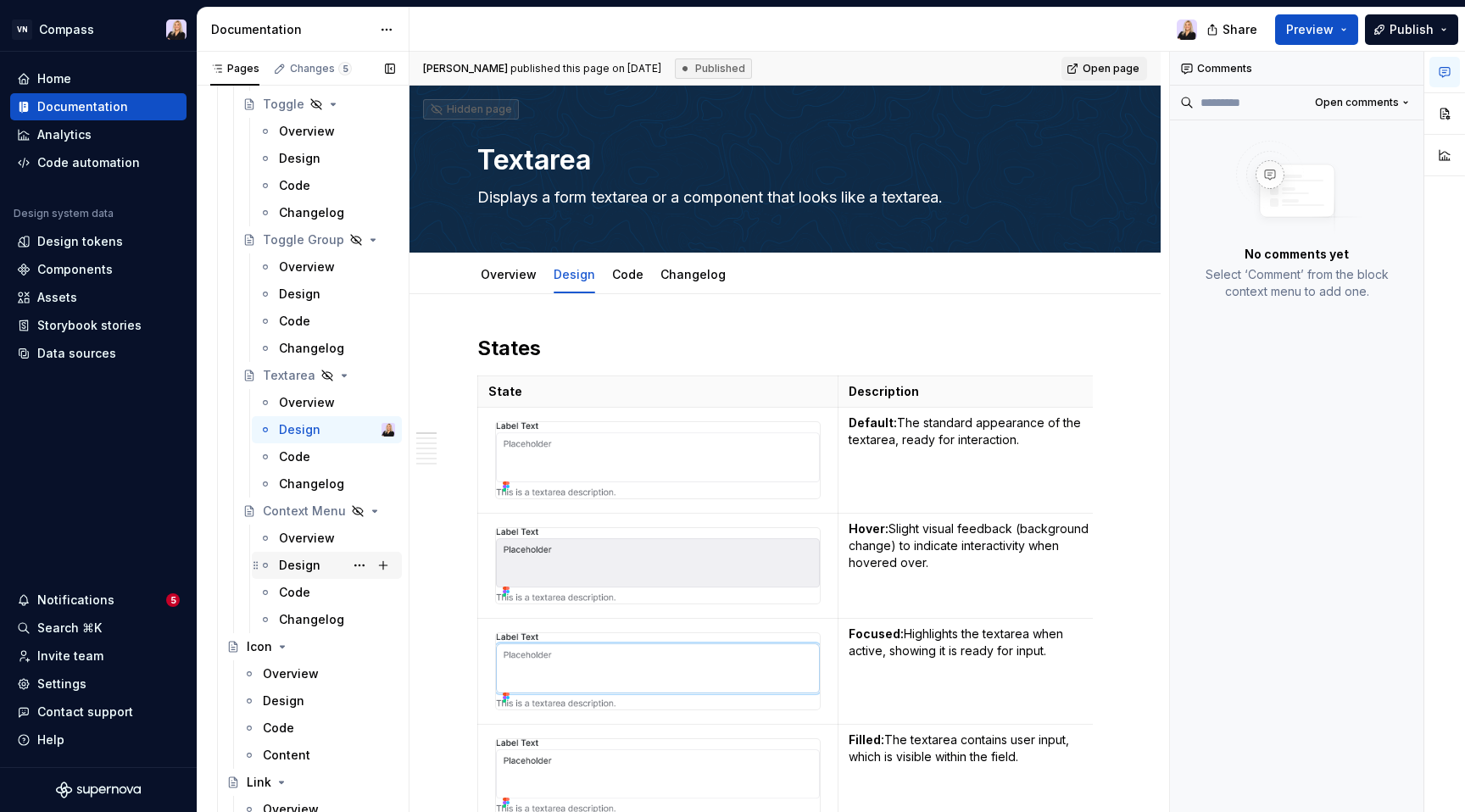
click at [289, 576] on div "Design" at bounding box center [336, 565] width 116 height 24
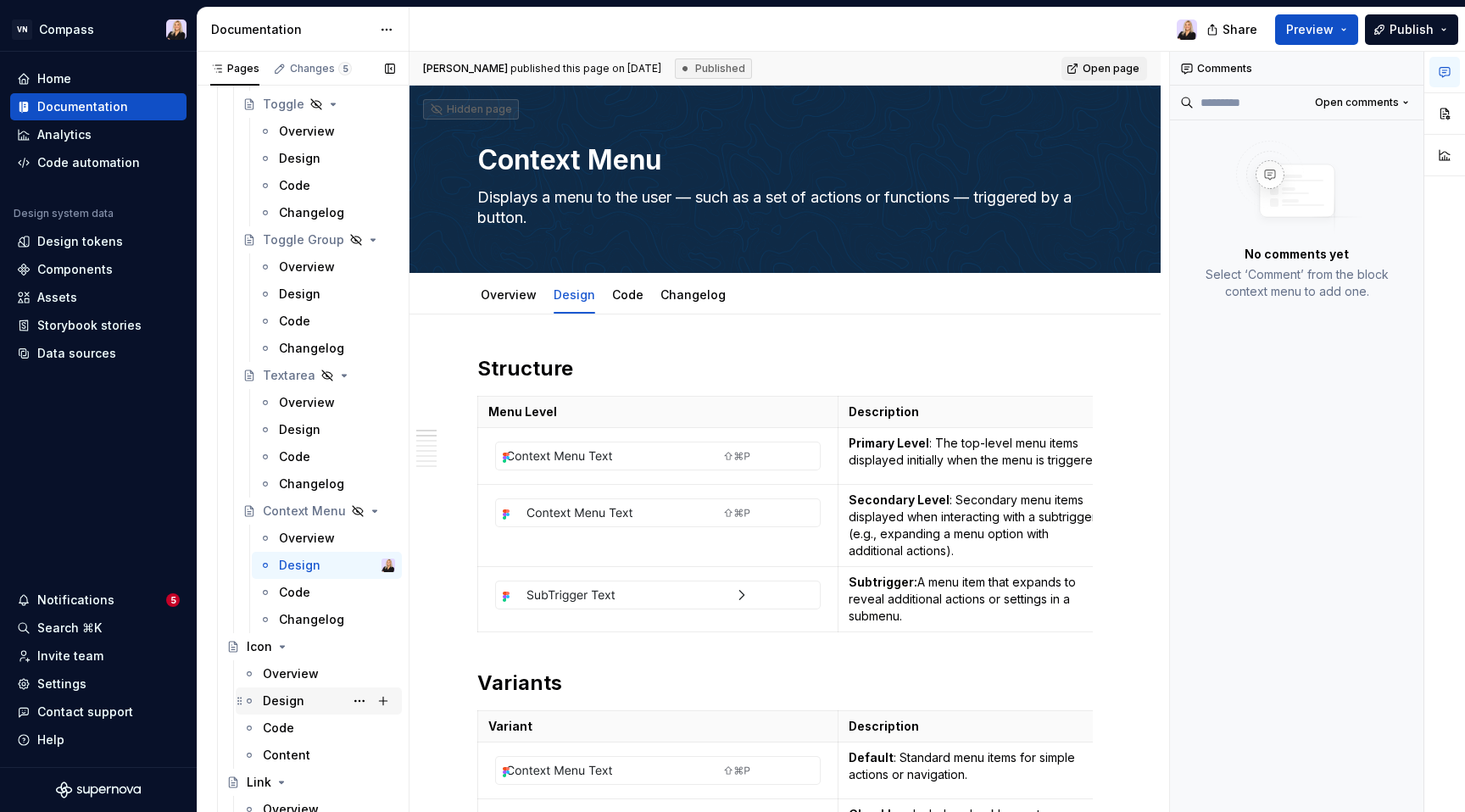
click at [300, 706] on div "Design" at bounding box center [284, 701] width 42 height 17
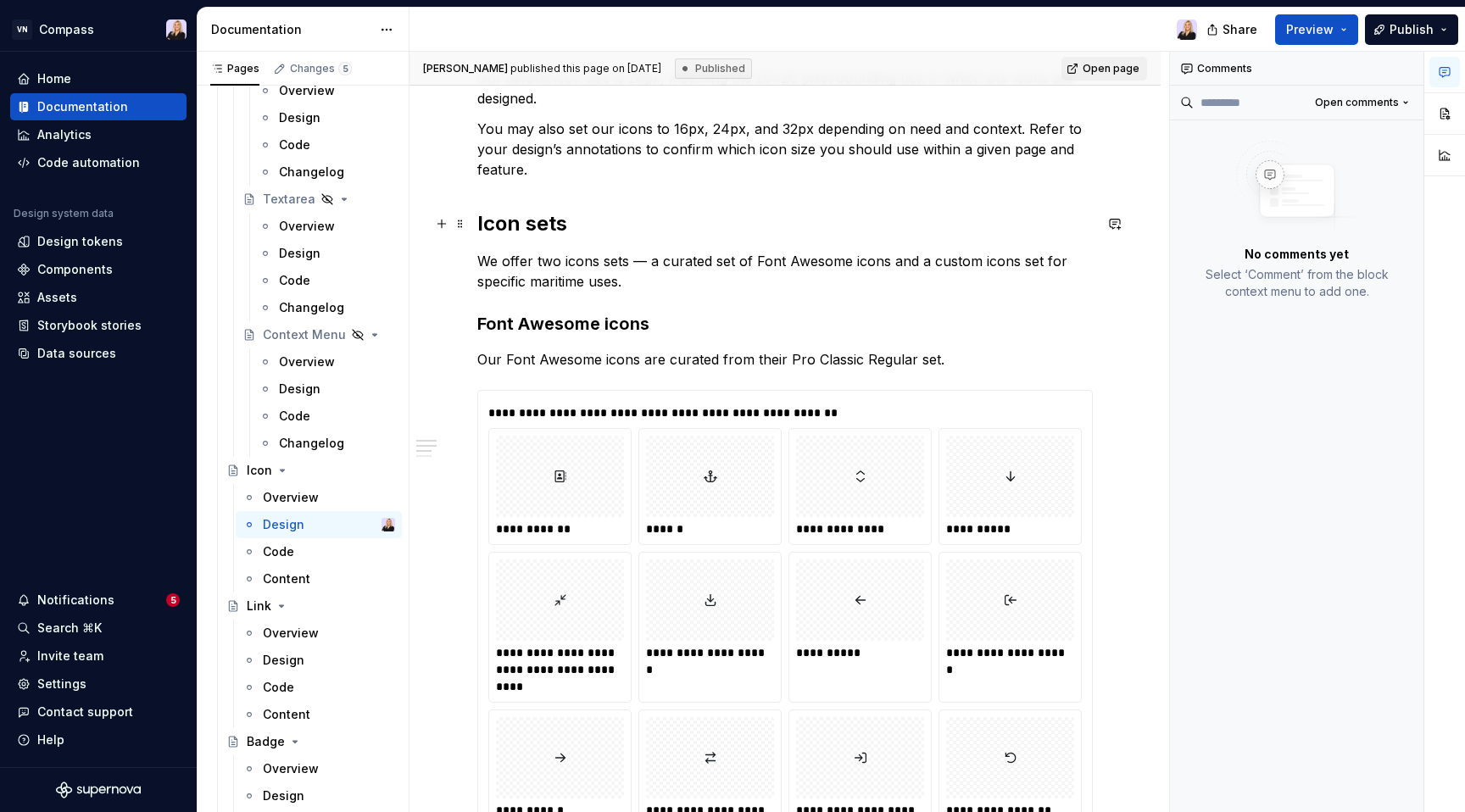
scroll to position [311, 0]
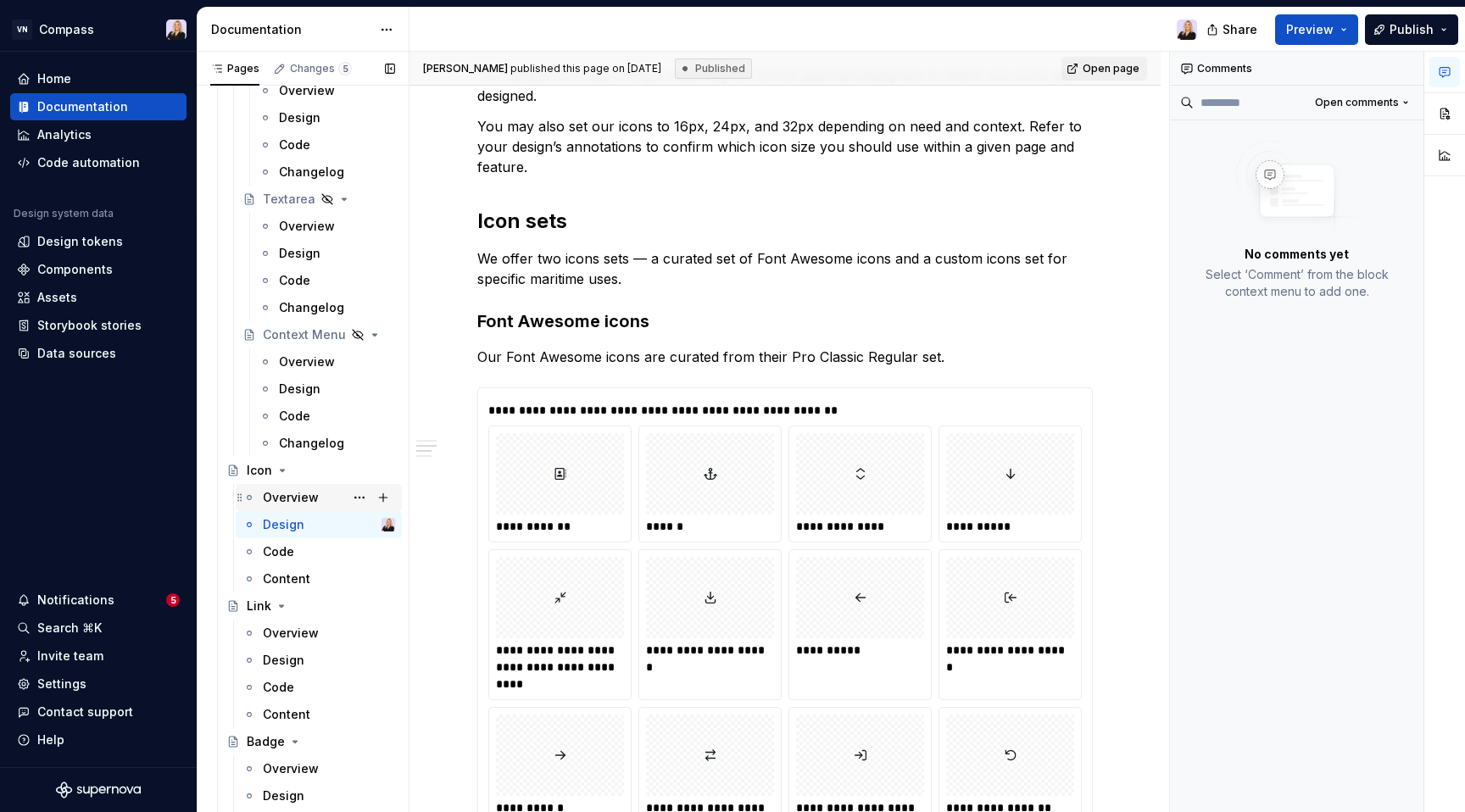
click at [280, 492] on div "Overview" at bounding box center [291, 498] width 56 height 17
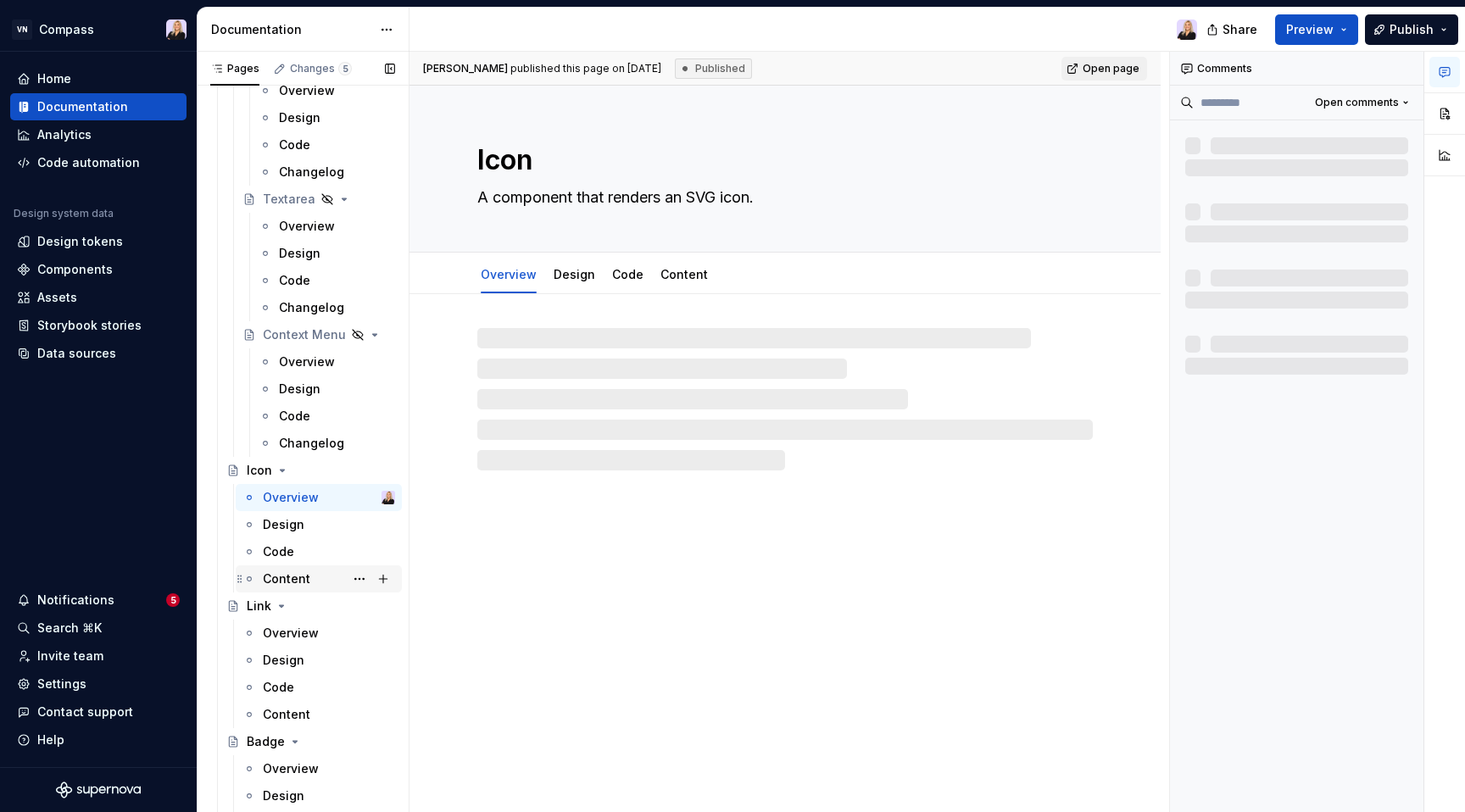
click at [290, 580] on div "Content" at bounding box center [287, 578] width 48 height 17
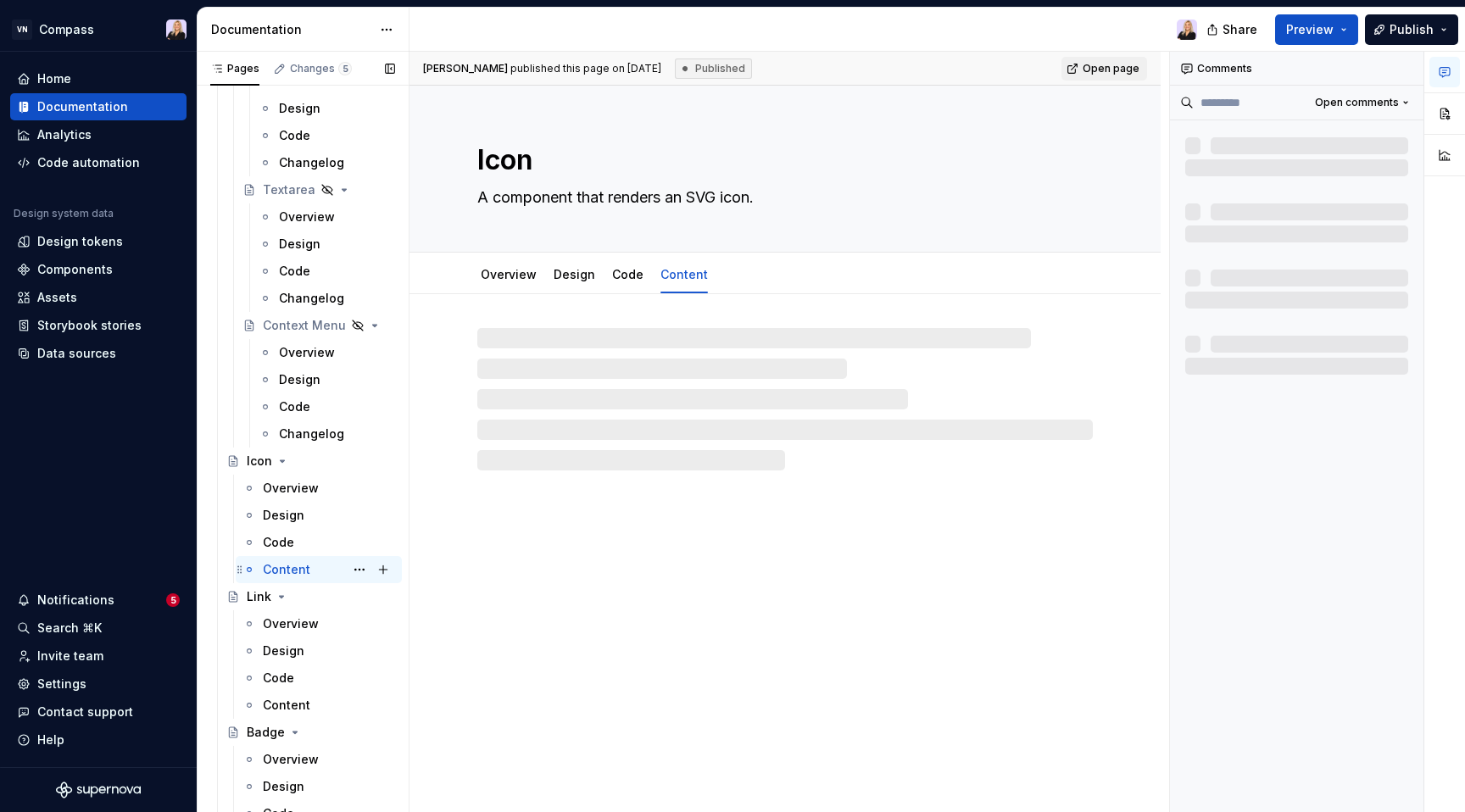
scroll to position [3419, 0]
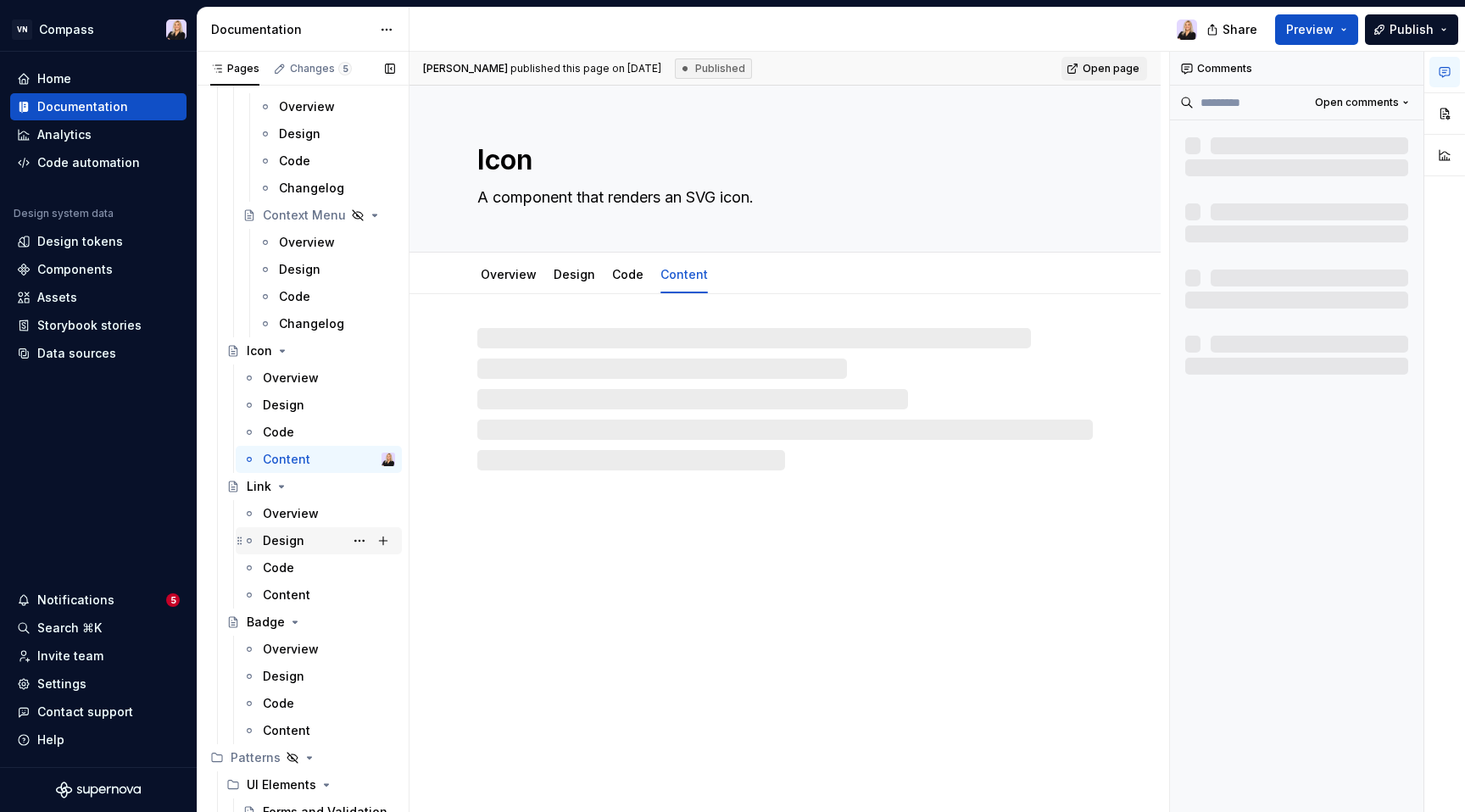
click at [289, 539] on div "Design" at bounding box center [284, 540] width 42 height 17
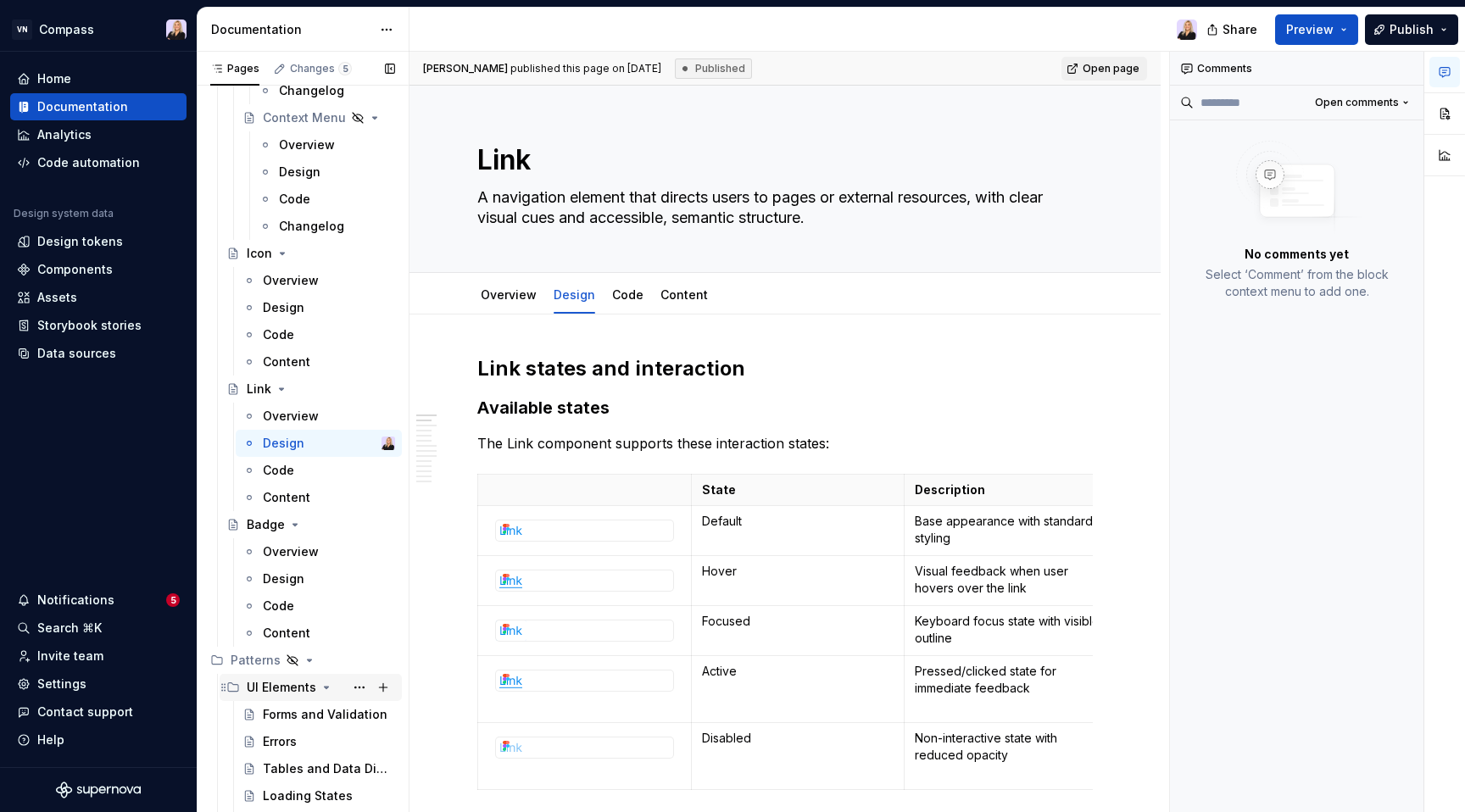
scroll to position [3663, 0]
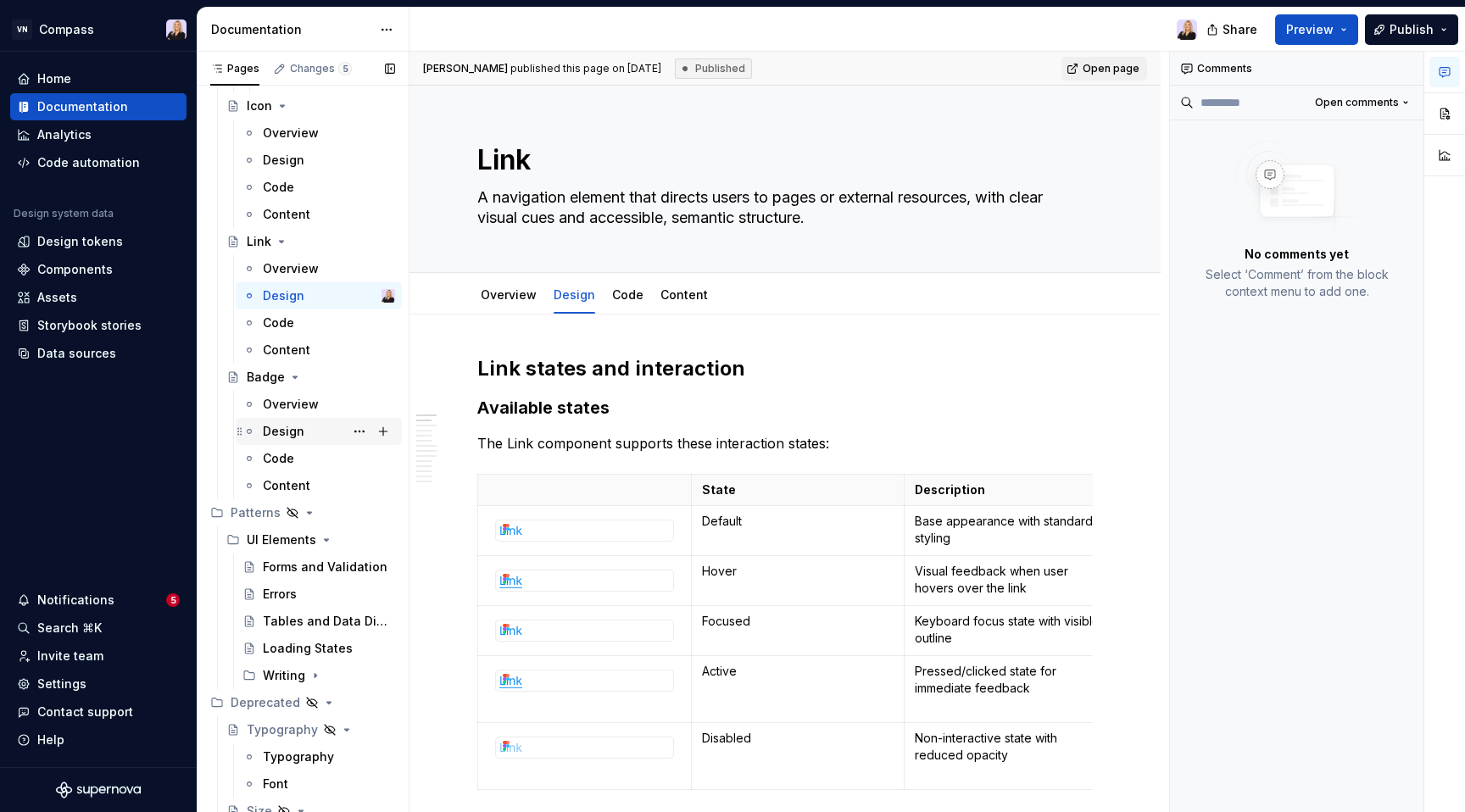
click at [295, 432] on div "Design" at bounding box center [284, 431] width 42 height 17
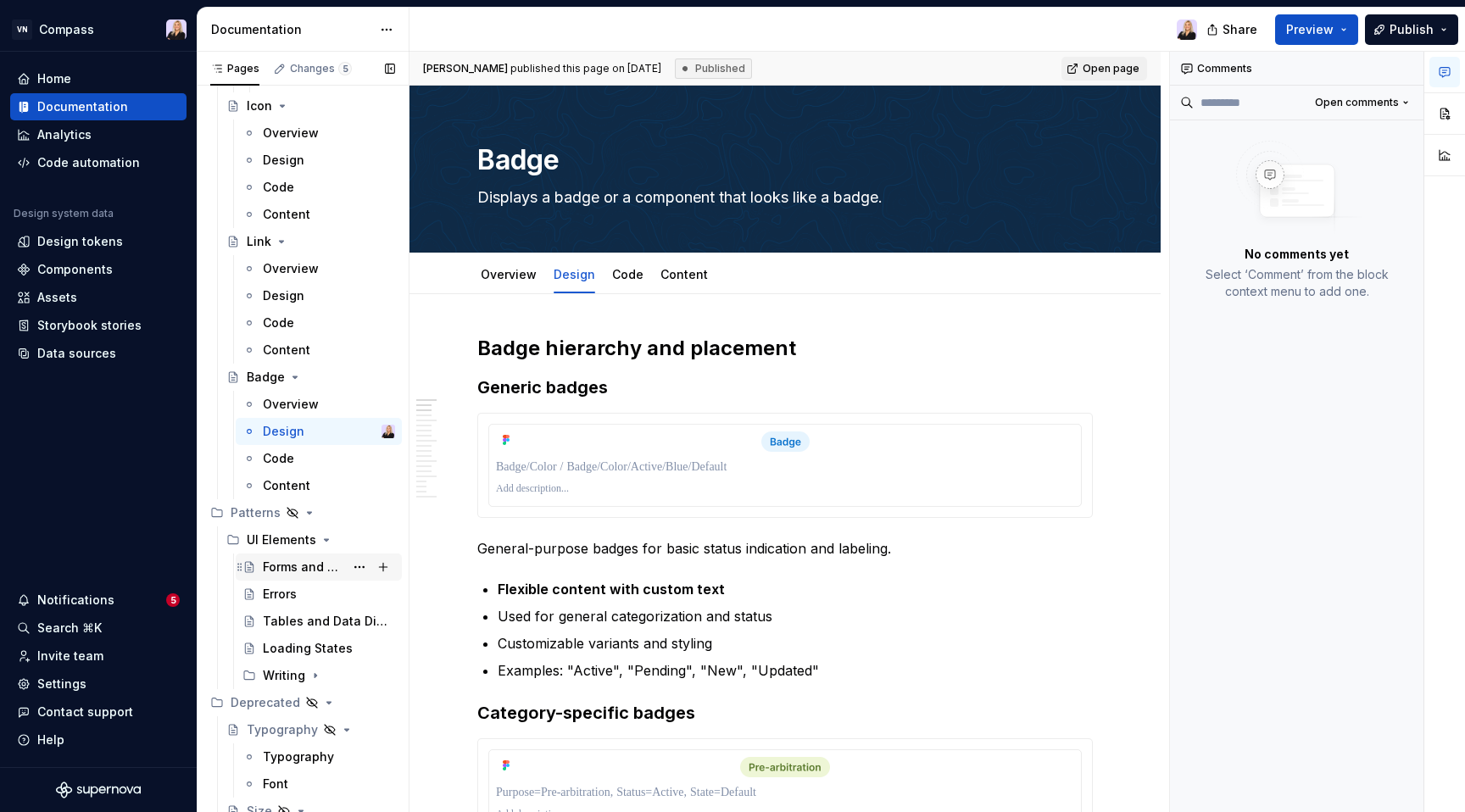
click at [291, 565] on div "Forms and Validation" at bounding box center [304, 567] width 82 height 17
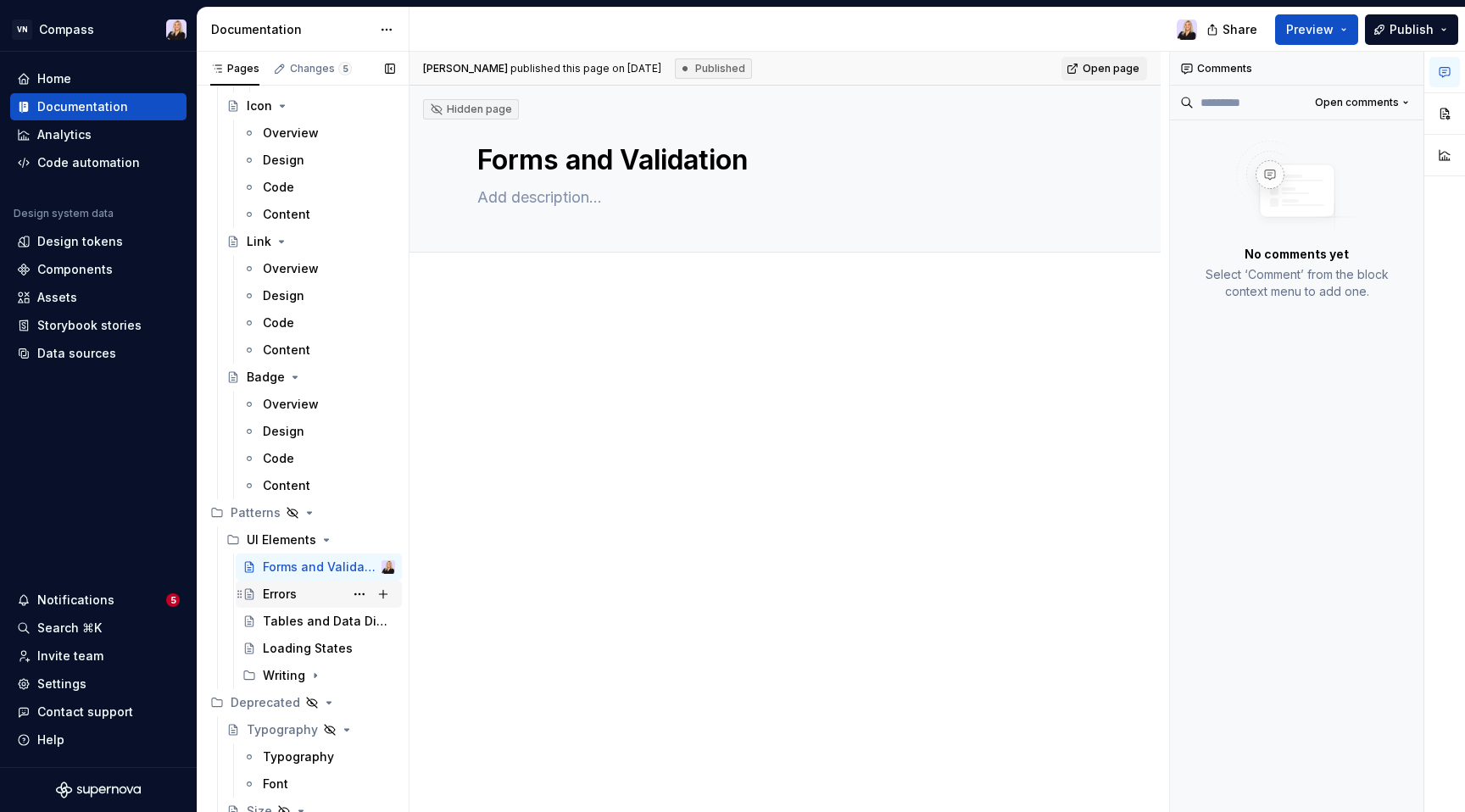
click at [285, 593] on div "Errors" at bounding box center [280, 594] width 34 height 17
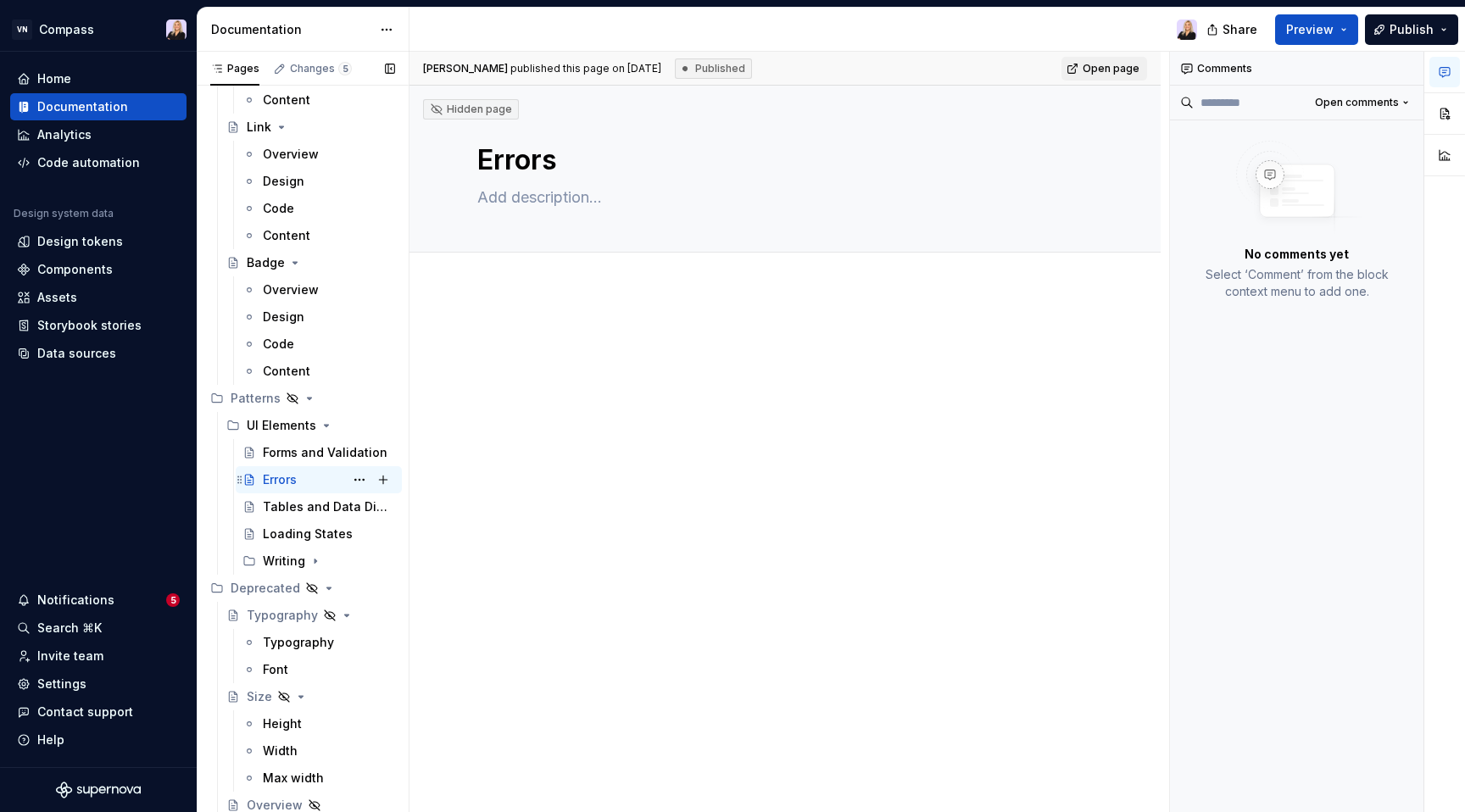
scroll to position [3835, 0]
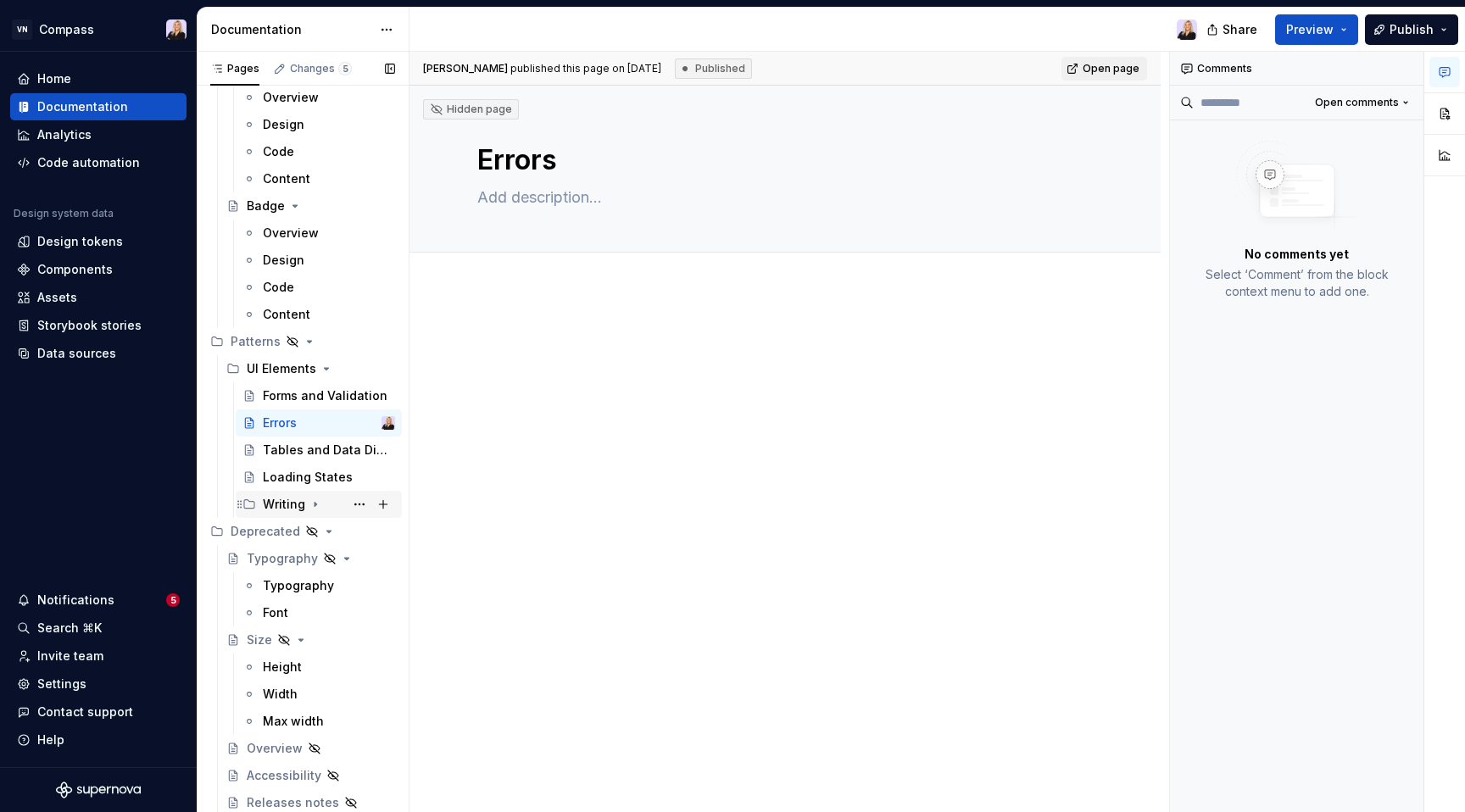
click at [314, 500] on icon "Page tree" at bounding box center [315, 504] width 13 height 13
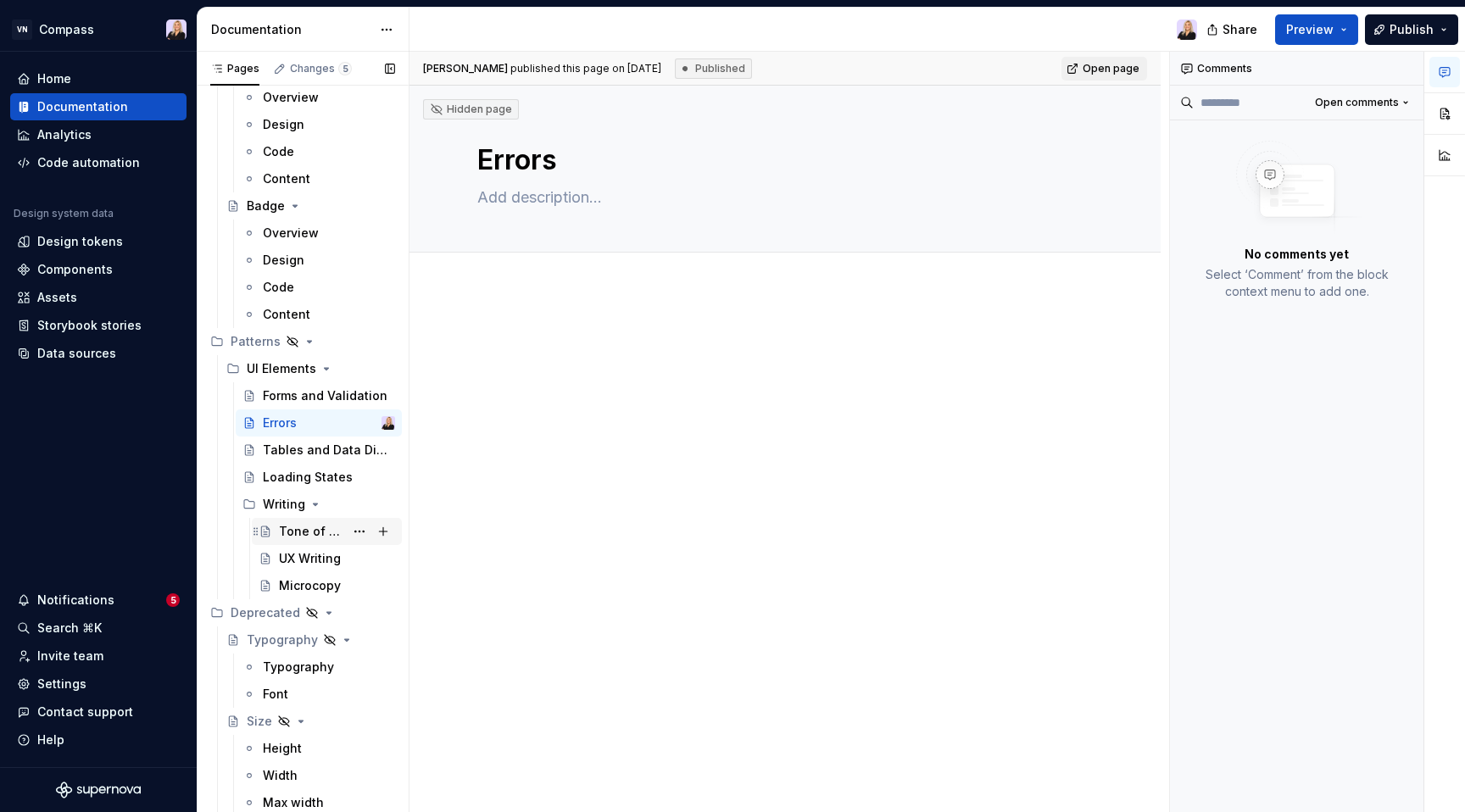
click at [307, 527] on div "Tone of Voice" at bounding box center [311, 531] width 66 height 17
click at [295, 558] on div "UX Writing" at bounding box center [309, 558] width 62 height 17
click at [294, 580] on div "Microcopy" at bounding box center [309, 586] width 62 height 17
click at [350, 503] on button "Page tree" at bounding box center [359, 503] width 24 height 24
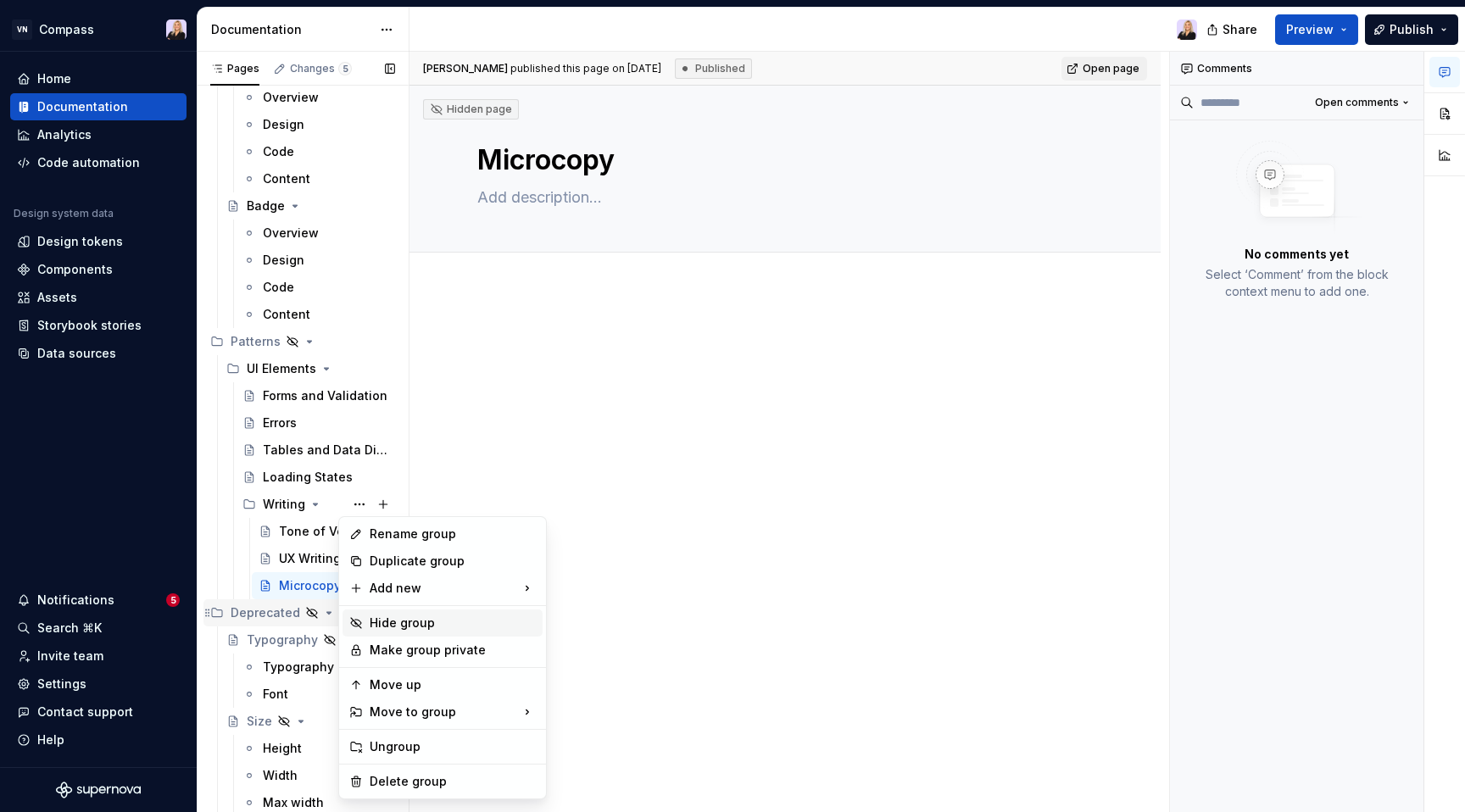
click at [390, 624] on div "Hide group" at bounding box center [452, 623] width 166 height 17
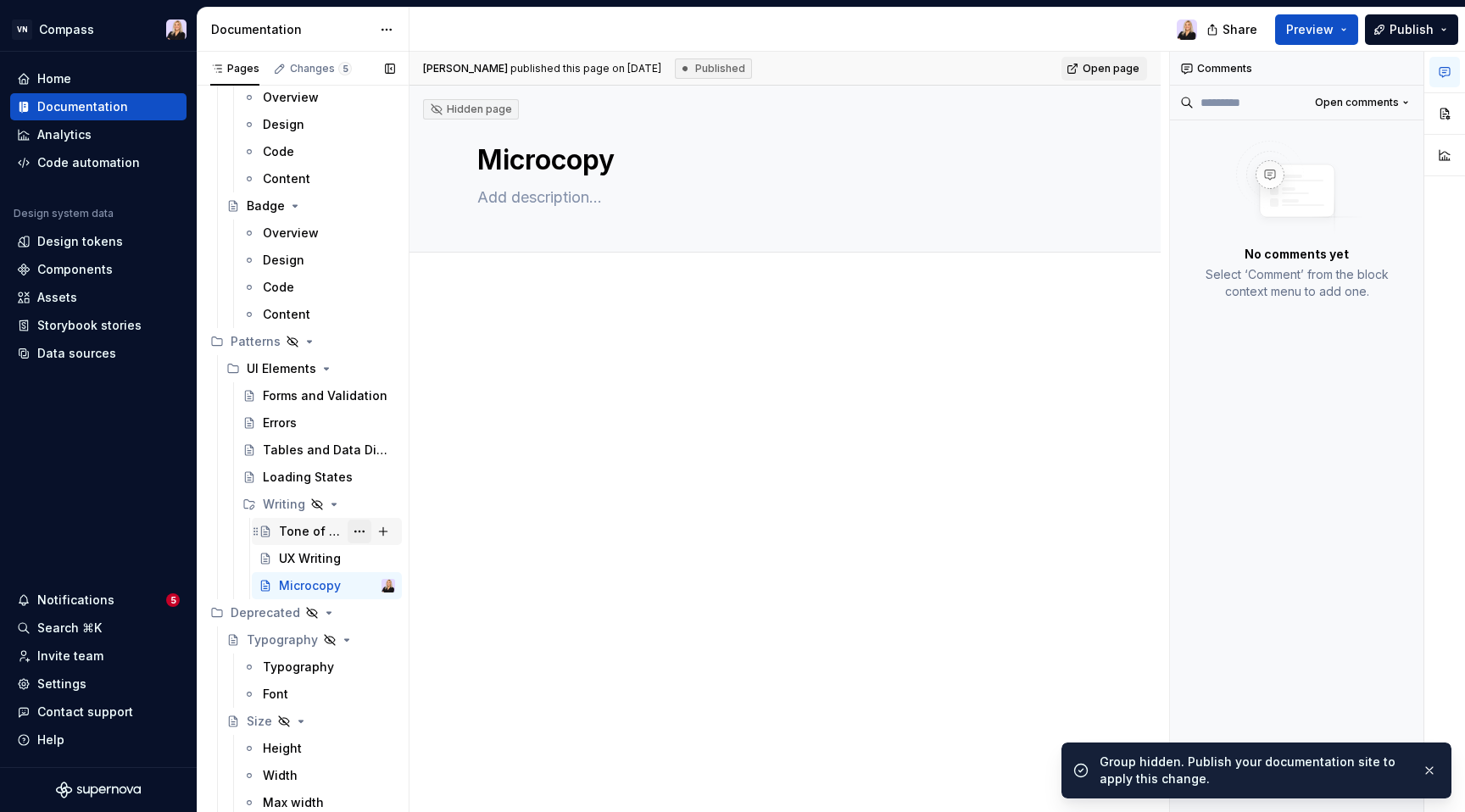
click at [355, 530] on button "Page tree" at bounding box center [359, 531] width 24 height 24
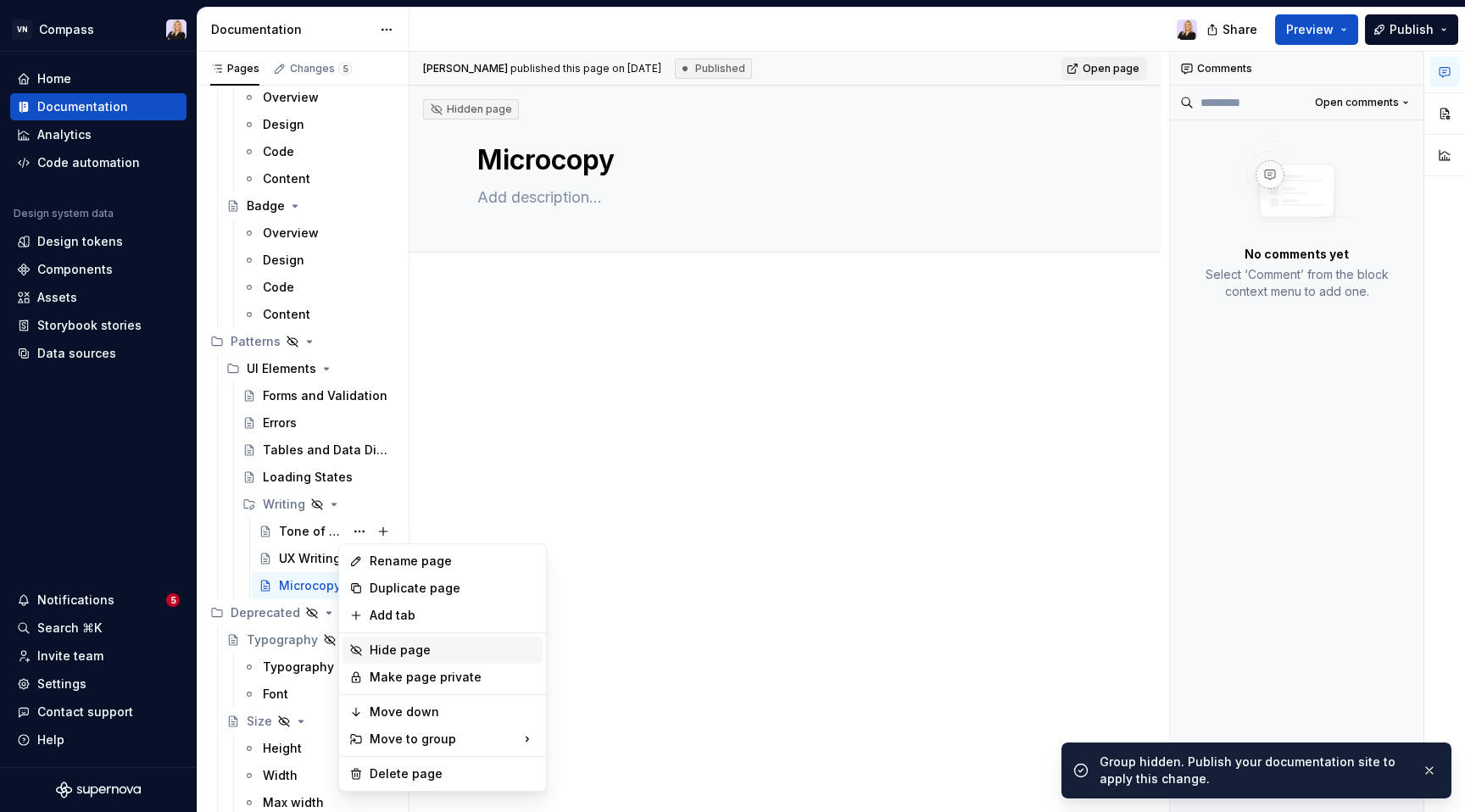
click at [395, 648] on div "Hide page" at bounding box center [452, 650] width 166 height 17
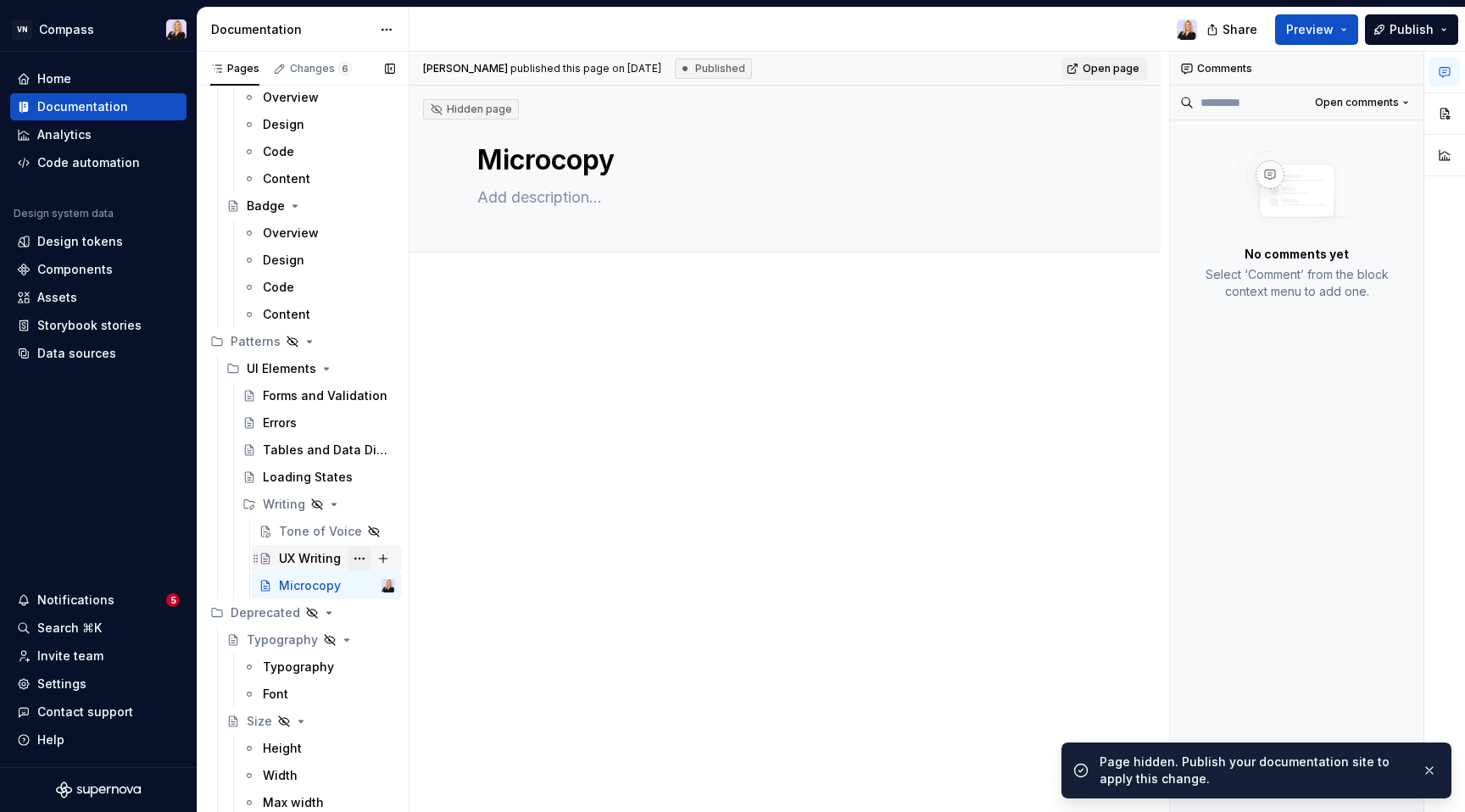
click at [349, 557] on button "Page tree" at bounding box center [359, 557] width 24 height 24
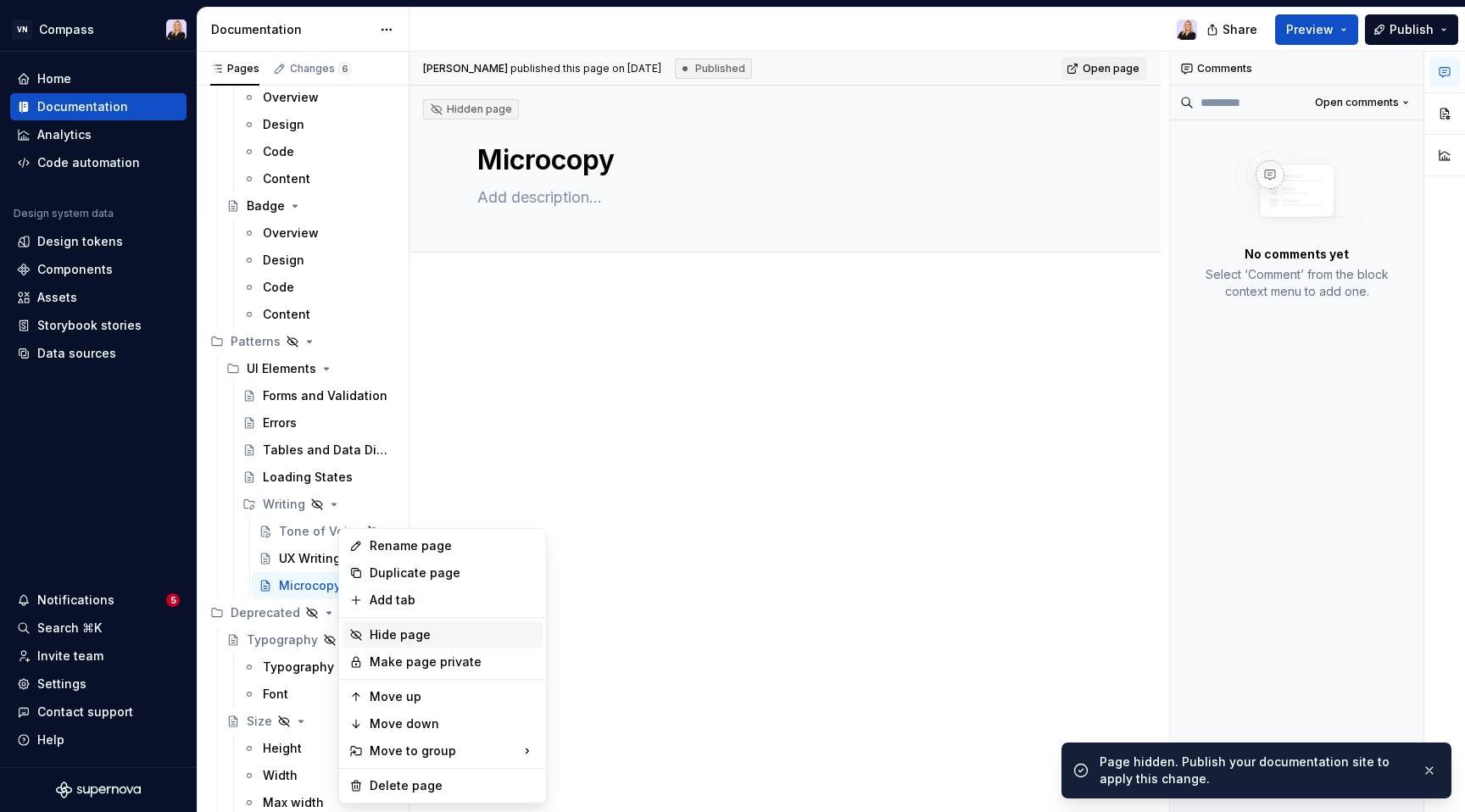
click at [390, 632] on div "Hide page" at bounding box center [452, 634] width 166 height 17
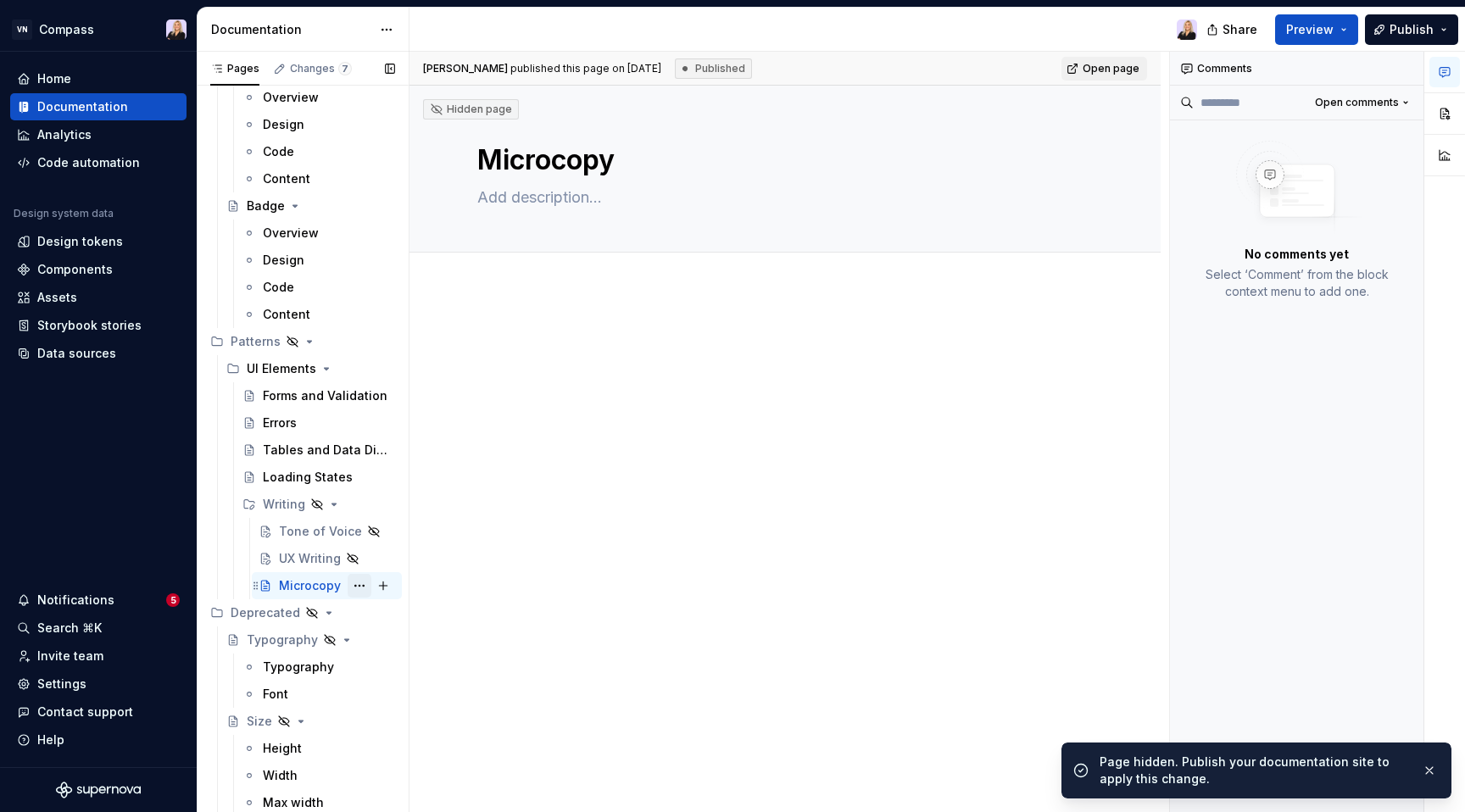
click at [351, 587] on button "Page tree" at bounding box center [359, 585] width 24 height 24
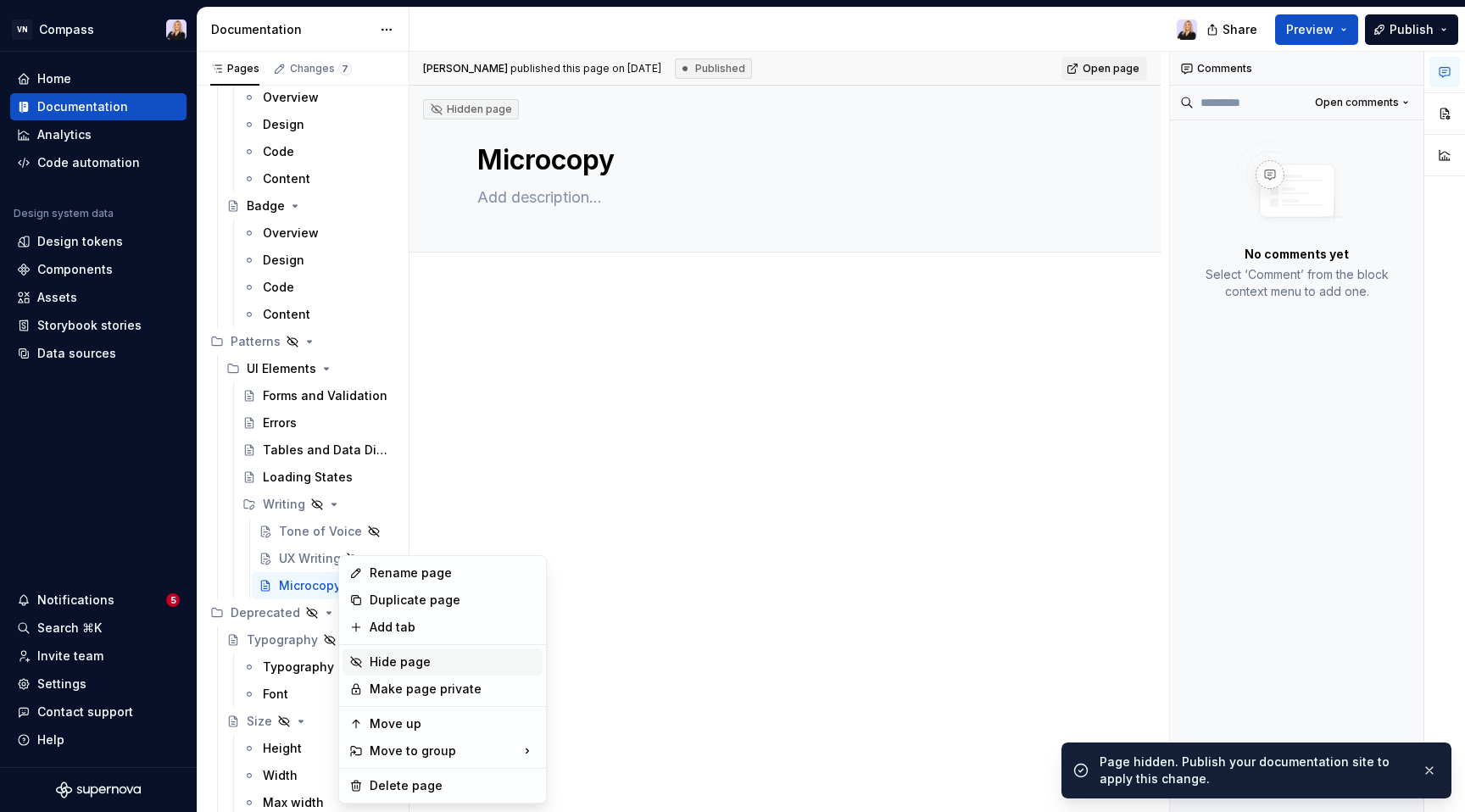
click at [387, 662] on div "Hide page" at bounding box center [452, 662] width 166 height 17
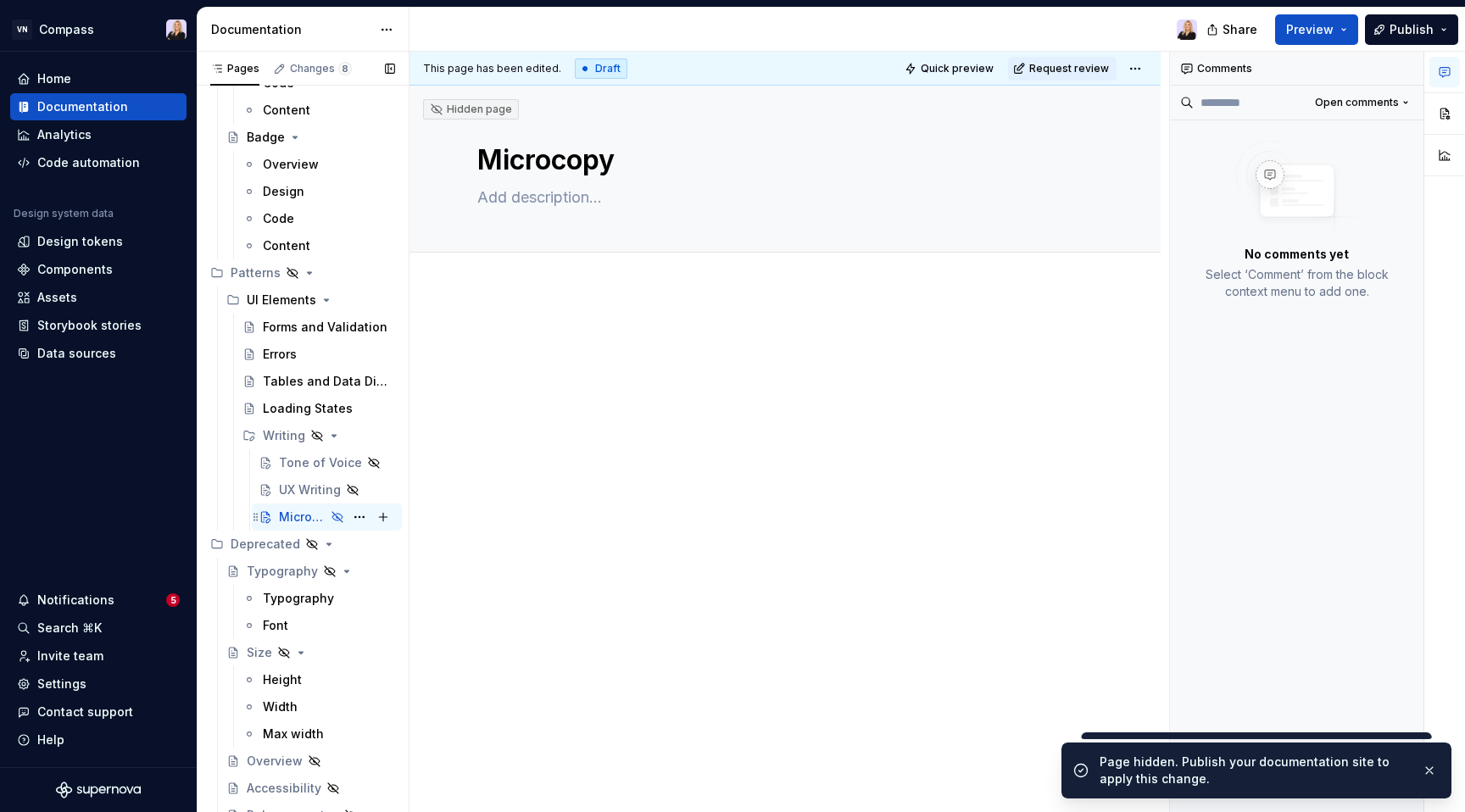
scroll to position [3916, 0]
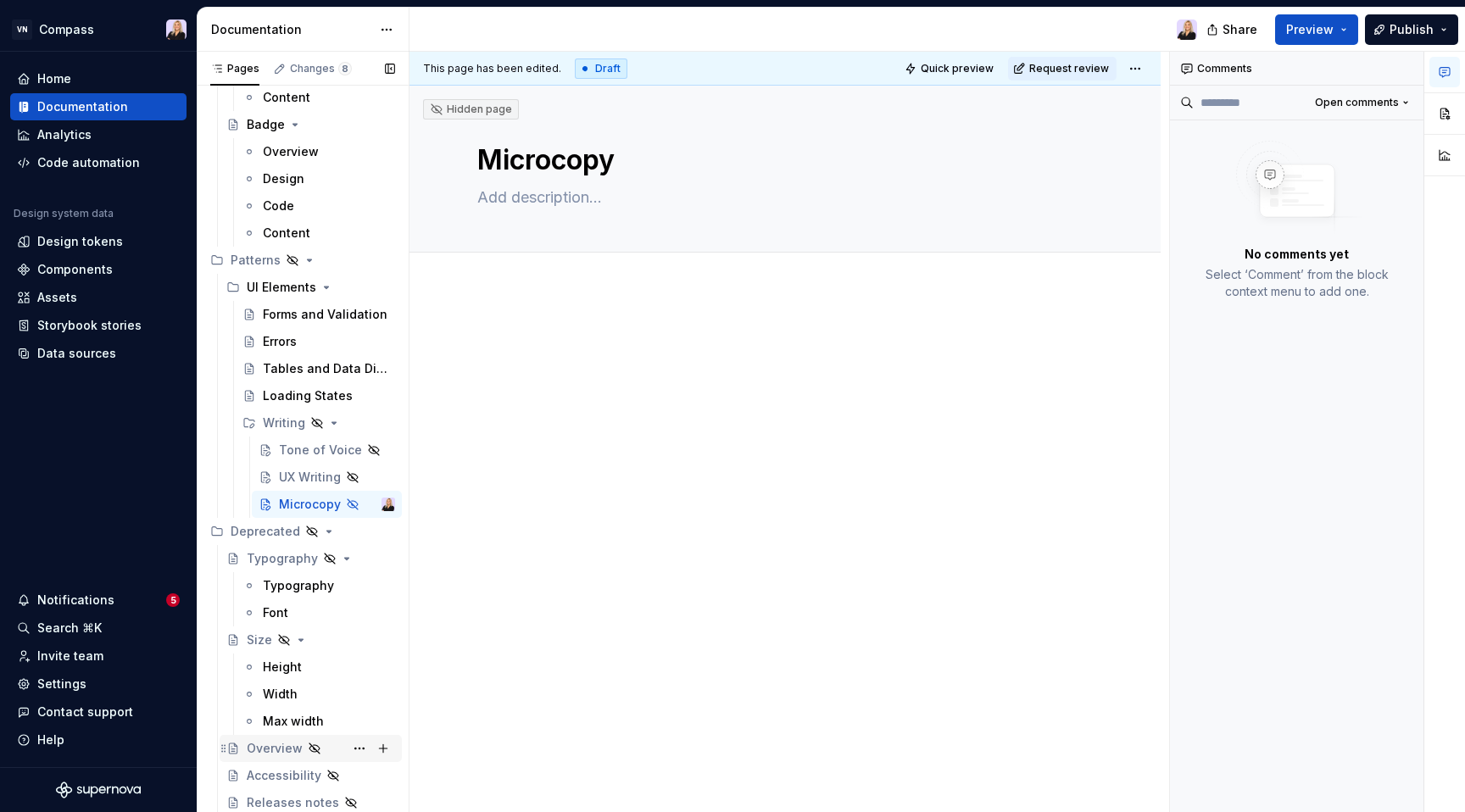
click at [280, 752] on div "Overview" at bounding box center [275, 748] width 56 height 17
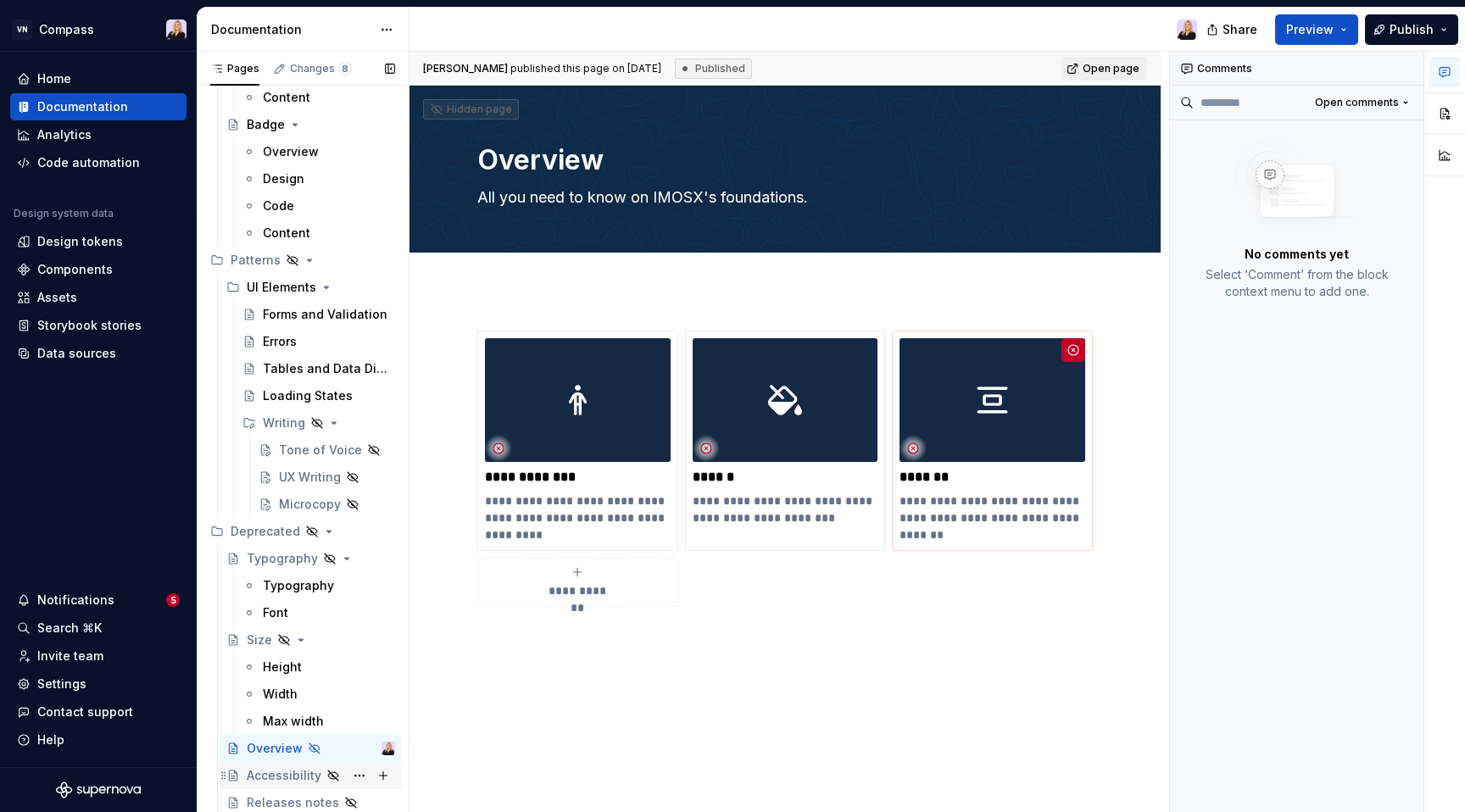
click at [278, 772] on div "Accessibility" at bounding box center [284, 775] width 75 height 17
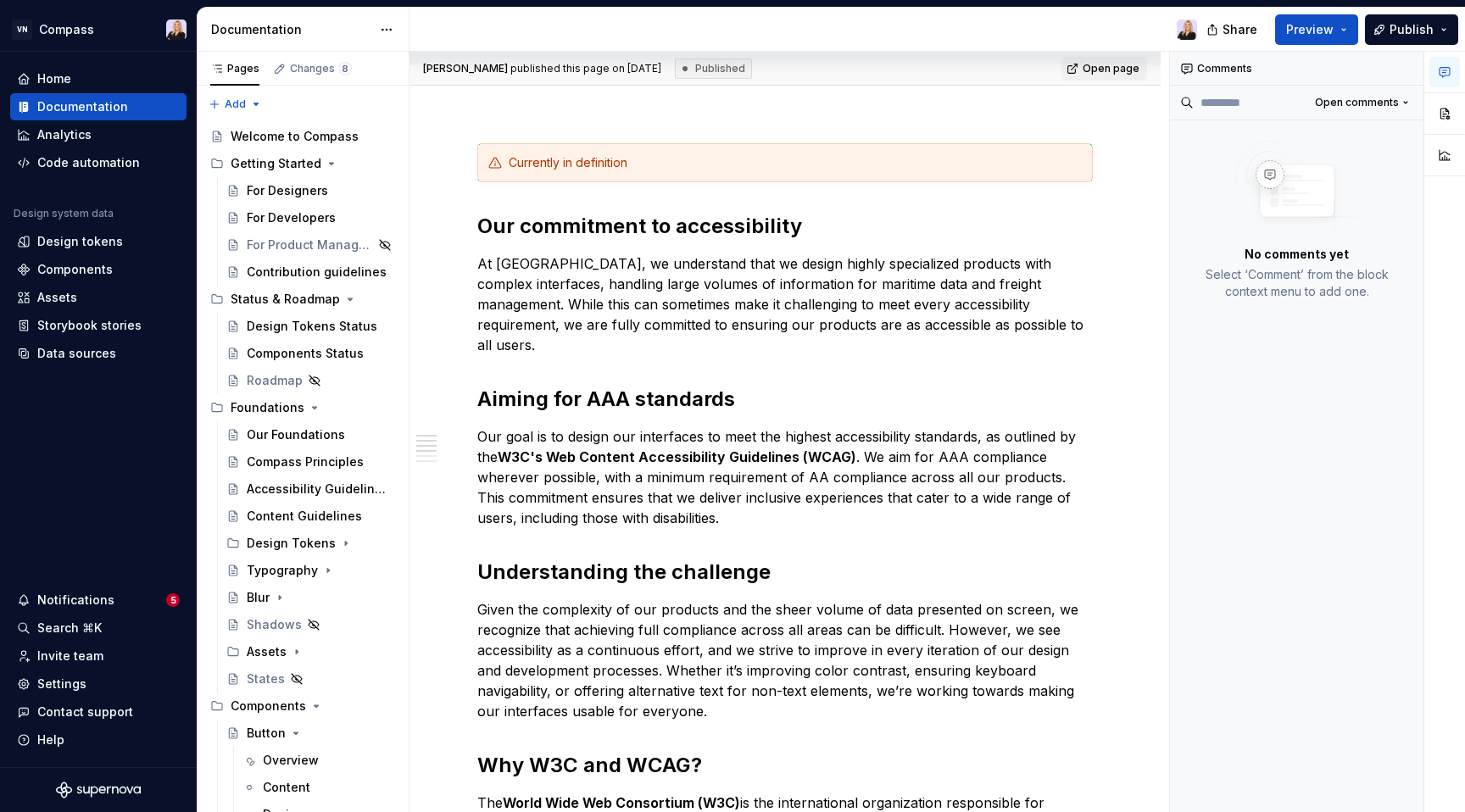
type textarea "*"
